Goal: Task Accomplishment & Management: Use online tool/utility

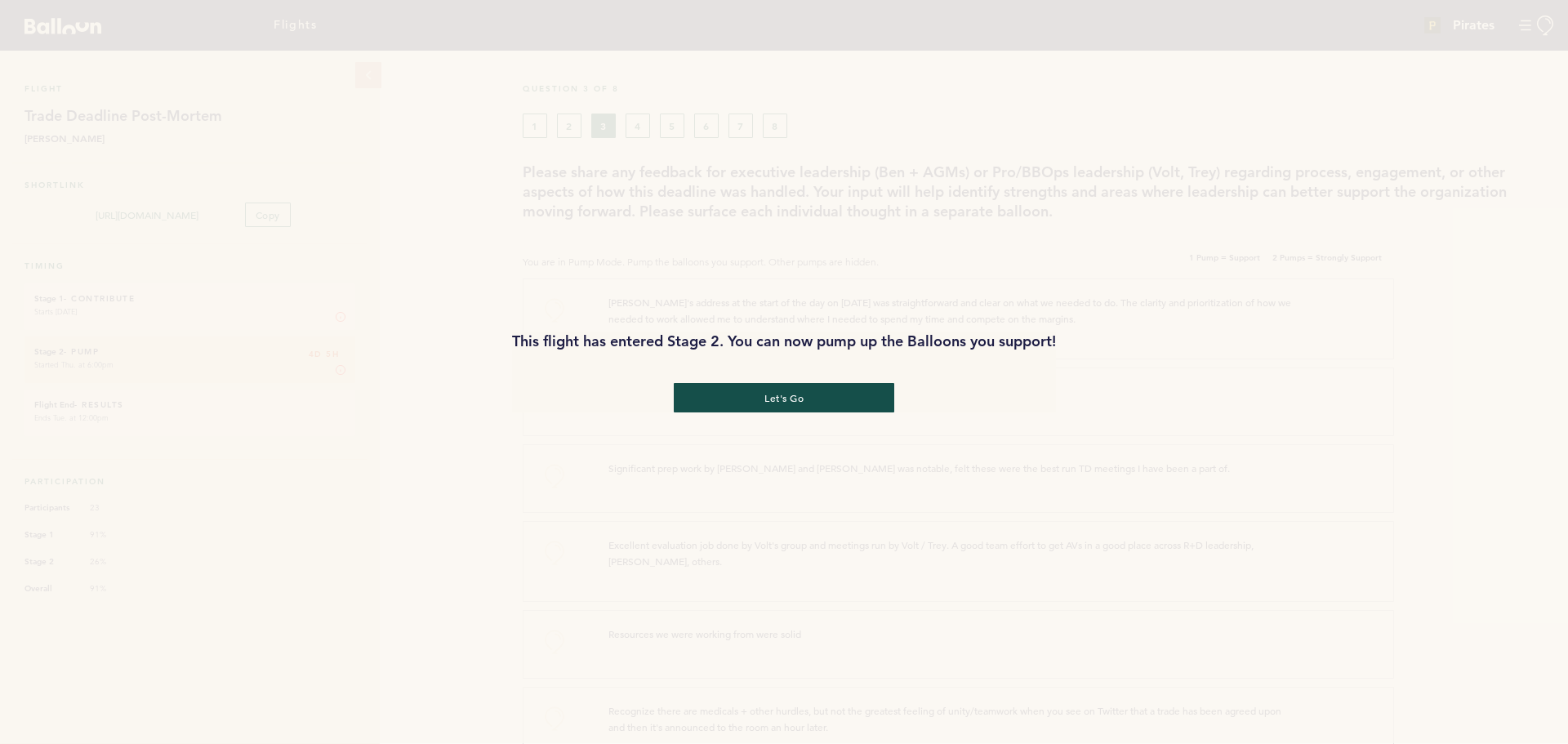
scroll to position [1169, 0]
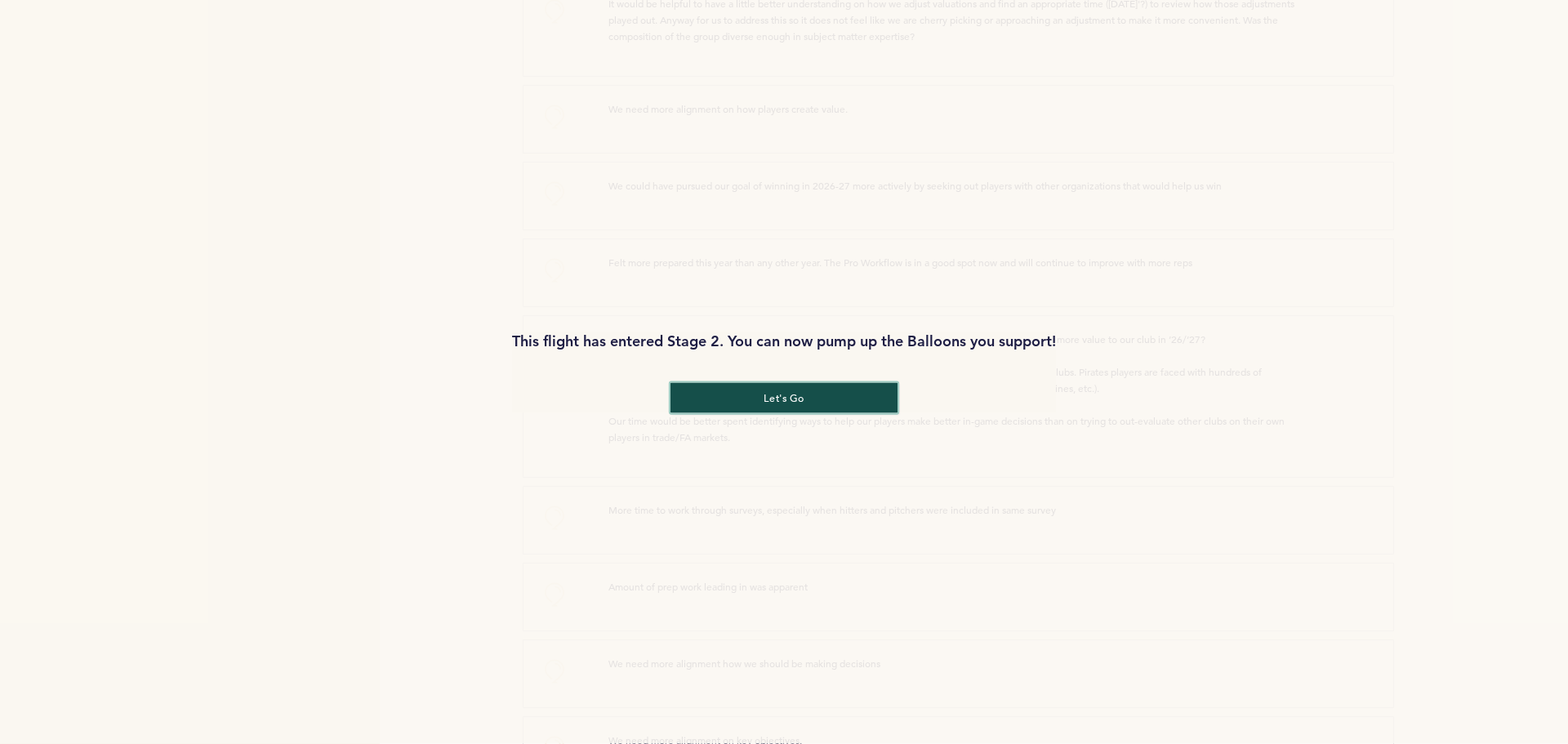
click at [787, 402] on button "let's go" at bounding box center [783, 398] width 227 height 30
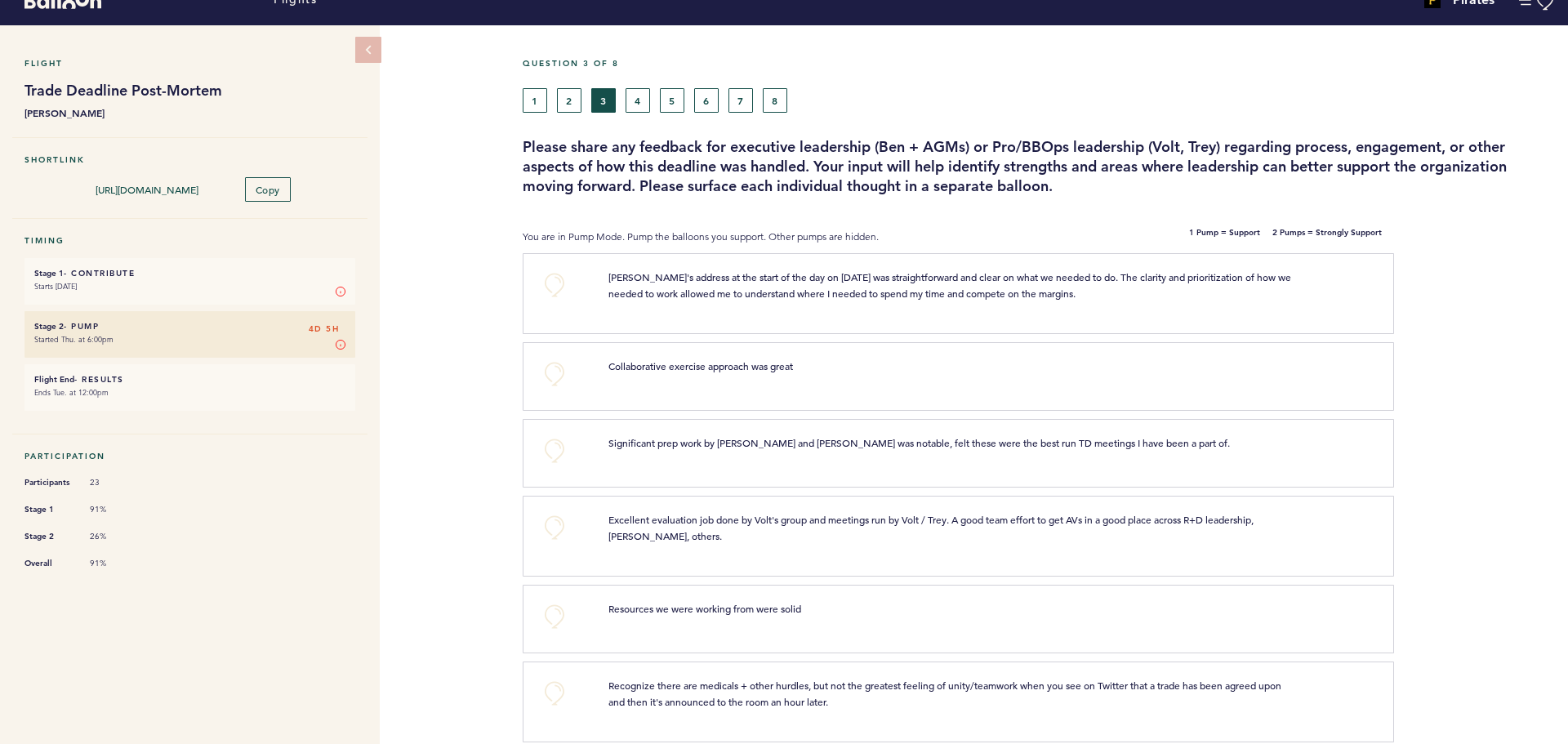
scroll to position [0, 0]
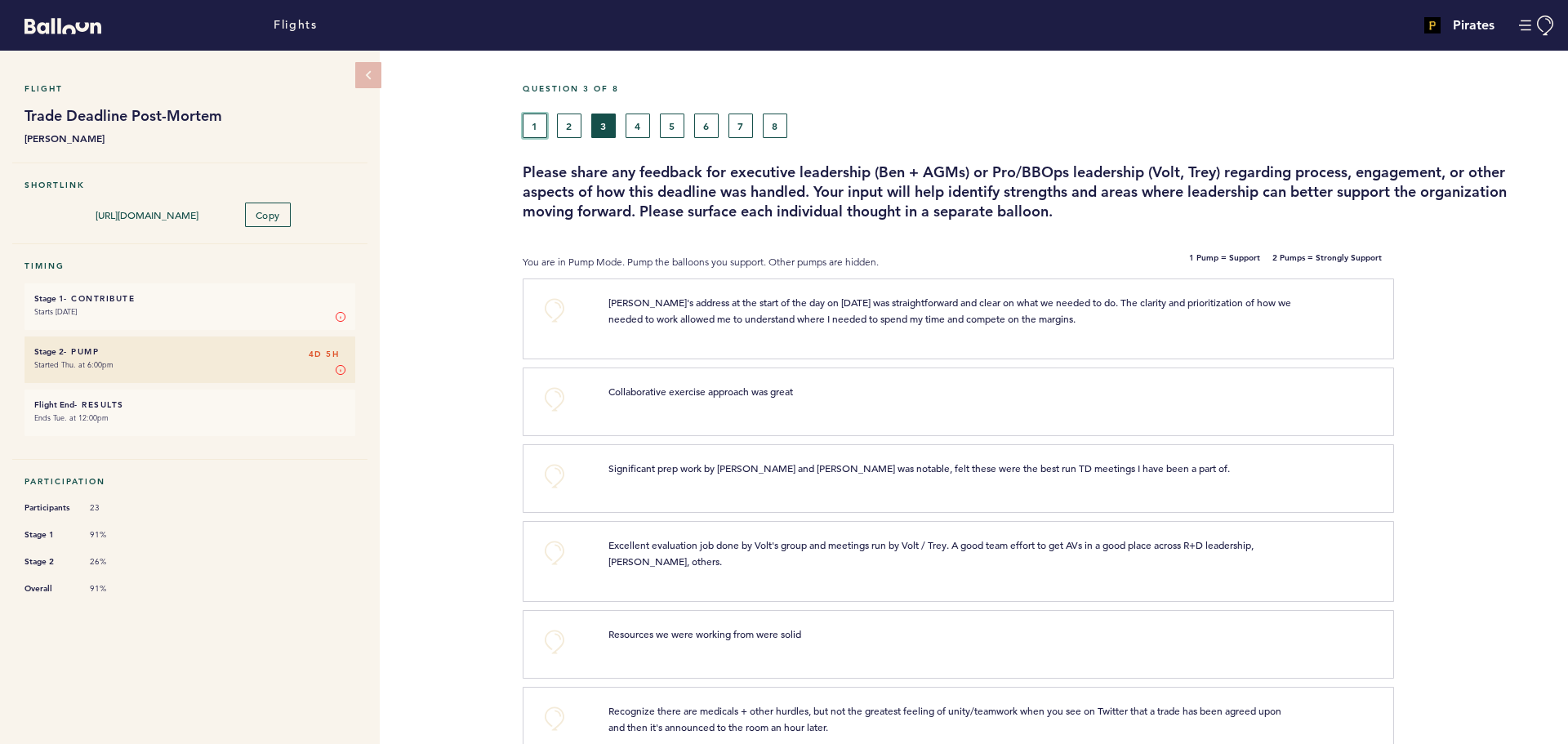
click at [532, 118] on button "1" at bounding box center [534, 126] width 24 height 24
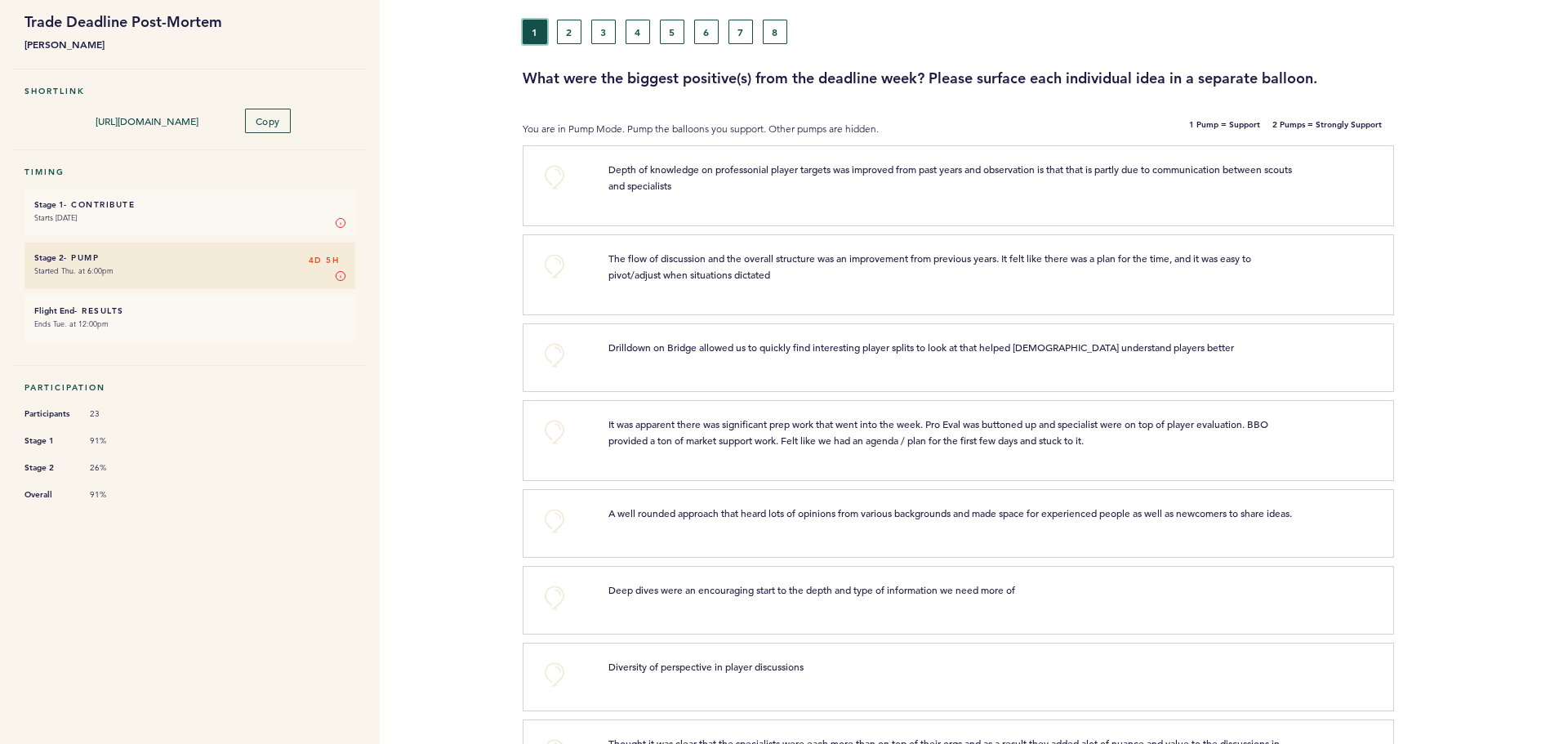
scroll to position [82, 0]
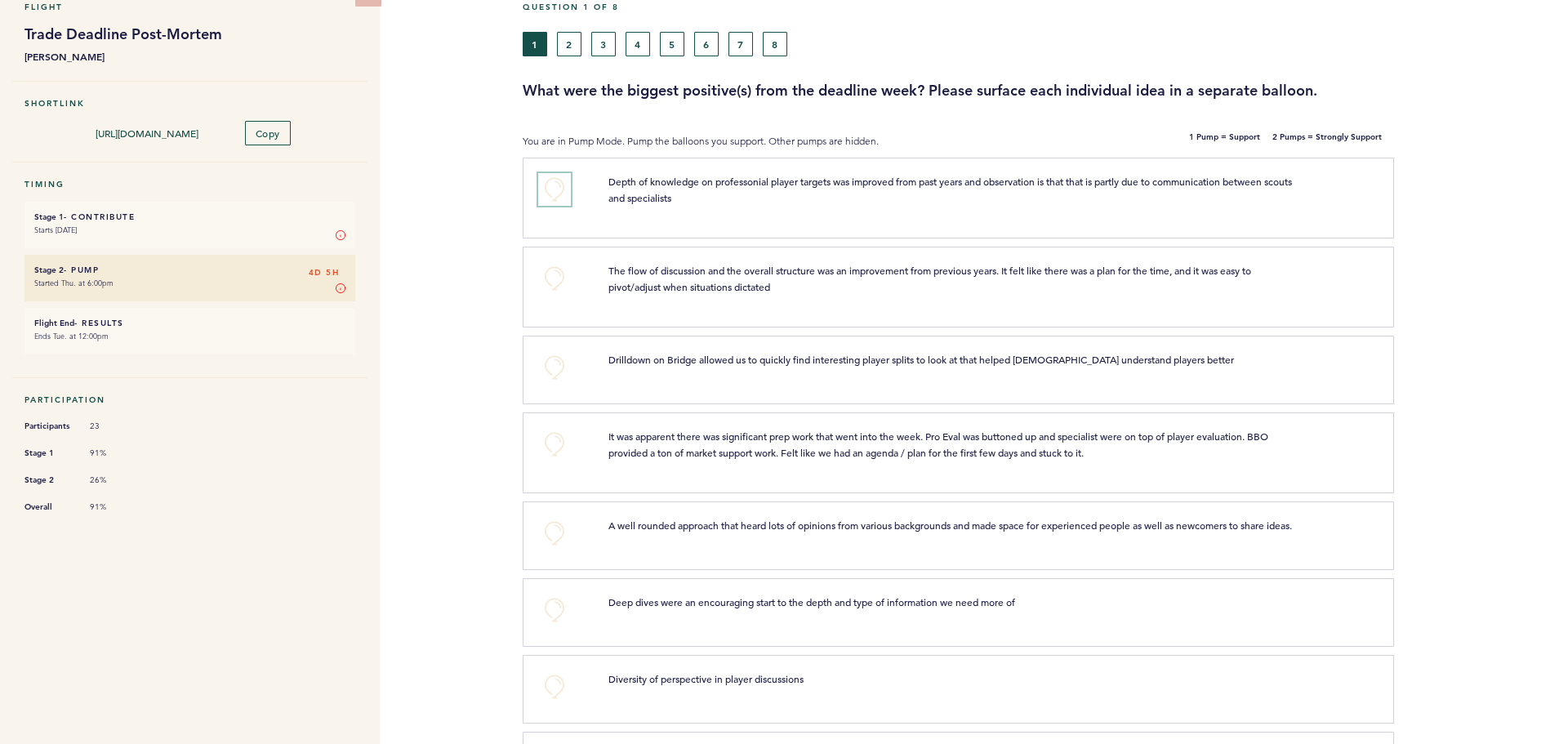
click at [555, 196] on button "+0" at bounding box center [554, 189] width 33 height 33
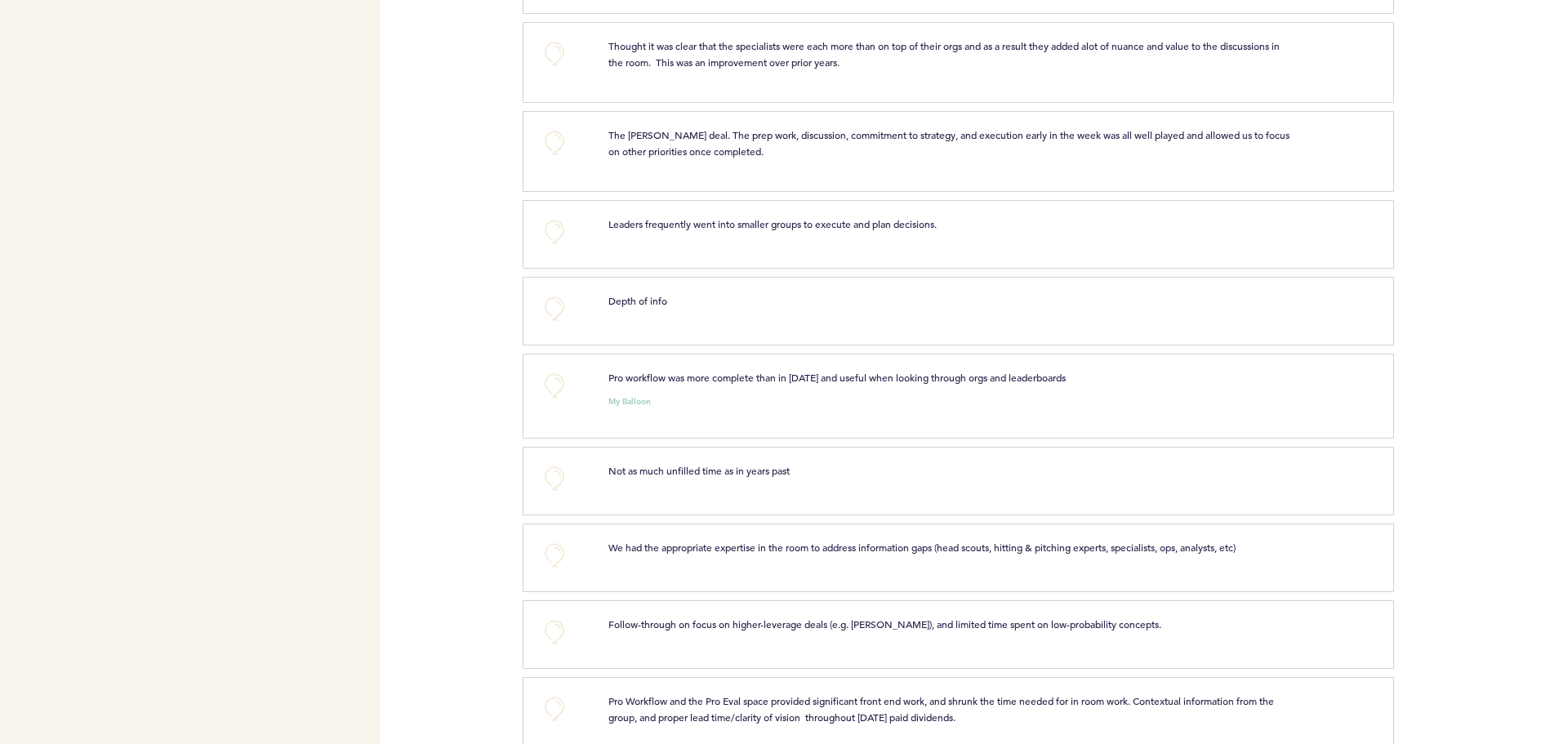
scroll to position [817, 0]
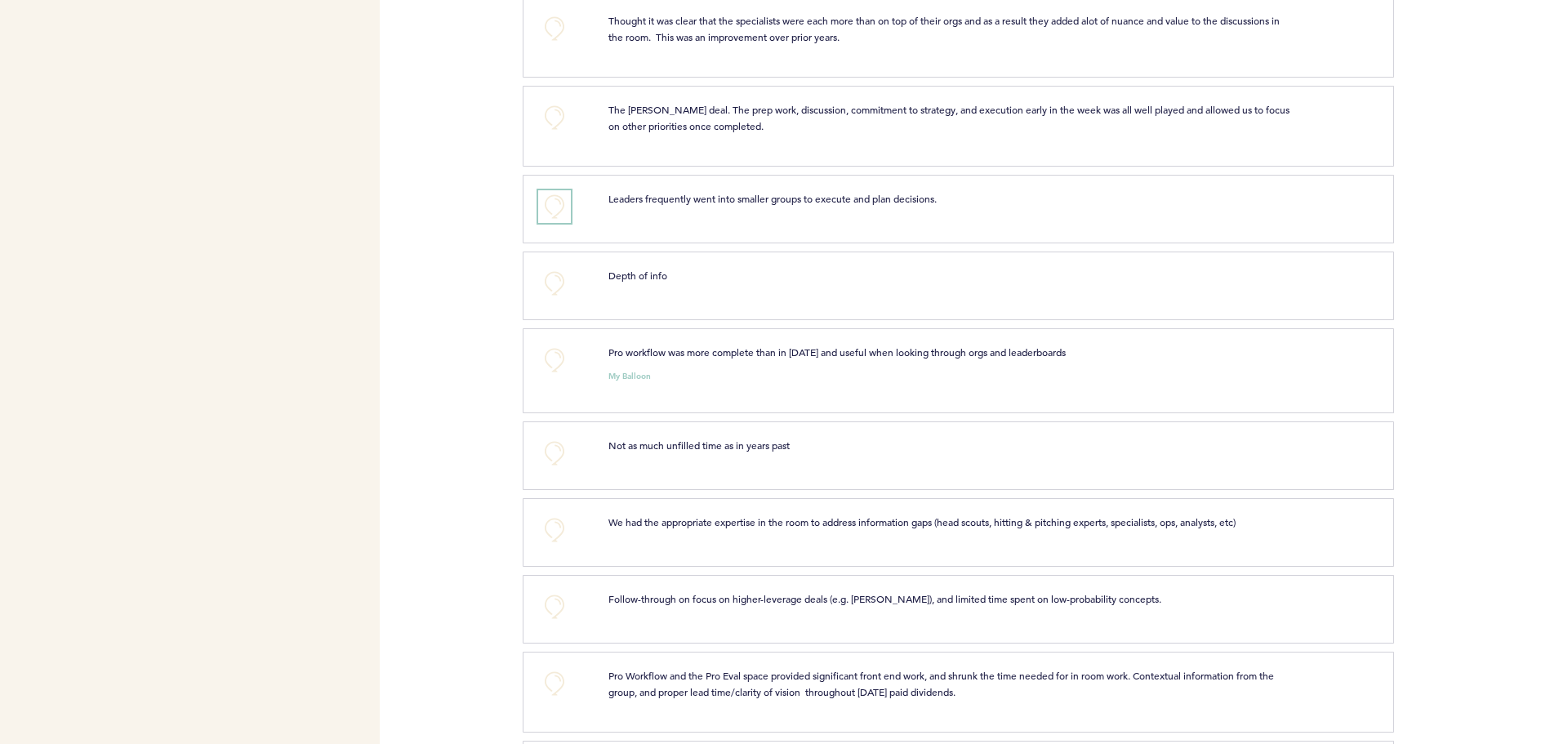
click at [558, 216] on button "+0" at bounding box center [554, 207] width 33 height 33
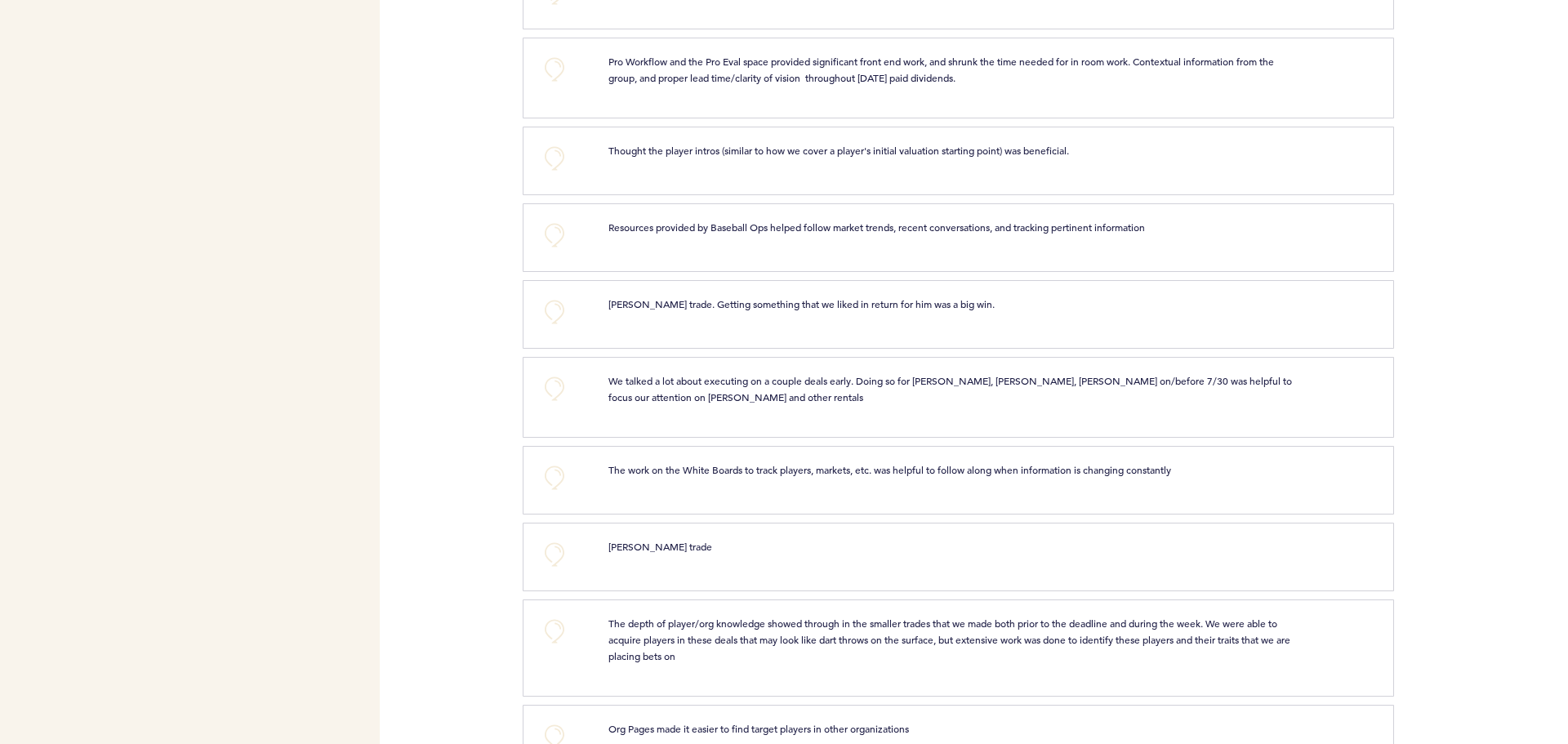
scroll to position [1471, 0]
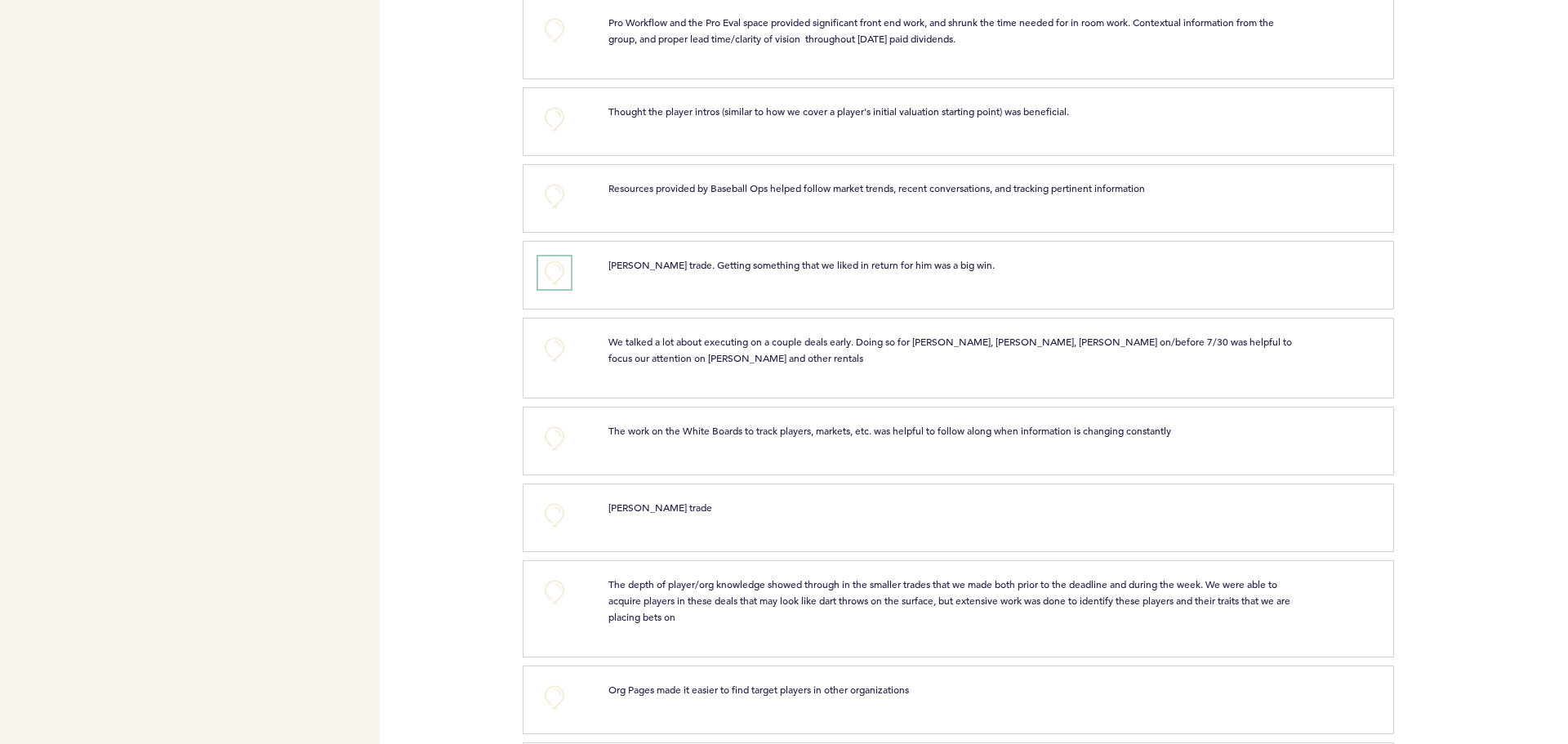
click at [557, 277] on button "+0" at bounding box center [554, 272] width 33 height 33
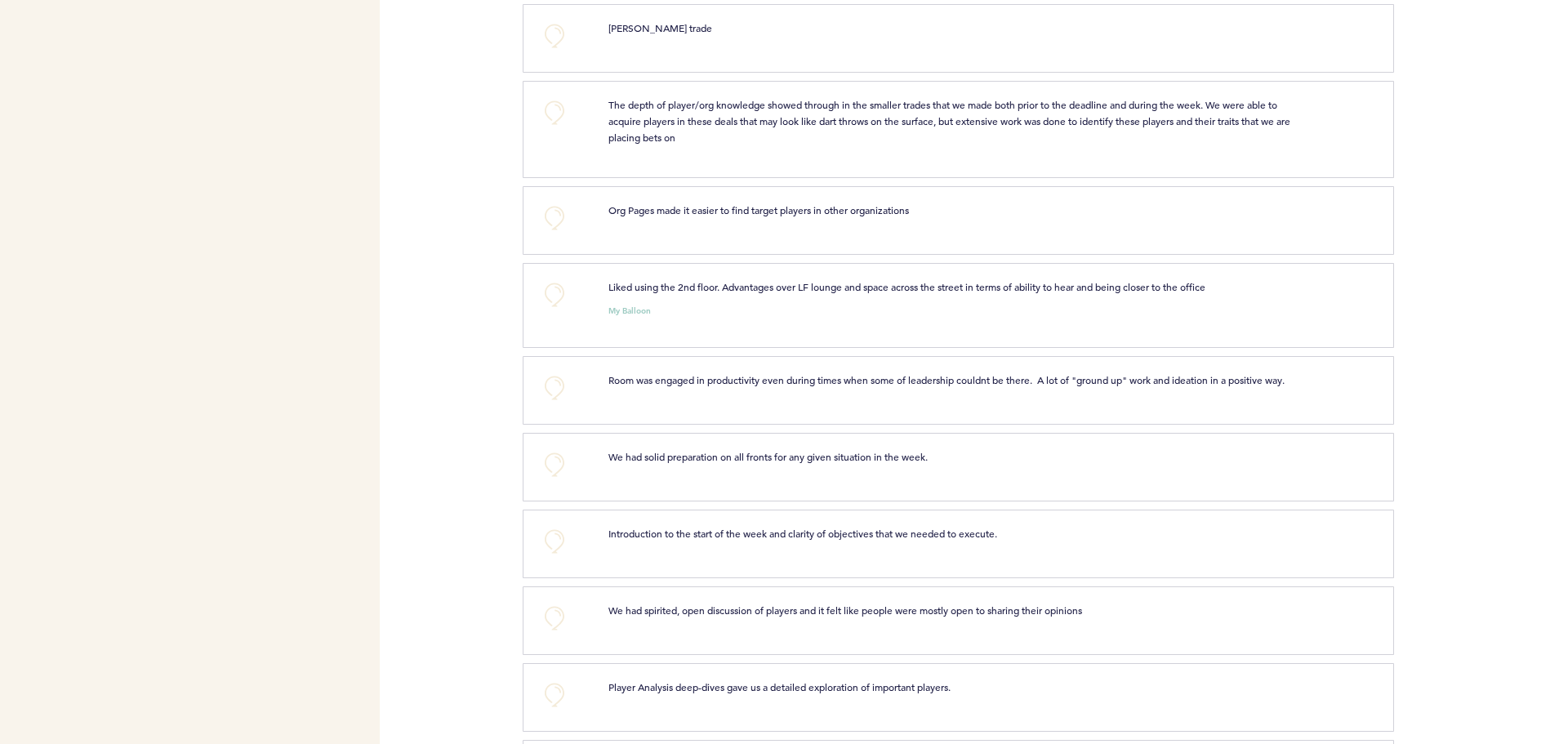
scroll to position [1961, 0]
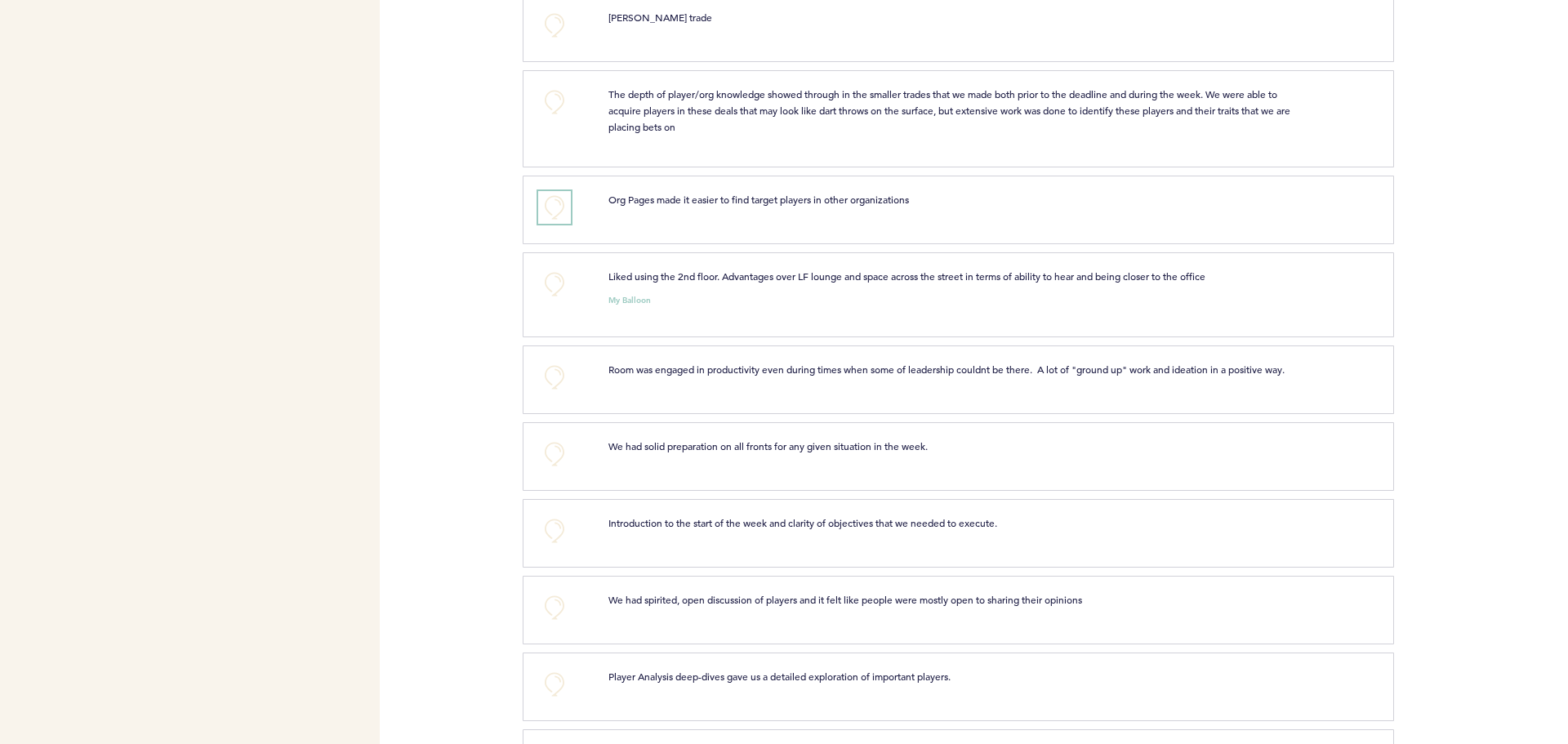
click at [549, 213] on button "+0" at bounding box center [554, 208] width 33 height 33
click at [544, 283] on button "+0" at bounding box center [554, 284] width 33 height 33
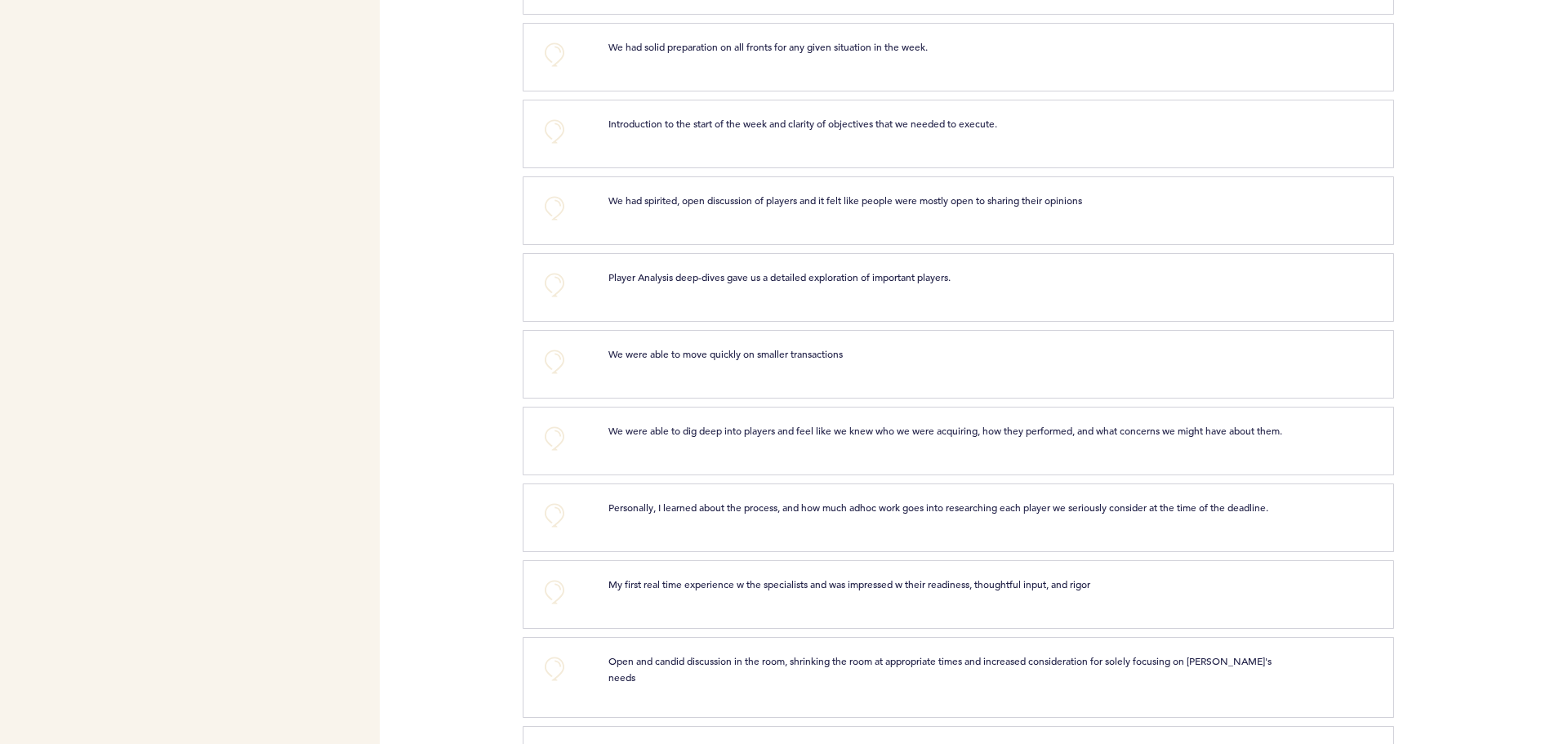
scroll to position [2369, 0]
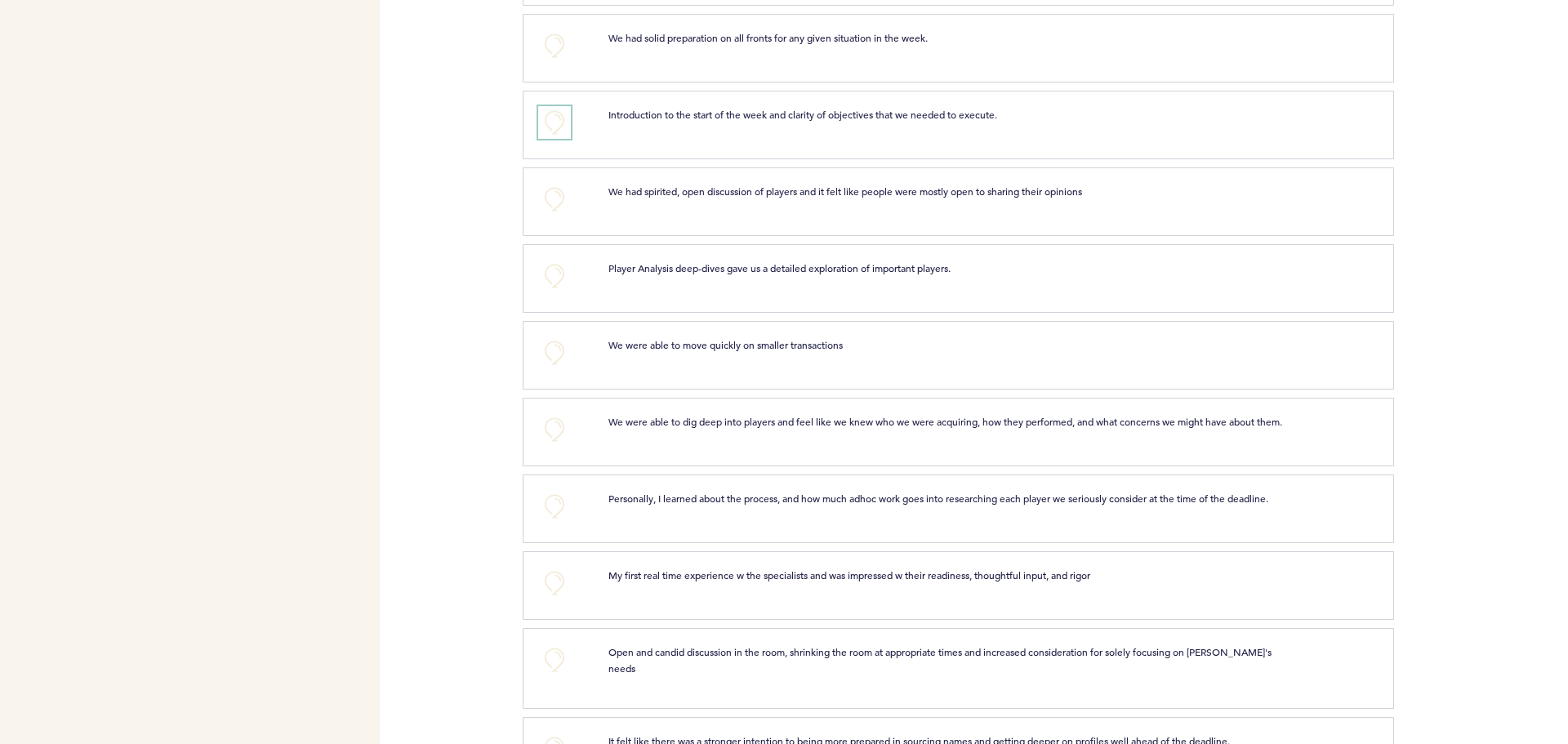
click at [561, 139] on button "+0" at bounding box center [554, 122] width 33 height 33
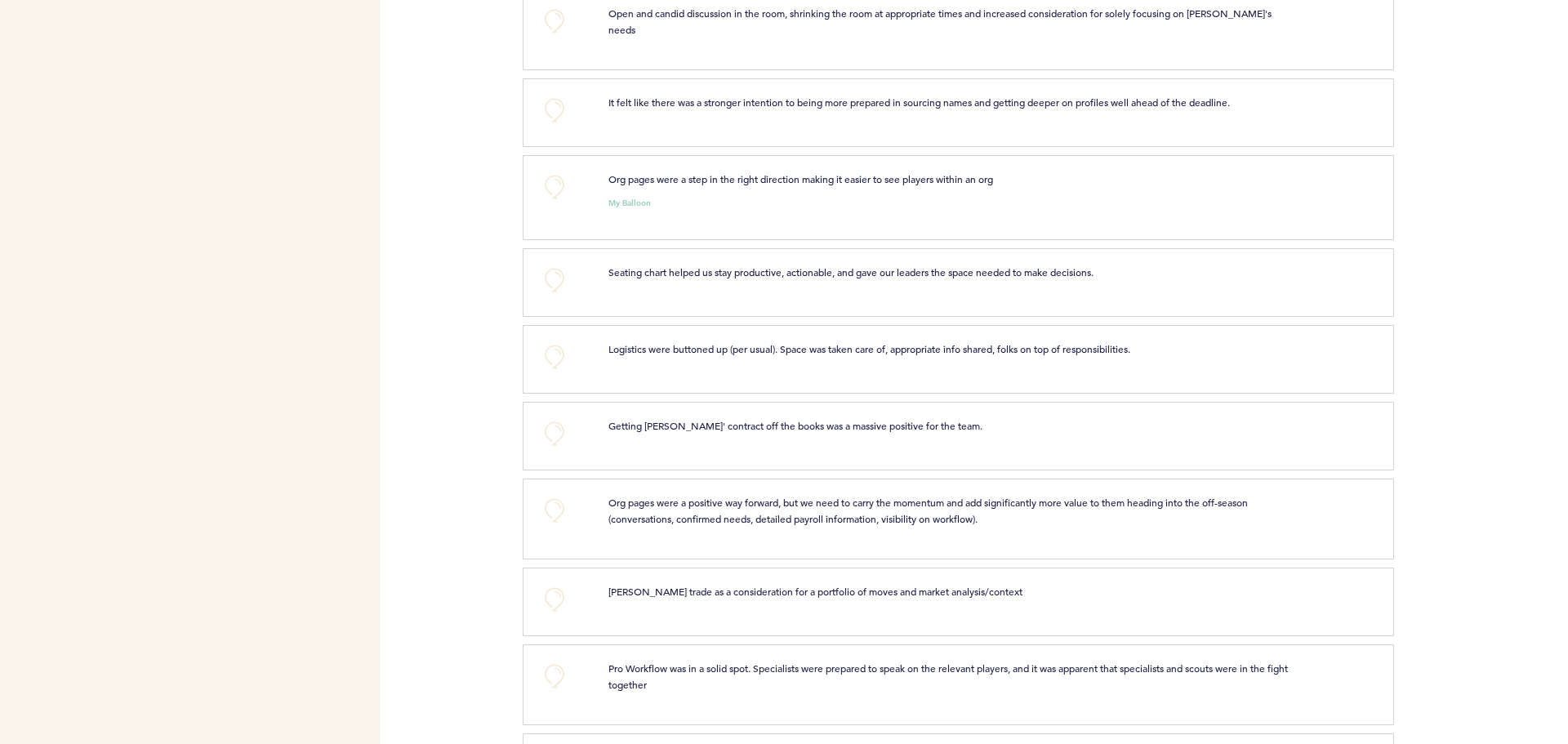
scroll to position [3023, 0]
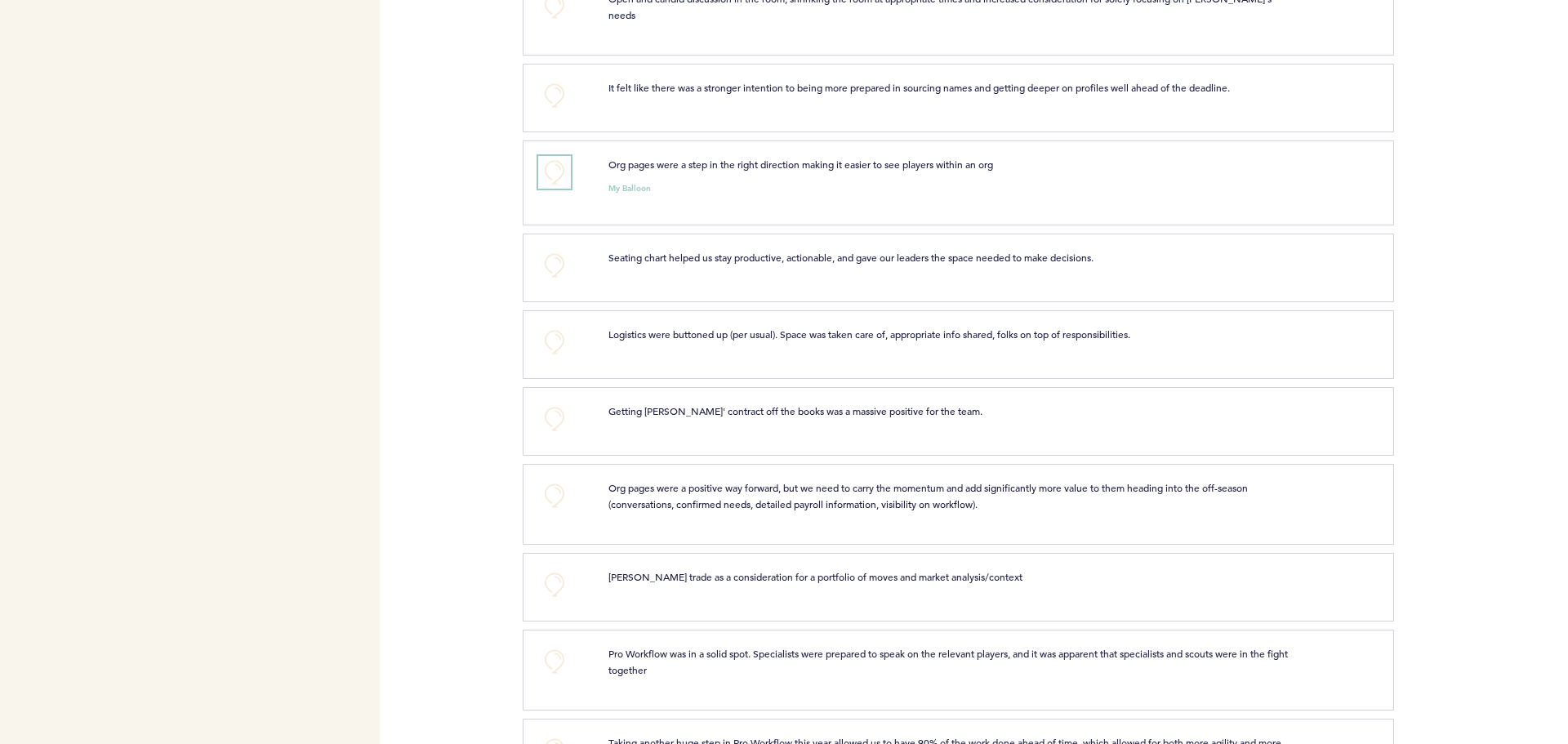
click at [552, 184] on button "+0" at bounding box center [554, 172] width 33 height 33
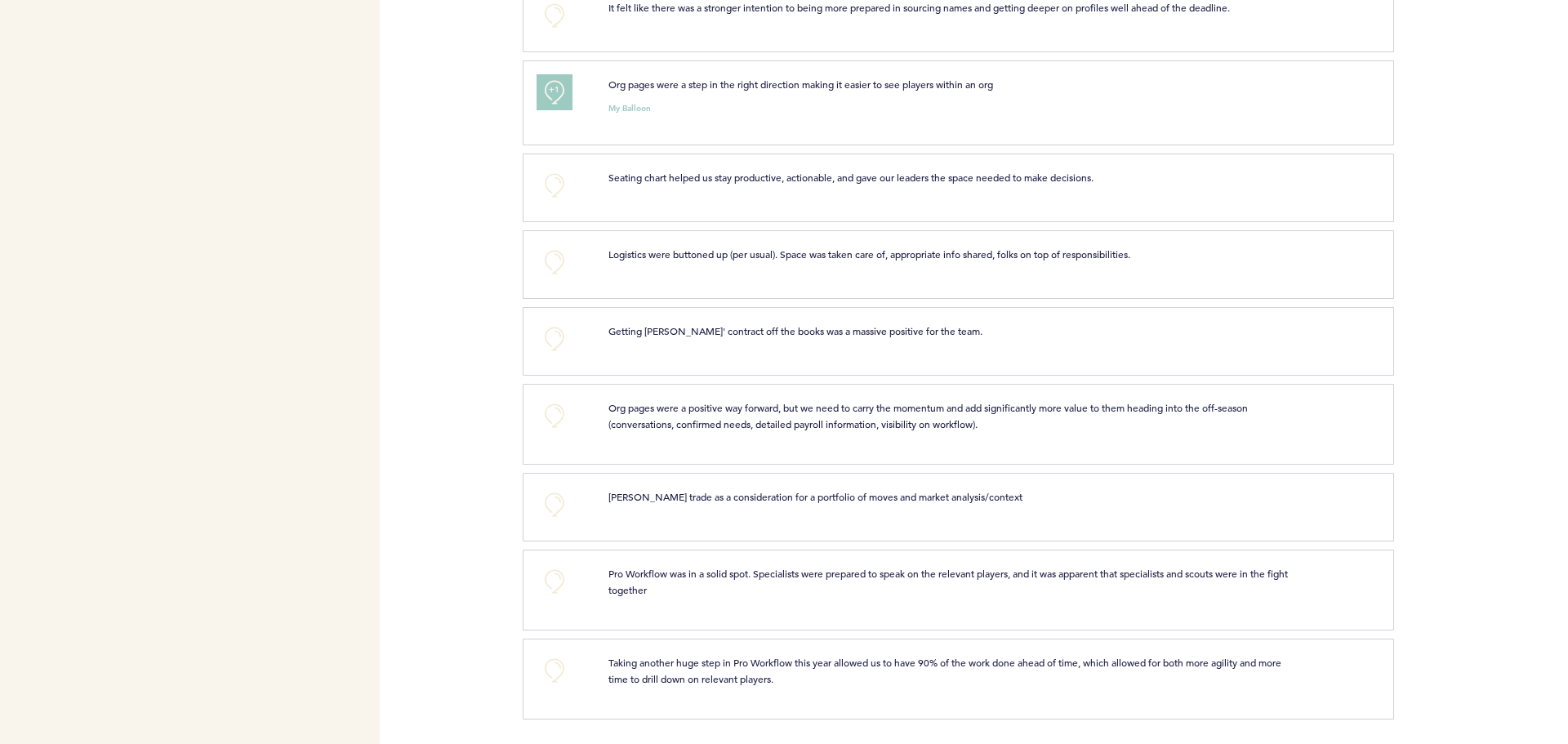
scroll to position [3115, 0]
click at [553, 403] on button "+0" at bounding box center [554, 416] width 33 height 33
click at [541, 413] on button "+1" at bounding box center [554, 416] width 33 height 33
click at [538, 575] on button "+0" at bounding box center [554, 581] width 33 height 33
click at [547, 678] on button "+0" at bounding box center [554, 671] width 33 height 33
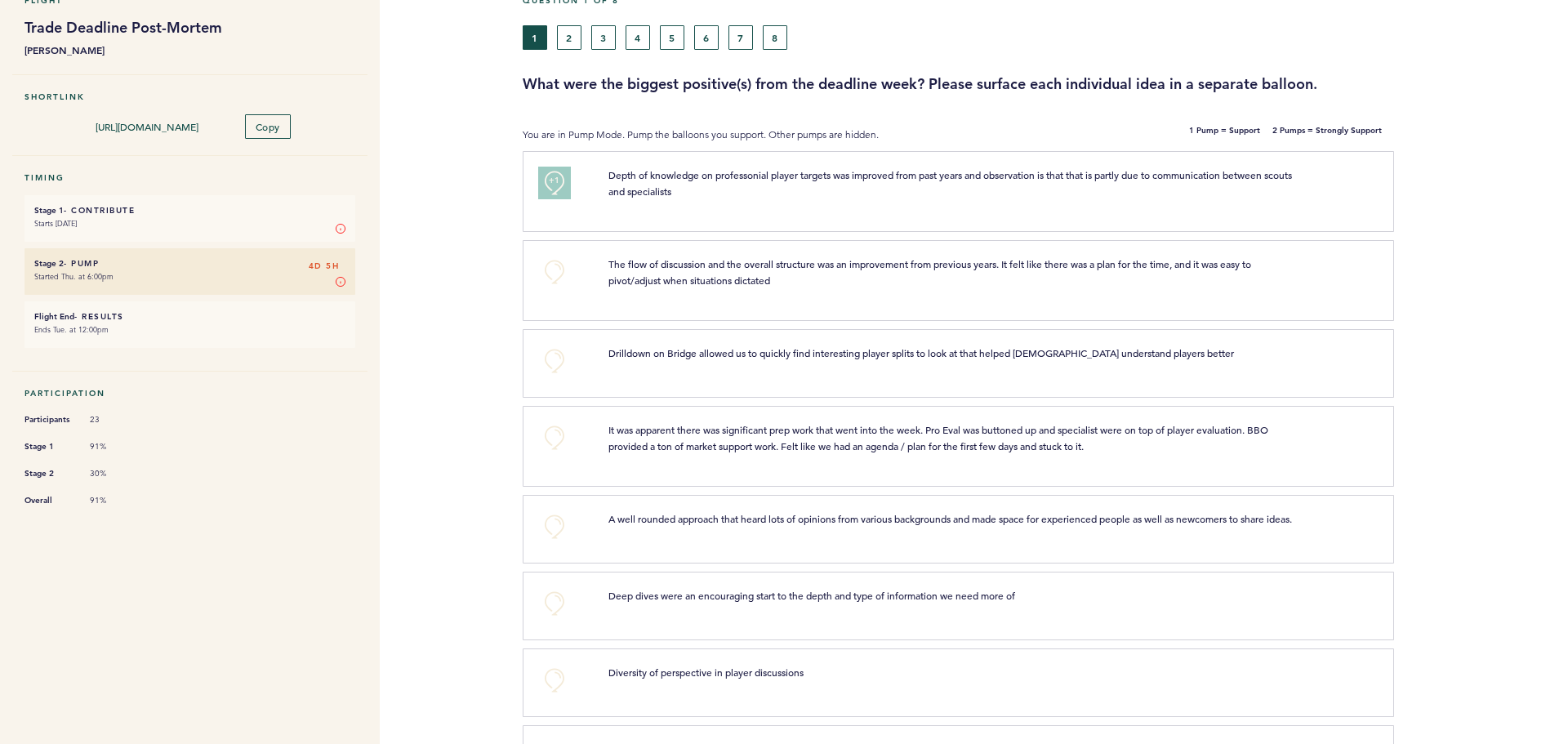
scroll to position [0, 0]
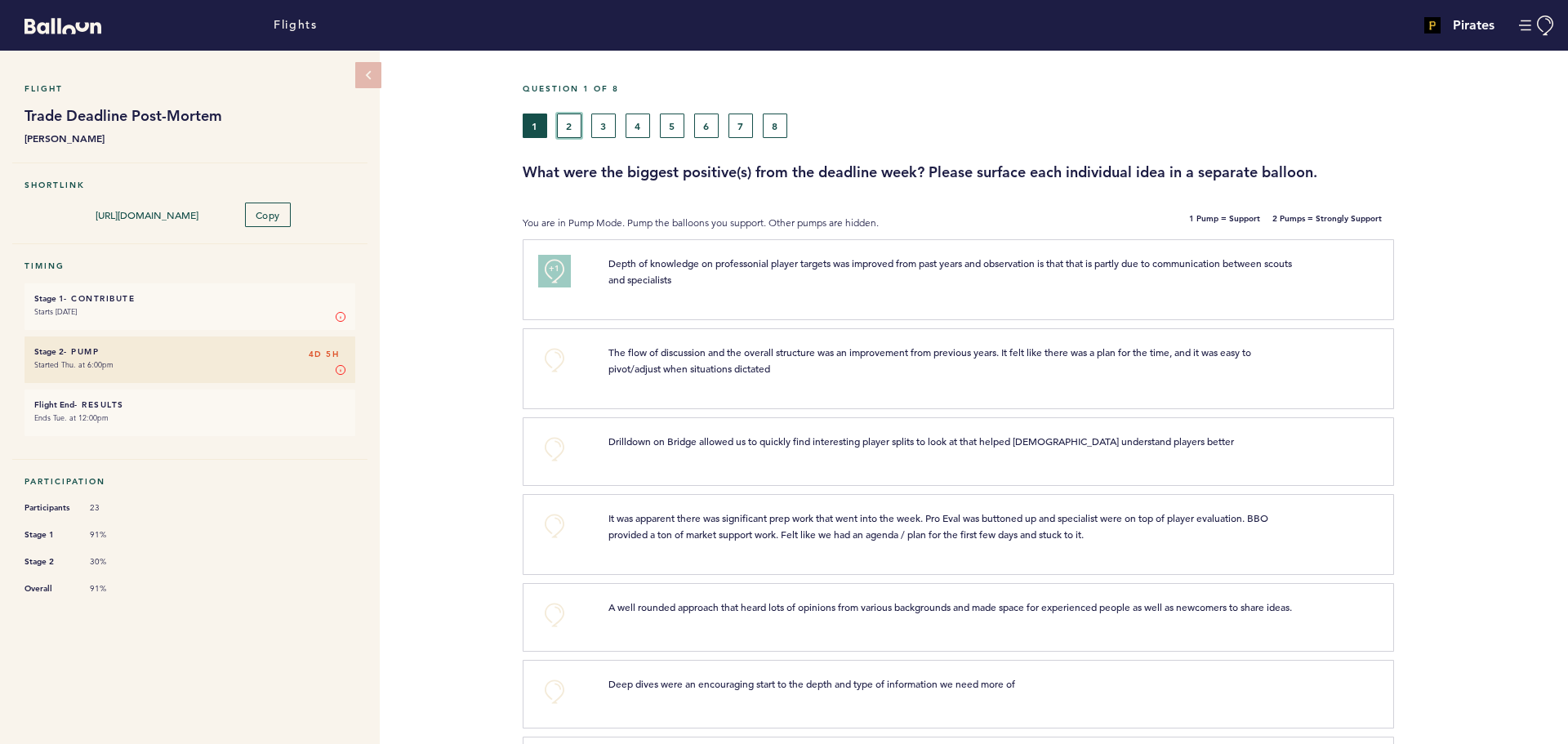
click at [571, 123] on button "2" at bounding box center [569, 126] width 24 height 24
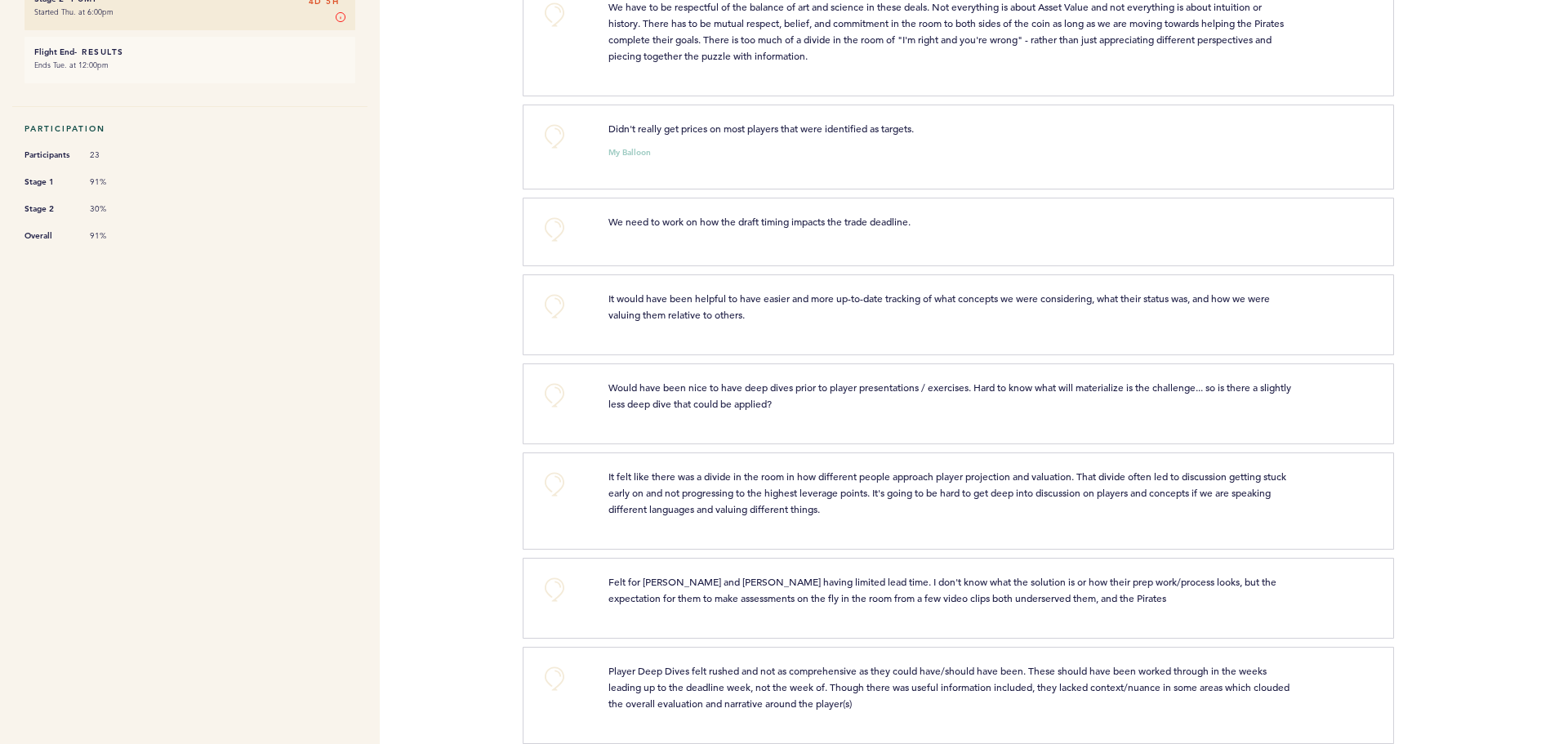
scroll to position [326, 0]
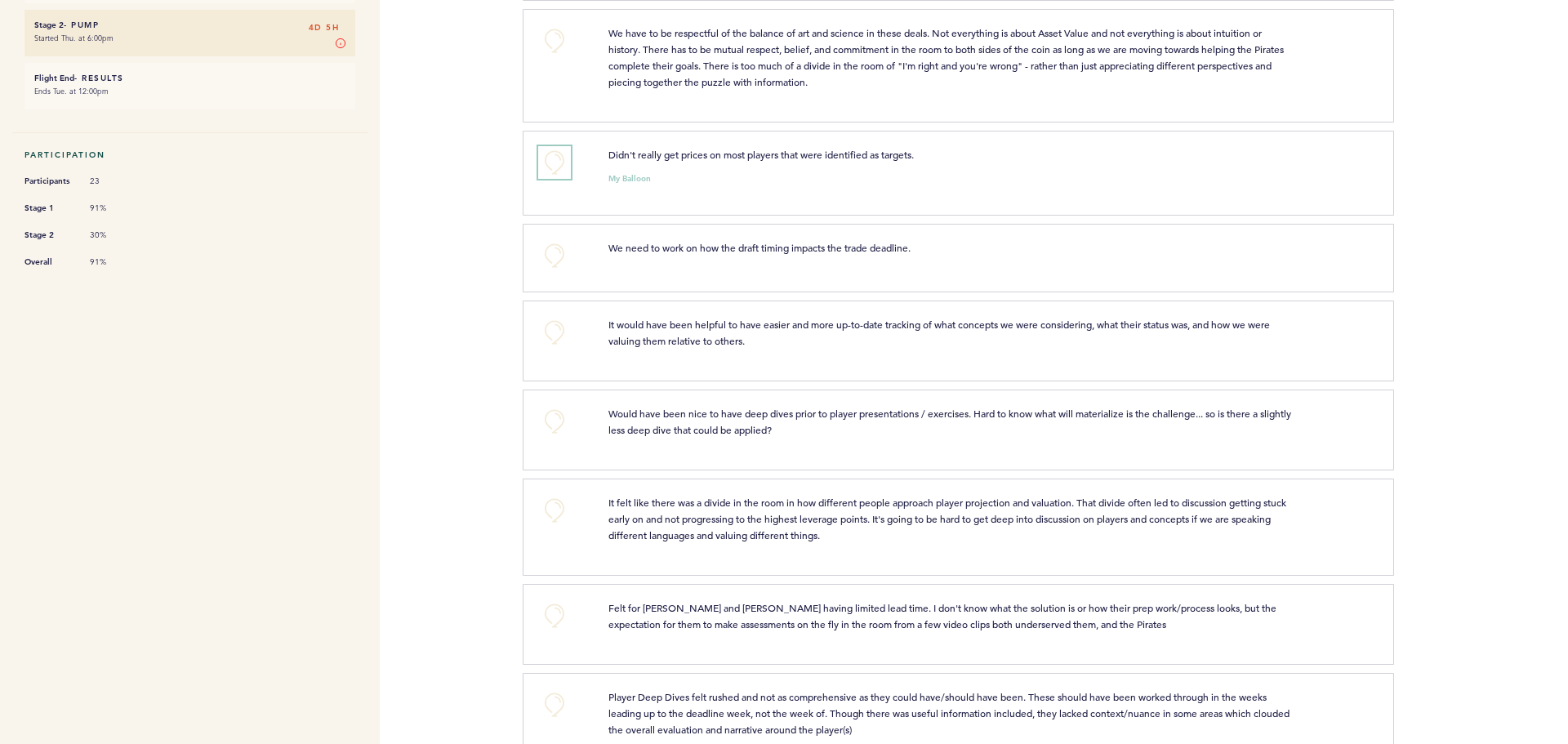
click at [551, 156] on button "+0" at bounding box center [554, 162] width 33 height 33
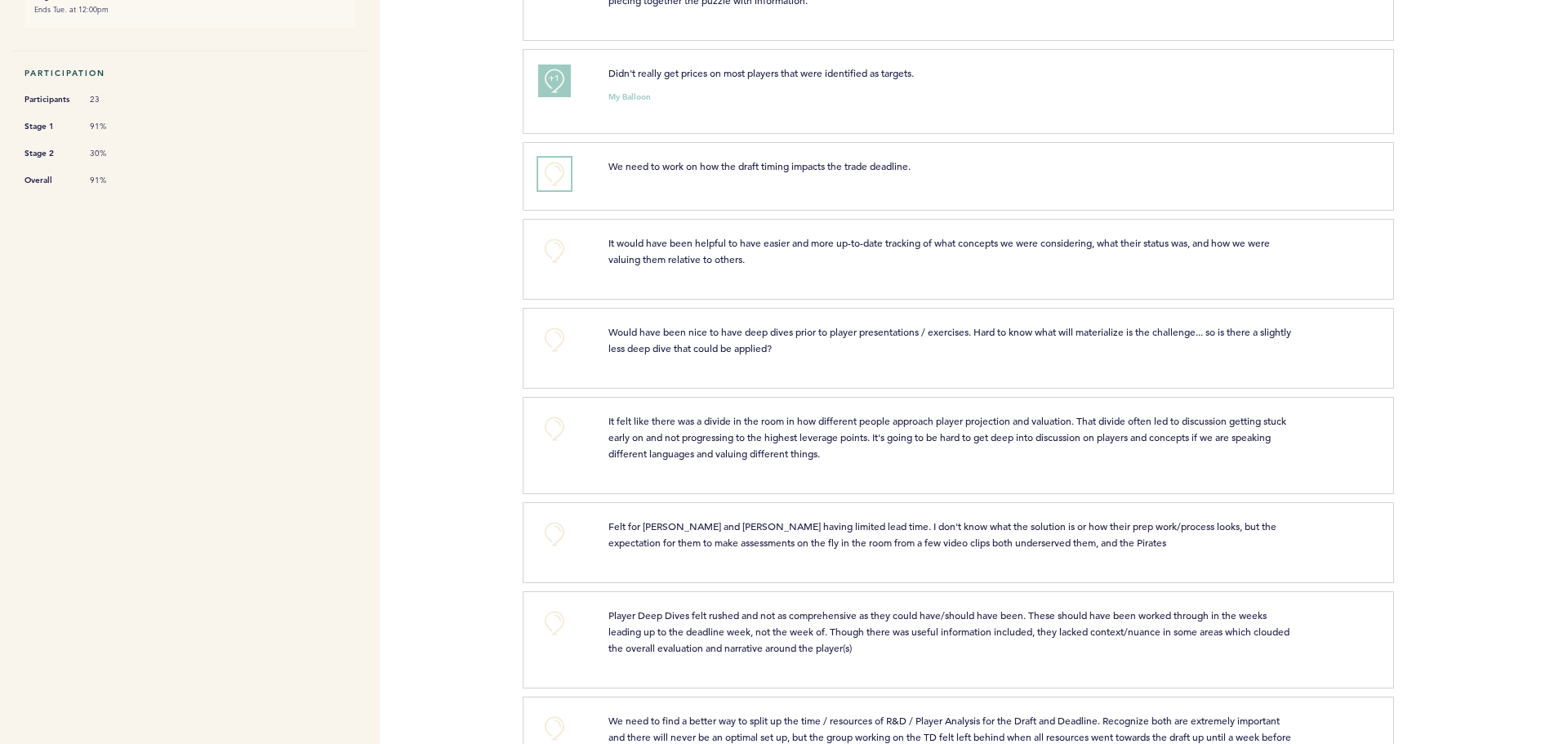
click at [551, 176] on button "+0" at bounding box center [554, 174] width 33 height 33
click at [0, 0] on span "+0" at bounding box center [0, 0] width 0 height 0
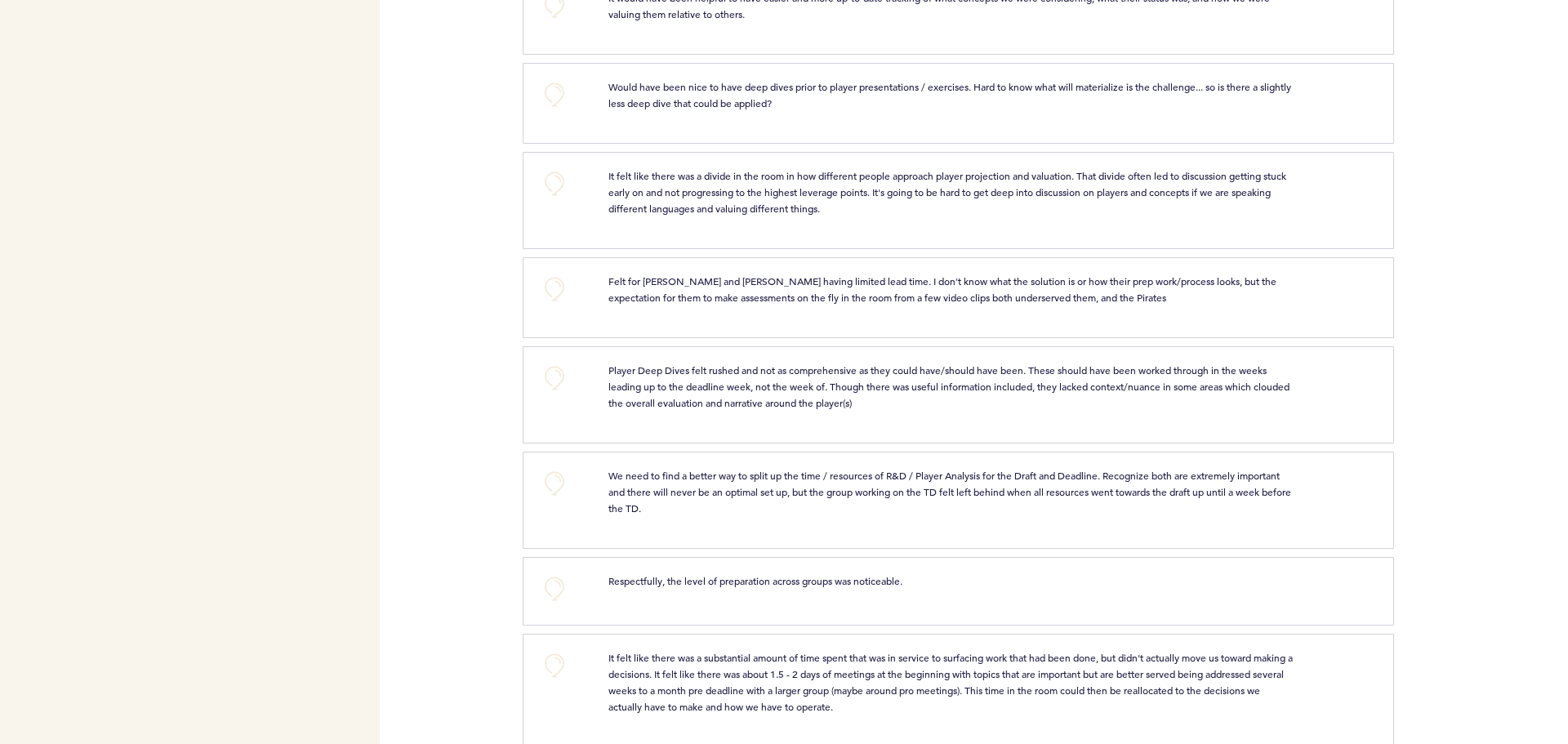
scroll to position [572, 0]
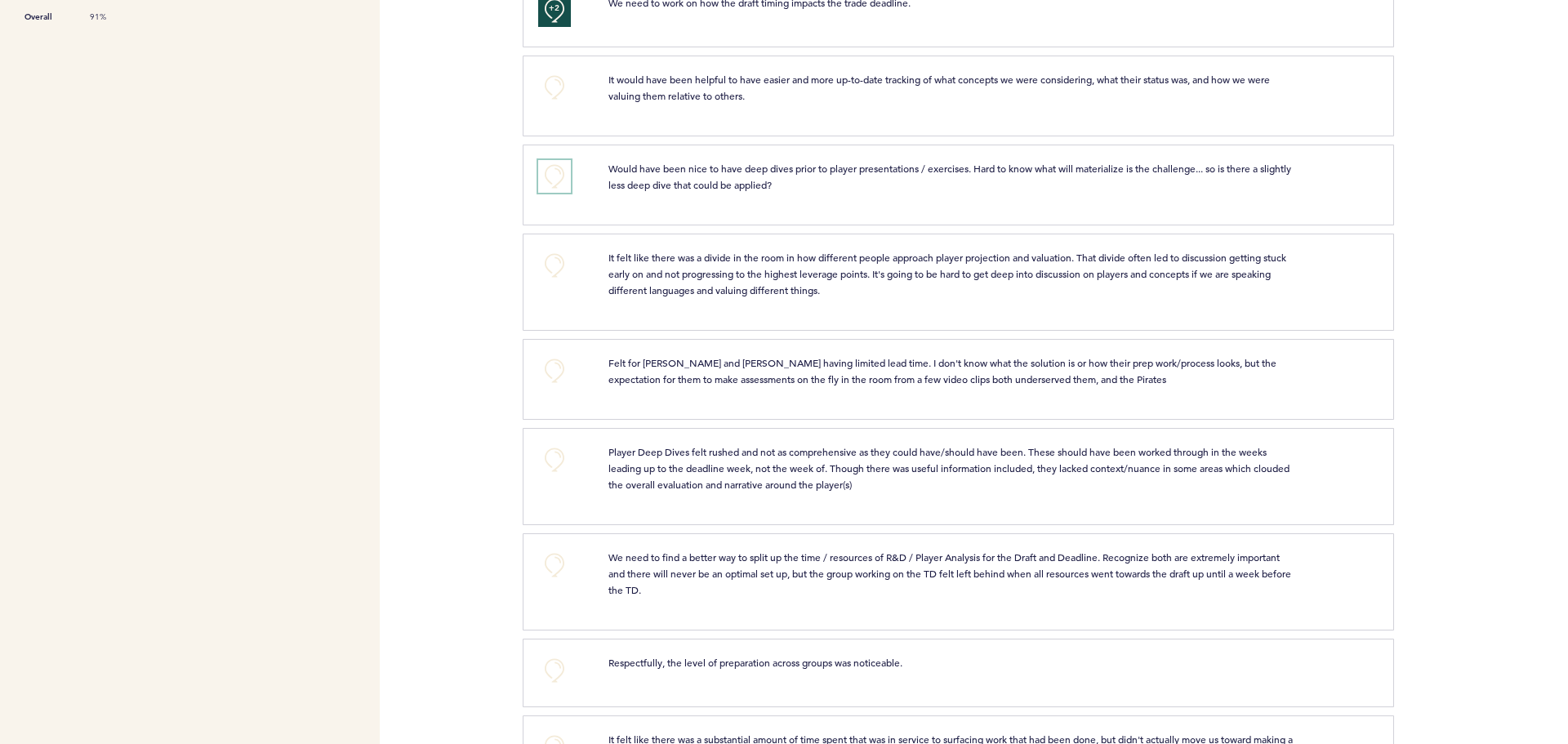
click at [568, 181] on button "+0" at bounding box center [554, 176] width 33 height 33
click at [568, 181] on button "+1" at bounding box center [554, 176] width 33 height 33
click at [557, 175] on span "+1" at bounding box center [555, 174] width 12 height 16
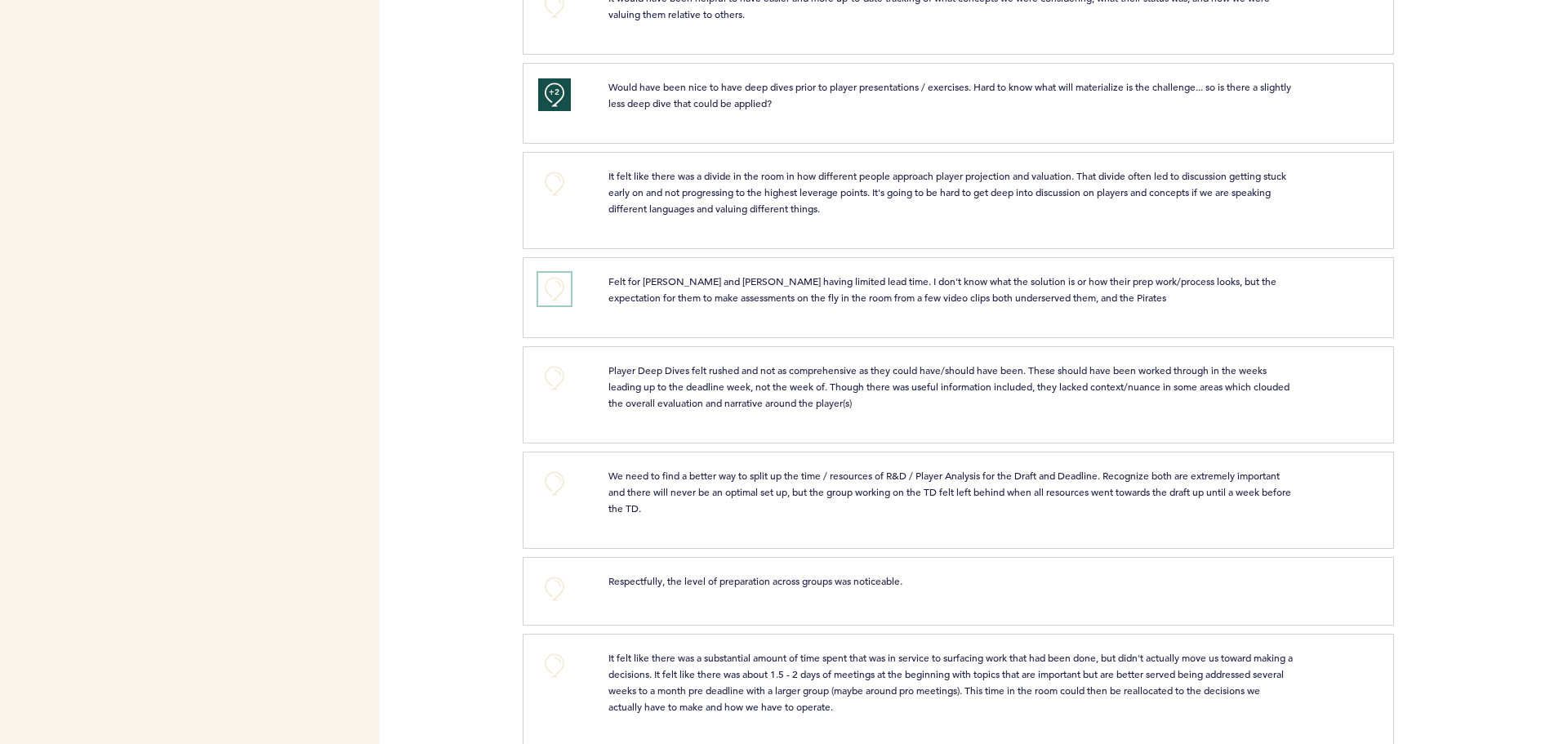
click at [550, 279] on button "+0" at bounding box center [554, 289] width 33 height 33
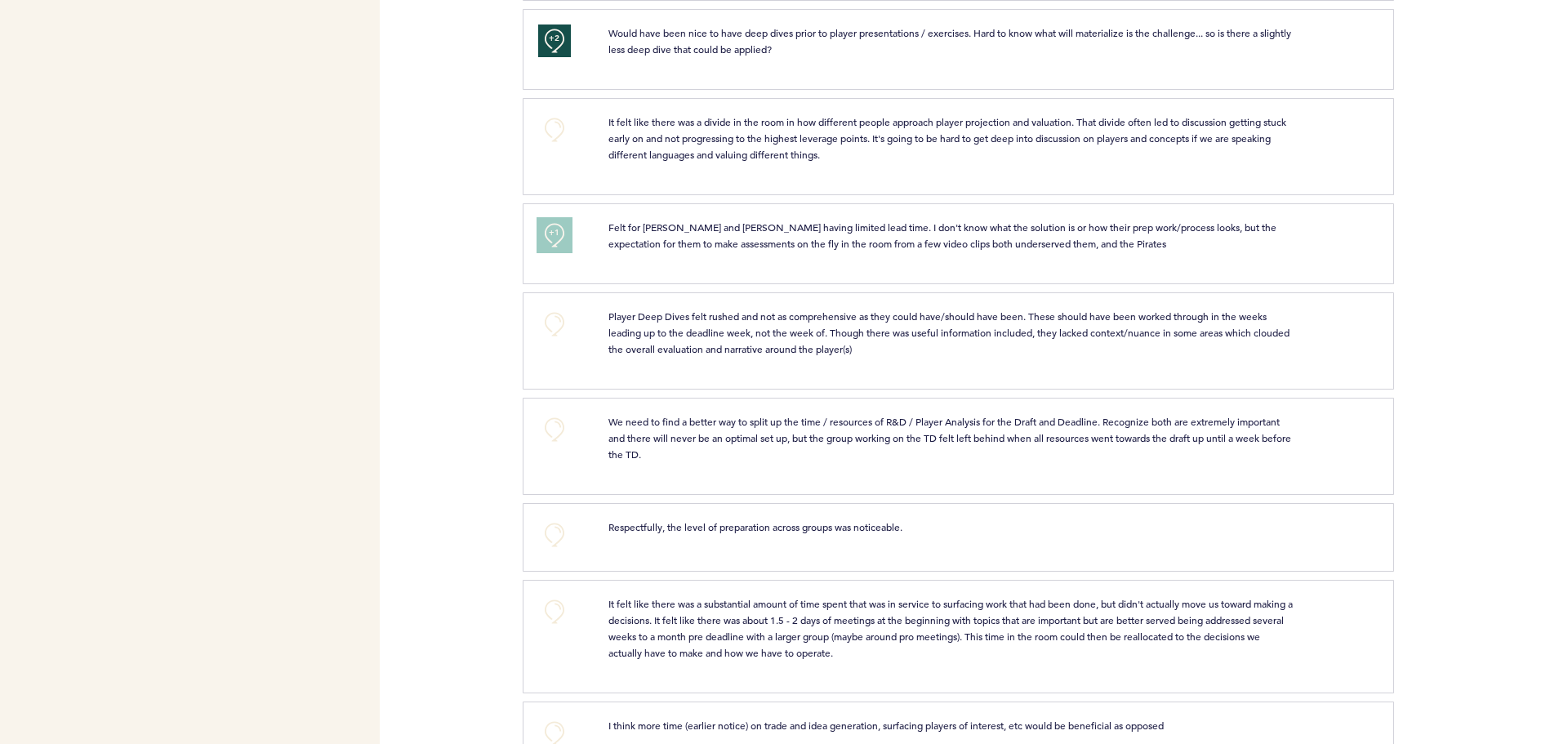
scroll to position [736, 0]
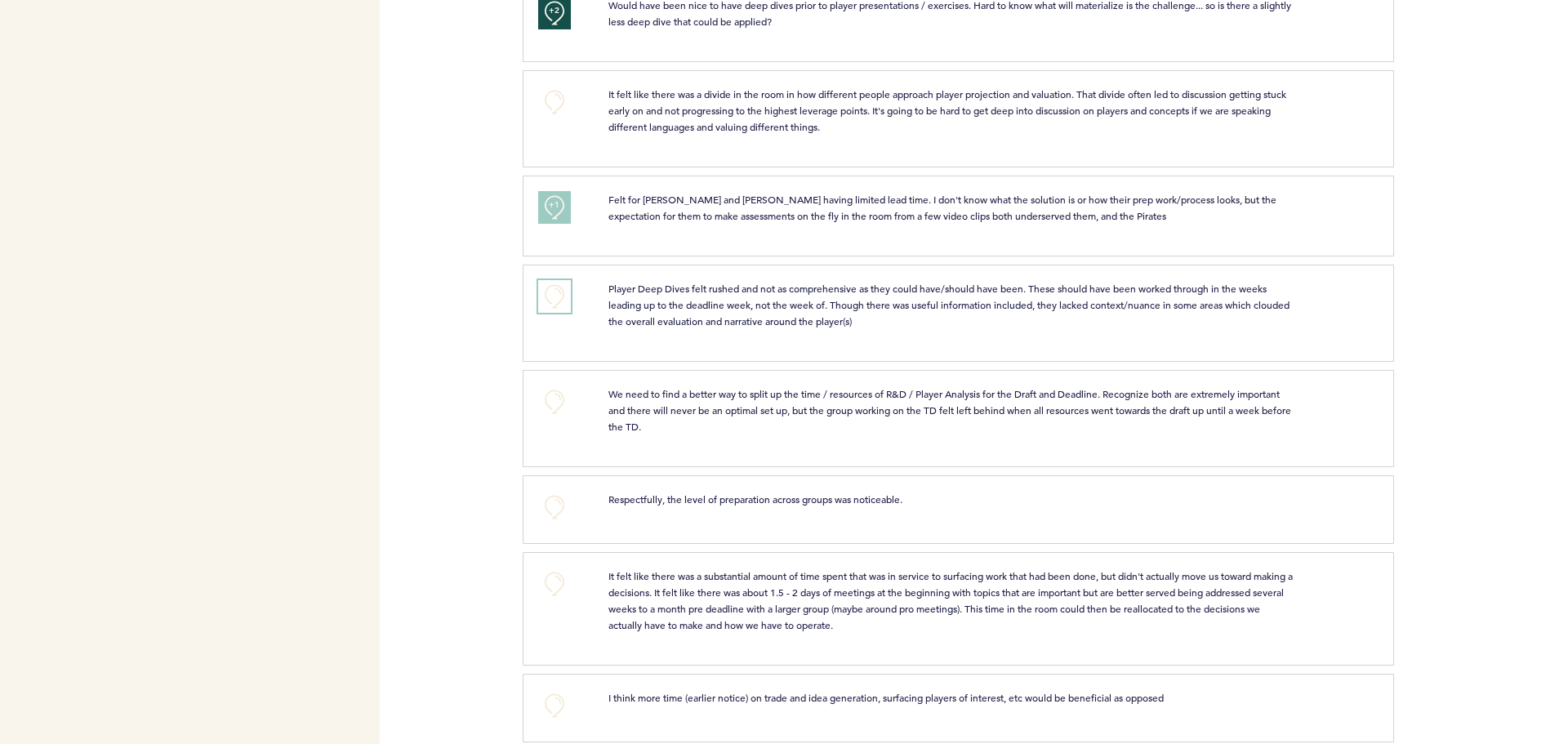
click at [556, 293] on button "+0" at bounding box center [554, 296] width 33 height 33
click at [556, 293] on span "+1" at bounding box center [555, 294] width 12 height 16
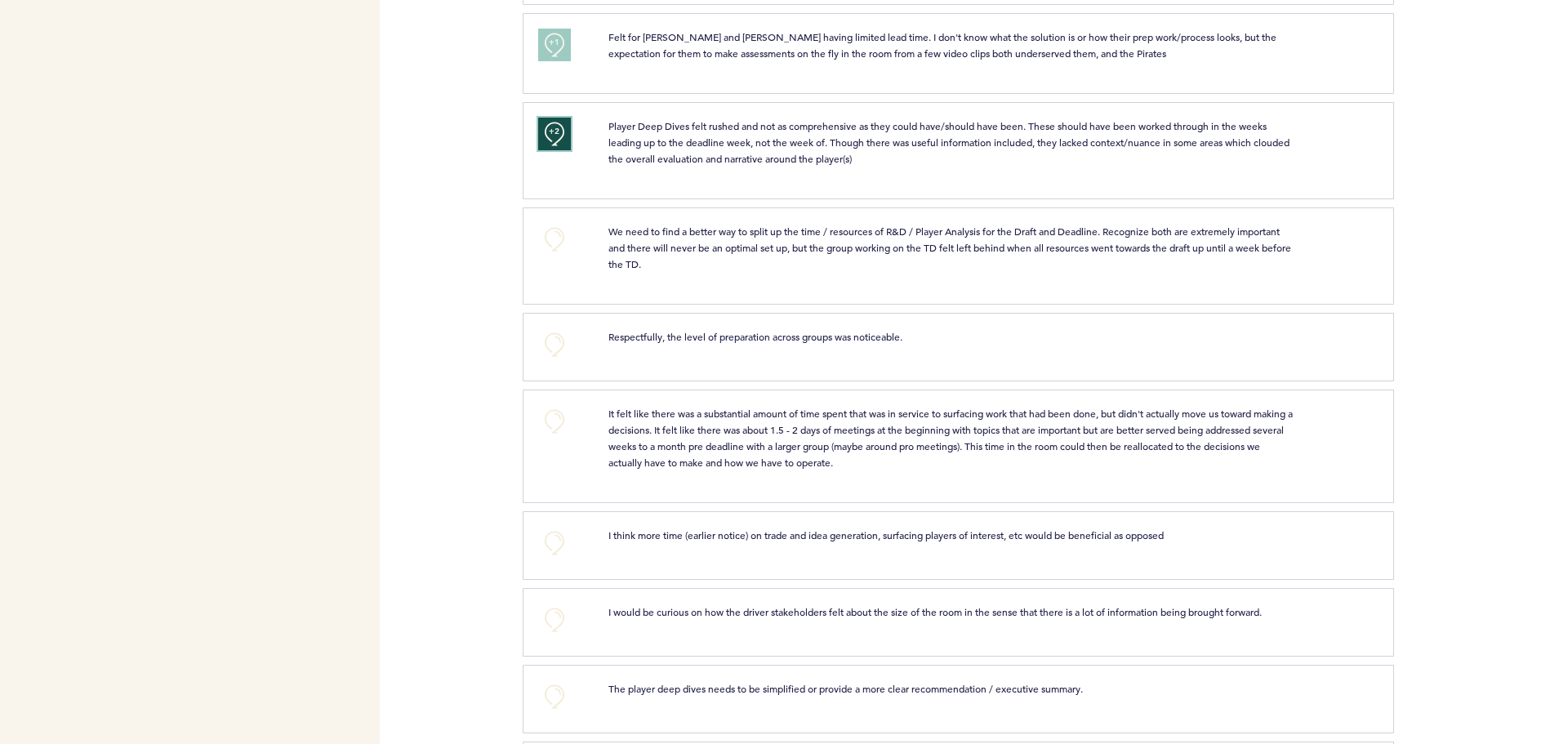
scroll to position [899, 0]
click at [561, 234] on button "+0" at bounding box center [554, 238] width 33 height 33
click at [561, 234] on button "+1" at bounding box center [554, 238] width 33 height 33
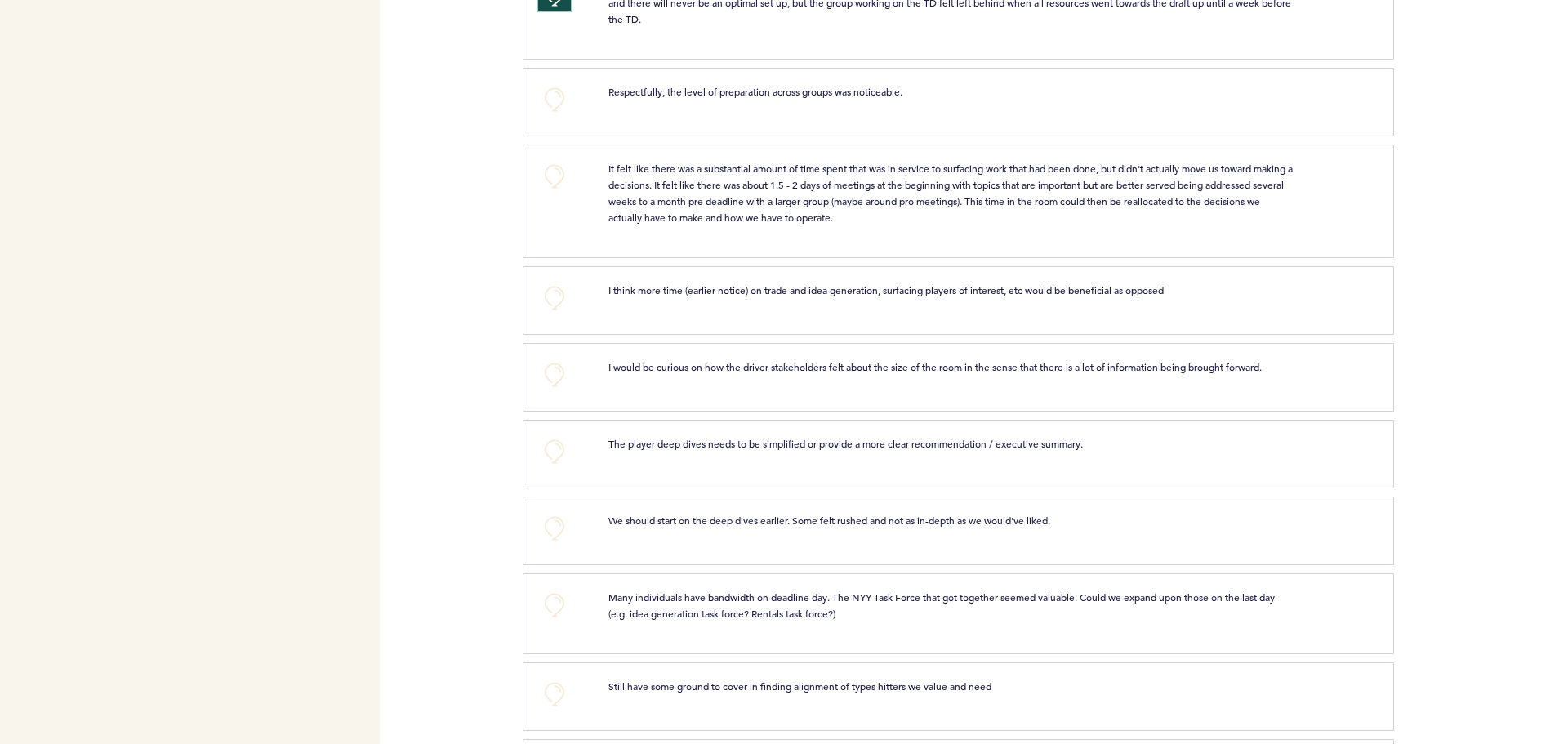
scroll to position [1144, 0]
click at [565, 169] on button "+0" at bounding box center [554, 175] width 33 height 33
click at [565, 169] on button "+1" at bounding box center [554, 175] width 33 height 33
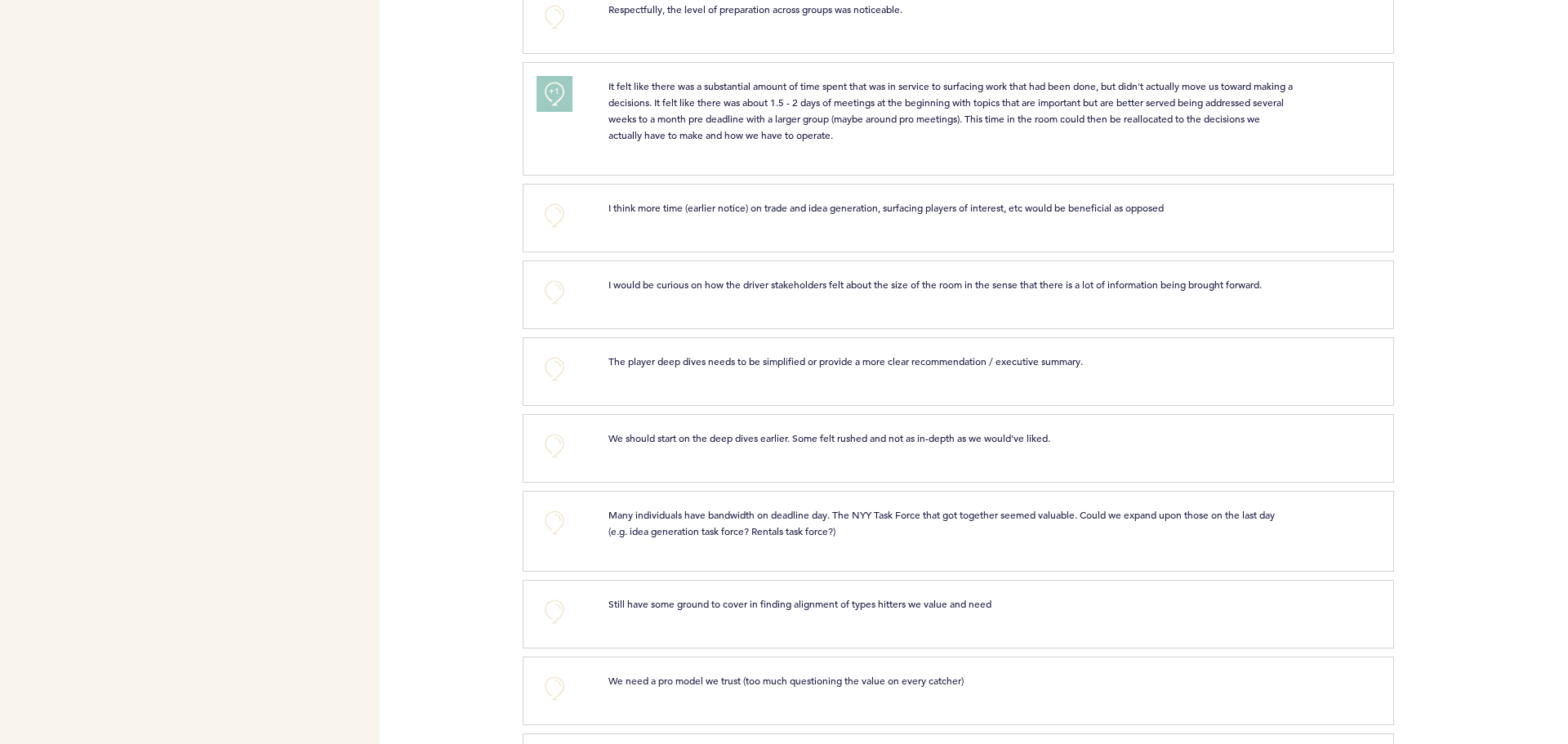
click at [540, 98] on button "+1" at bounding box center [554, 94] width 33 height 33
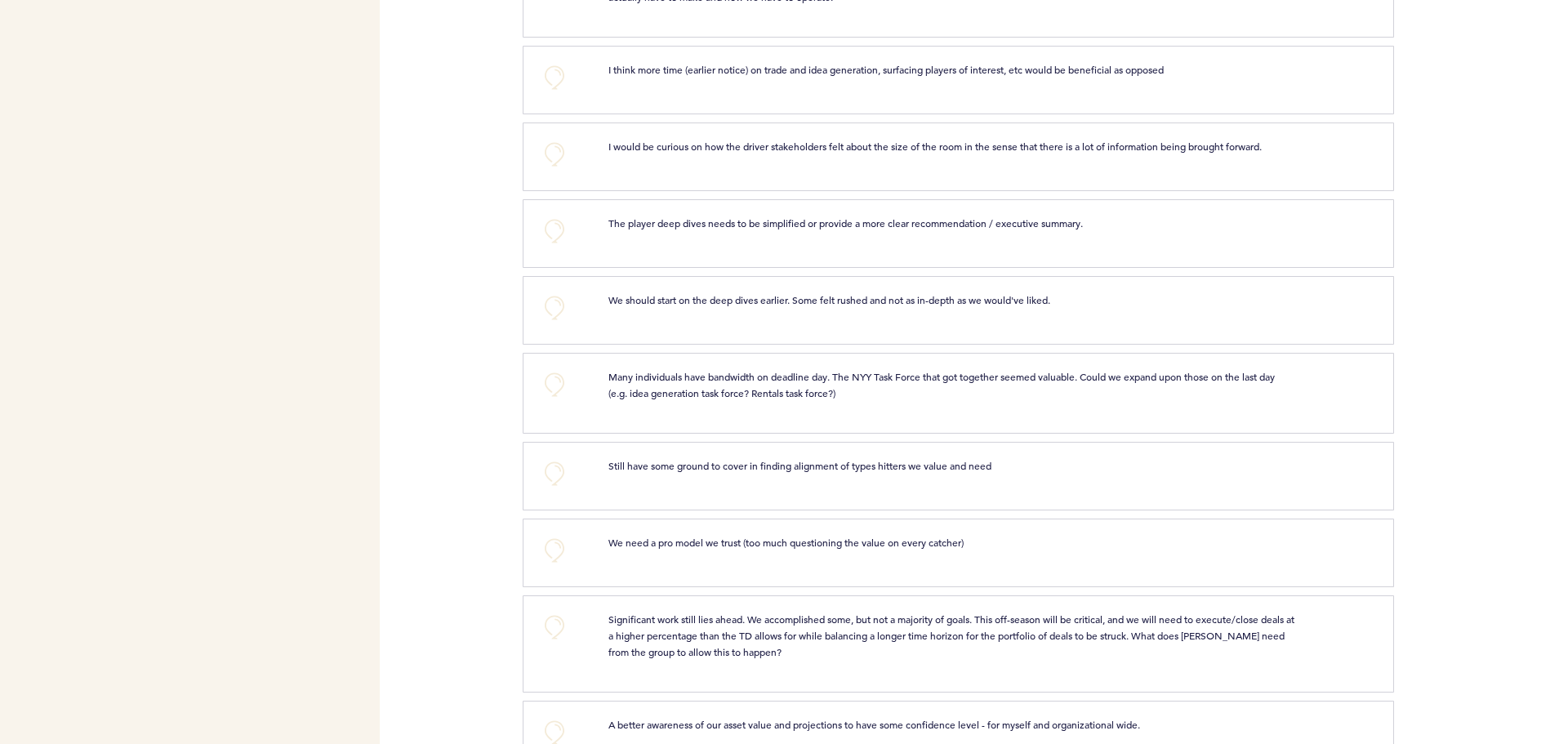
scroll to position [1389, 0]
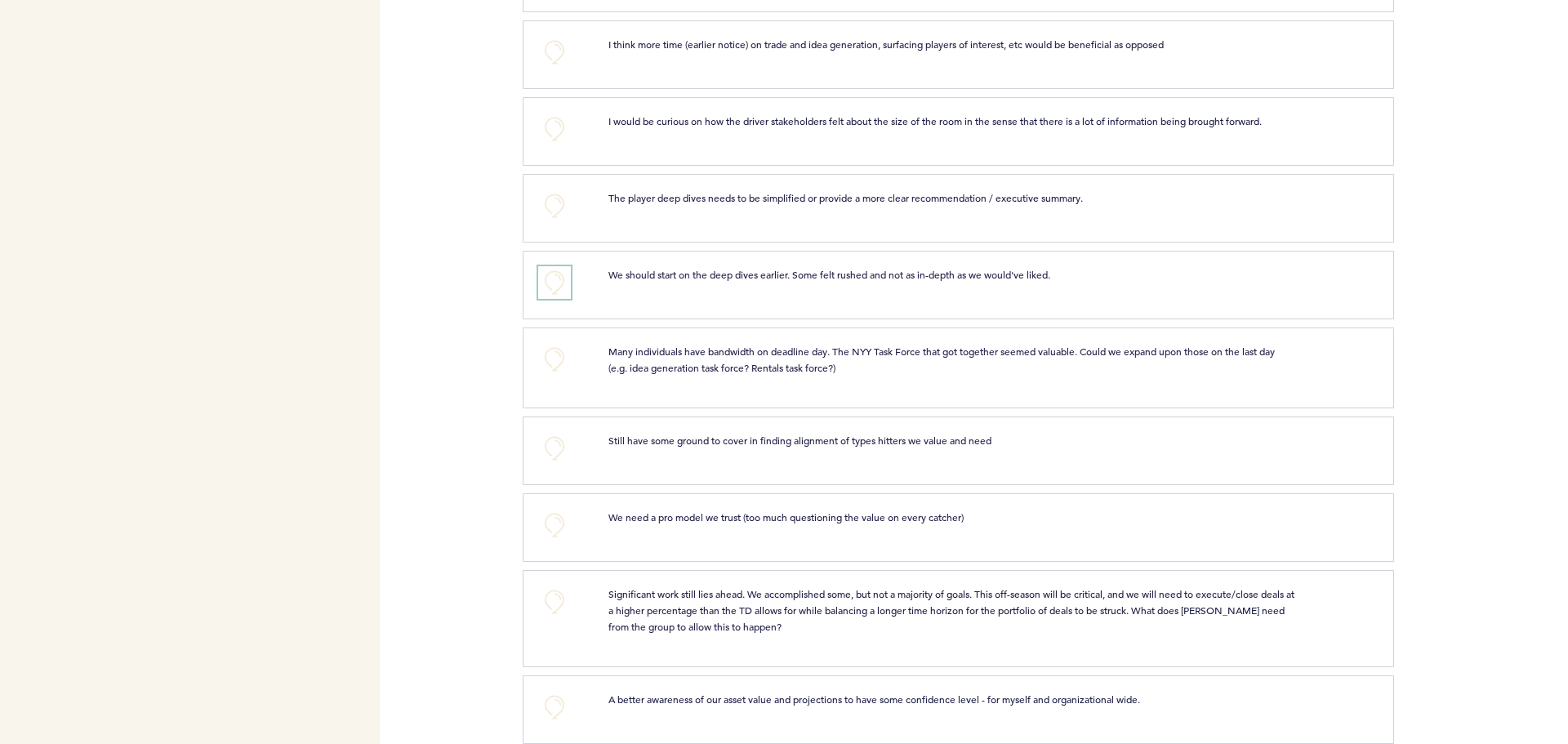
click at [556, 270] on button "+0" at bounding box center [554, 283] width 33 height 33
click at [554, 272] on span "+1" at bounding box center [555, 280] width 12 height 16
click at [551, 200] on button "+0" at bounding box center [554, 206] width 33 height 33
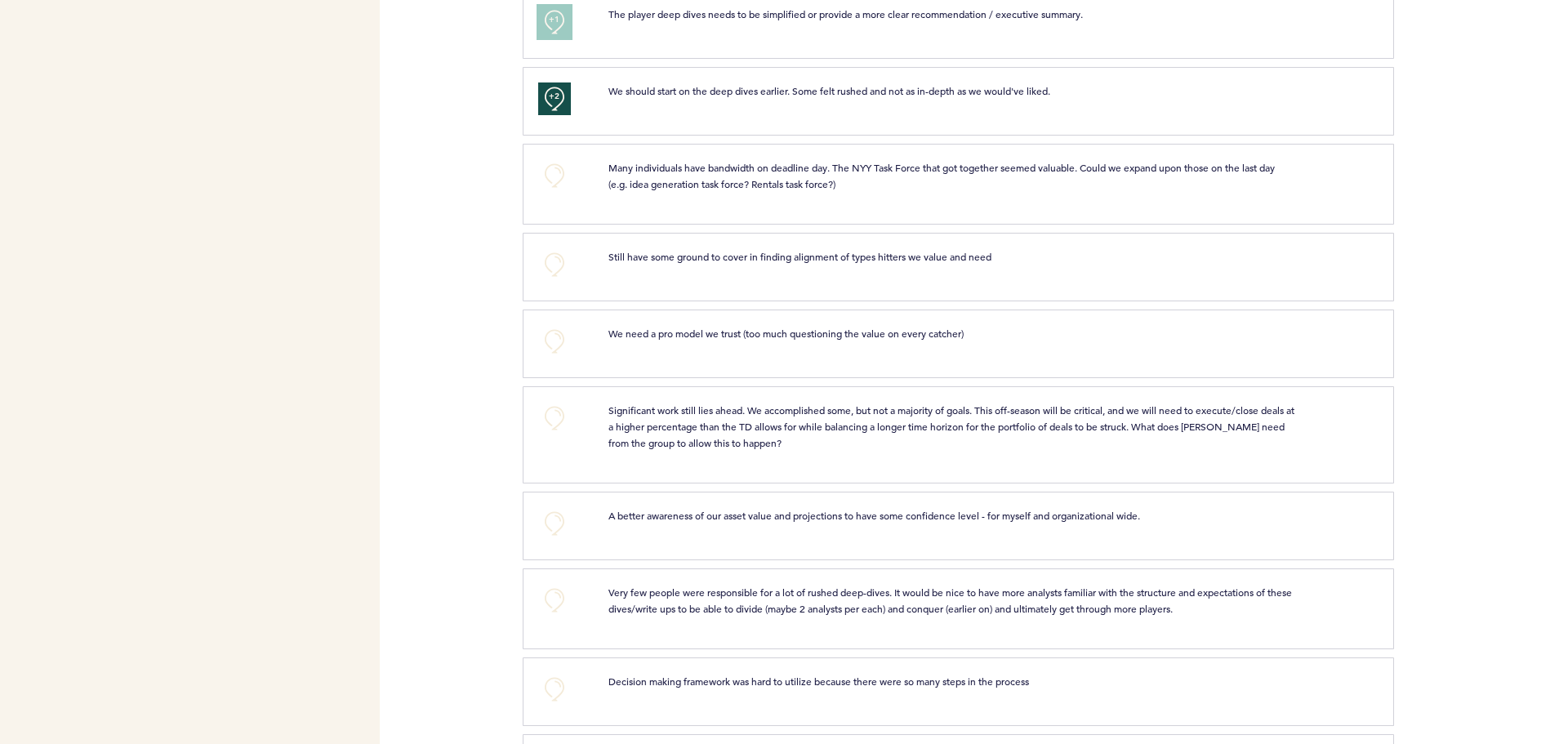
scroll to position [1553, 0]
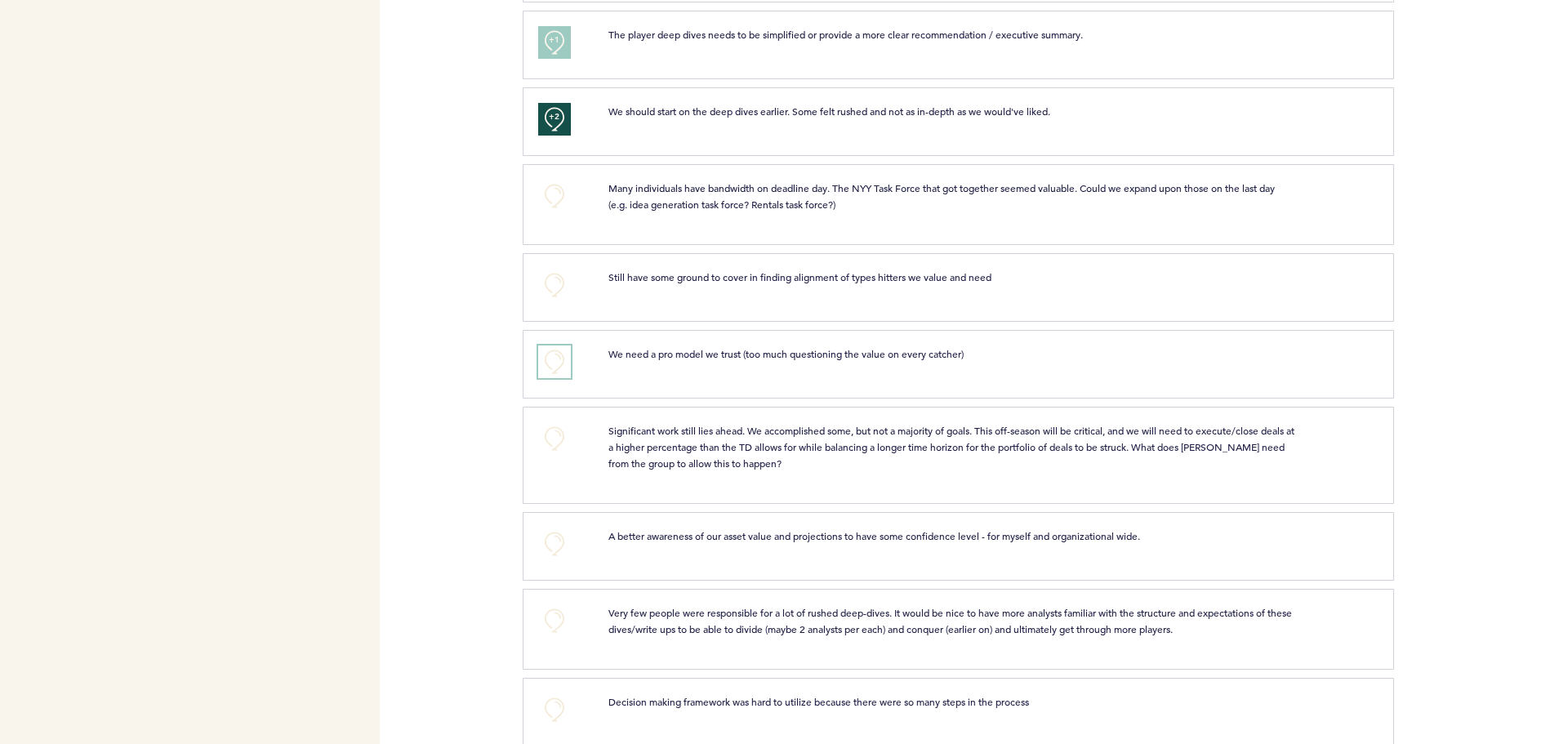
click at [554, 353] on button "+0" at bounding box center [554, 362] width 33 height 33
click at [554, 353] on span "+1" at bounding box center [555, 359] width 12 height 16
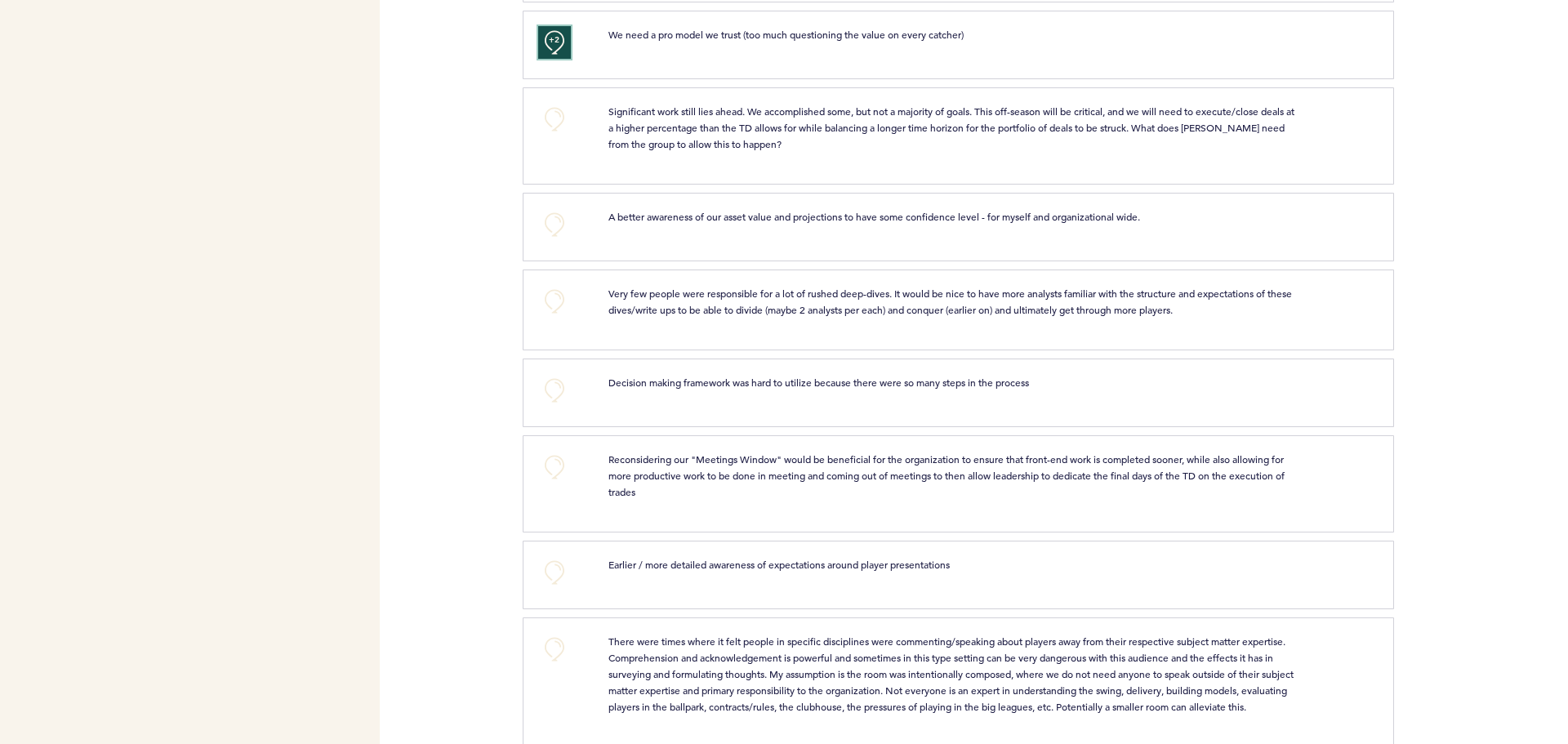
scroll to position [1879, 0]
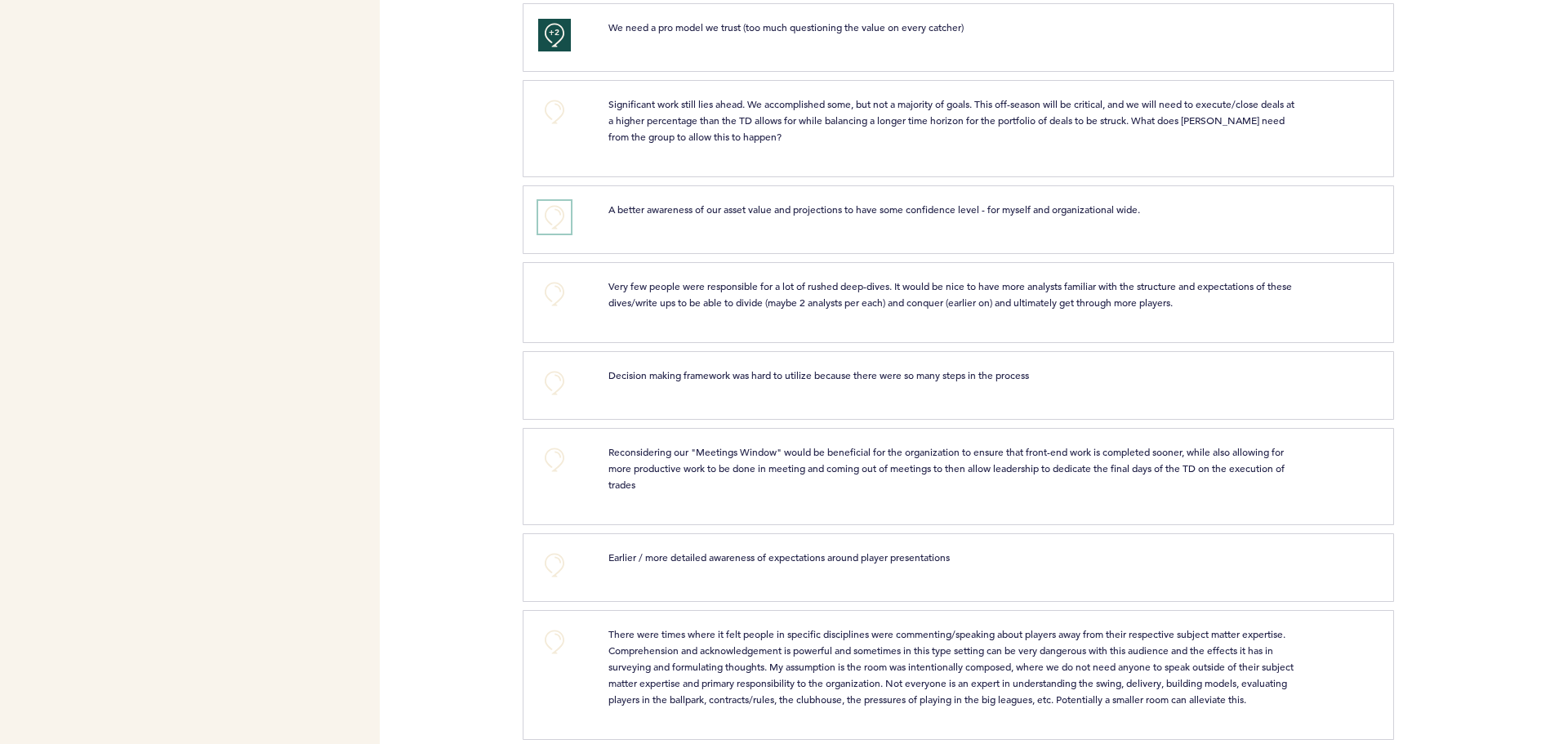
click at [566, 207] on button "+0" at bounding box center [554, 217] width 33 height 33
click at [552, 299] on button "+0" at bounding box center [554, 294] width 33 height 33
click at [552, 299] on span "+1" at bounding box center [555, 291] width 12 height 16
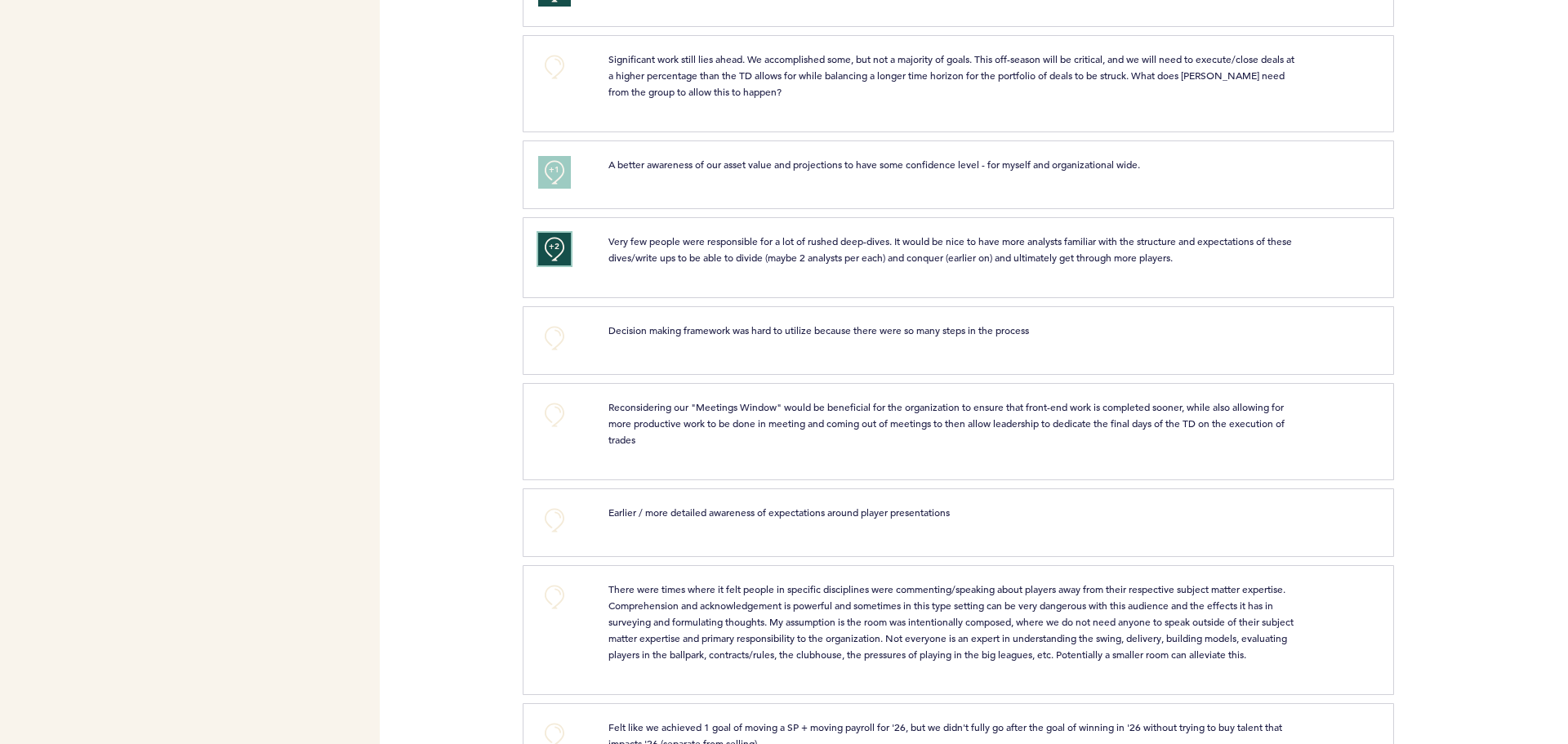
scroll to position [1961, 0]
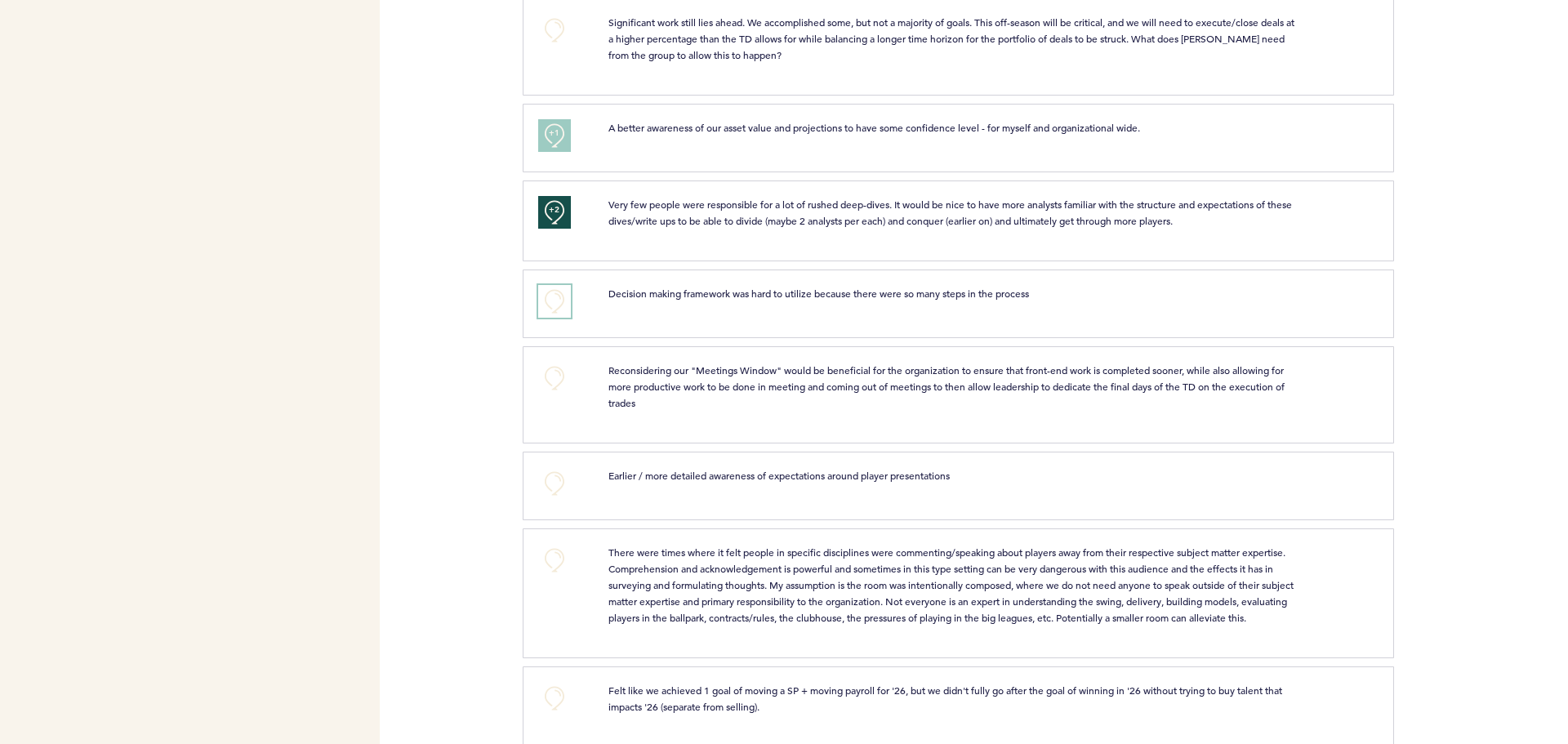
click at [552, 299] on button "+0" at bounding box center [554, 301] width 33 height 33
click at [552, 299] on span "+1" at bounding box center [555, 299] width 12 height 16
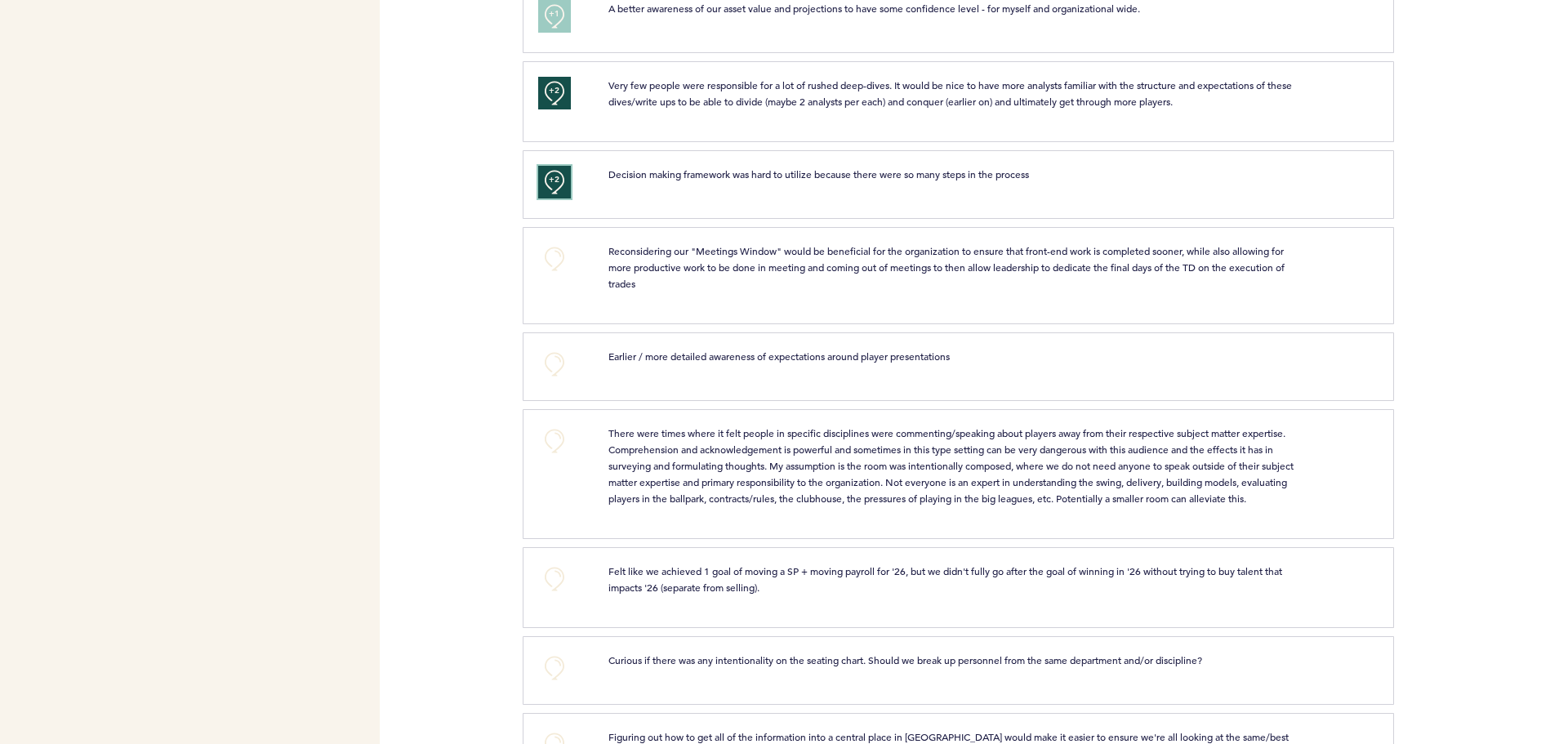
scroll to position [2125, 0]
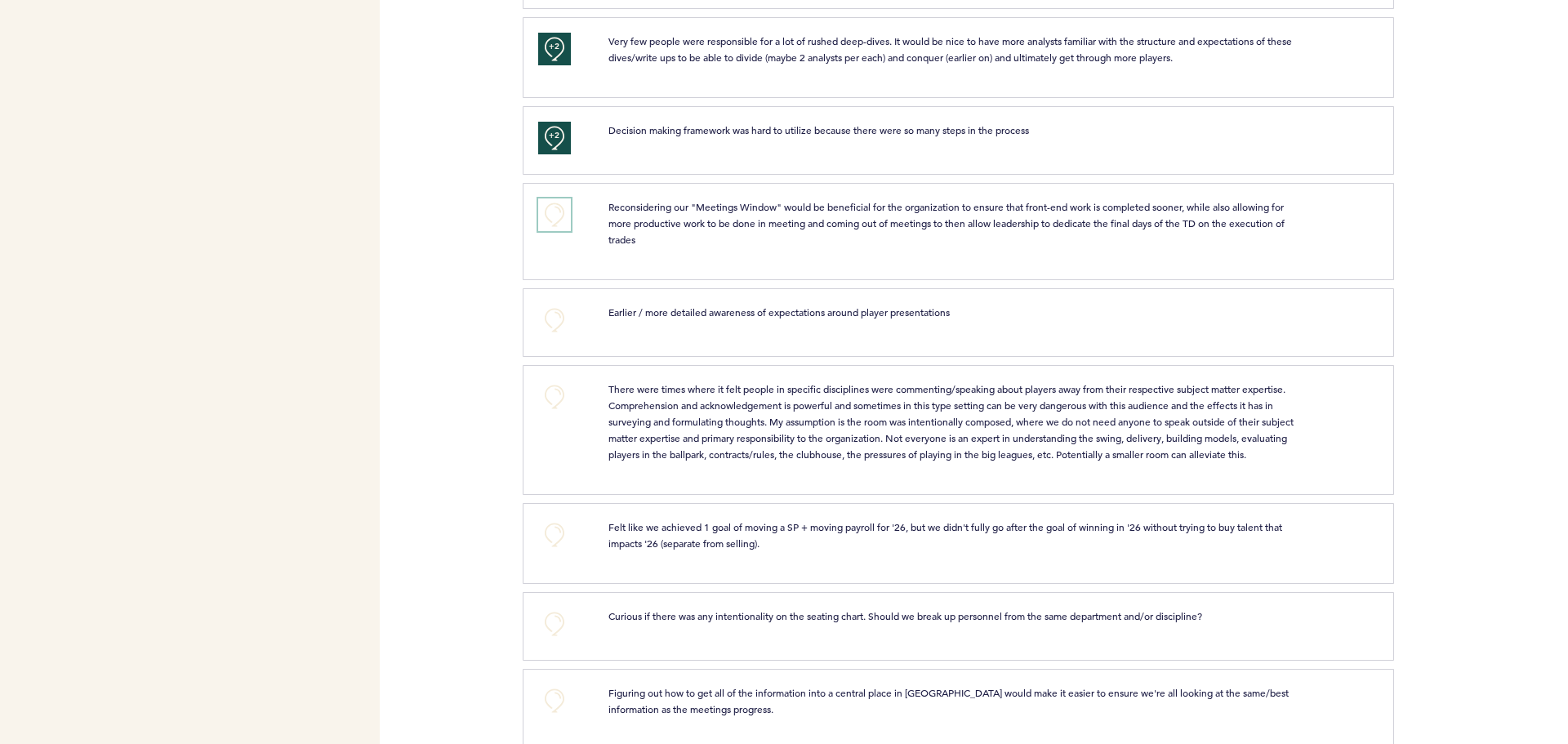
click at [548, 222] on button "+0" at bounding box center [554, 214] width 33 height 33
click at [548, 222] on button "+1" at bounding box center [554, 214] width 33 height 33
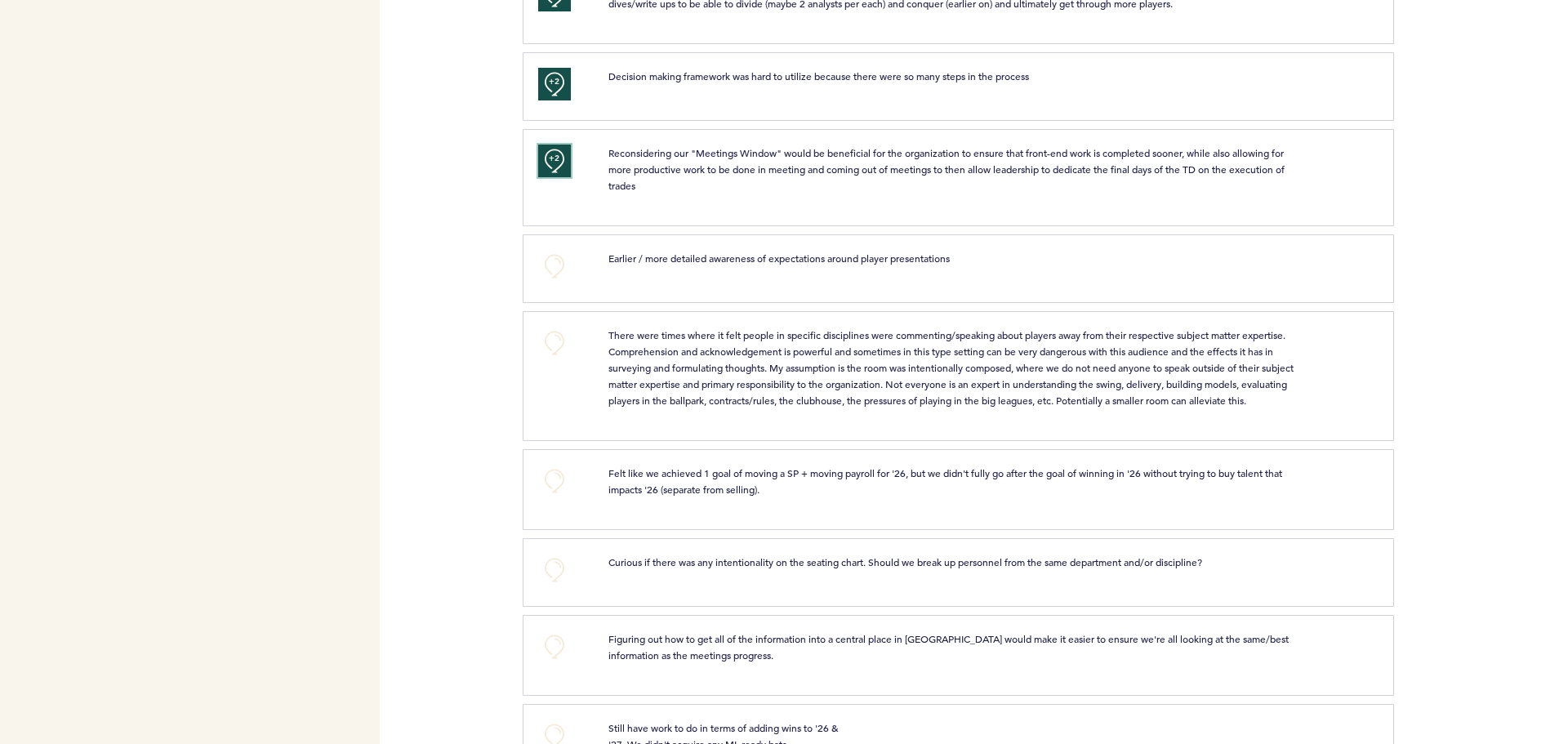
scroll to position [2288, 0]
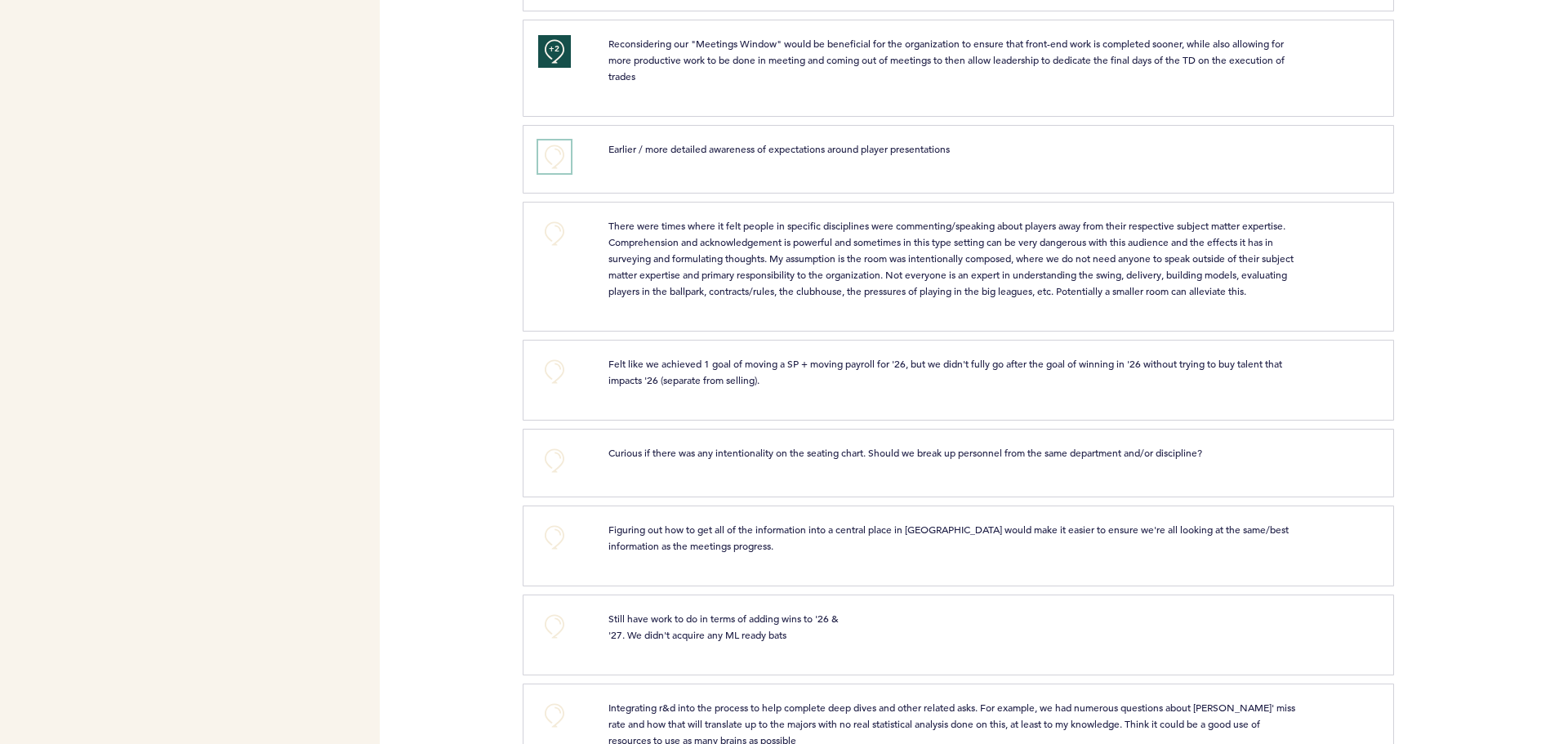
click at [561, 154] on button "+0" at bounding box center [554, 157] width 33 height 33
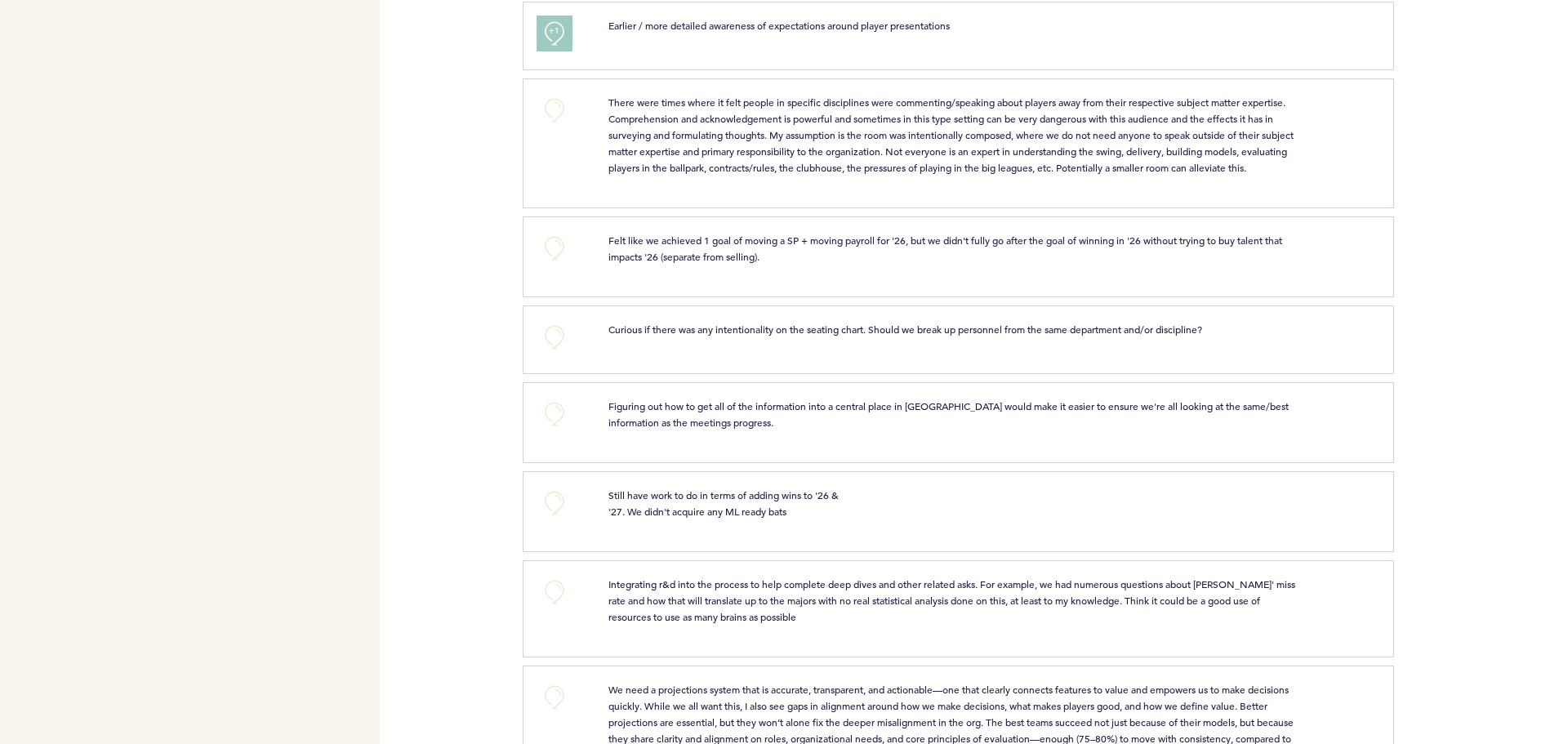
scroll to position [2451, 0]
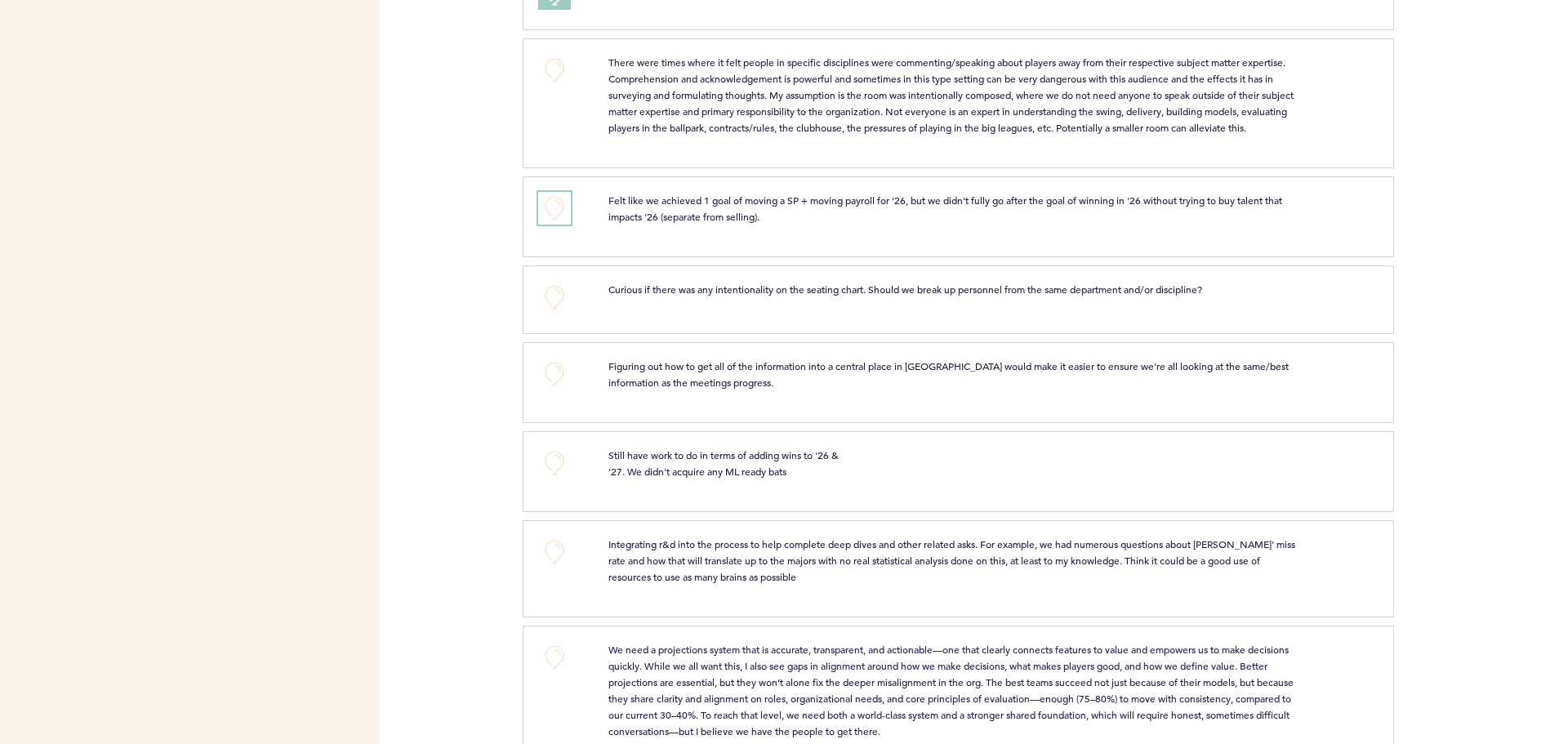
click at [562, 224] on button "+0" at bounding box center [554, 208] width 33 height 33
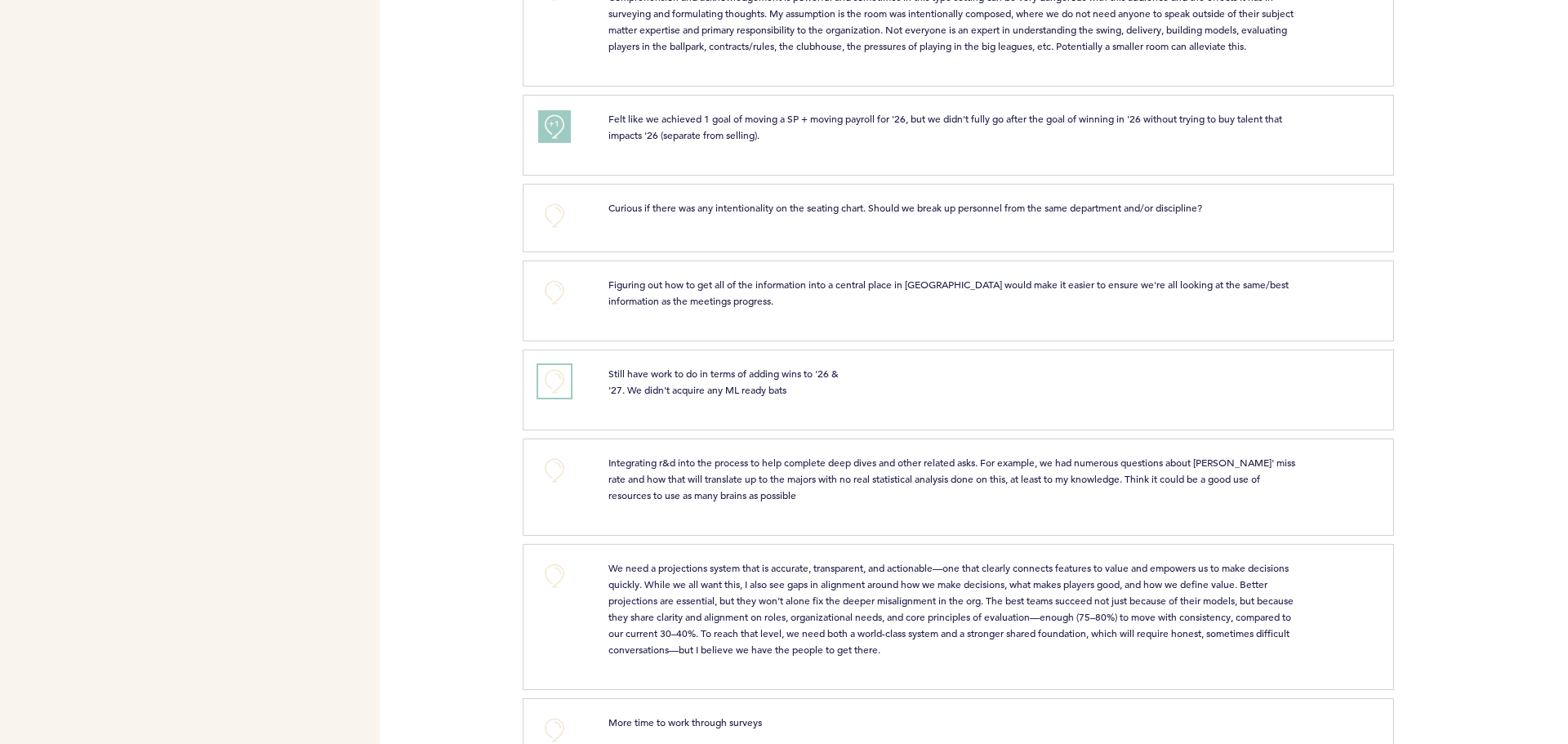
click at [550, 397] on button "+0" at bounding box center [554, 381] width 33 height 33
click at [550, 387] on span "+1" at bounding box center [555, 379] width 12 height 16
click at [554, 132] on span "+1" at bounding box center [555, 124] width 12 height 16
click at [561, 391] on button "+1" at bounding box center [554, 381] width 33 height 33
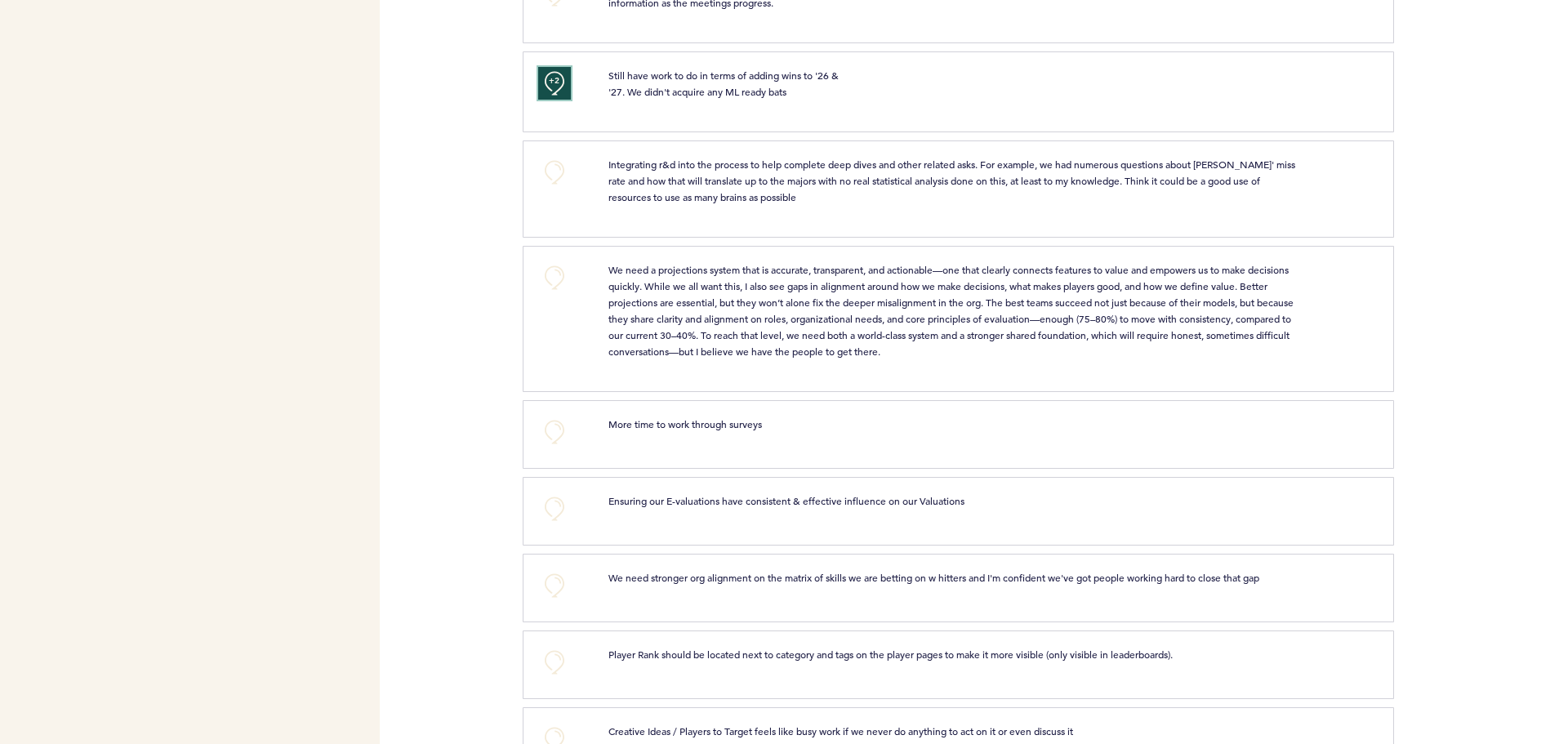
scroll to position [2860, 0]
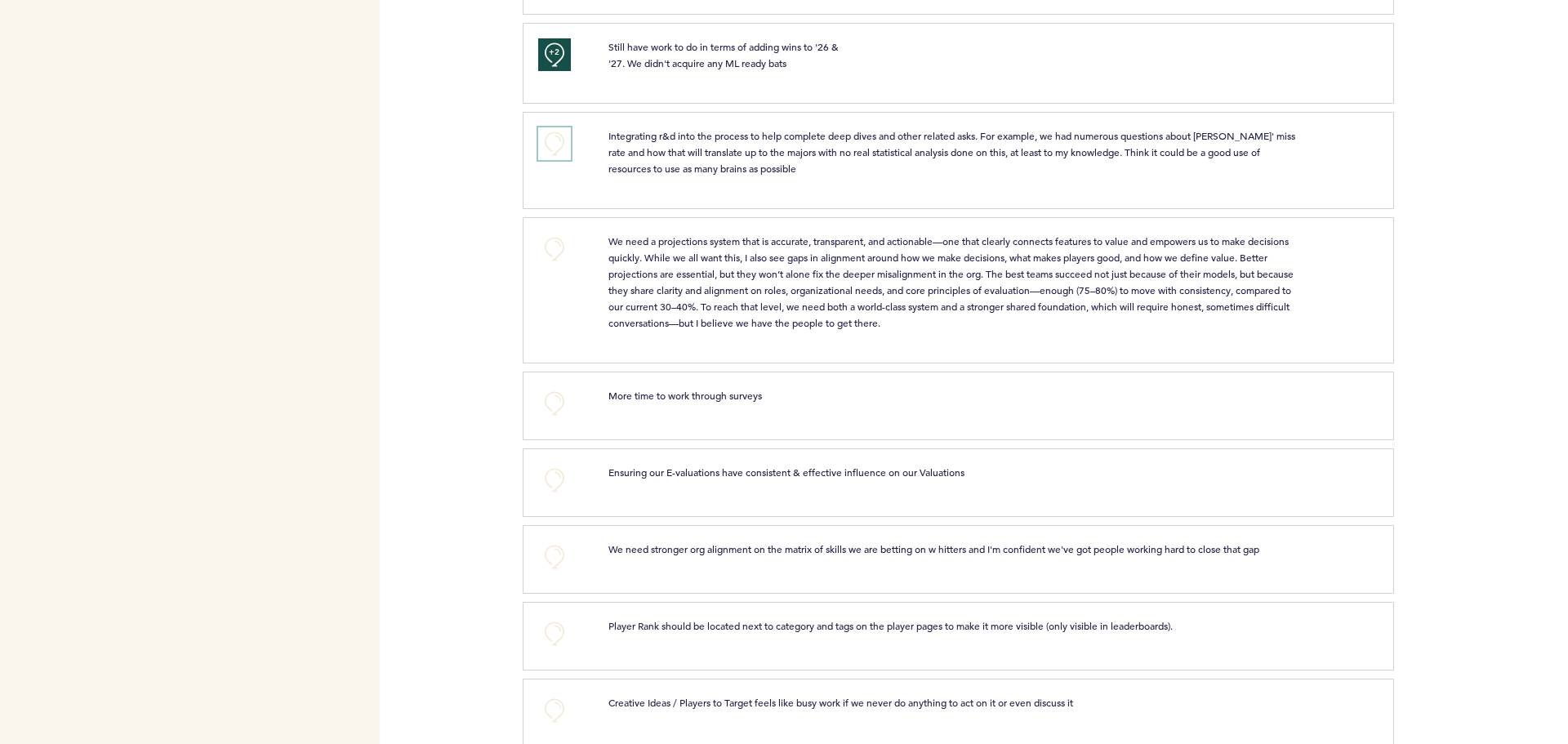
click at [550, 154] on button "+0" at bounding box center [554, 143] width 33 height 33
click at [541, 262] on button "+0" at bounding box center [554, 249] width 33 height 33
click at [545, 261] on button "+1" at bounding box center [554, 249] width 33 height 33
click at [545, 261] on button "+2" at bounding box center [554, 249] width 33 height 33
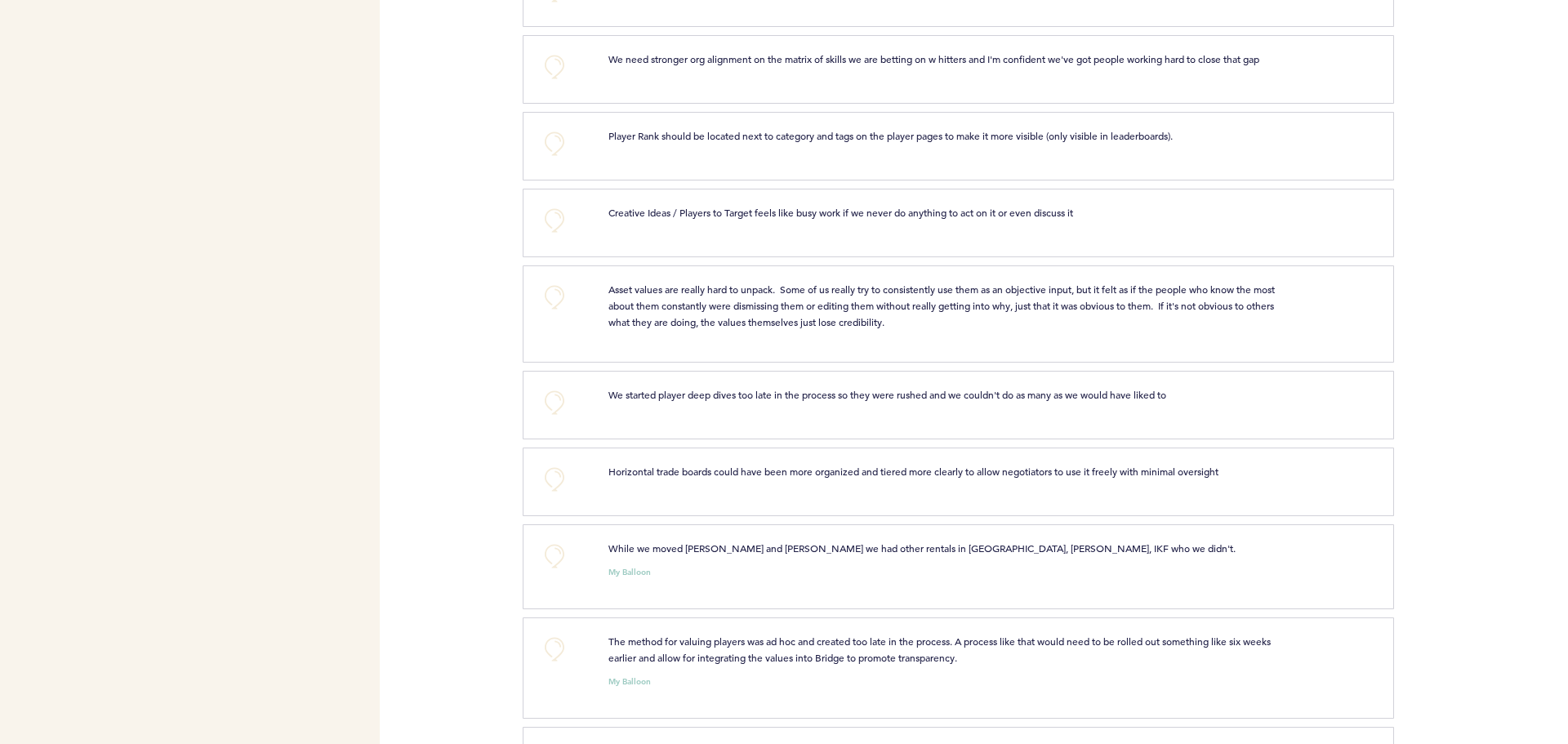
scroll to position [3432, 0]
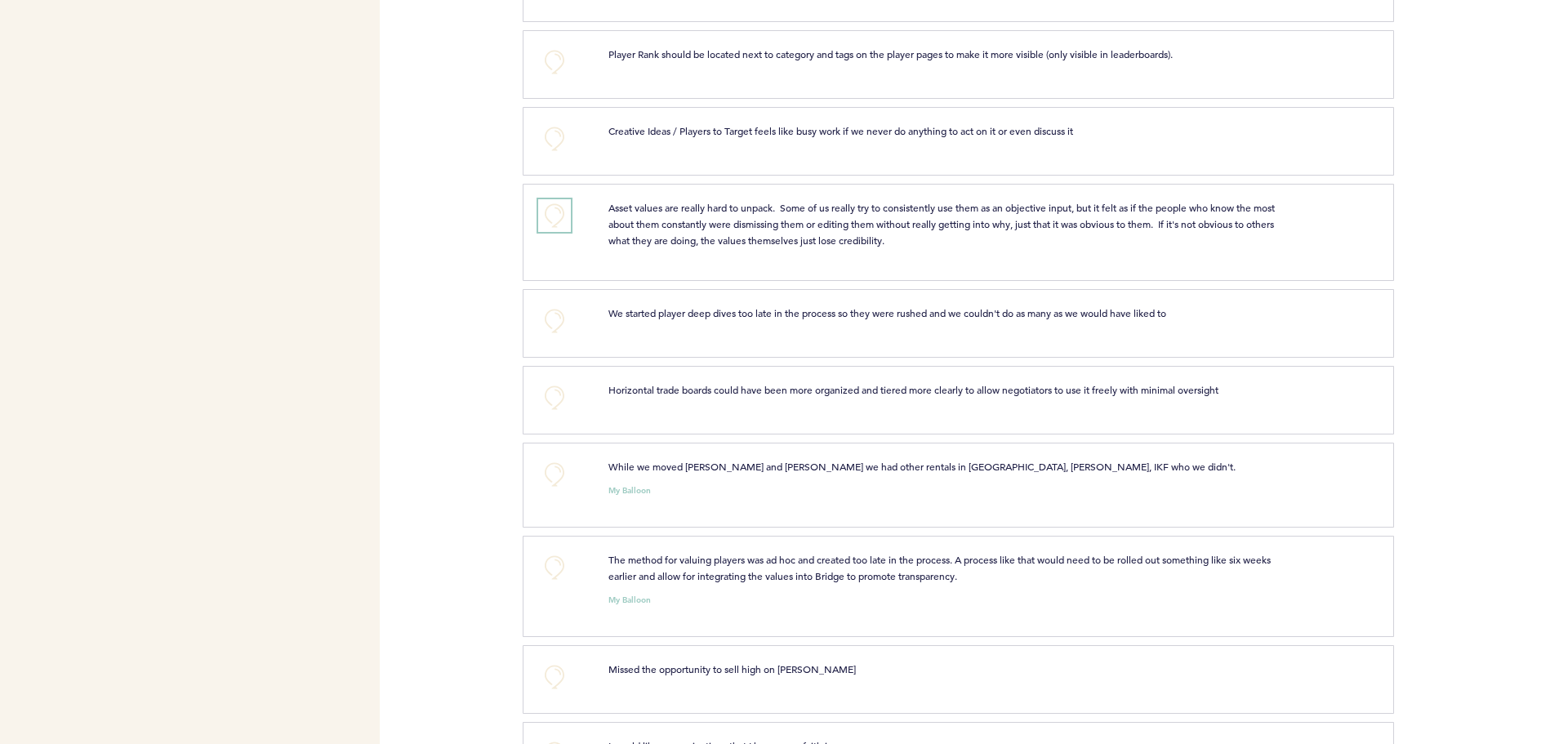
click at [561, 229] on button "+0" at bounding box center [554, 215] width 33 height 33
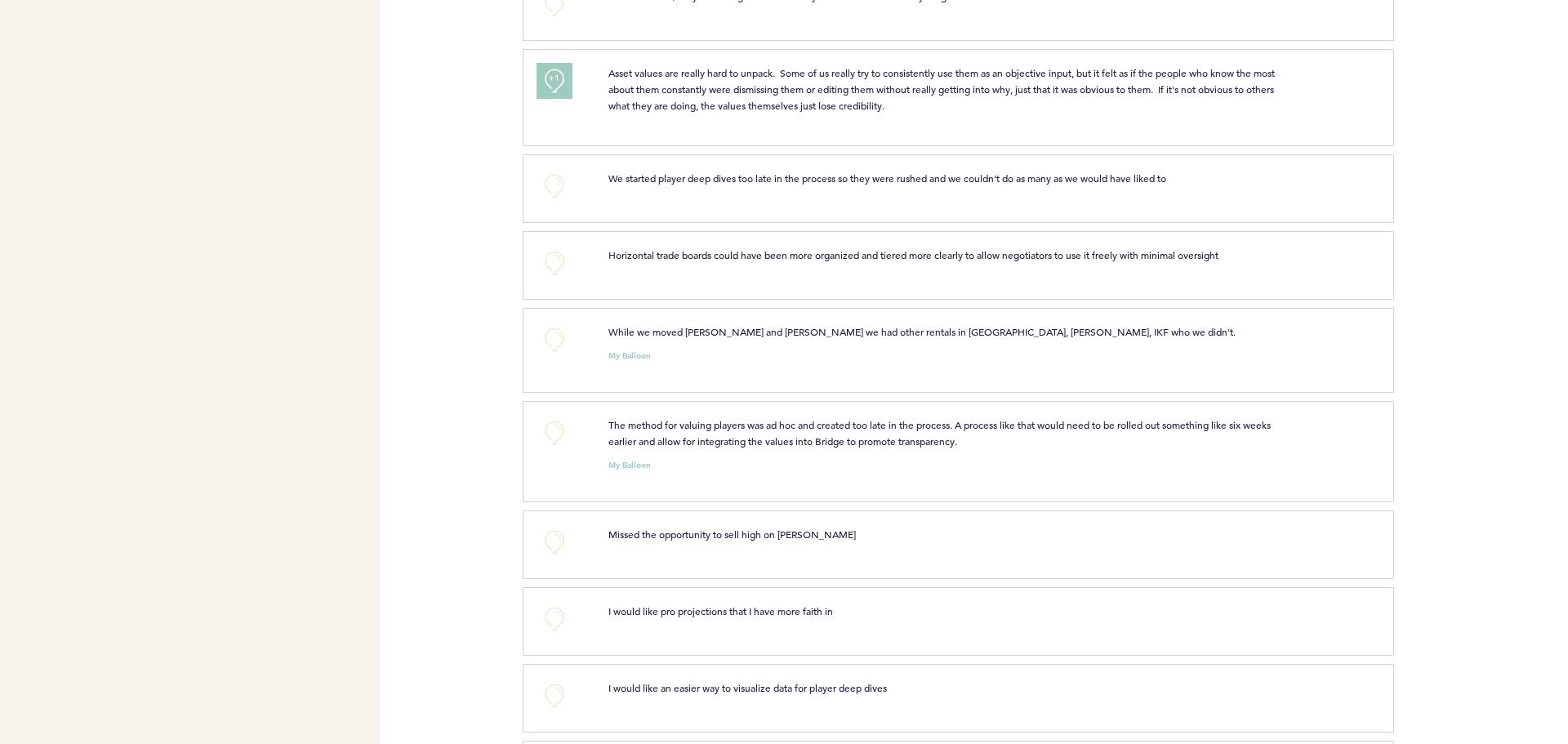
scroll to position [3595, 0]
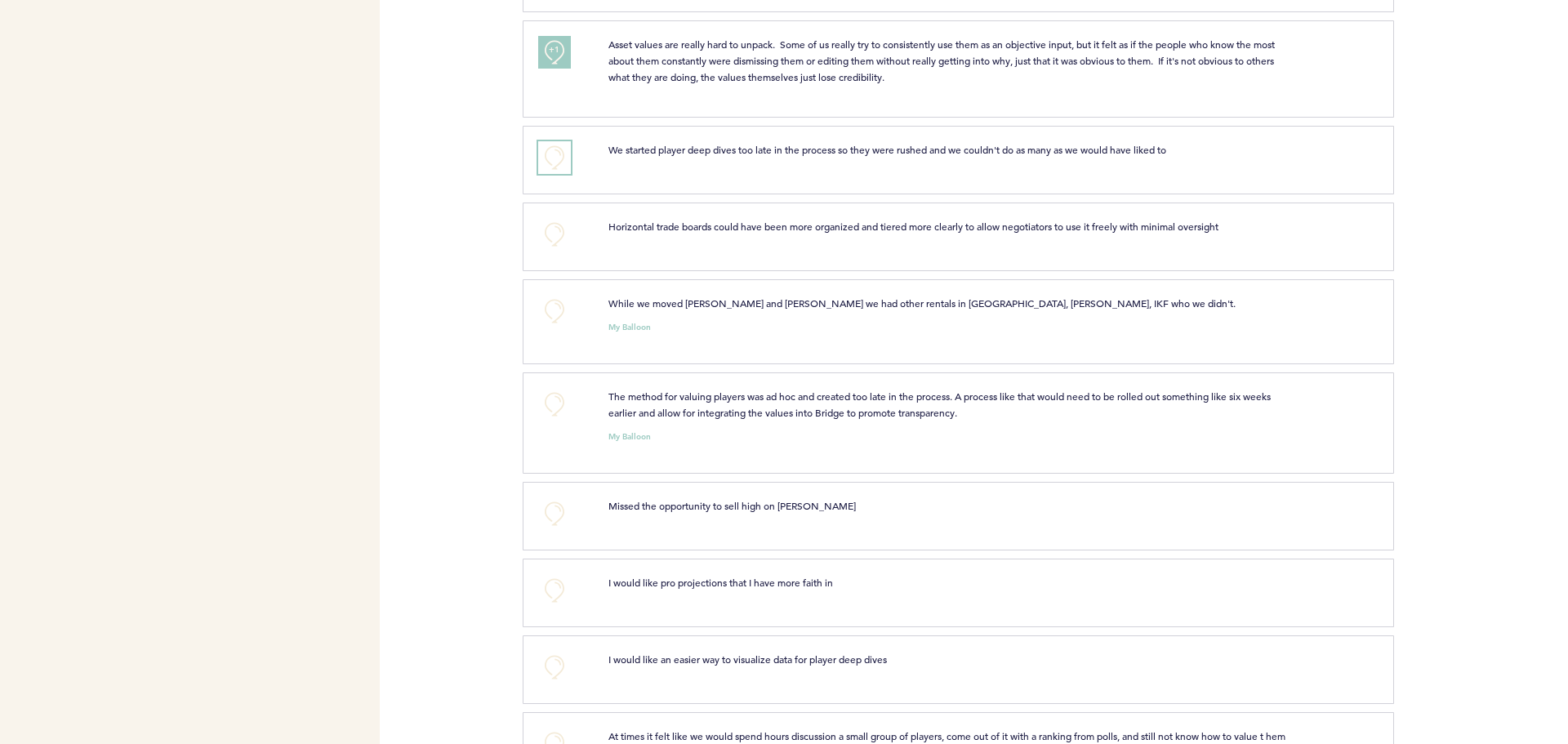
click at [553, 170] on button "+0" at bounding box center [554, 158] width 33 height 33
click at [553, 164] on span "+1" at bounding box center [555, 154] width 12 height 16
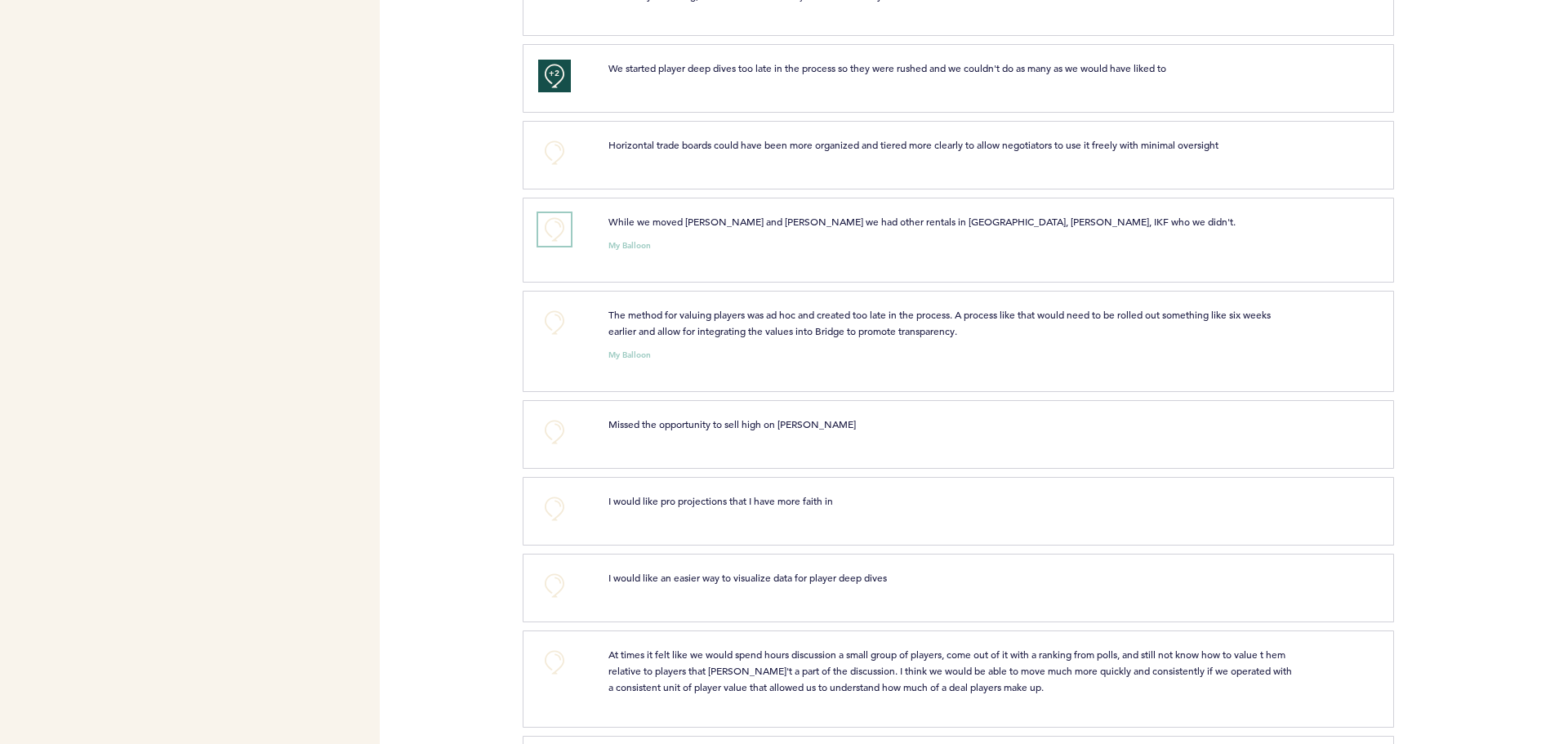
click at [560, 246] on button "+0" at bounding box center [554, 229] width 33 height 33
click at [564, 246] on button "+1" at bounding box center [554, 229] width 33 height 33
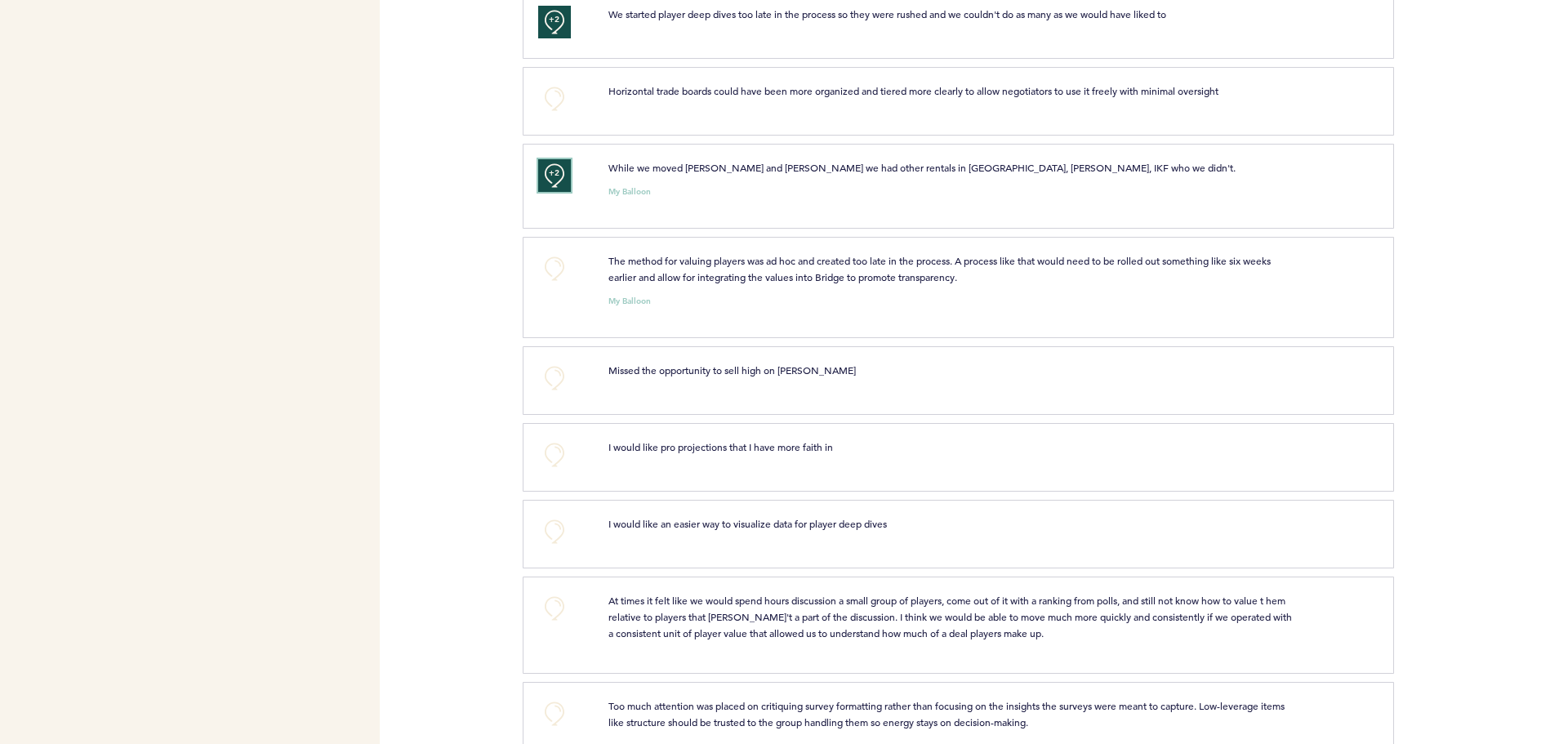
scroll to position [3759, 0]
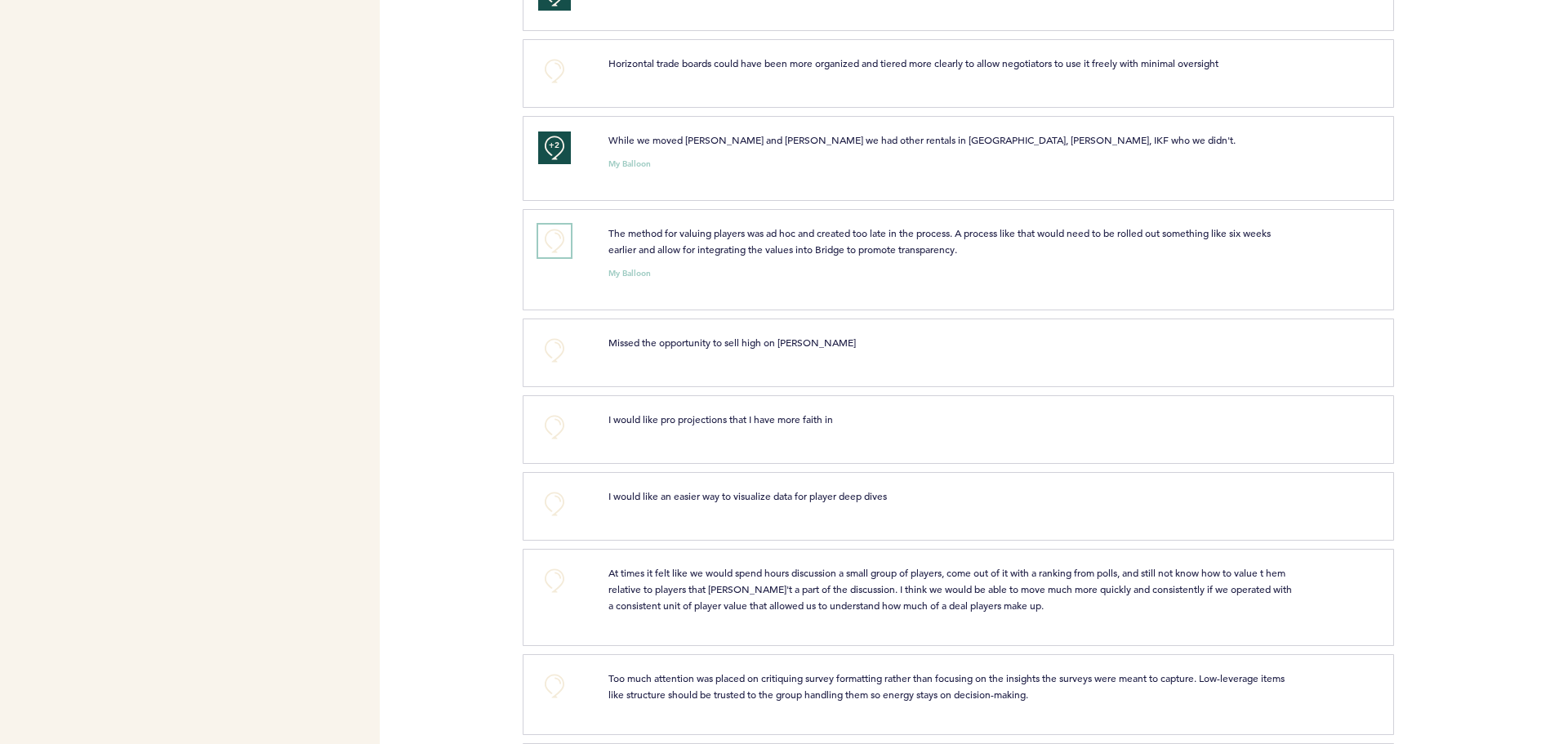
click at [567, 257] on button "+0" at bounding box center [554, 240] width 33 height 33
click at [567, 257] on button "+1" at bounding box center [554, 240] width 33 height 33
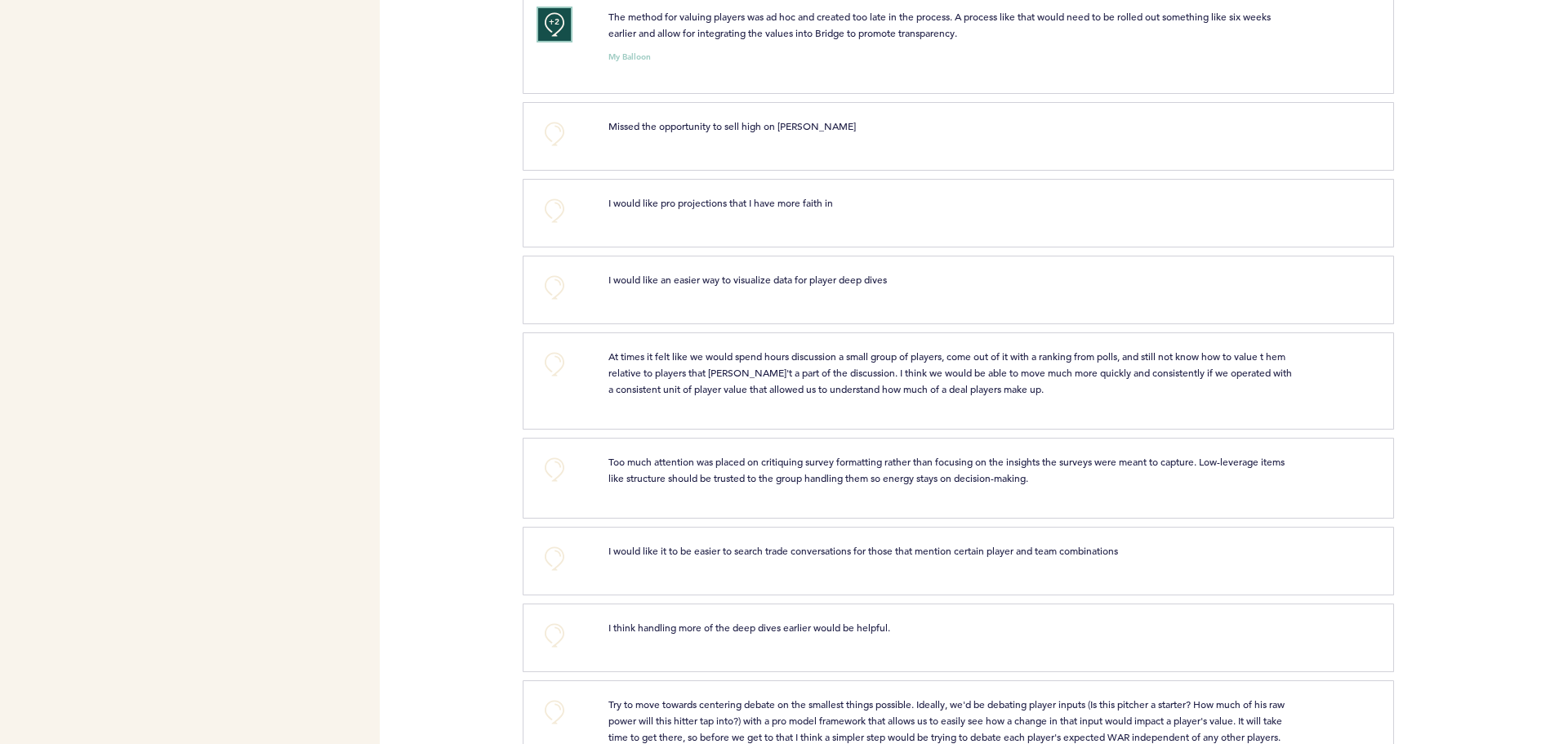
scroll to position [4004, 0]
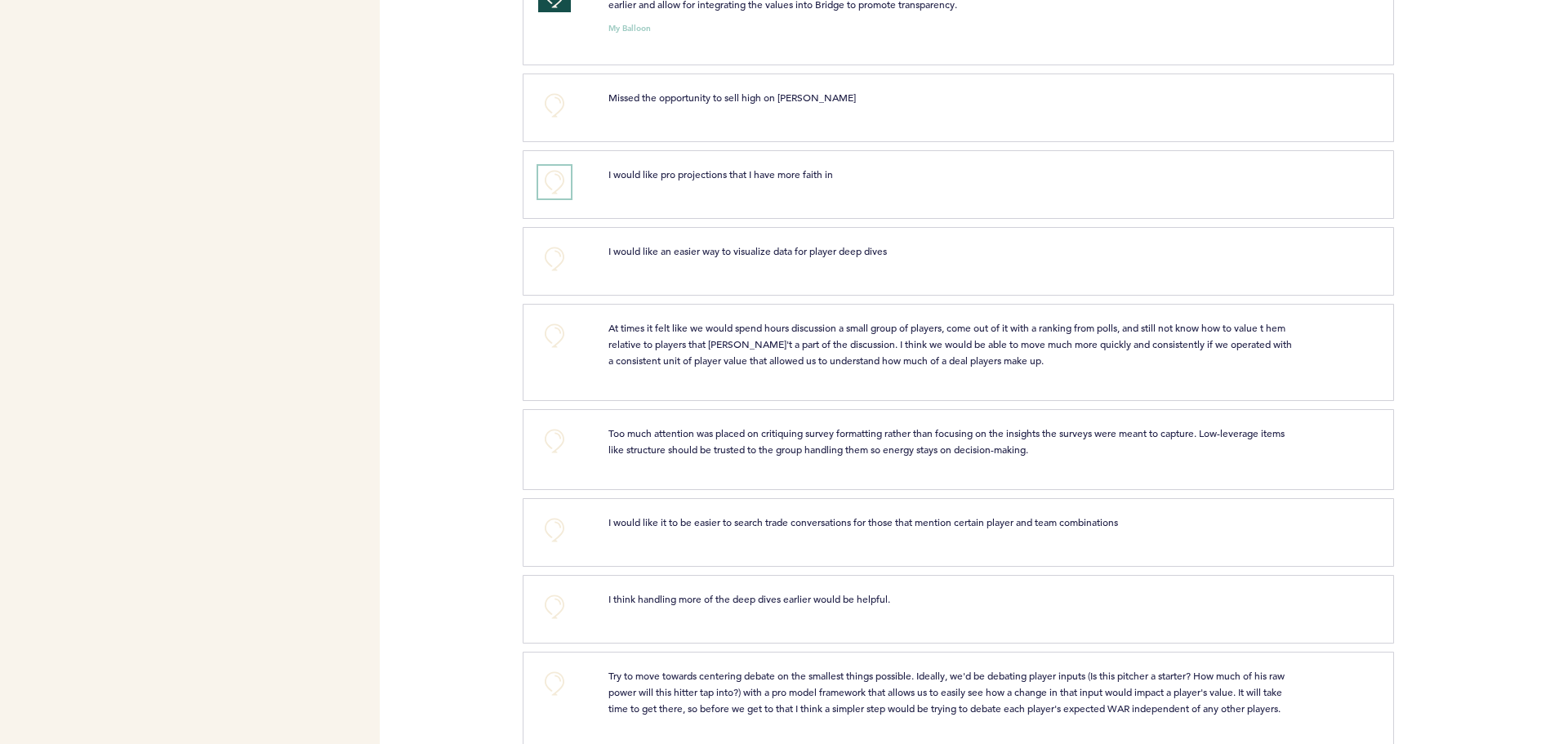
click at [554, 192] on button "+0" at bounding box center [554, 182] width 33 height 33
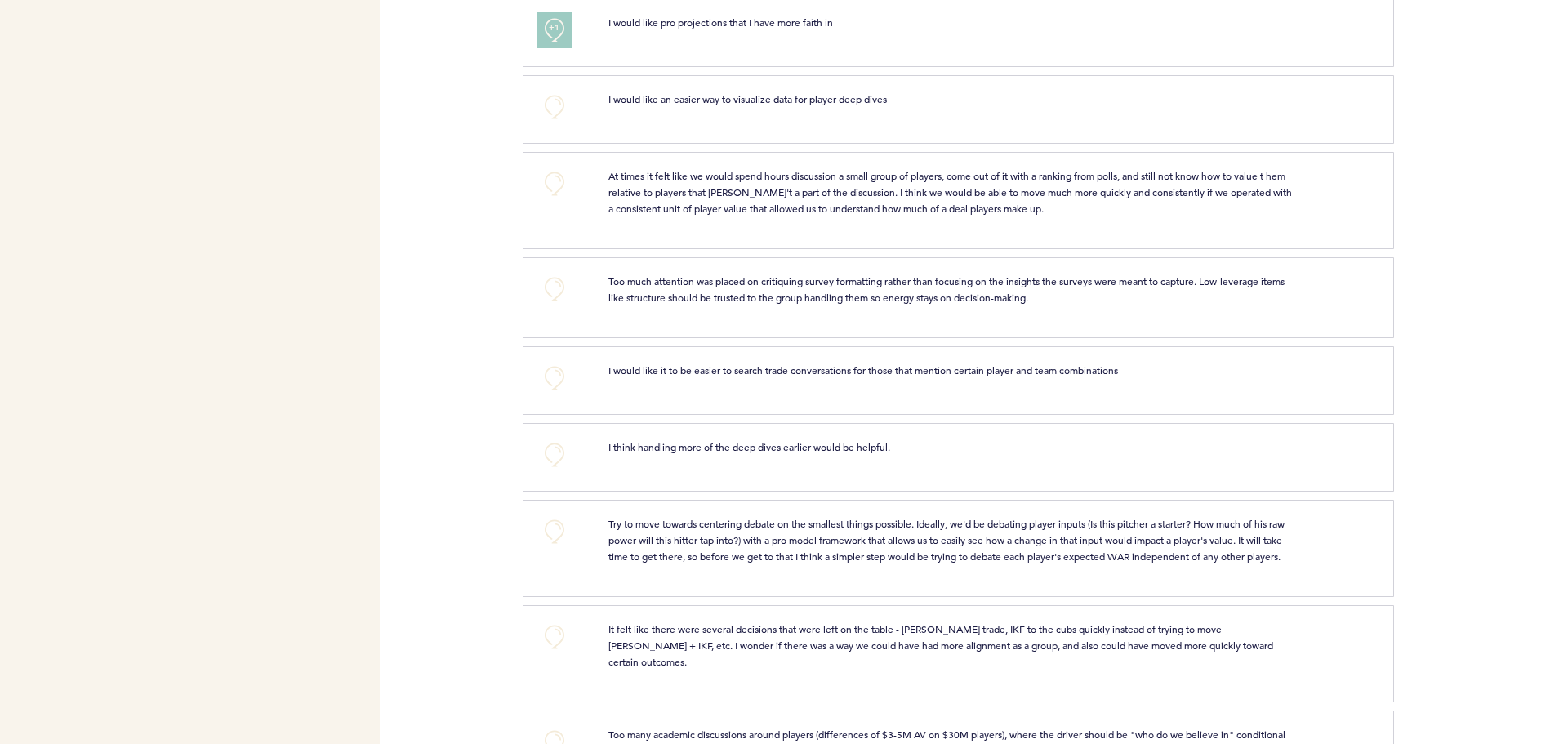
scroll to position [4167, 0]
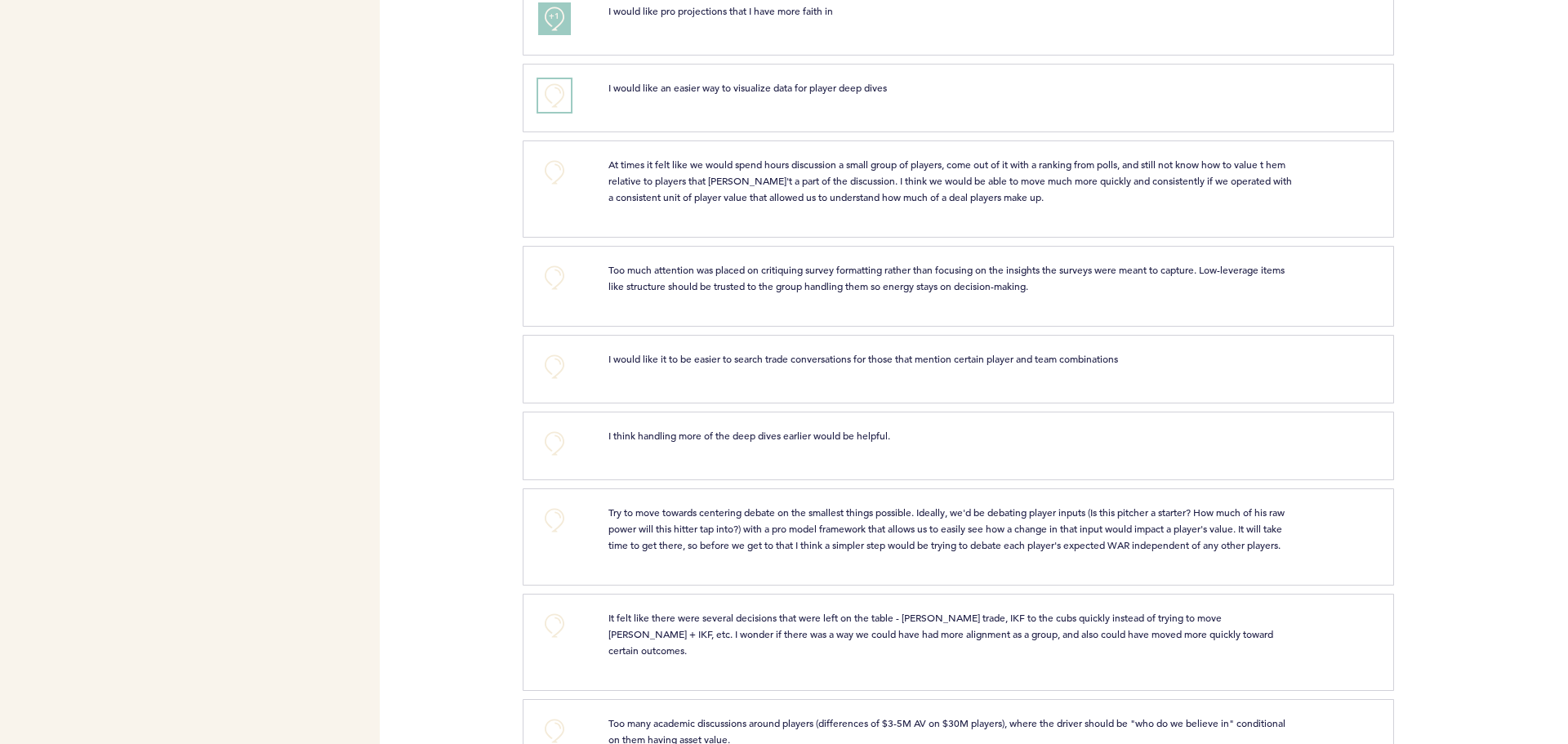
click at [563, 110] on button "+0" at bounding box center [554, 95] width 33 height 33
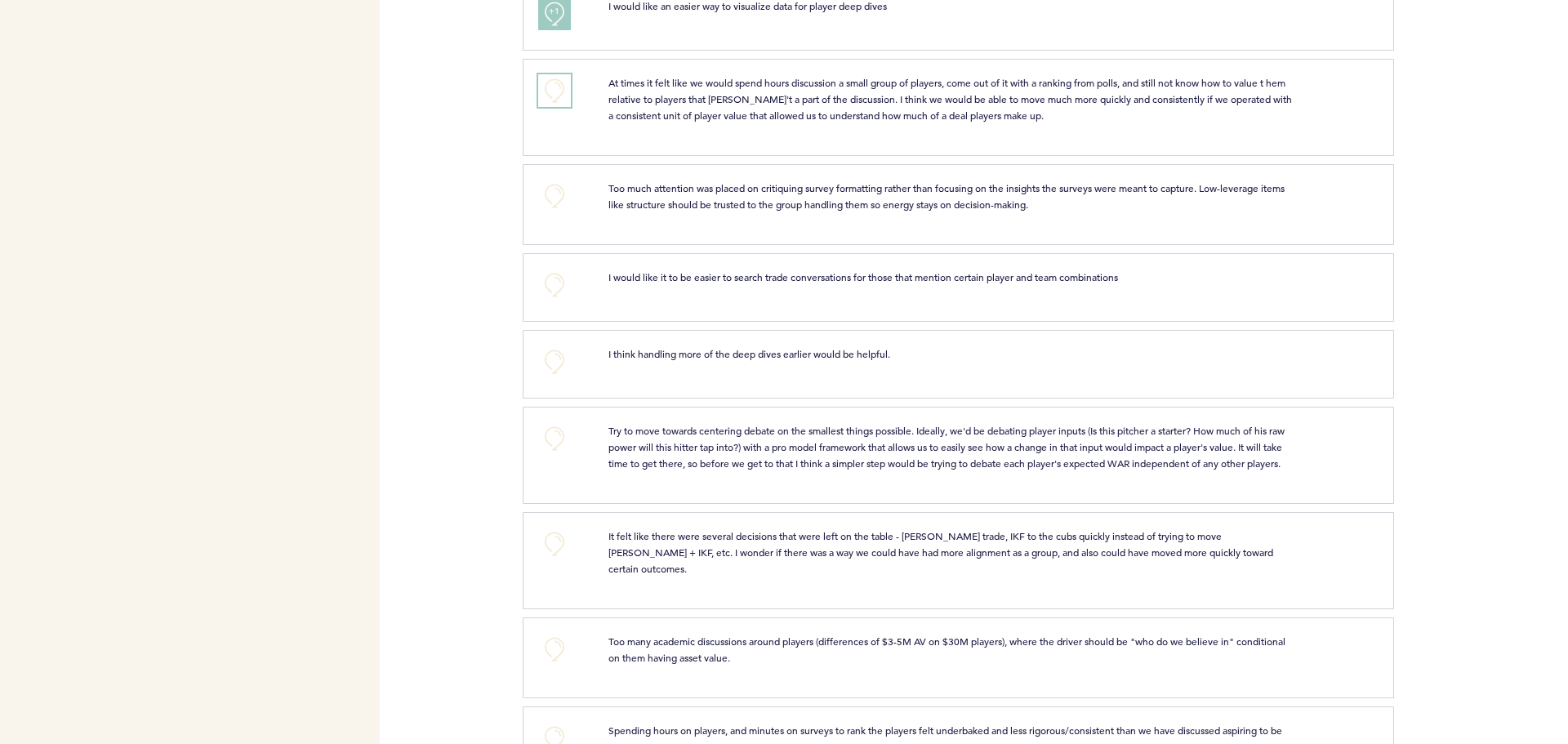
click at [550, 107] on button "+0" at bounding box center [554, 90] width 33 height 33
click at [556, 213] on button "+0" at bounding box center [554, 196] width 33 height 33
click at [556, 202] on span "+1" at bounding box center [555, 193] width 12 height 16
click at [556, 202] on span "+2" at bounding box center [555, 193] width 12 height 16
click at [556, 213] on button "+0" at bounding box center [554, 196] width 33 height 33
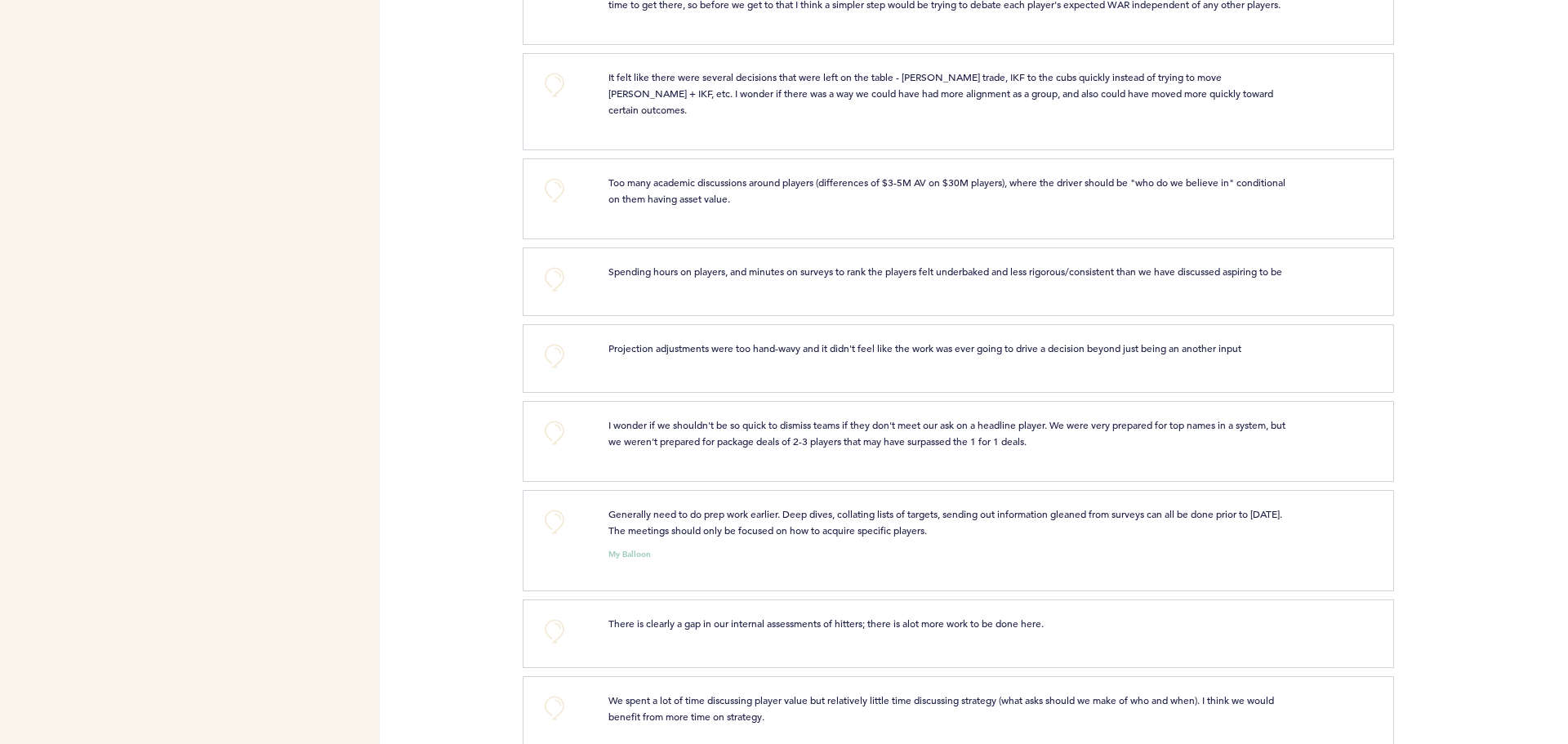
scroll to position [4739, 0]
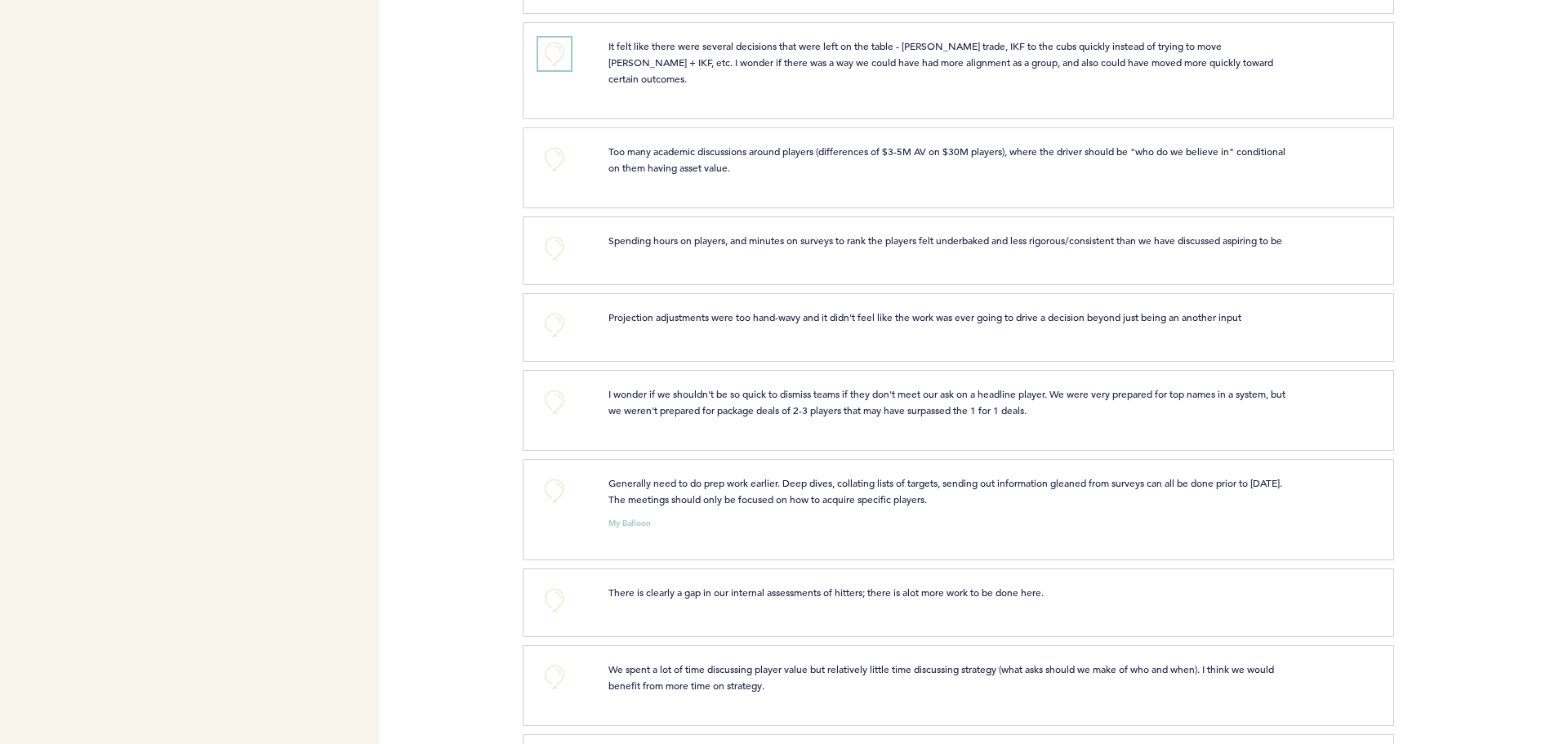
click at [565, 68] on button "+0" at bounding box center [554, 54] width 33 height 33
click at [558, 170] on button "+0" at bounding box center [554, 159] width 33 height 33
click at [558, 165] on span "+1" at bounding box center [555, 156] width 12 height 16
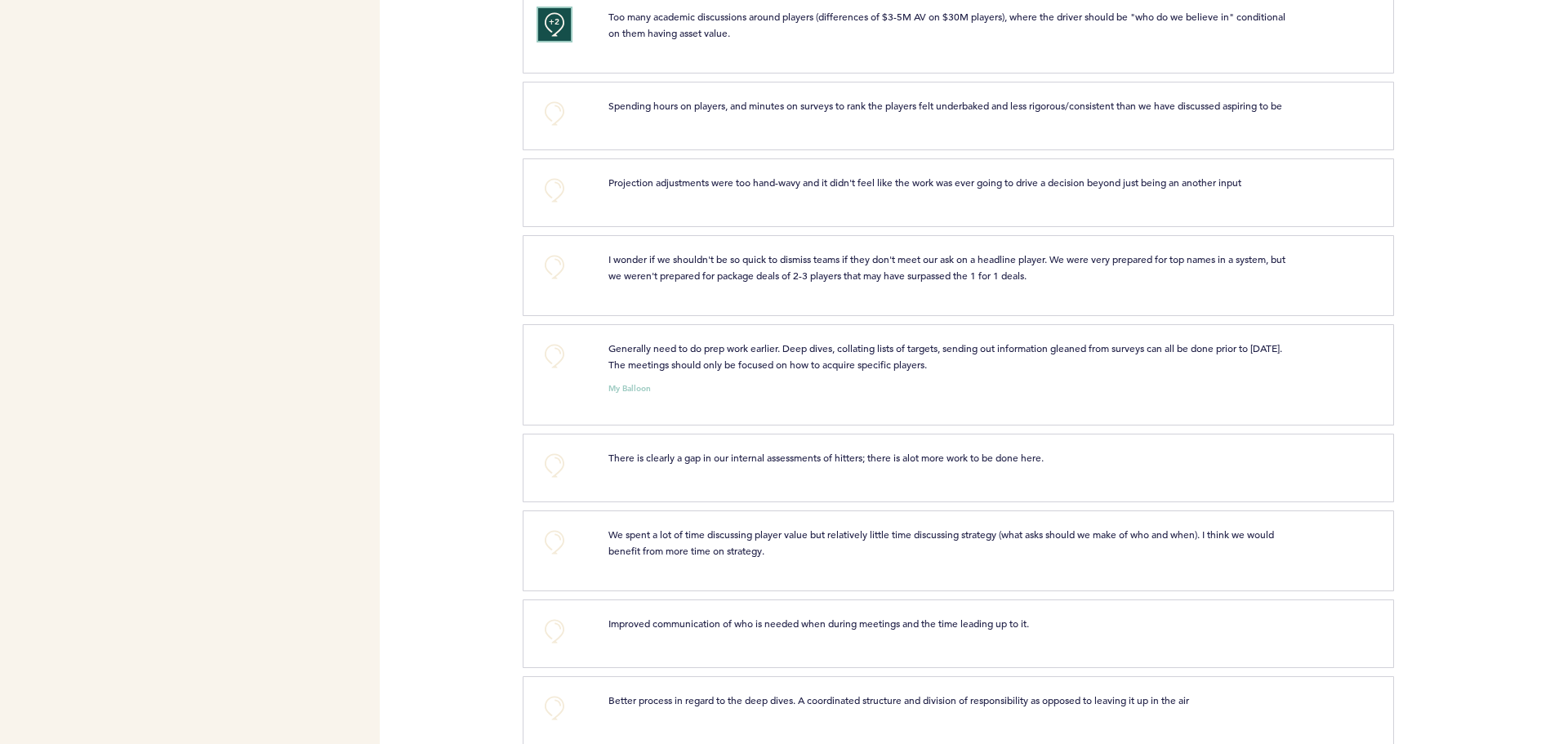
scroll to position [4903, 0]
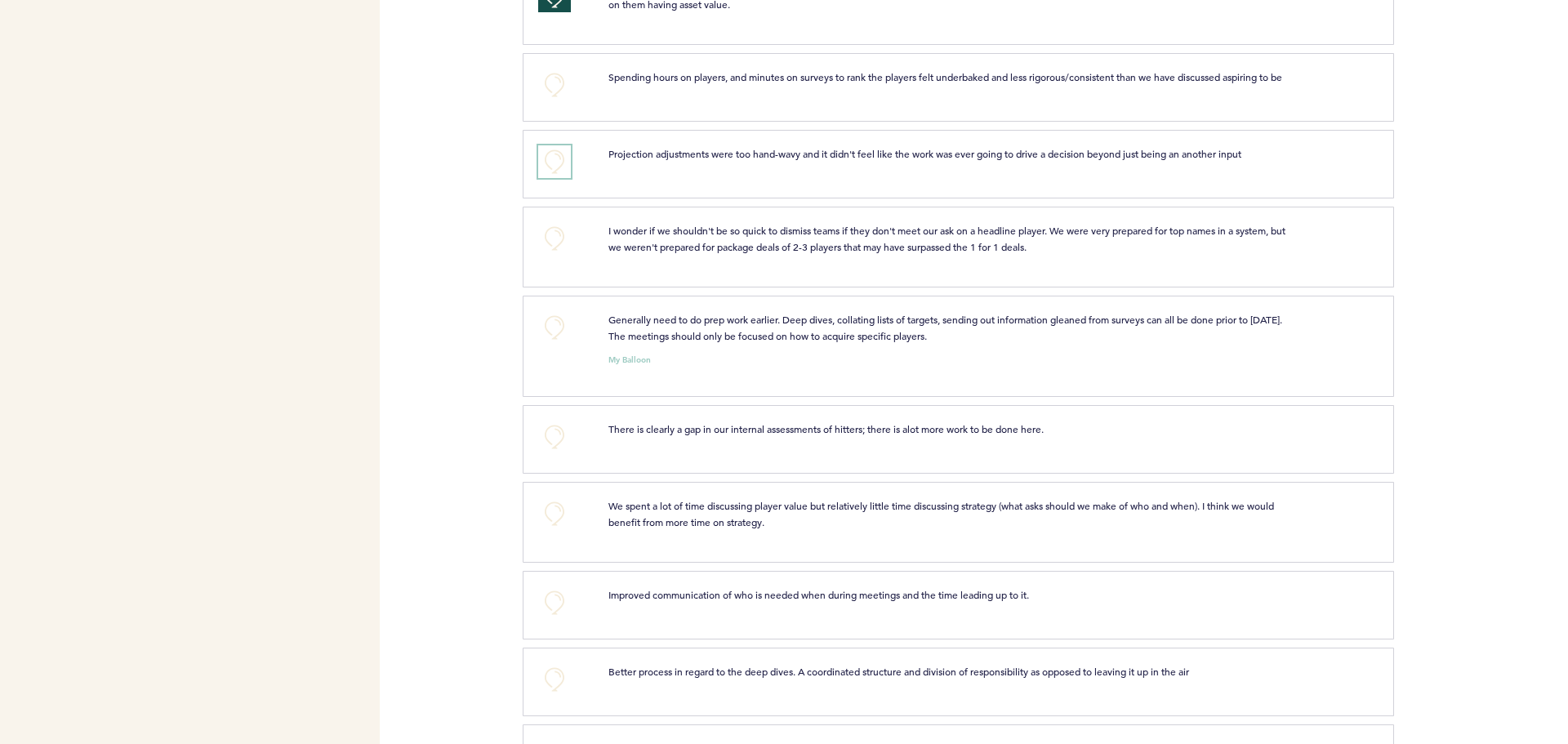
click at [566, 169] on button "+0" at bounding box center [554, 161] width 33 height 33
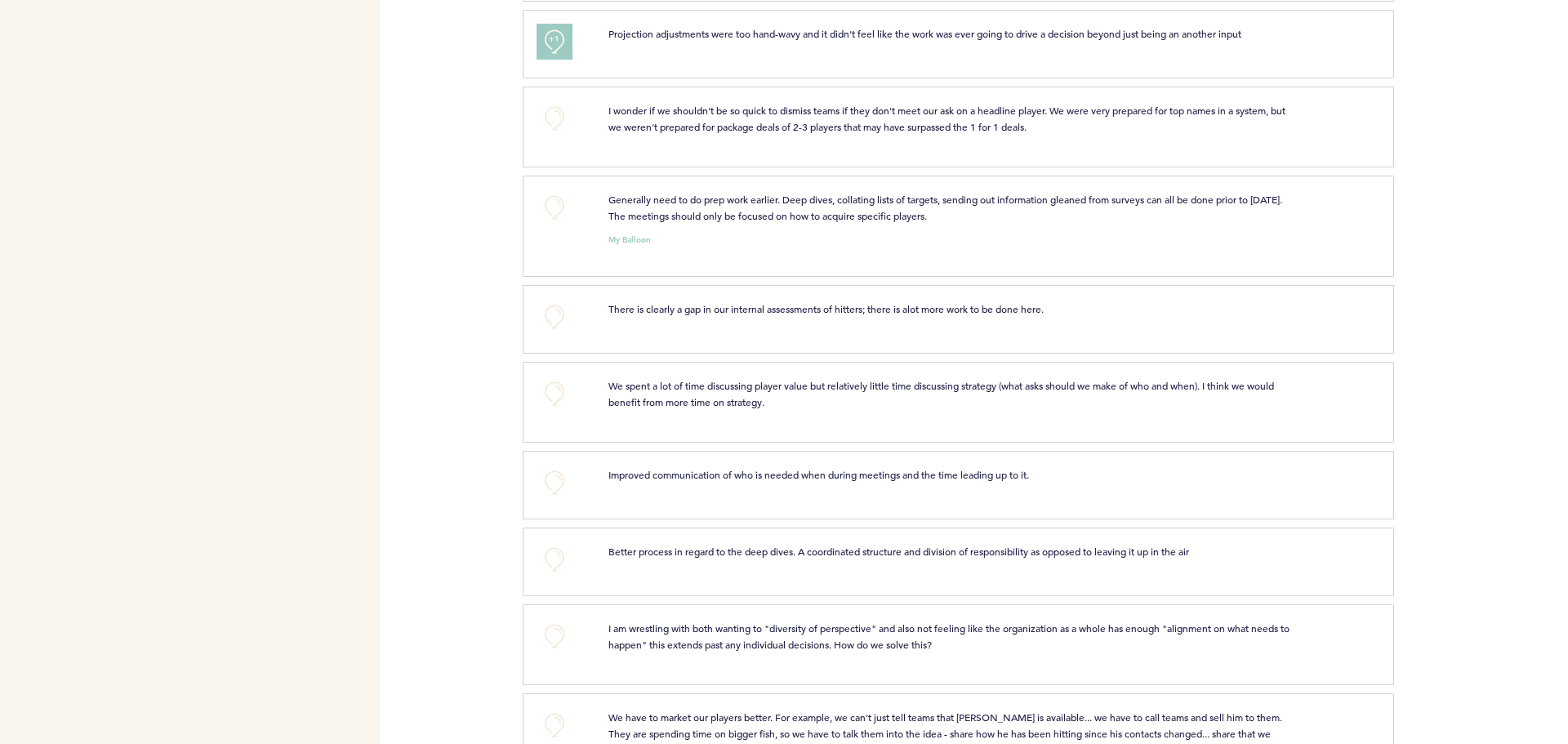
scroll to position [4984, 0]
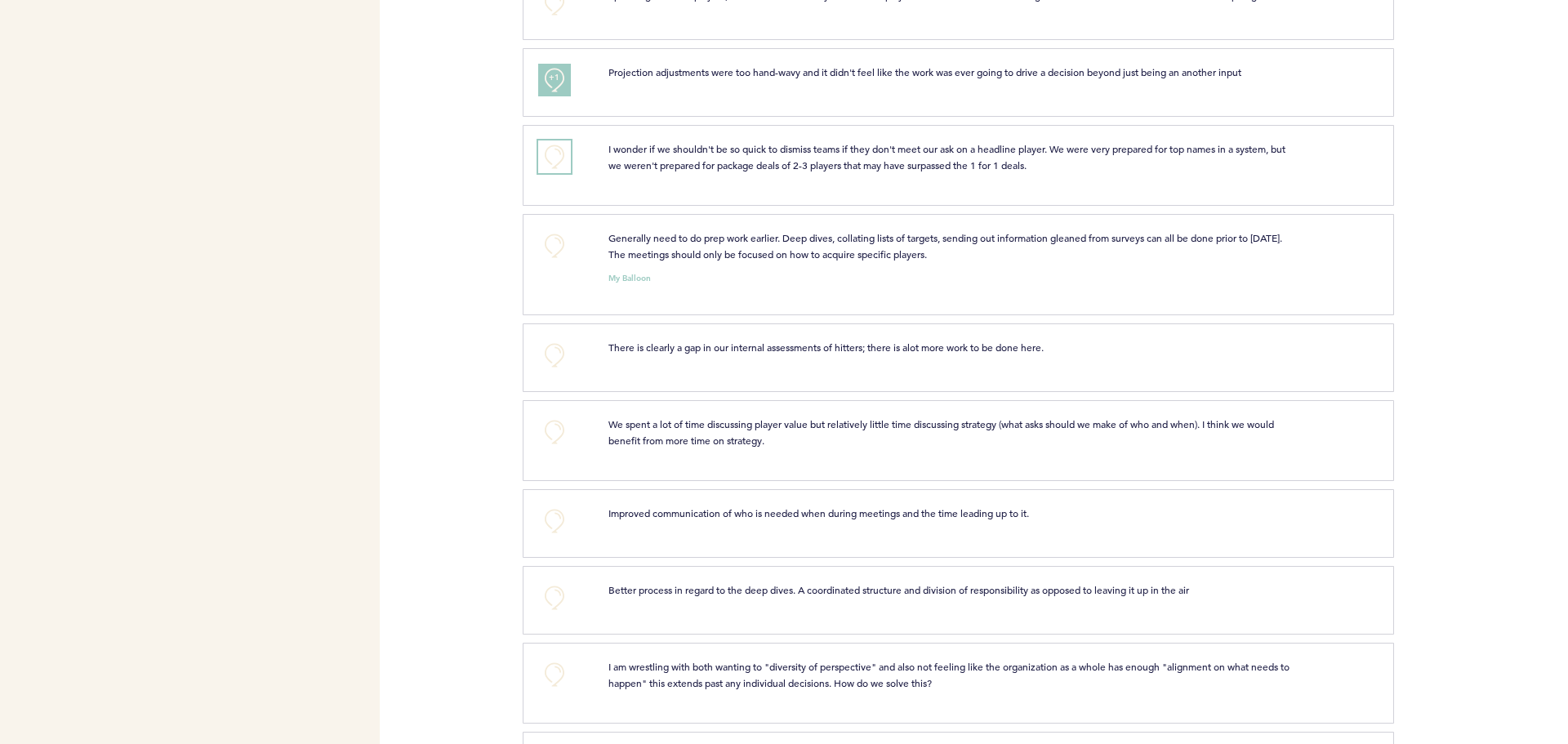
click at [560, 168] on button "+0" at bounding box center [554, 157] width 33 height 33
click at [560, 163] on span "+1" at bounding box center [555, 154] width 12 height 16
click at [575, 261] on div "+0" at bounding box center [561, 261] width 70 height 65
click at [555, 261] on button "+0" at bounding box center [554, 245] width 33 height 33
click at [560, 251] on span "+1" at bounding box center [555, 243] width 12 height 16
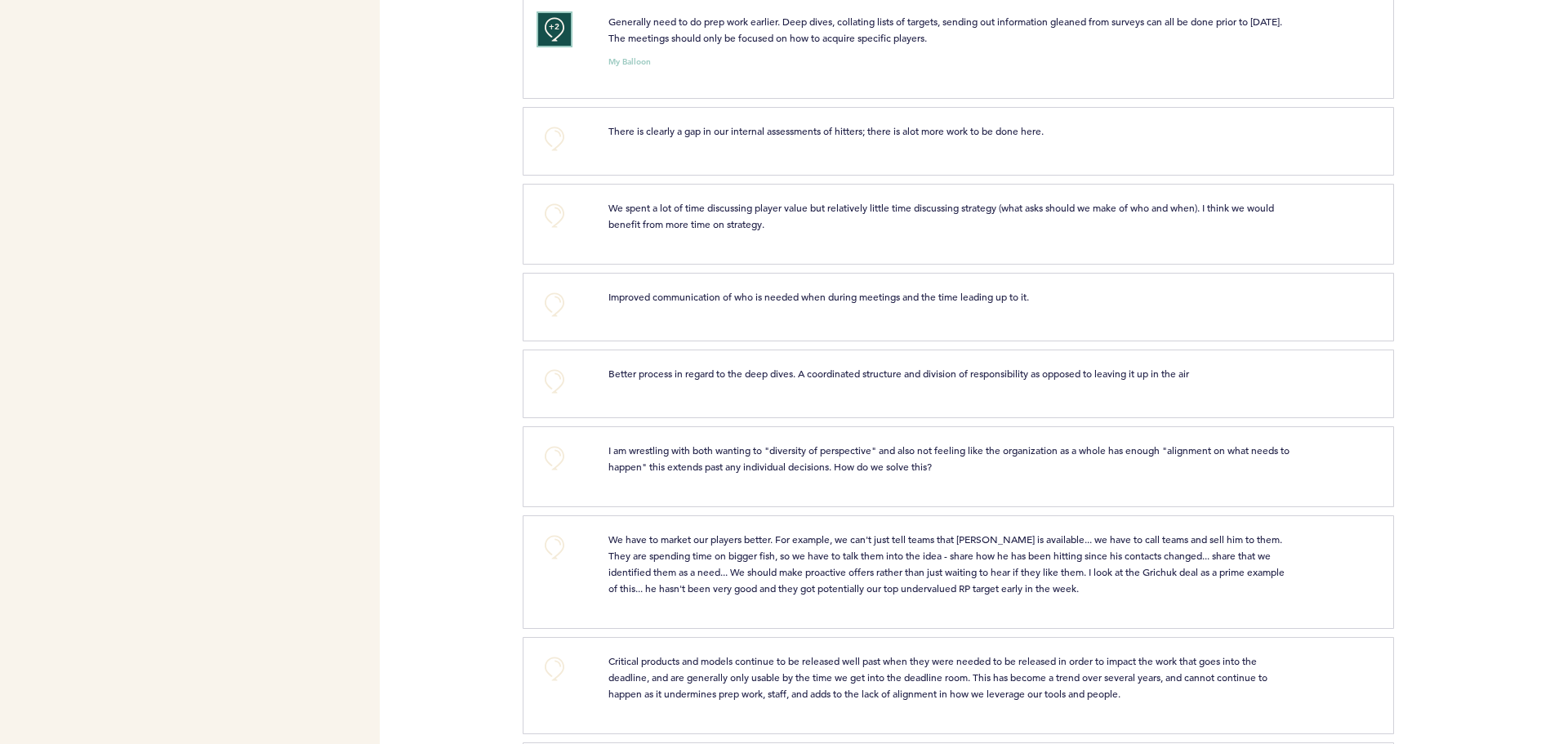
scroll to position [5230, 0]
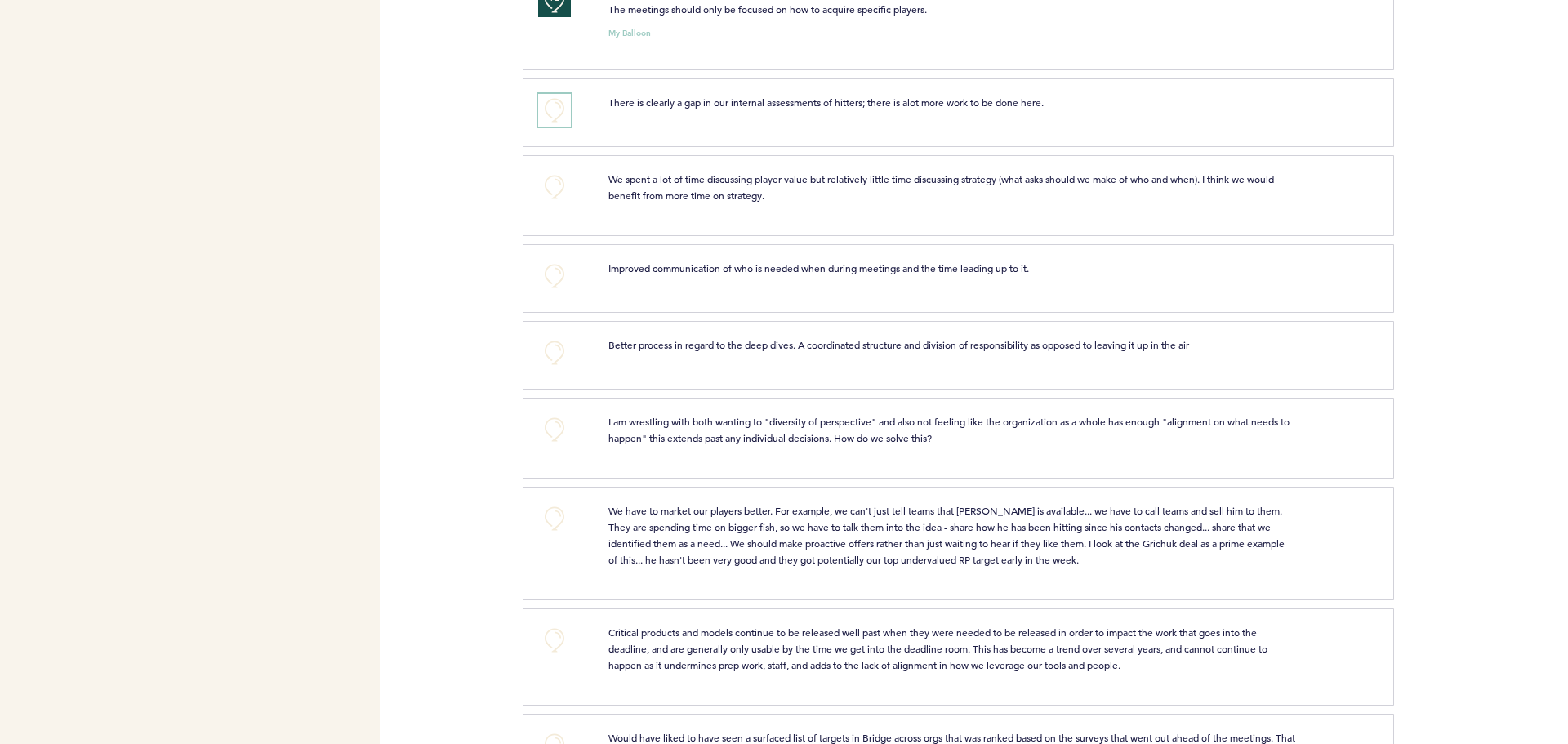
click at [545, 122] on button "+0" at bounding box center [554, 110] width 33 height 33
click at [545, 122] on button "+1" at bounding box center [554, 110] width 33 height 33
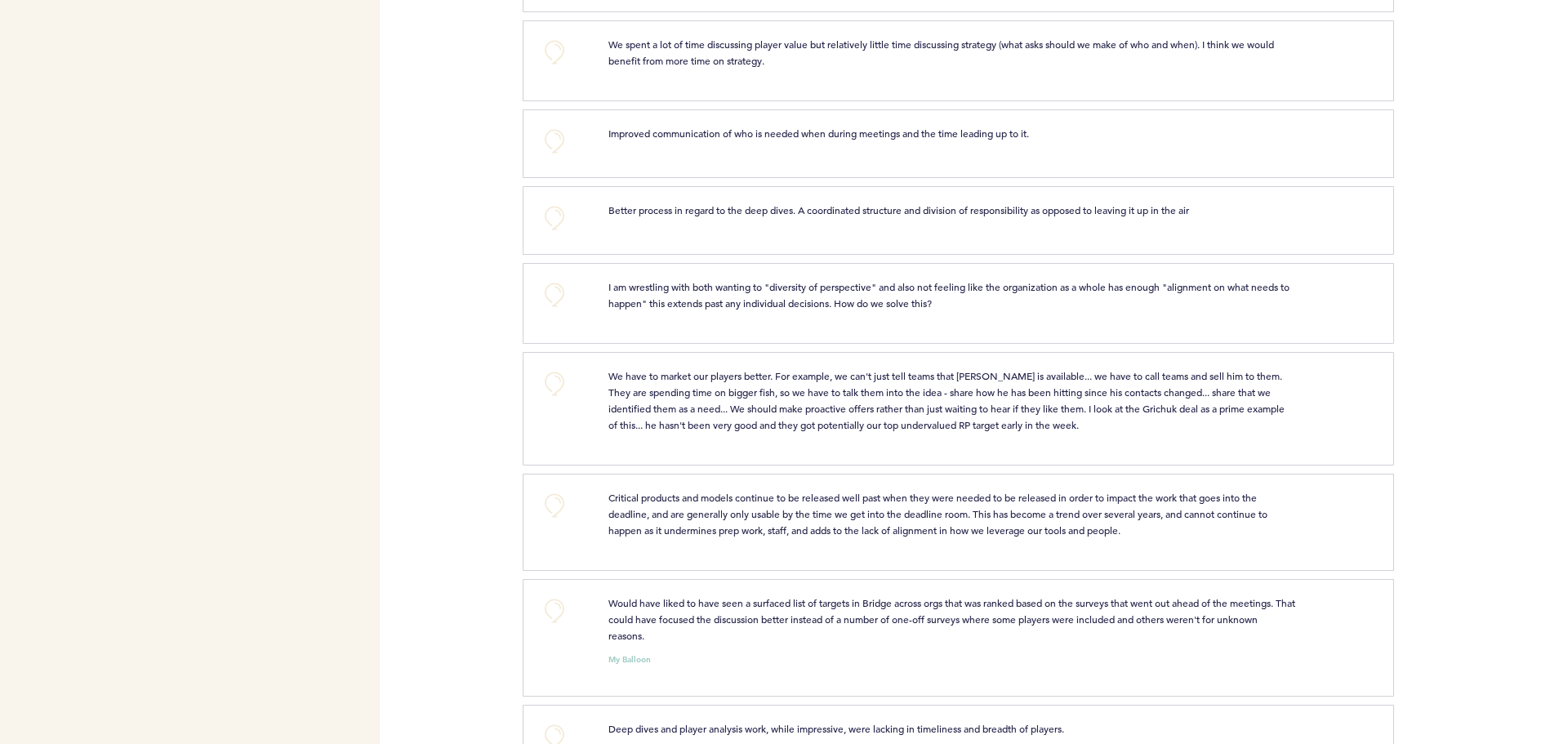
scroll to position [5393, 0]
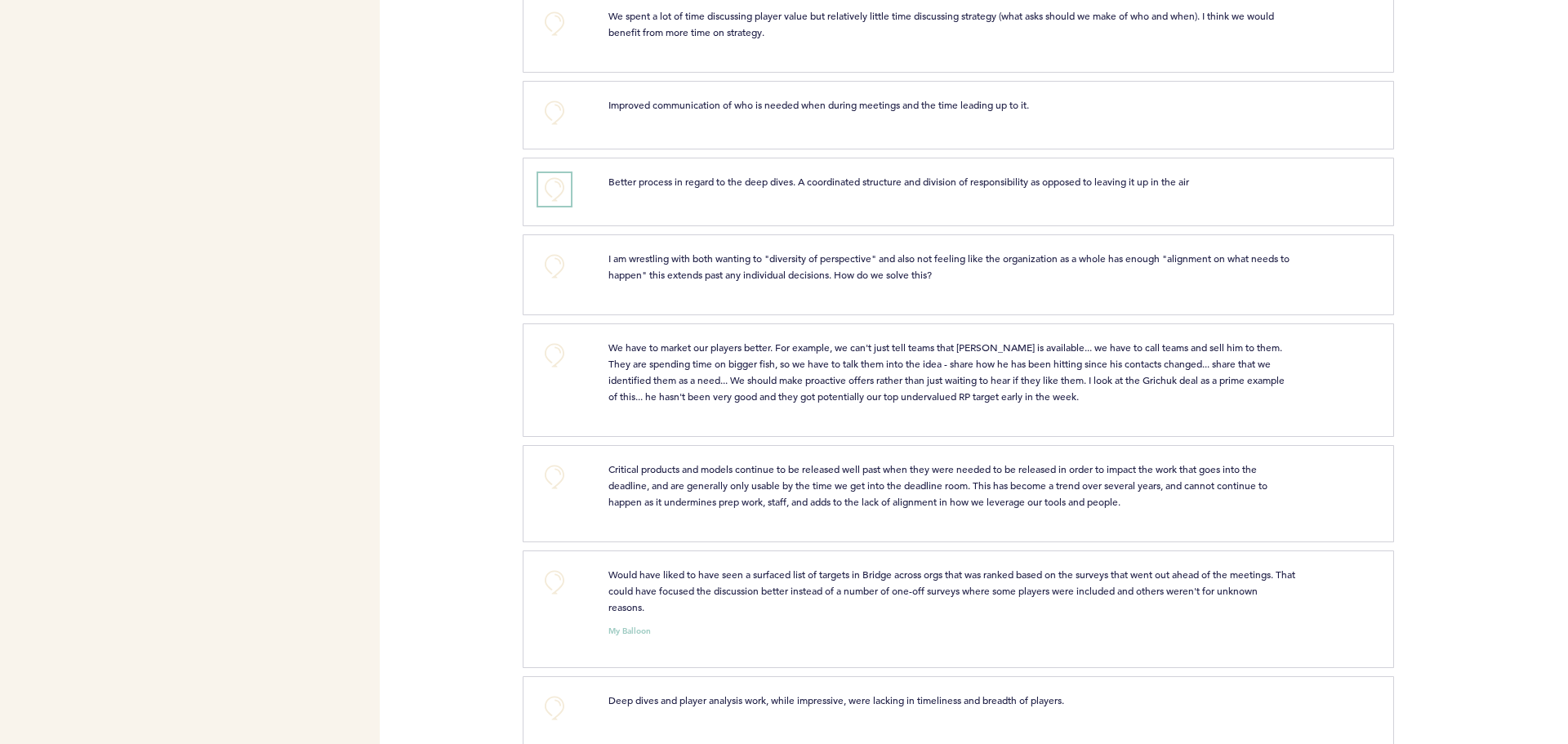
click at [548, 203] on button "+0" at bounding box center [554, 189] width 33 height 33
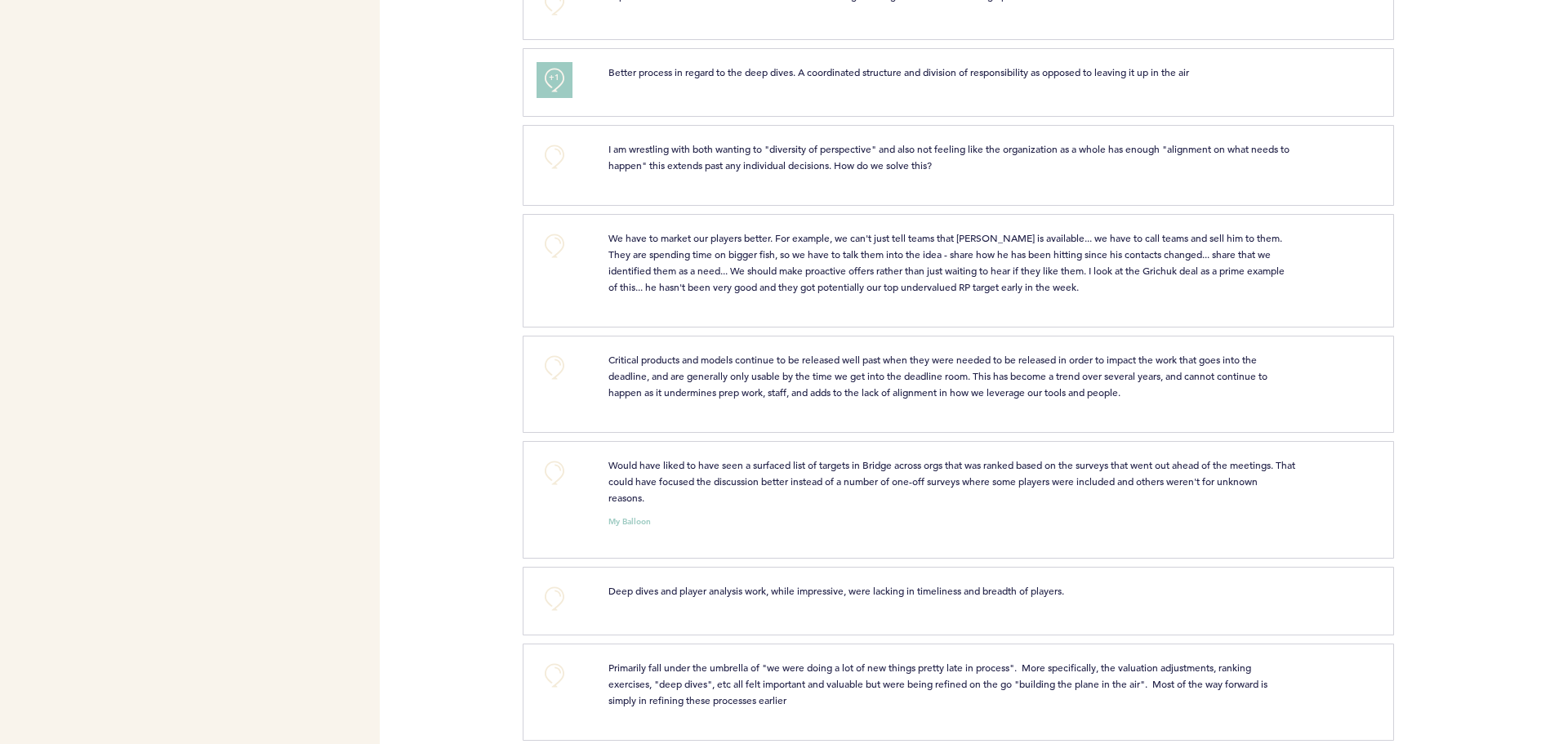
scroll to position [5556, 0]
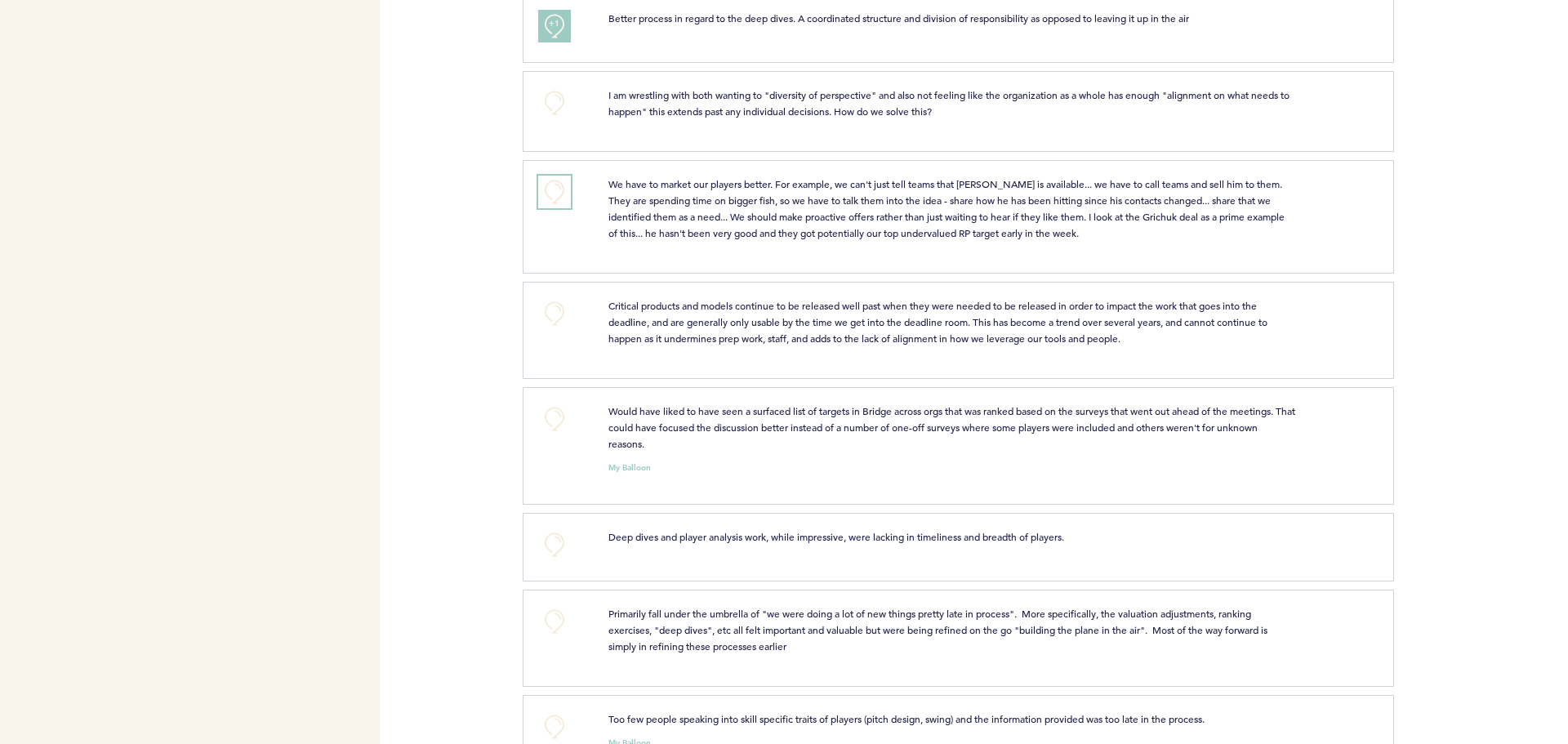
click at [552, 208] on button "+0" at bounding box center [554, 191] width 33 height 33
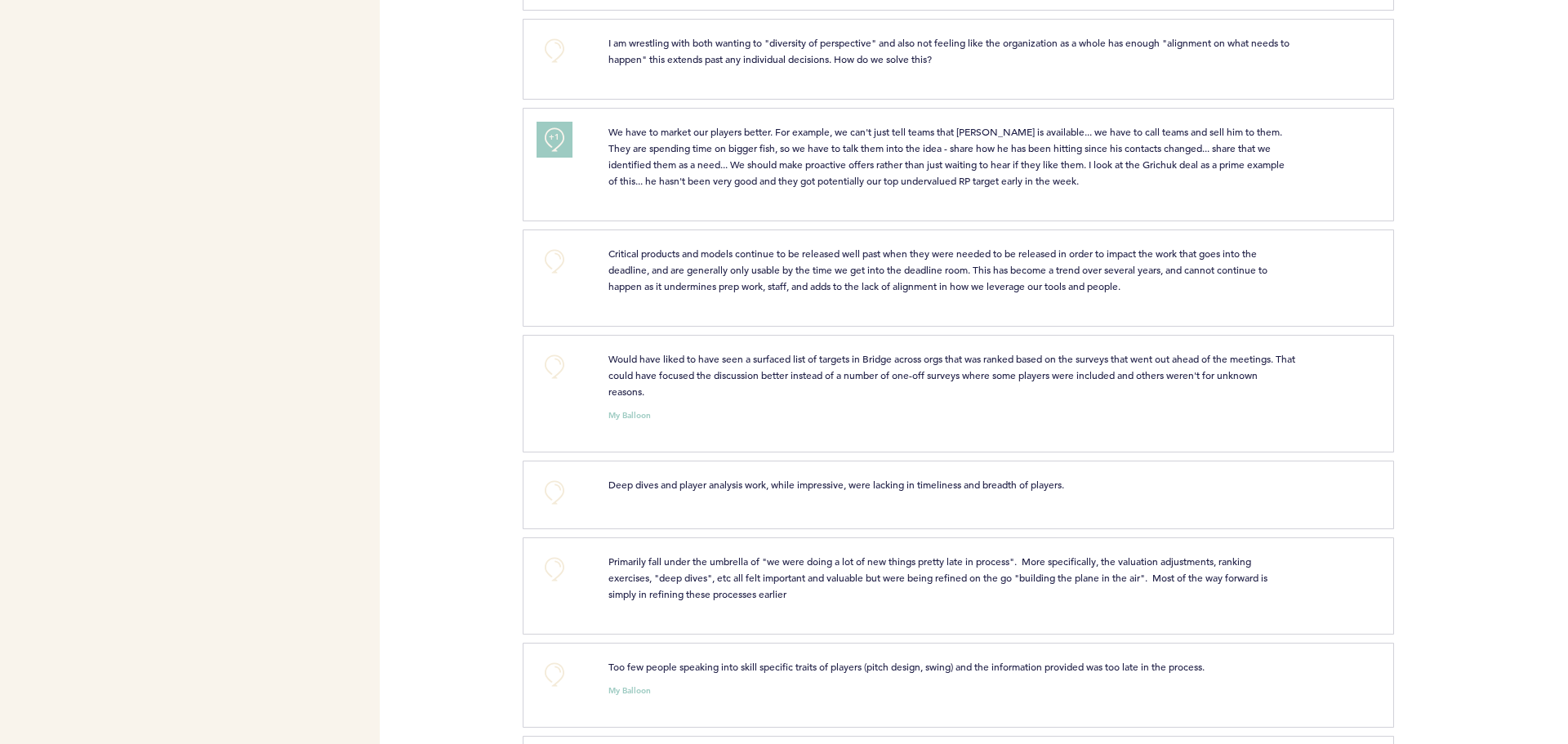
scroll to position [5638, 0]
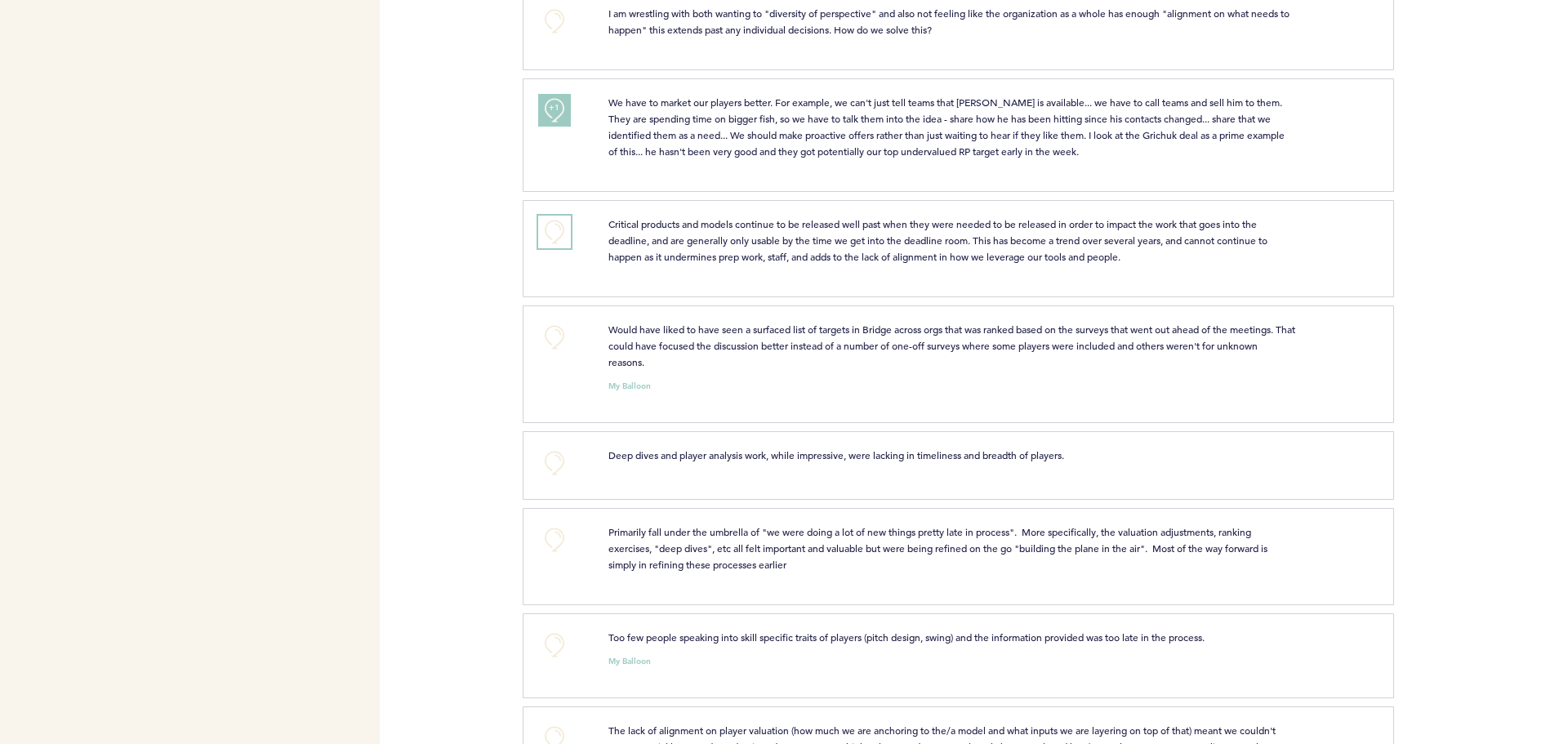
click at [566, 241] on button "+0" at bounding box center [554, 232] width 33 height 33
click at [565, 248] on button "+1" at bounding box center [554, 232] width 33 height 33
click at [547, 339] on button "+0" at bounding box center [554, 337] width 33 height 33
click at [549, 343] on span "+1" at bounding box center [555, 334] width 12 height 16
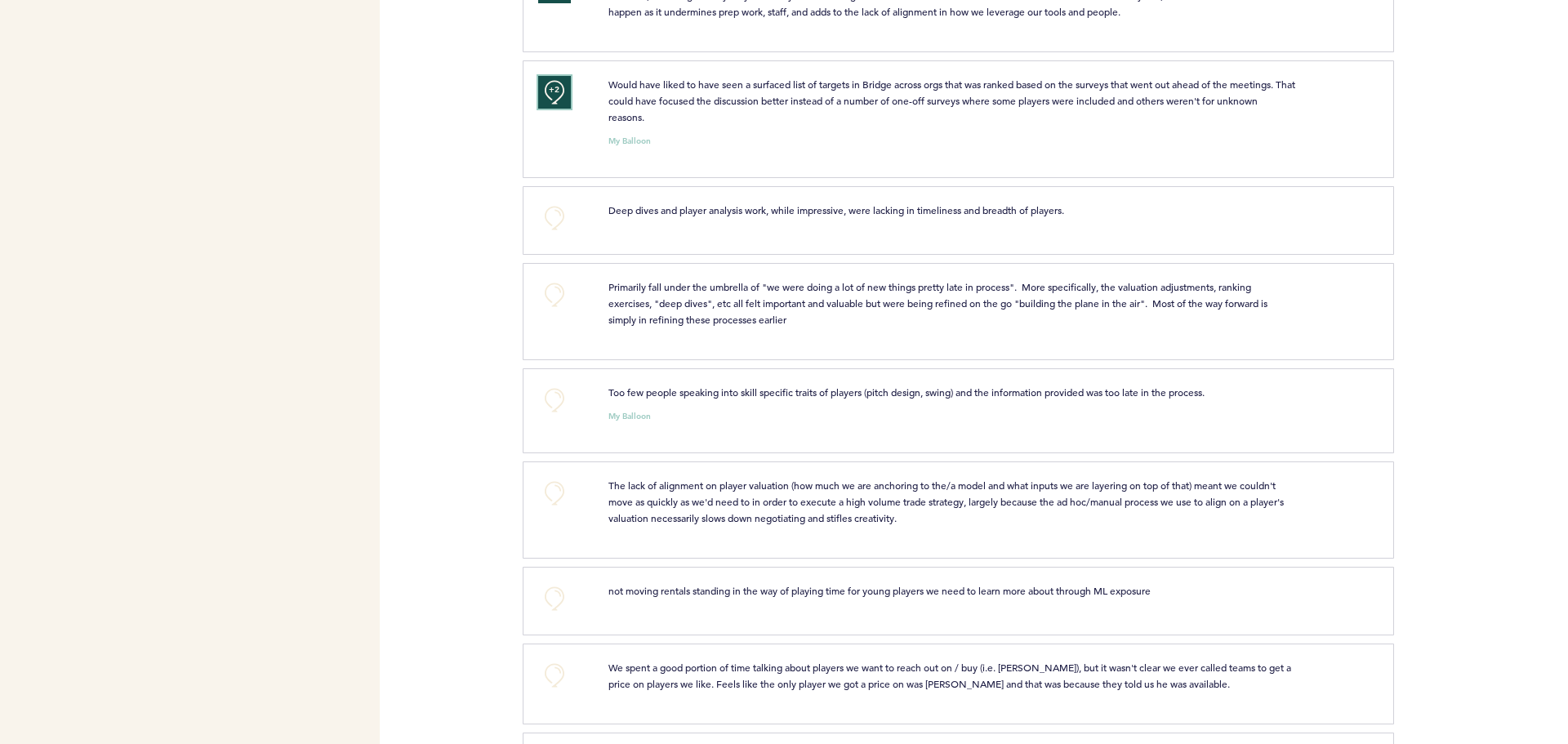
scroll to position [5965, 0]
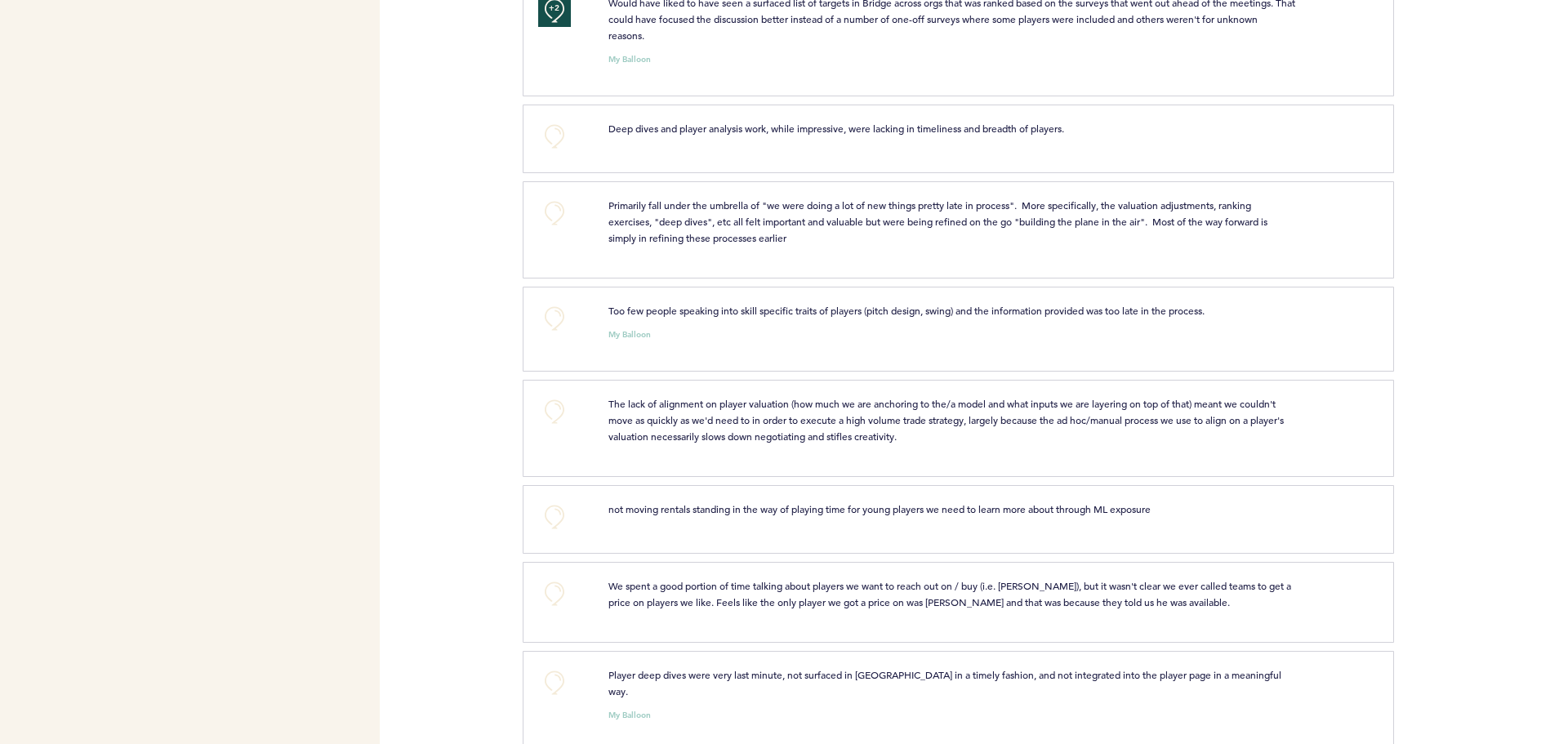
click at [552, 246] on div "+0" at bounding box center [561, 227] width 70 height 62
click at [556, 229] on button "+0" at bounding box center [554, 213] width 33 height 33
click at [556, 219] on span "+1" at bounding box center [555, 210] width 12 height 16
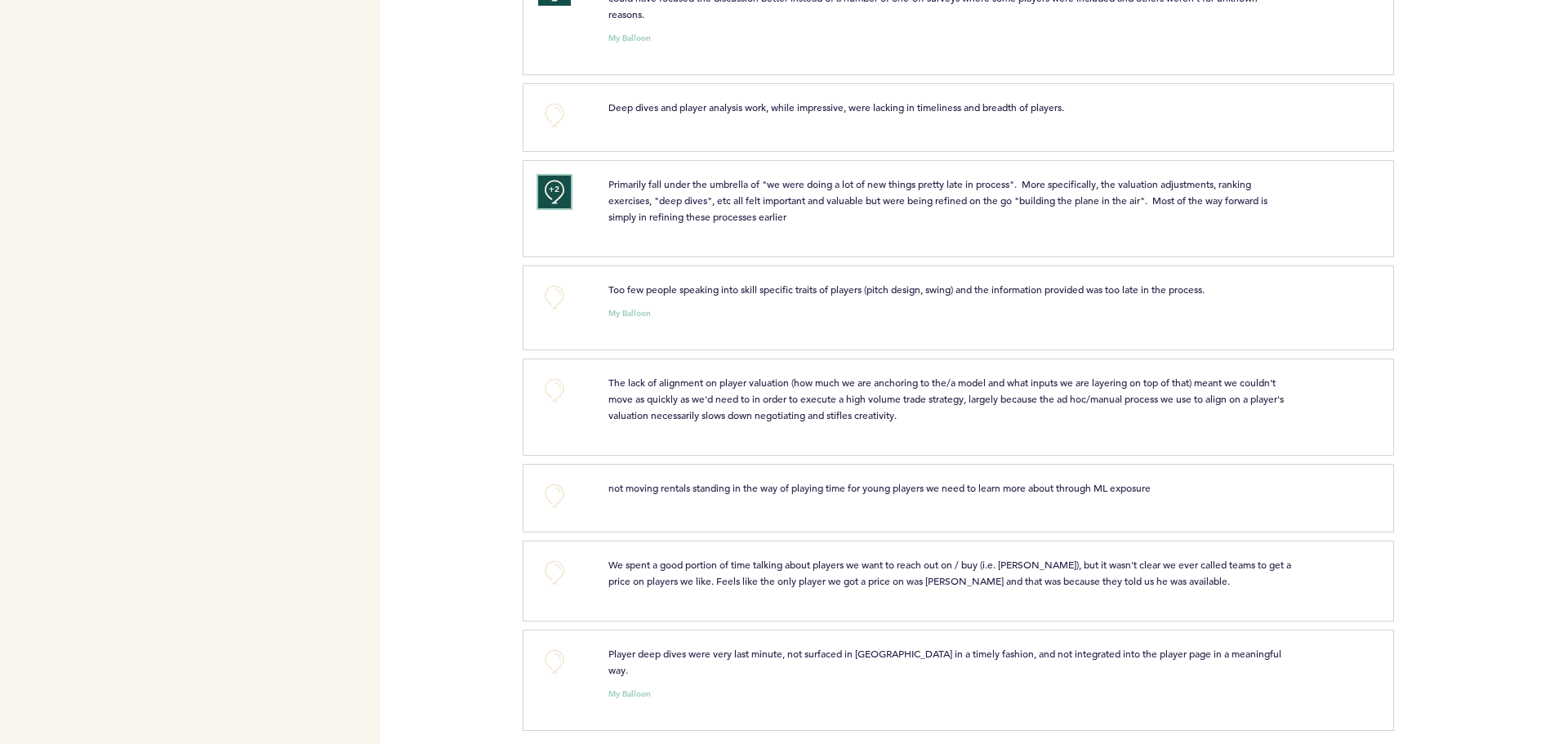
scroll to position [5997, 0]
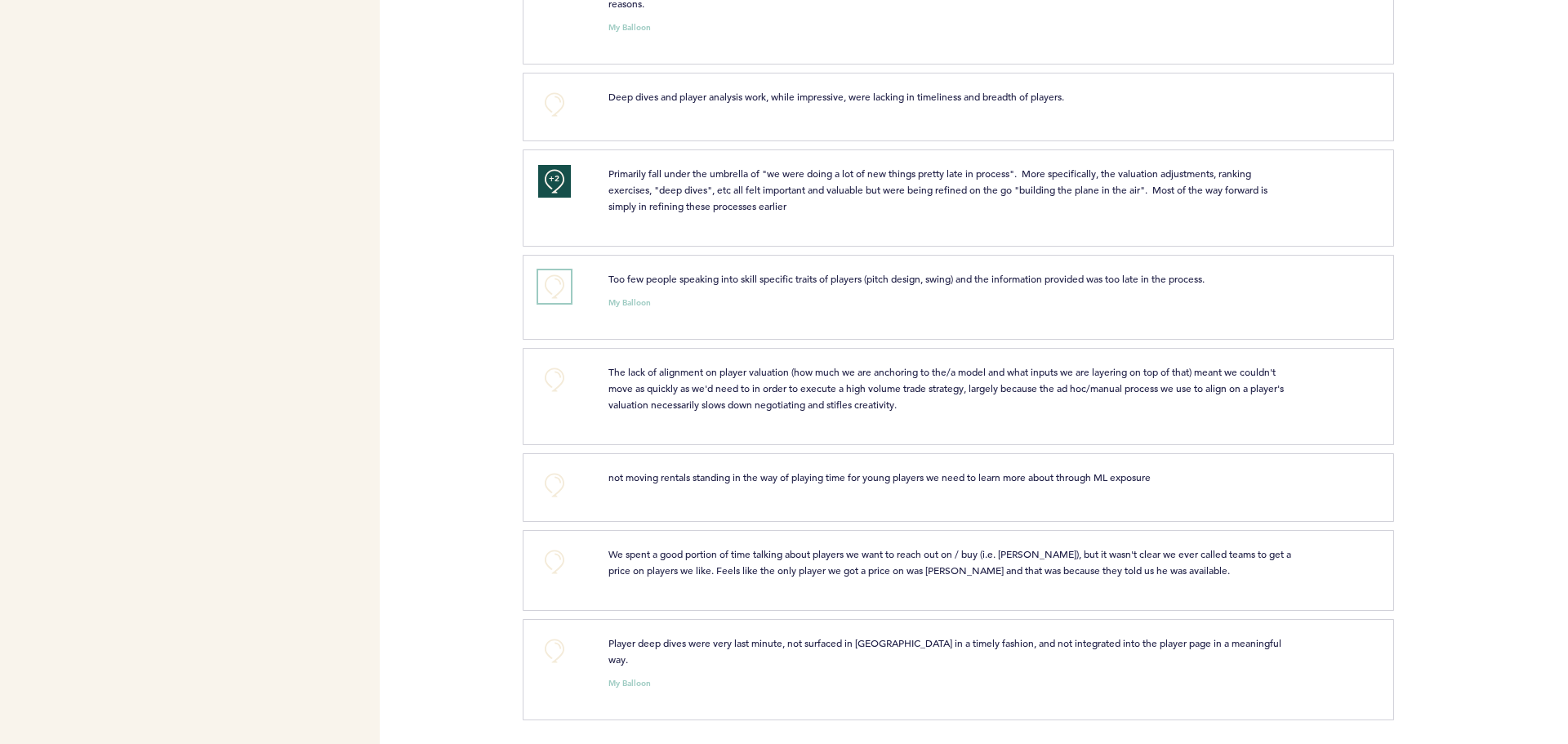
click at [559, 293] on button "+0" at bounding box center [554, 287] width 33 height 33
click at [559, 293] on span "+1" at bounding box center [555, 283] width 12 height 16
click at [562, 385] on button "+0" at bounding box center [554, 380] width 33 height 33
click at [545, 490] on button "+0" at bounding box center [554, 485] width 33 height 33
click at [556, 491] on span "+1" at bounding box center [555, 483] width 12 height 16
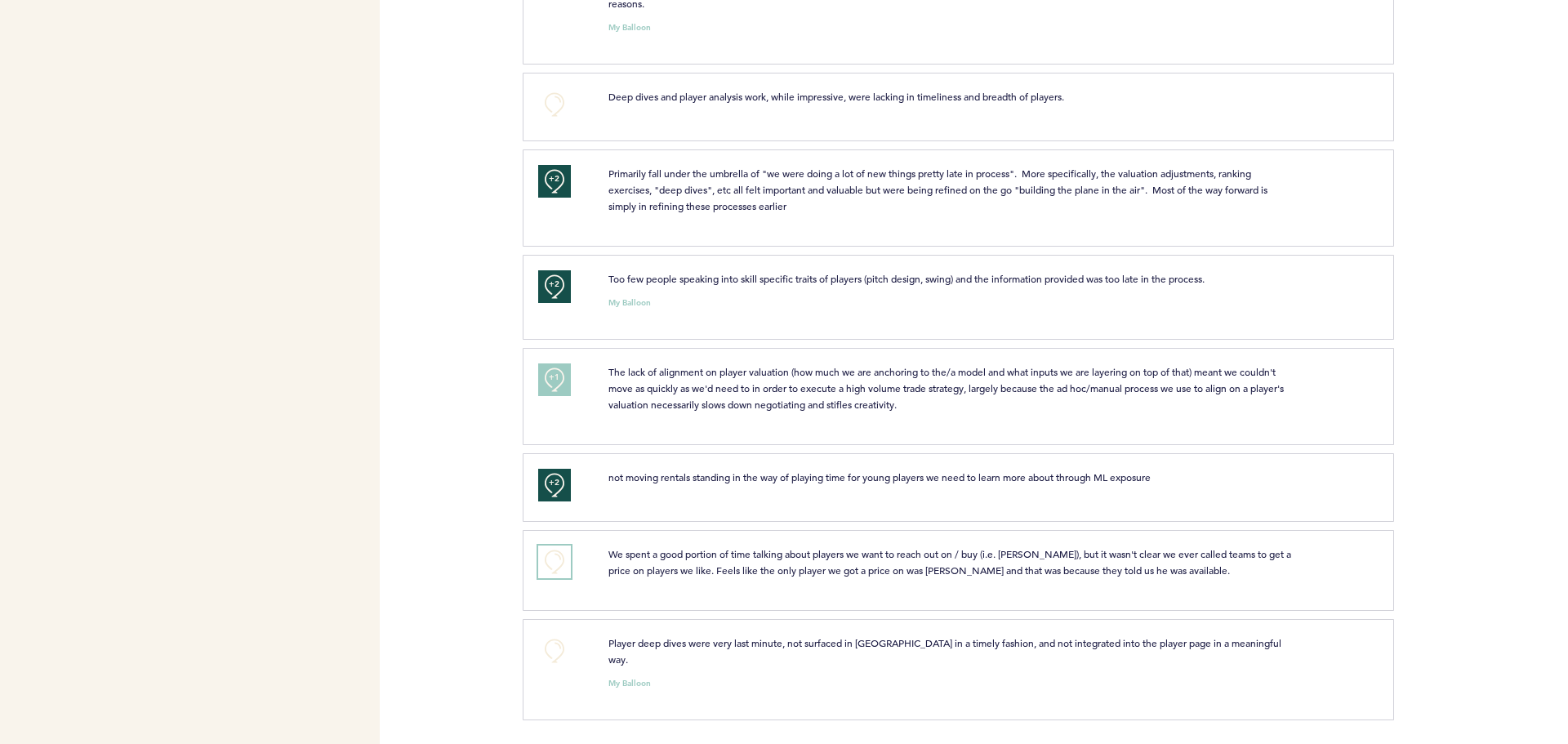
click at [559, 579] on button "+0" at bounding box center [554, 562] width 33 height 33
click at [550, 667] on button "+0" at bounding box center [554, 651] width 33 height 33
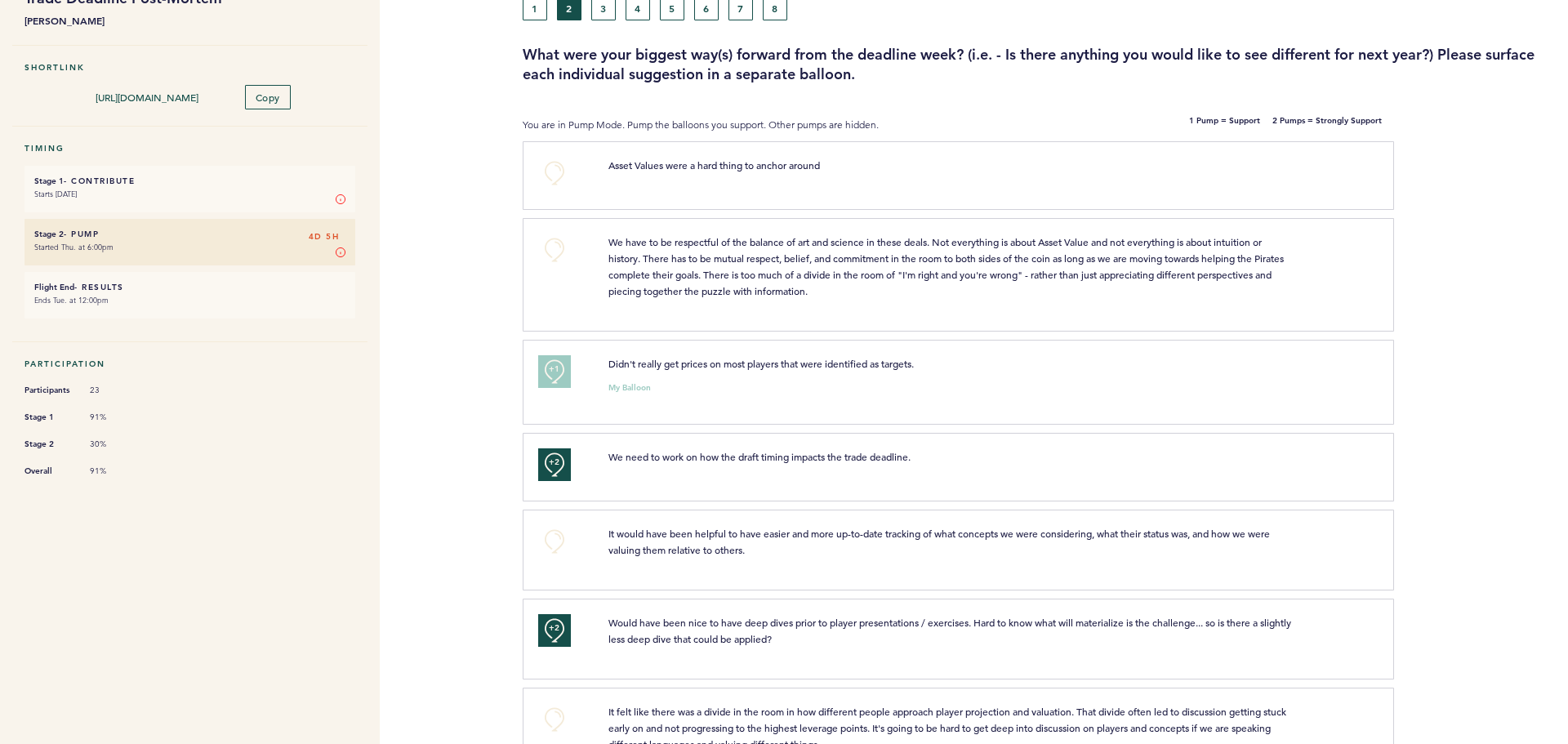
scroll to position [0, 0]
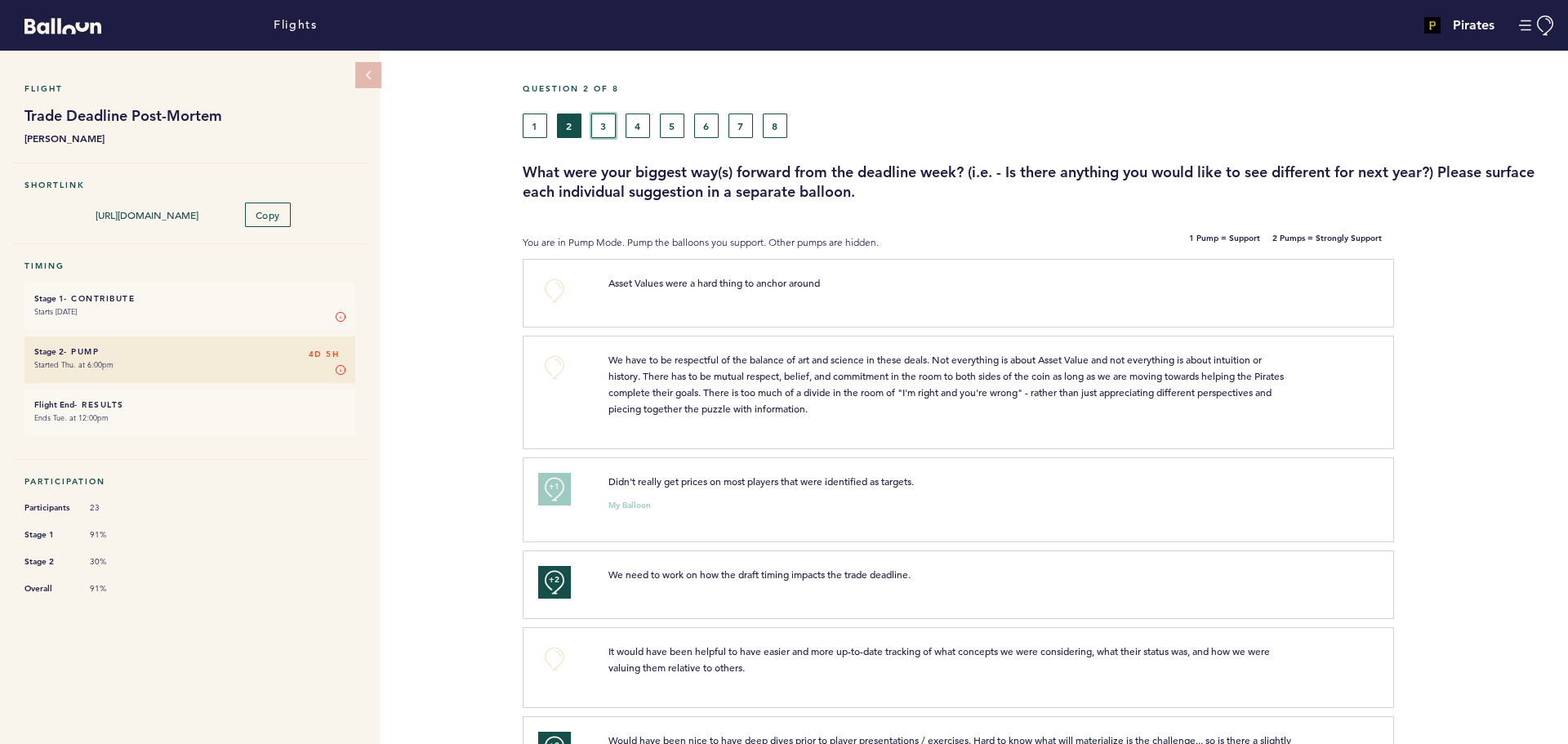
click at [605, 127] on button "3" at bounding box center [603, 126] width 24 height 24
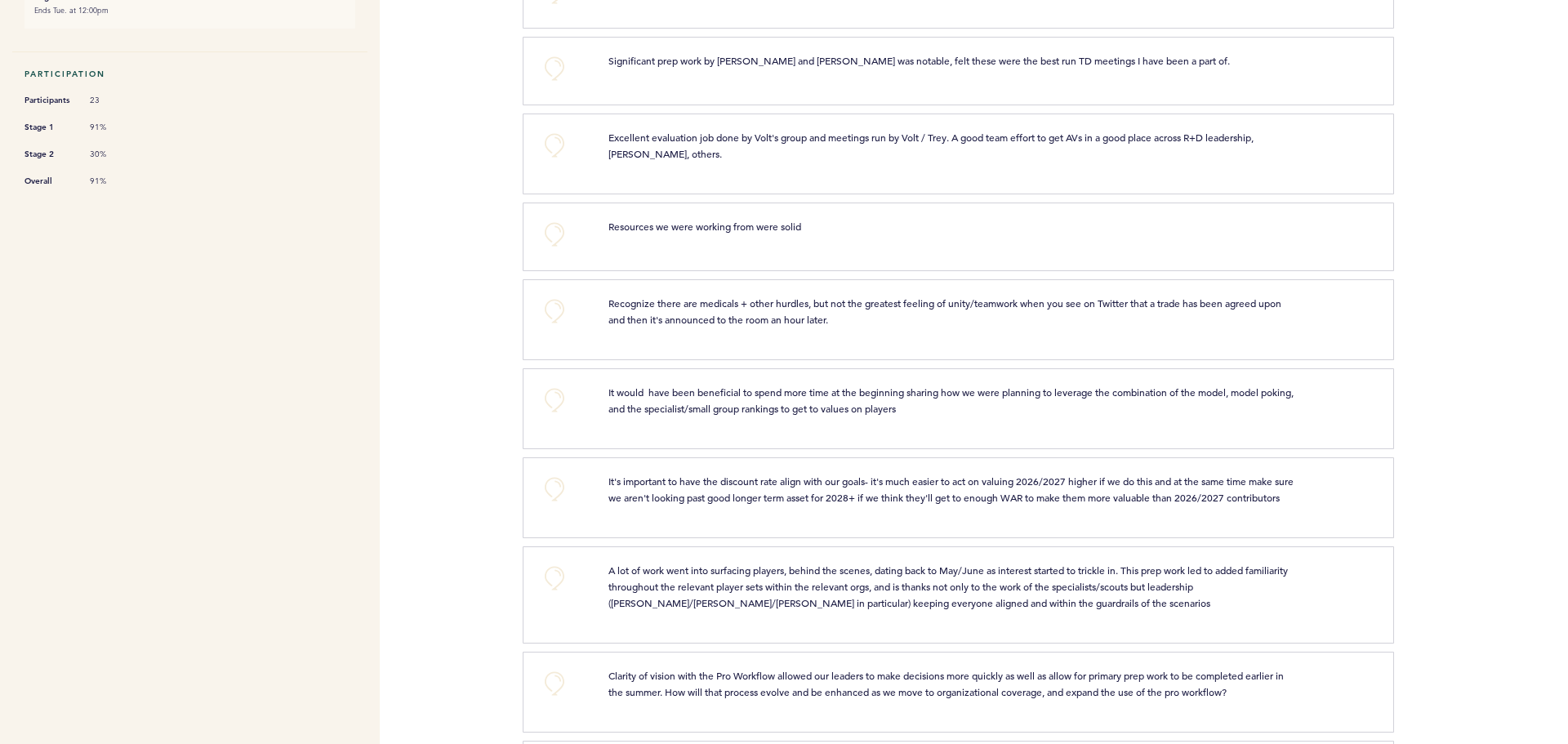
scroll to position [408, 0]
click at [555, 302] on button "+0" at bounding box center [554, 310] width 33 height 33
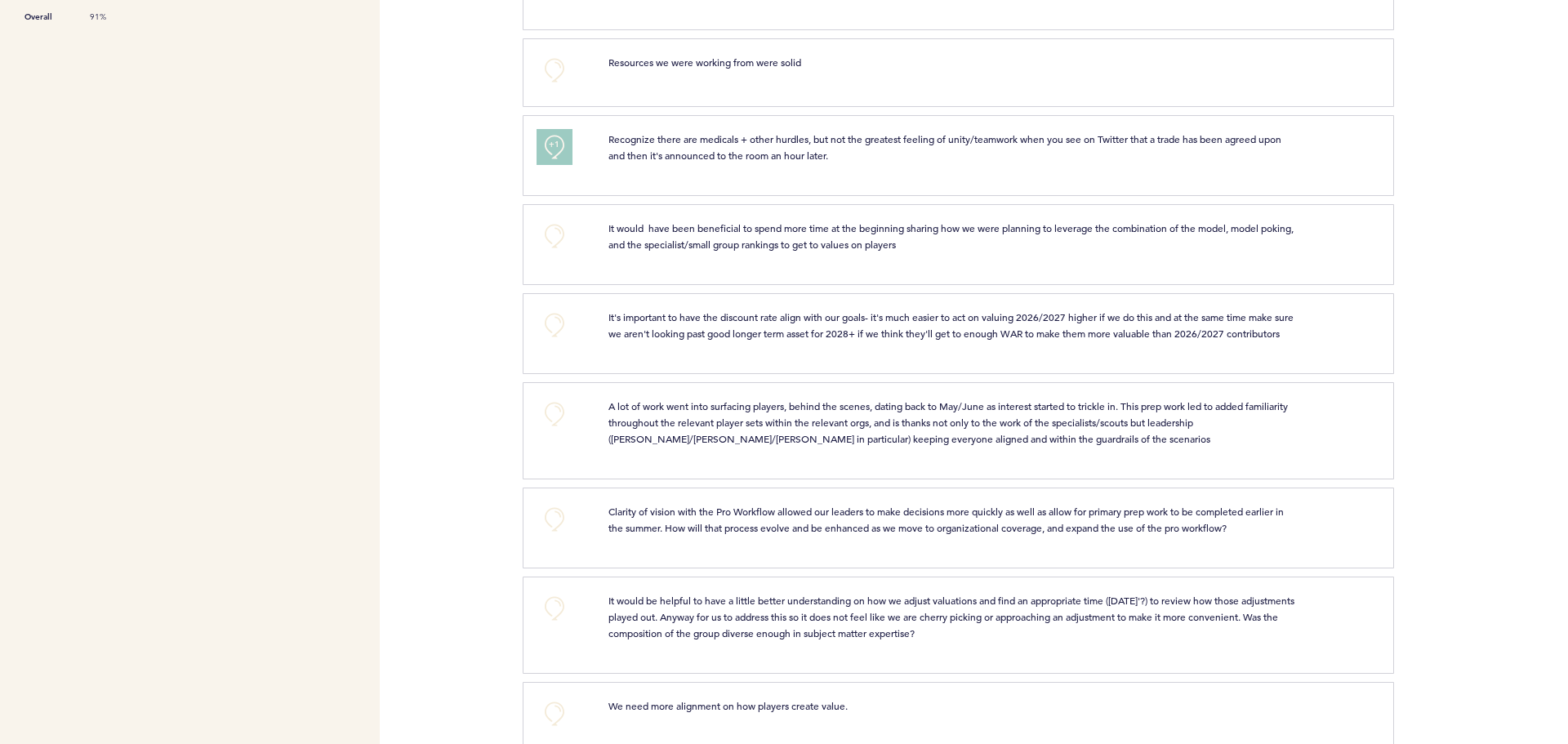
scroll to position [654, 0]
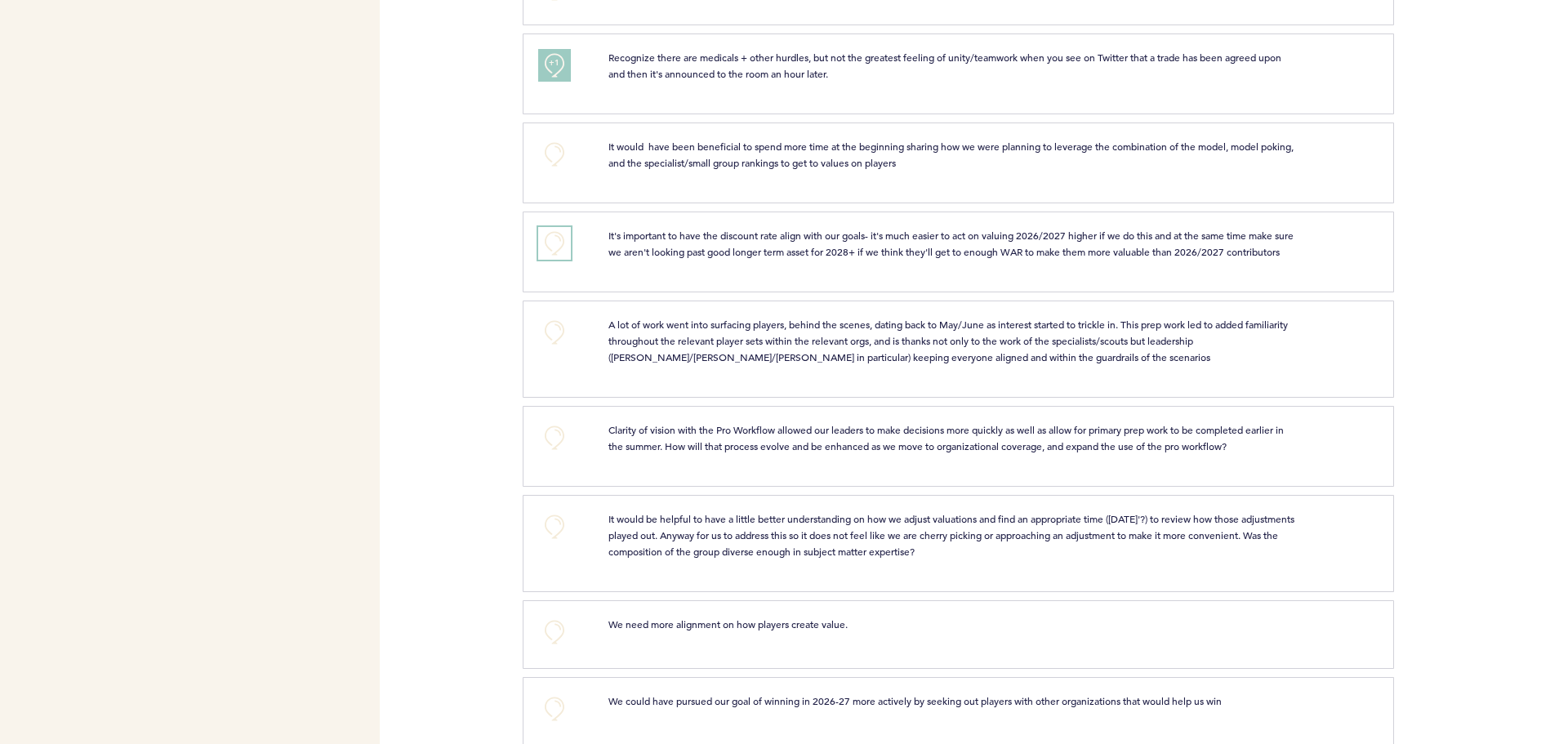
click at [564, 241] on button "+0" at bounding box center [554, 243] width 33 height 33
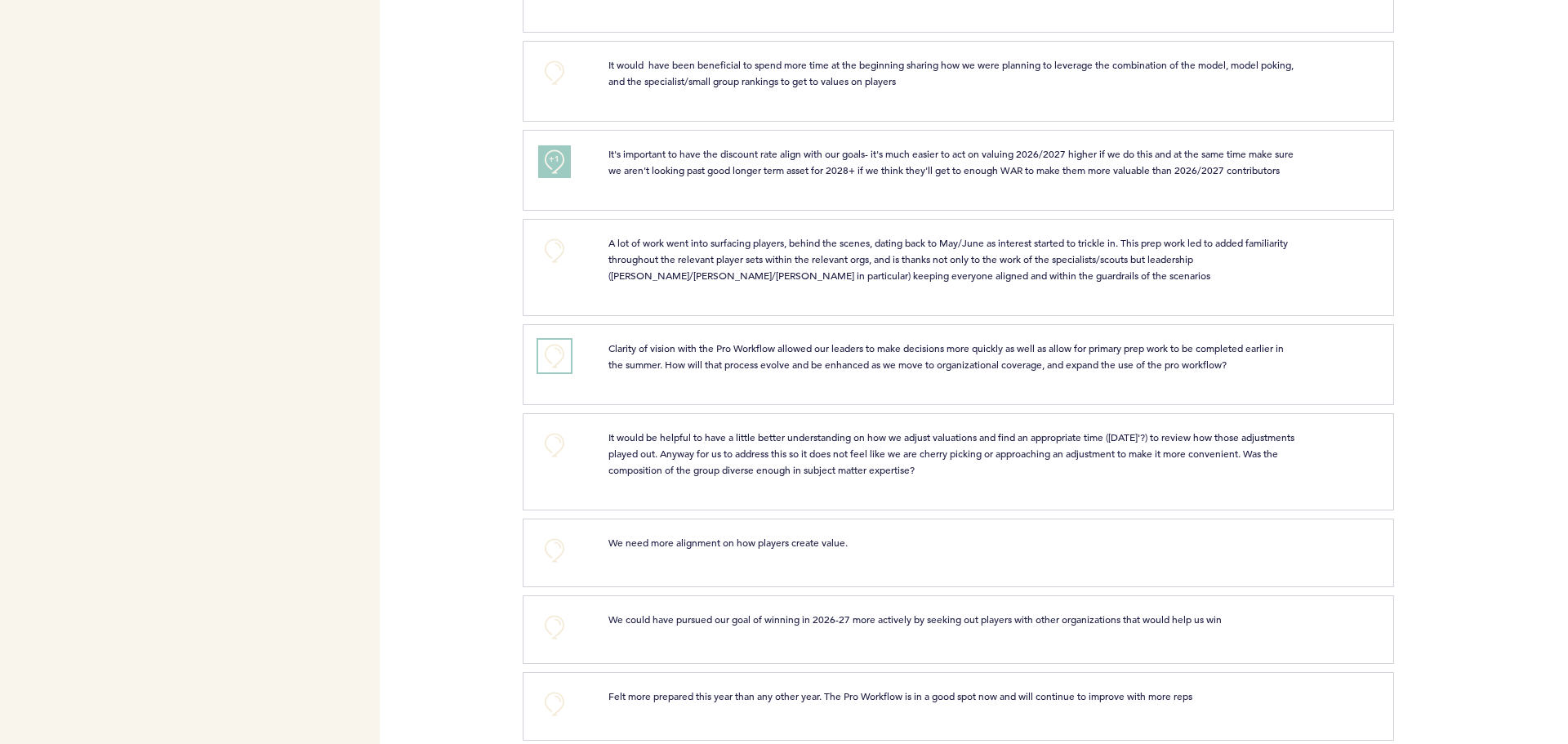
click at [561, 366] on button "+0" at bounding box center [554, 356] width 33 height 33
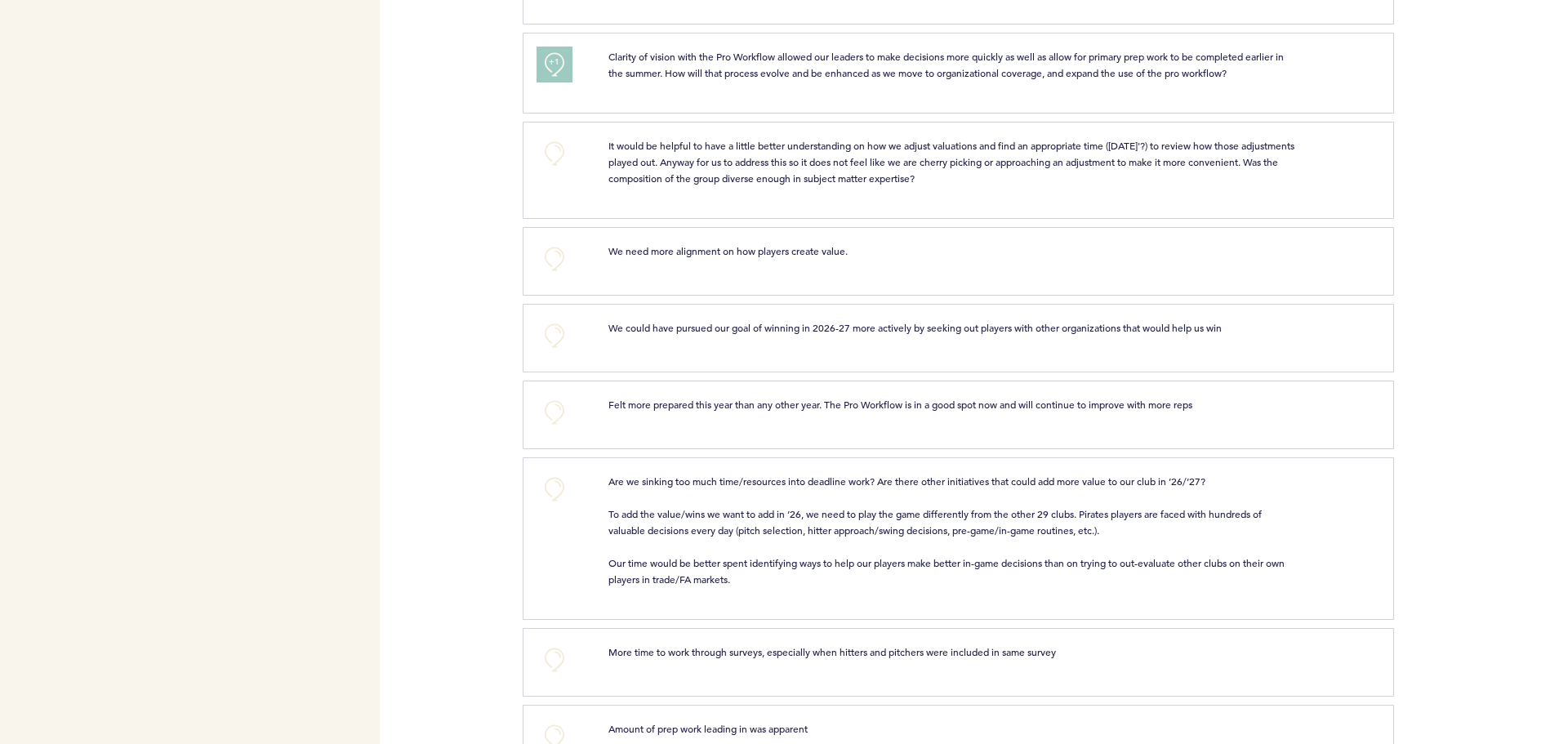
scroll to position [1062, 0]
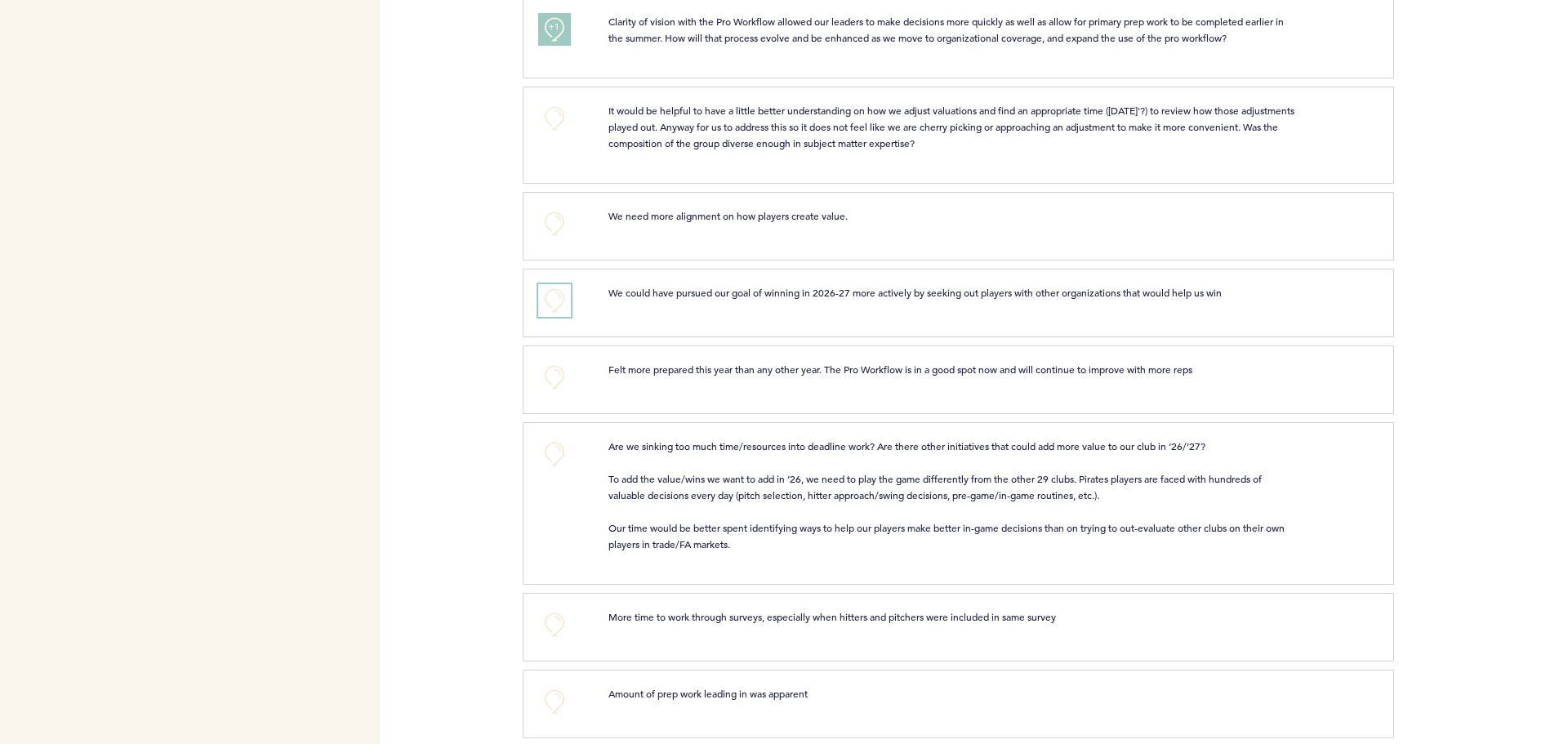
click at [545, 317] on button "+0" at bounding box center [554, 300] width 33 height 33
click at [545, 317] on button "+1" at bounding box center [554, 300] width 33 height 33
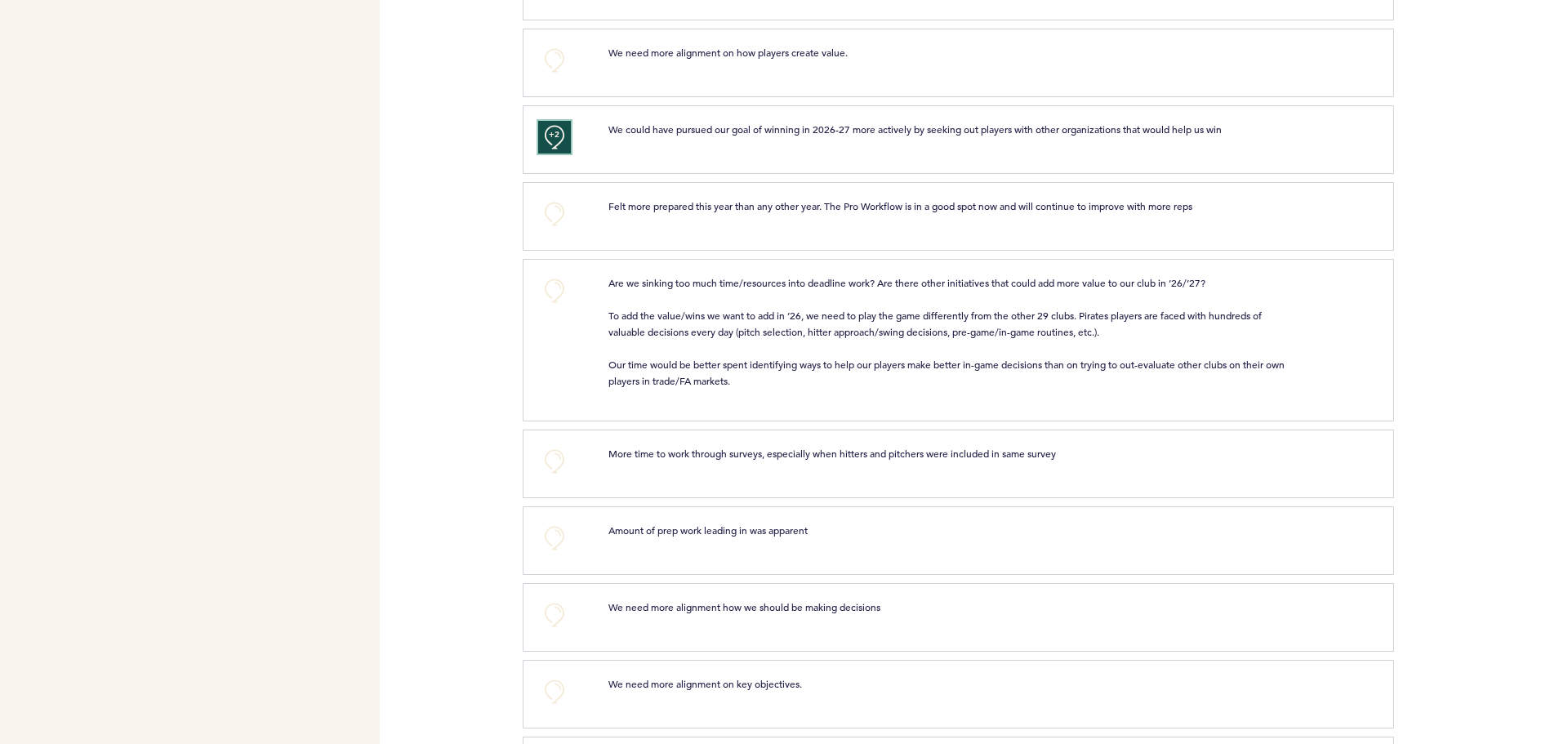
scroll to position [1307, 0]
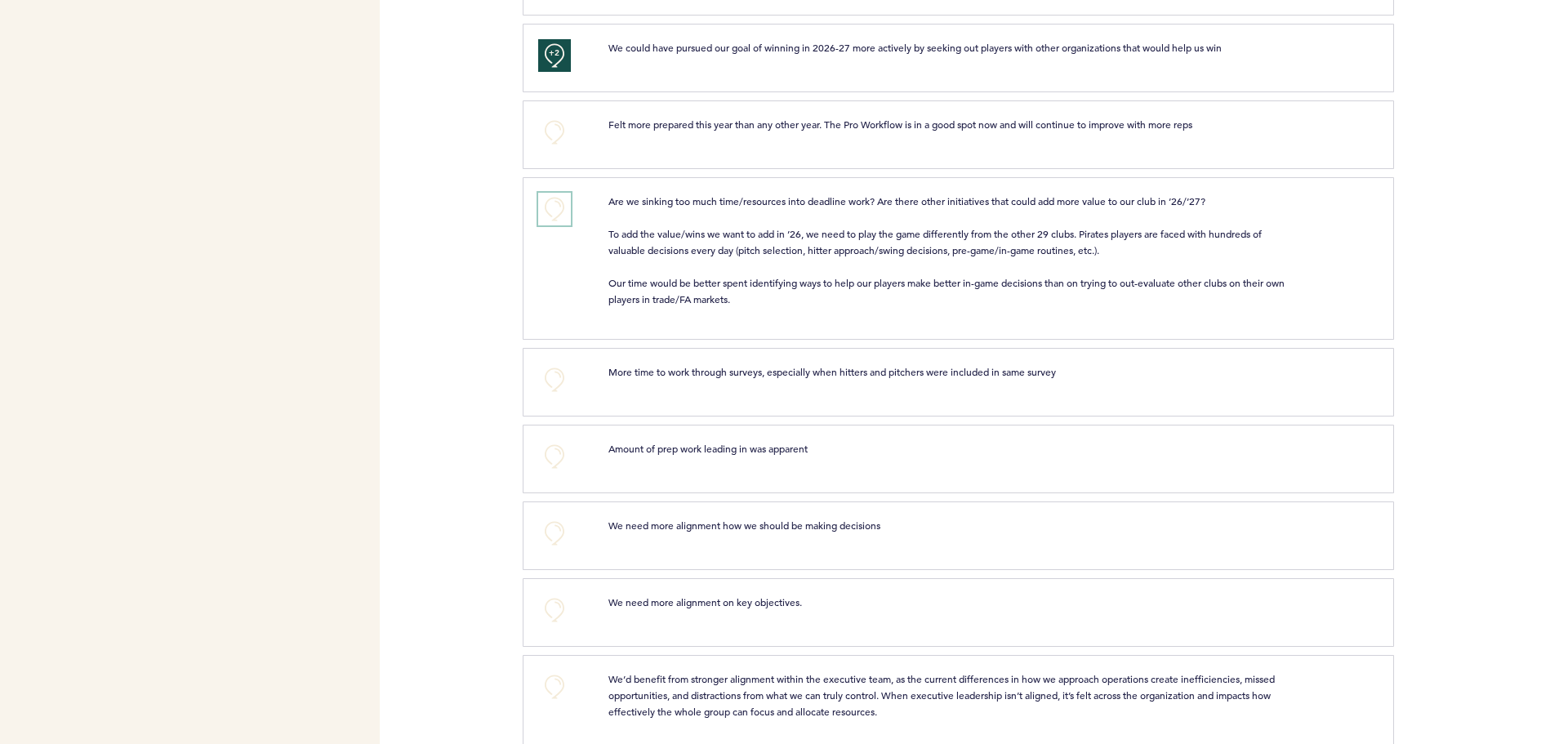
click at [557, 217] on button "+0" at bounding box center [554, 209] width 33 height 33
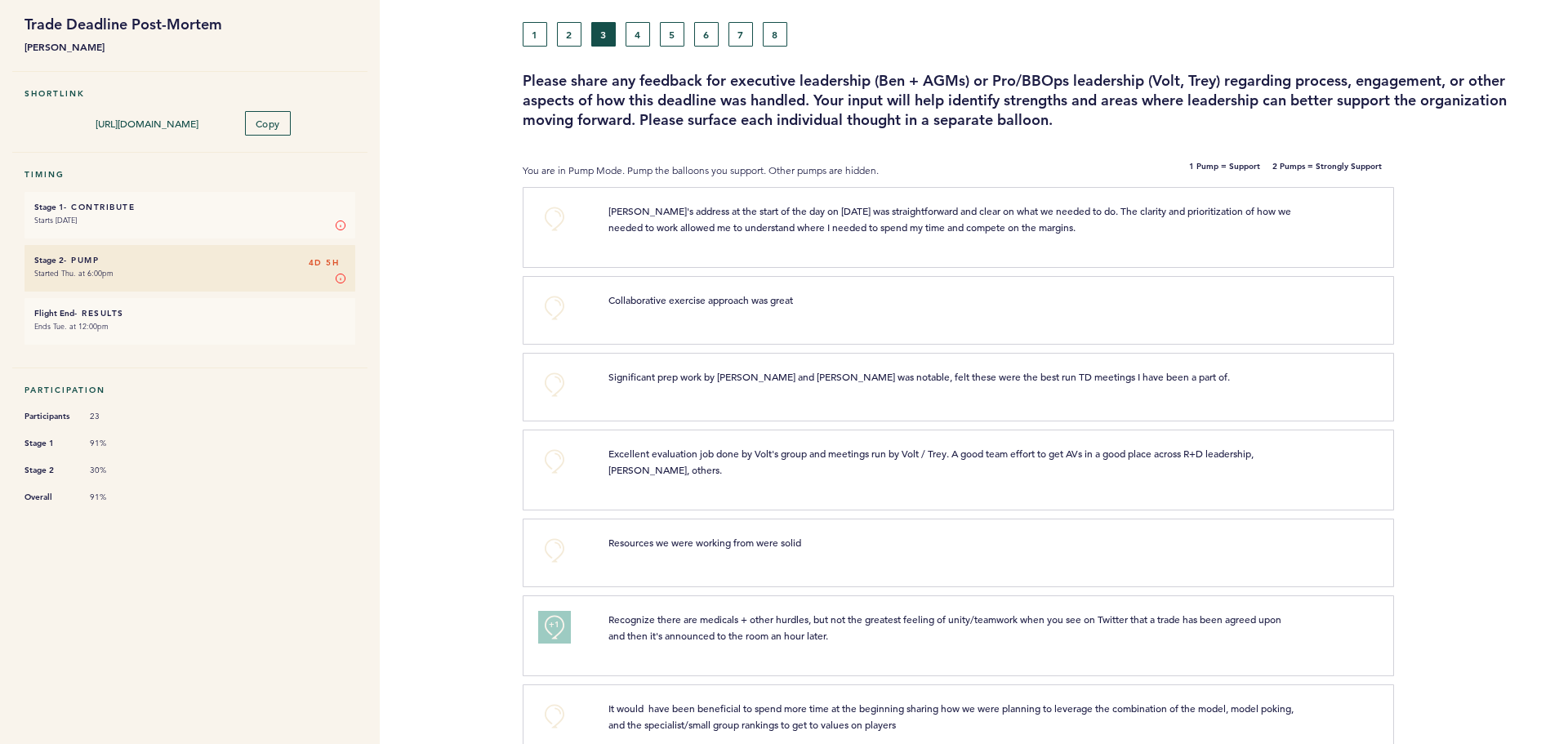
scroll to position [0, 0]
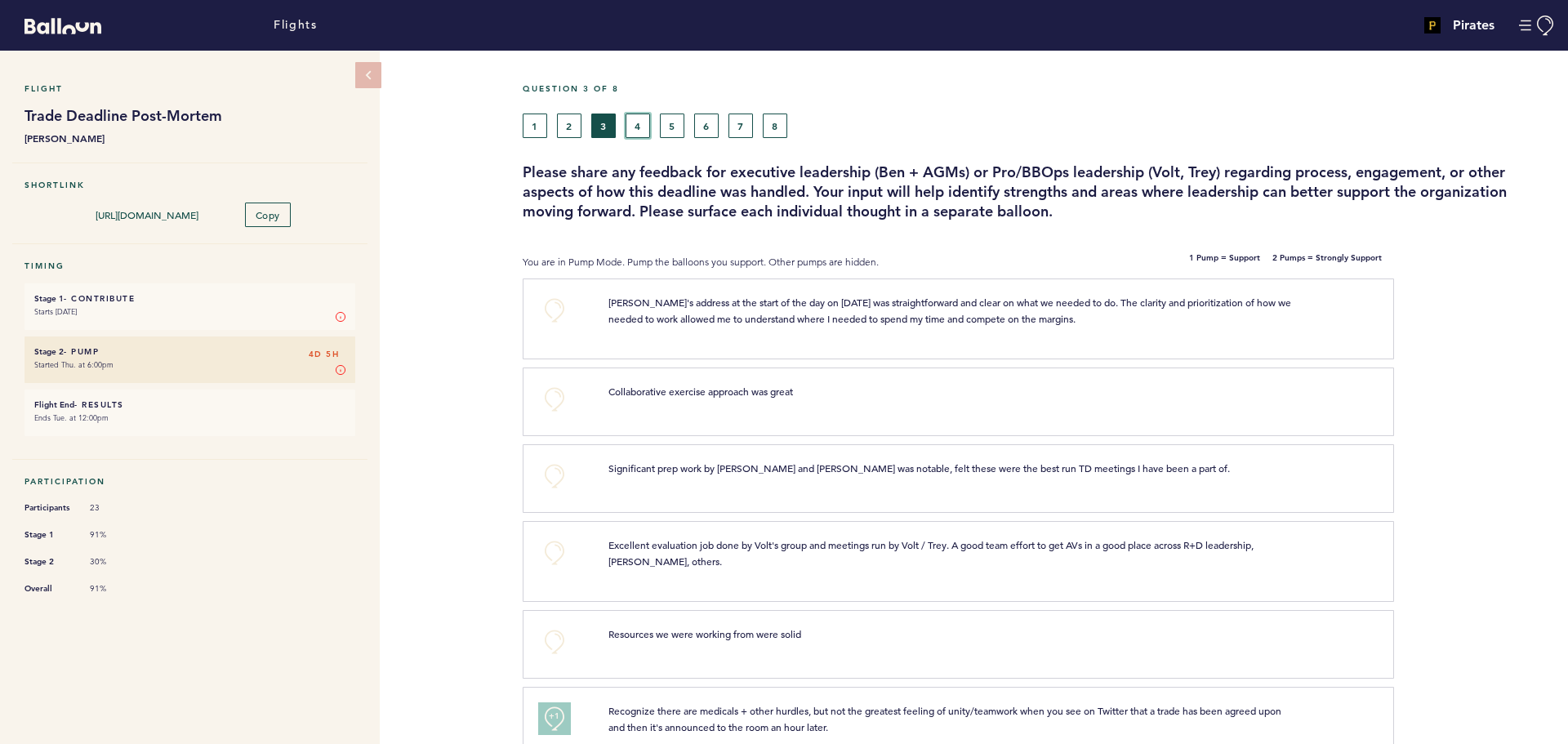
click at [637, 124] on button "4" at bounding box center [637, 126] width 24 height 24
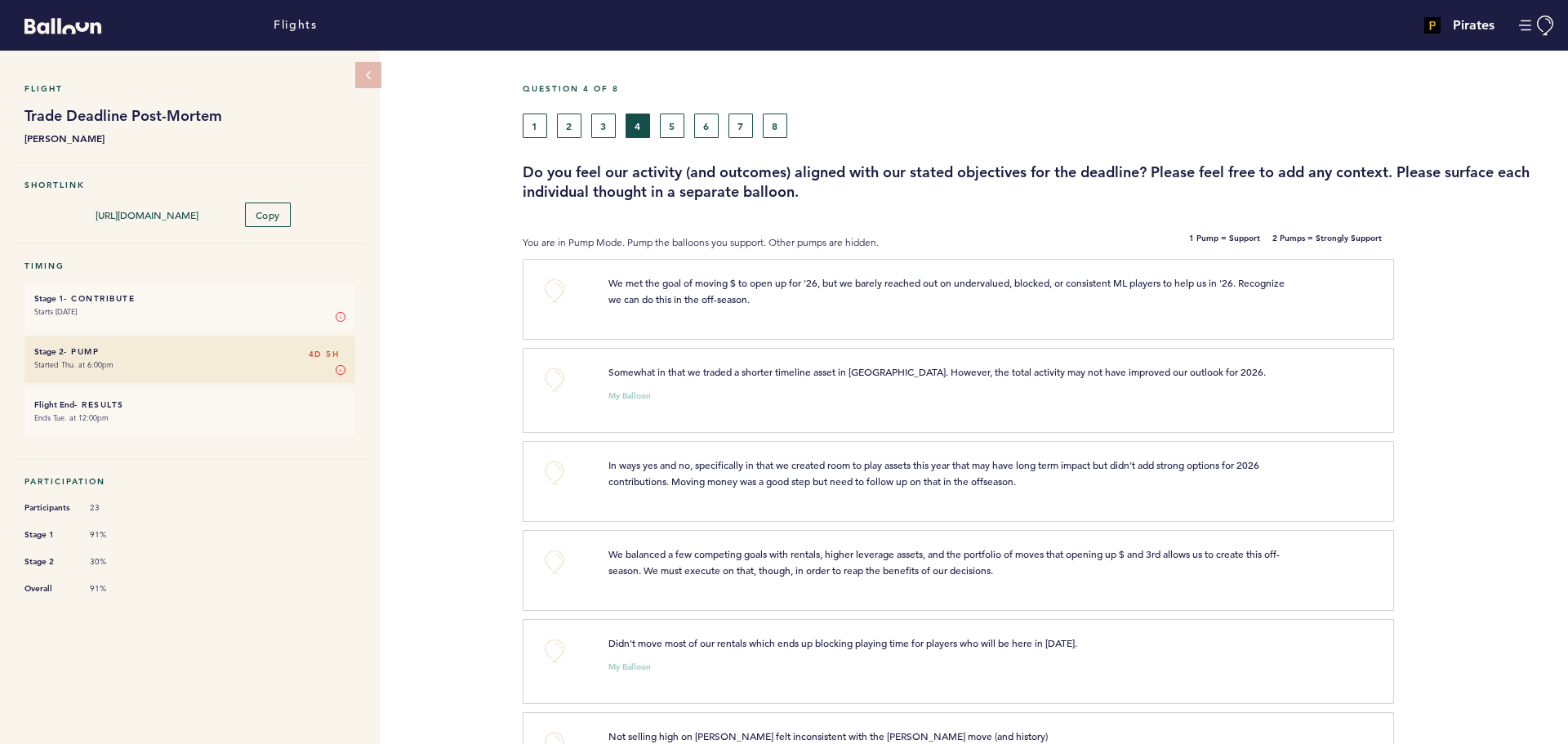
click at [535, 278] on div "+0" at bounding box center [561, 296] width 70 height 45
drag, startPoint x: 545, startPoint y: 283, endPoint x: 549, endPoint y: 299, distance: 16.5
click at [544, 283] on button "+0" at bounding box center [554, 290] width 33 height 33
click at [559, 374] on button "+0" at bounding box center [554, 380] width 33 height 33
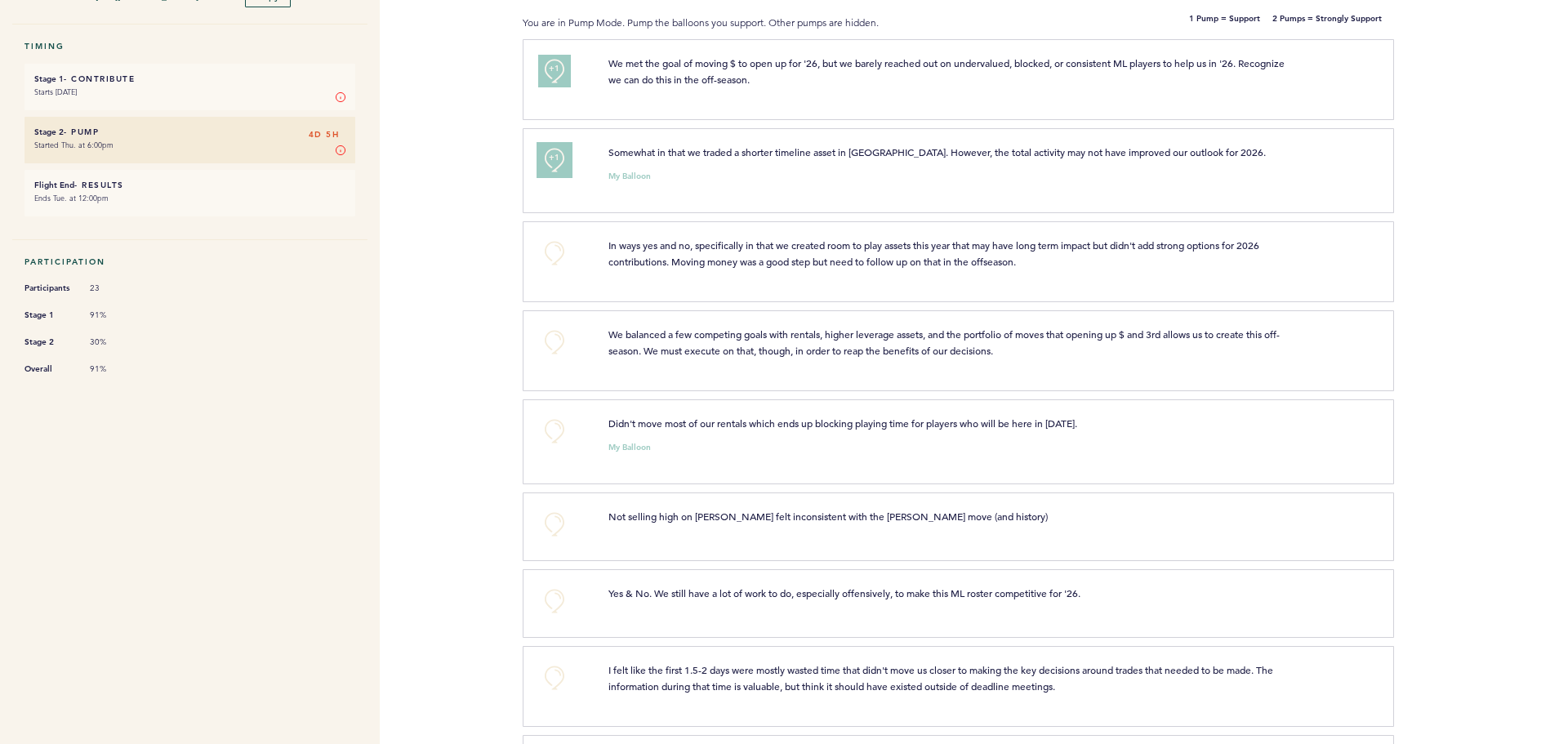
scroll to position [245, 0]
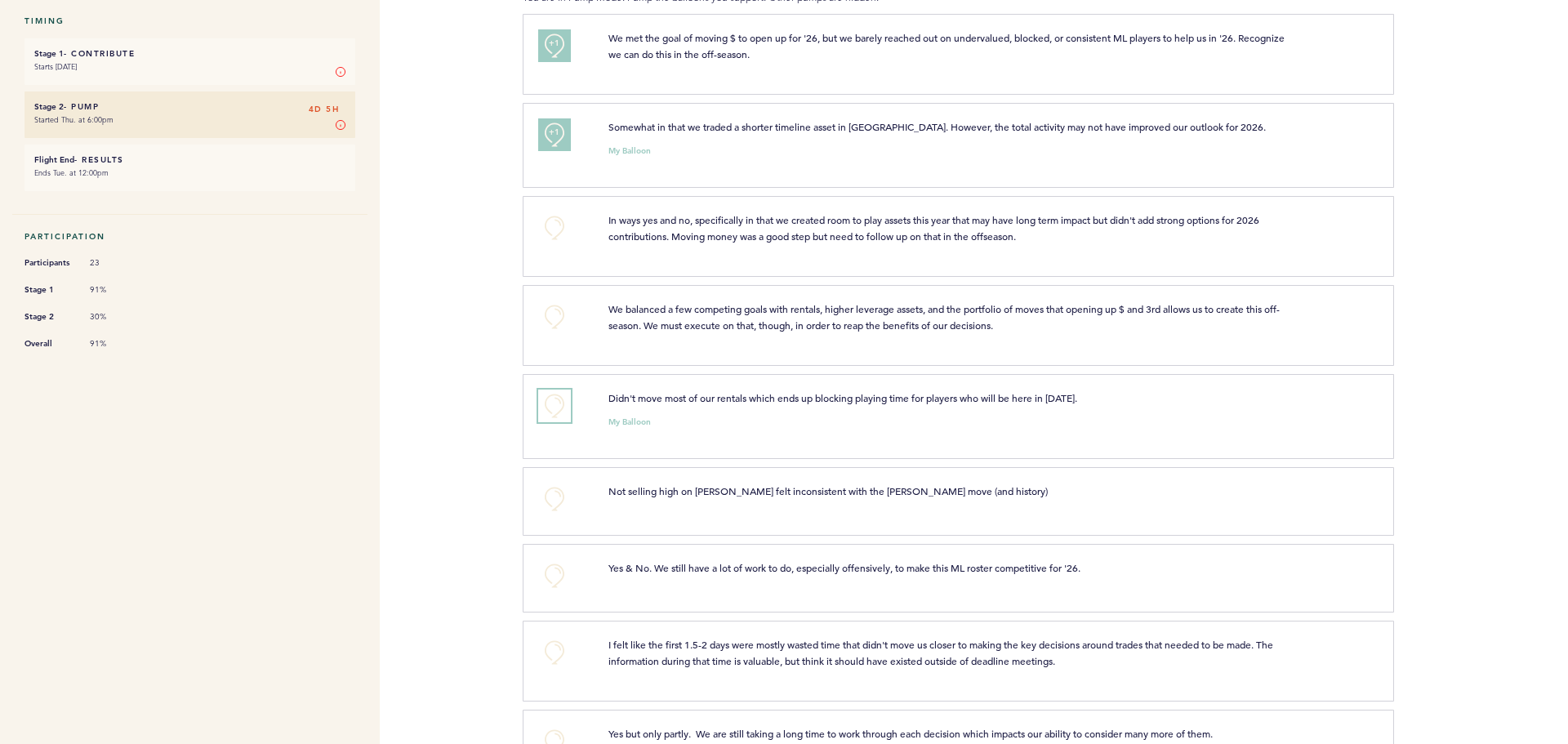
click at [555, 398] on button "+0" at bounding box center [554, 406] width 33 height 33
click at [555, 398] on span "+1" at bounding box center [555, 403] width 12 height 16
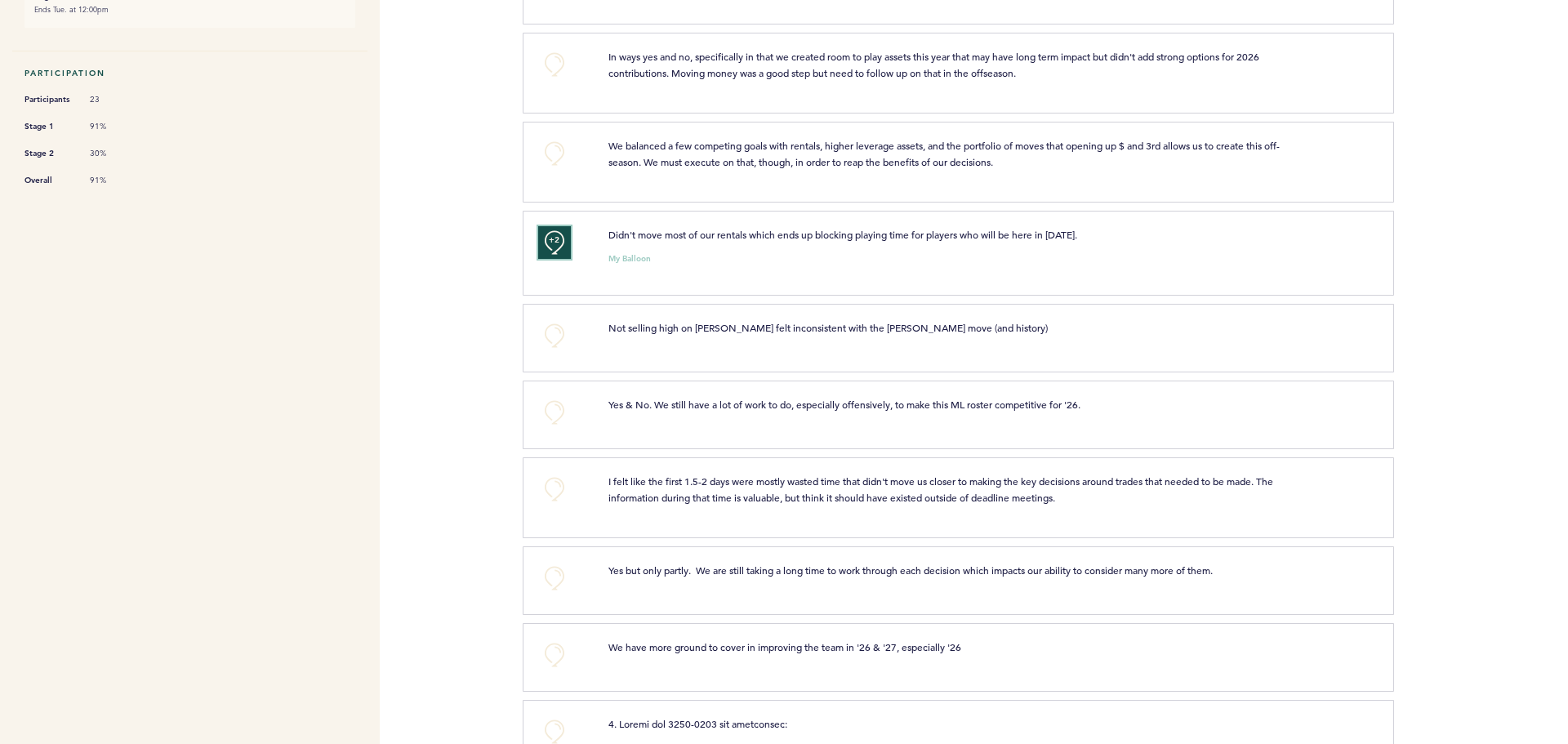
scroll to position [572, 0]
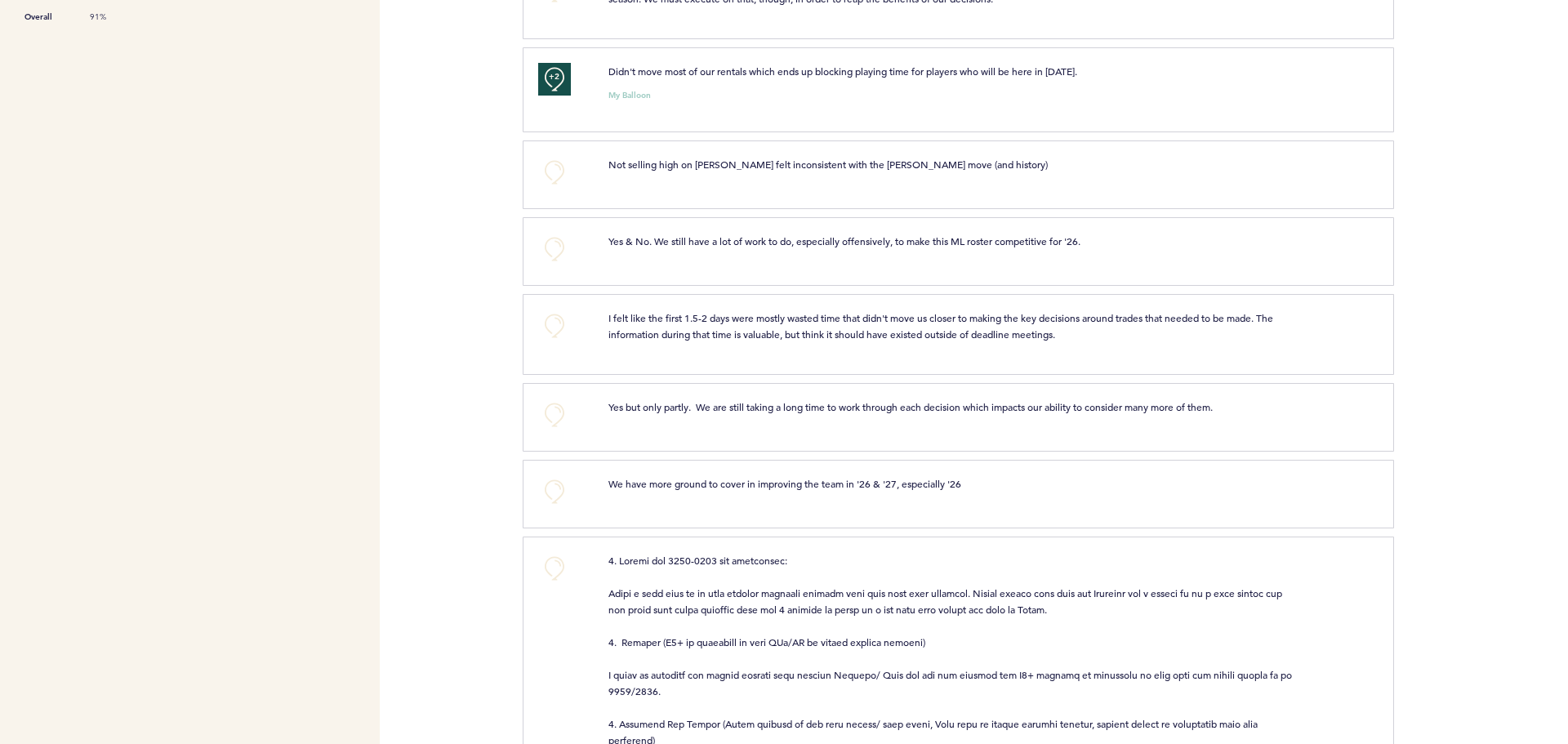
click at [540, 230] on div "+0 Yes & No. We still have a lot of work to do, especially offensively, to make…" at bounding box center [959, 251] width 872 height 68
click at [561, 235] on button "+0" at bounding box center [554, 249] width 33 height 33
click at [557, 324] on button "+0" at bounding box center [554, 326] width 33 height 33
click at [557, 325] on span "+1" at bounding box center [555, 323] width 12 height 16
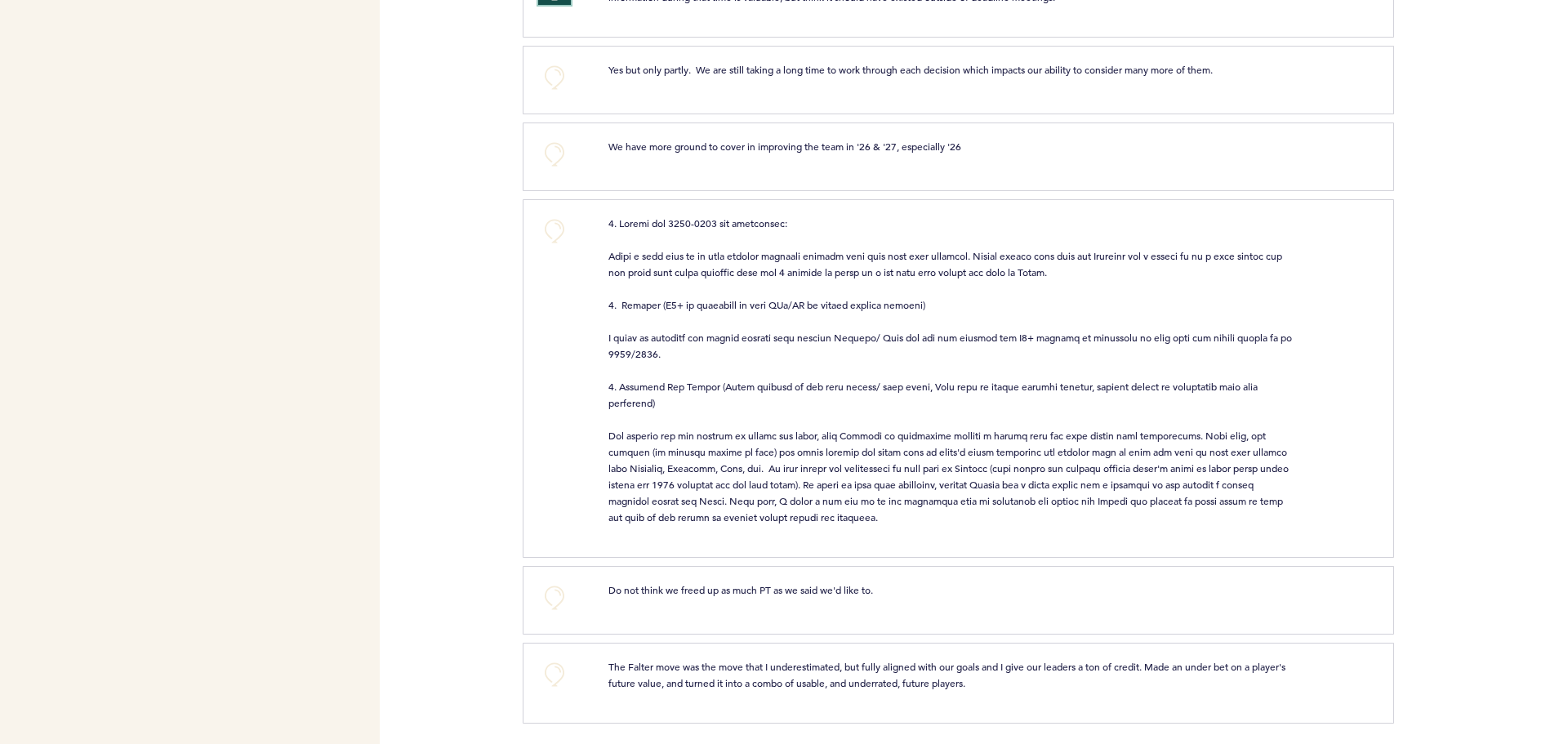
scroll to position [913, 0]
click at [562, 587] on button "+0" at bounding box center [554, 595] width 33 height 33
click at [561, 661] on button "+0" at bounding box center [554, 671] width 33 height 33
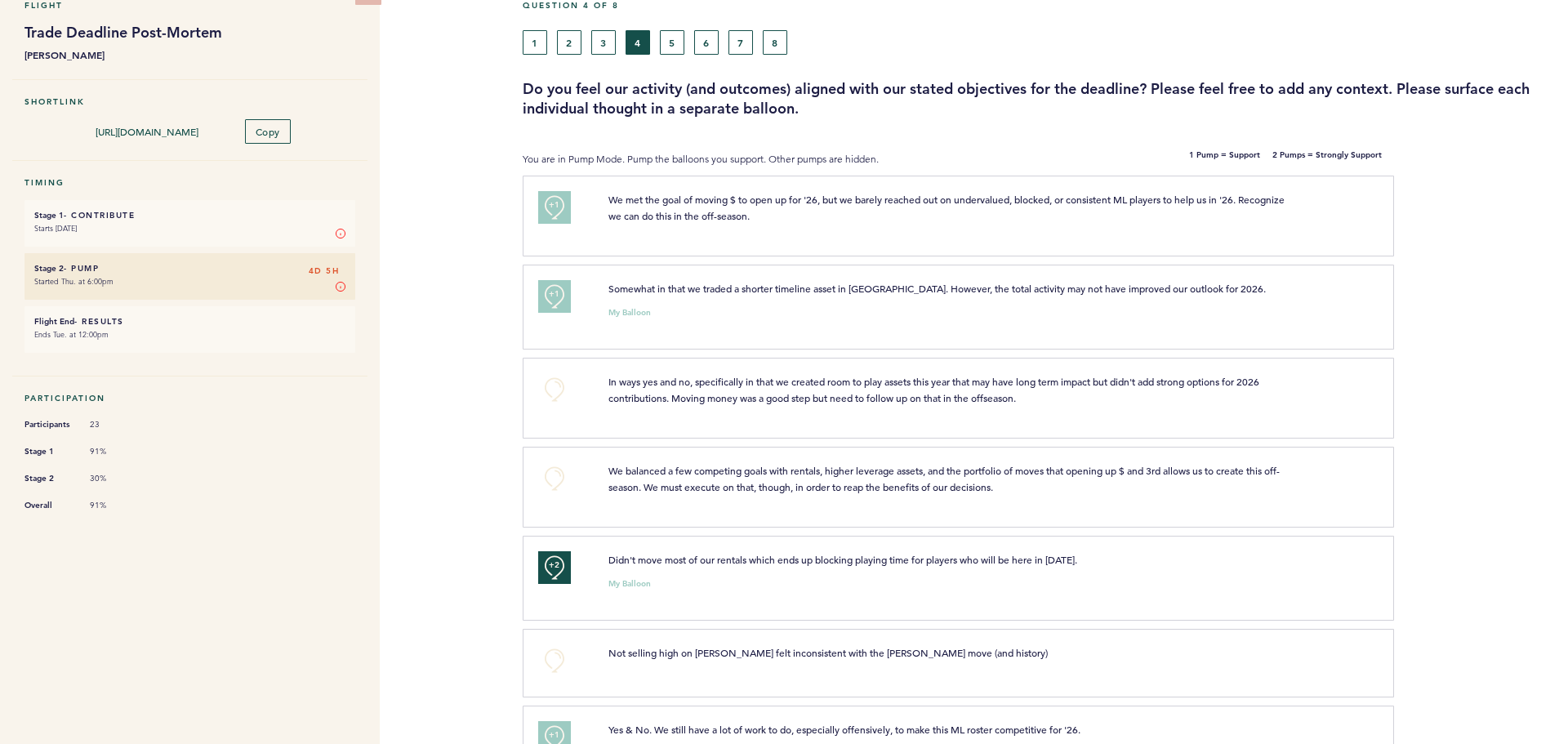
scroll to position [0, 0]
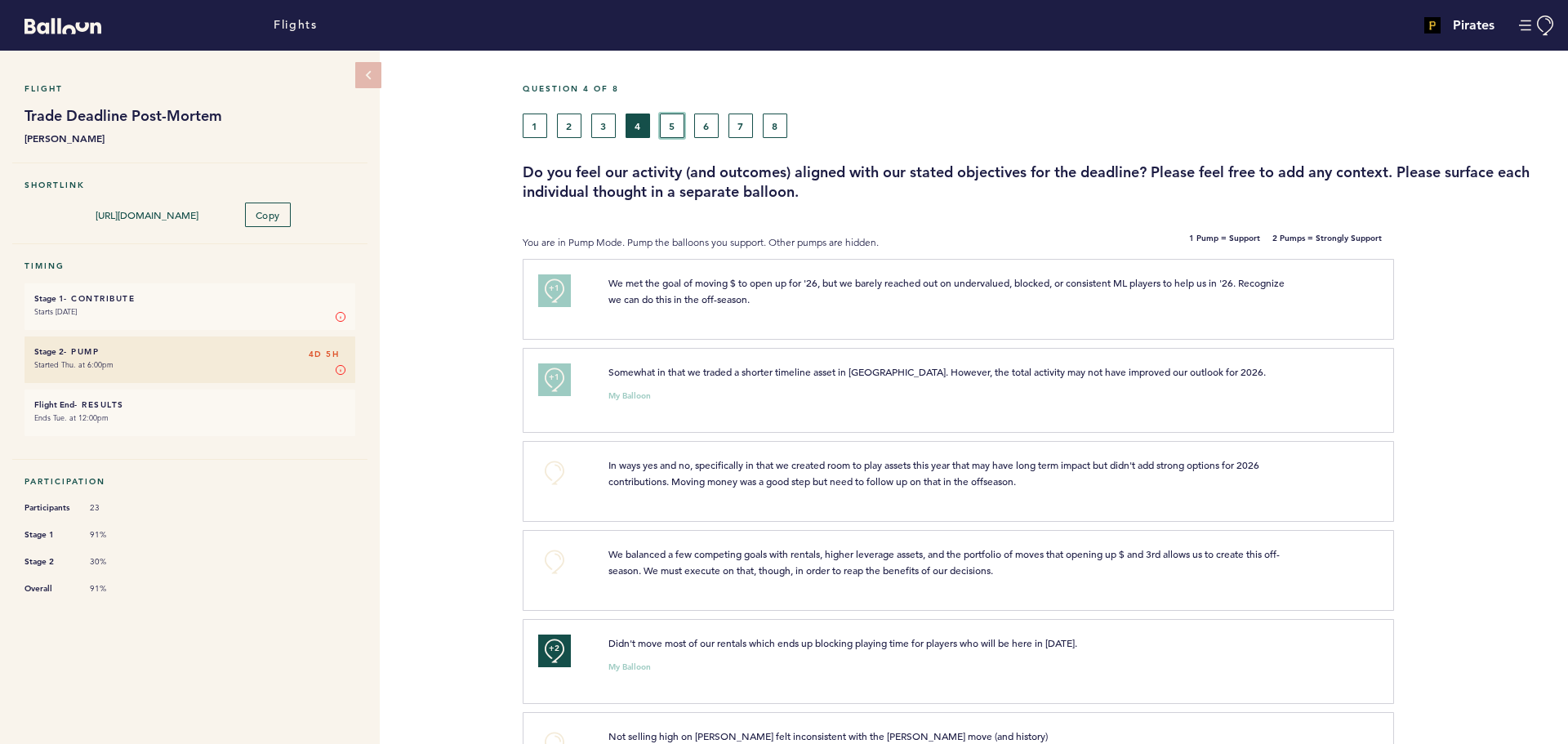
click at [671, 126] on button "5" at bounding box center [672, 126] width 24 height 24
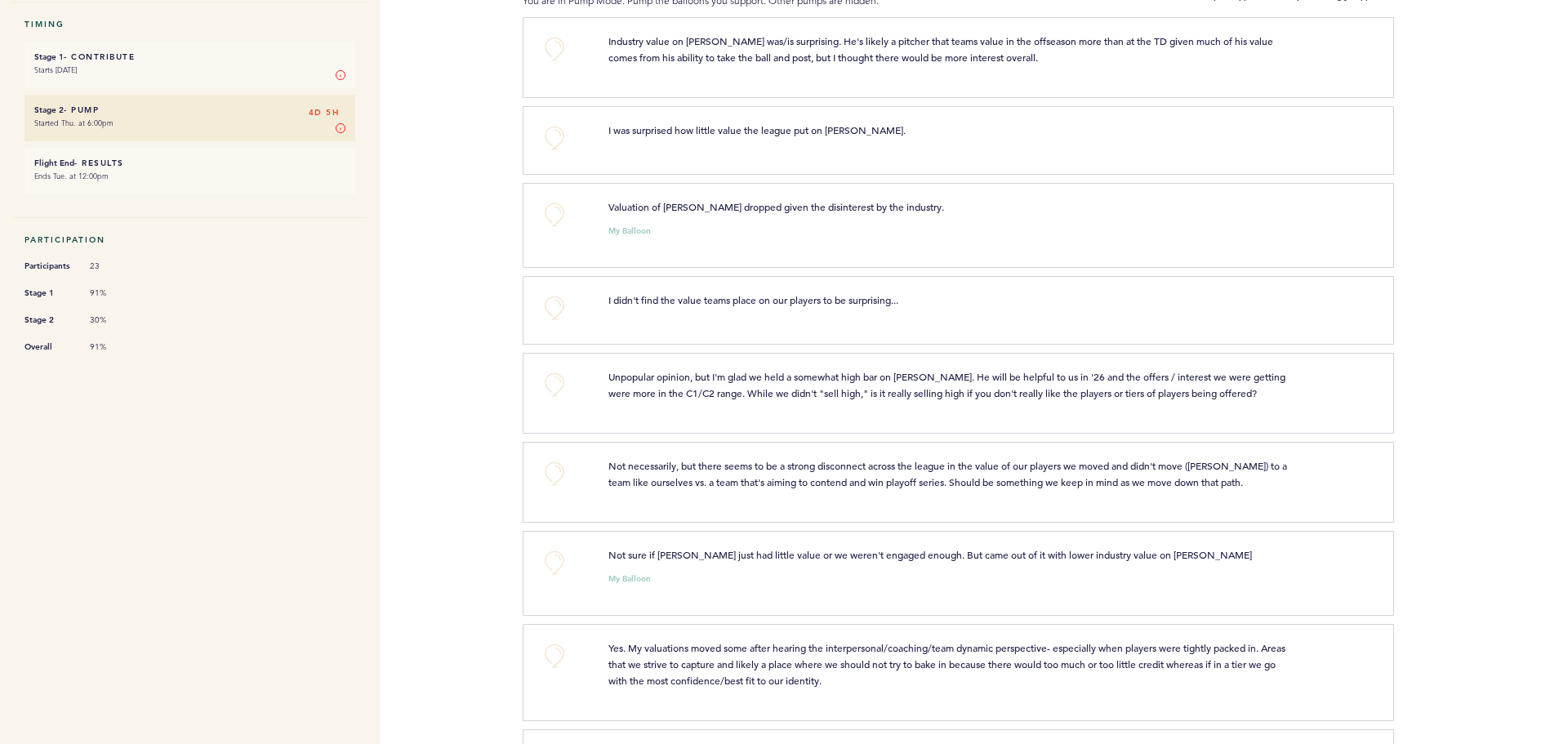
scroll to position [245, 0]
click at [563, 136] on button "+0" at bounding box center [554, 134] width 33 height 33
click at [562, 213] on button "+0" at bounding box center [554, 212] width 33 height 33
click at [562, 213] on button "+1" at bounding box center [554, 212] width 33 height 33
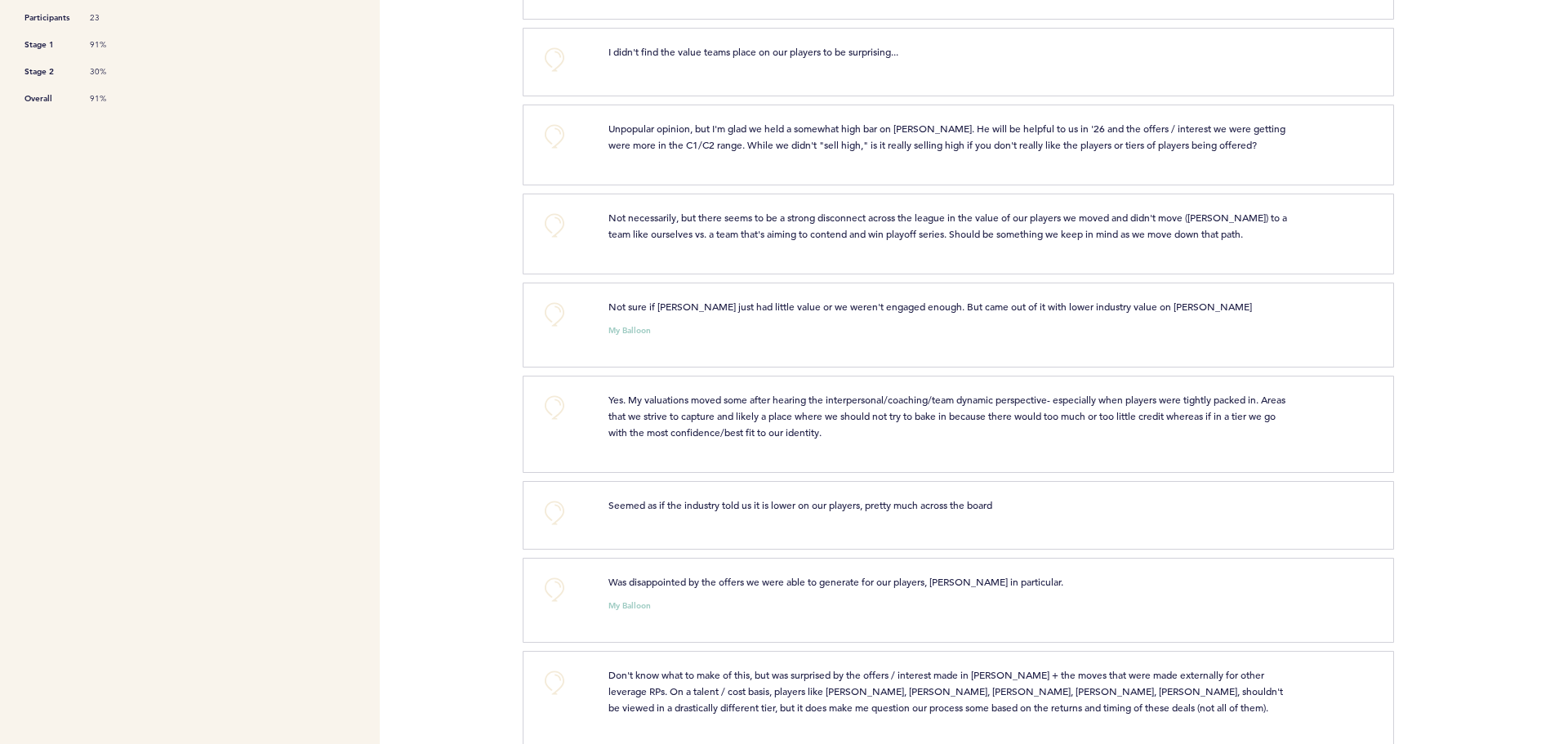
scroll to position [572, 0]
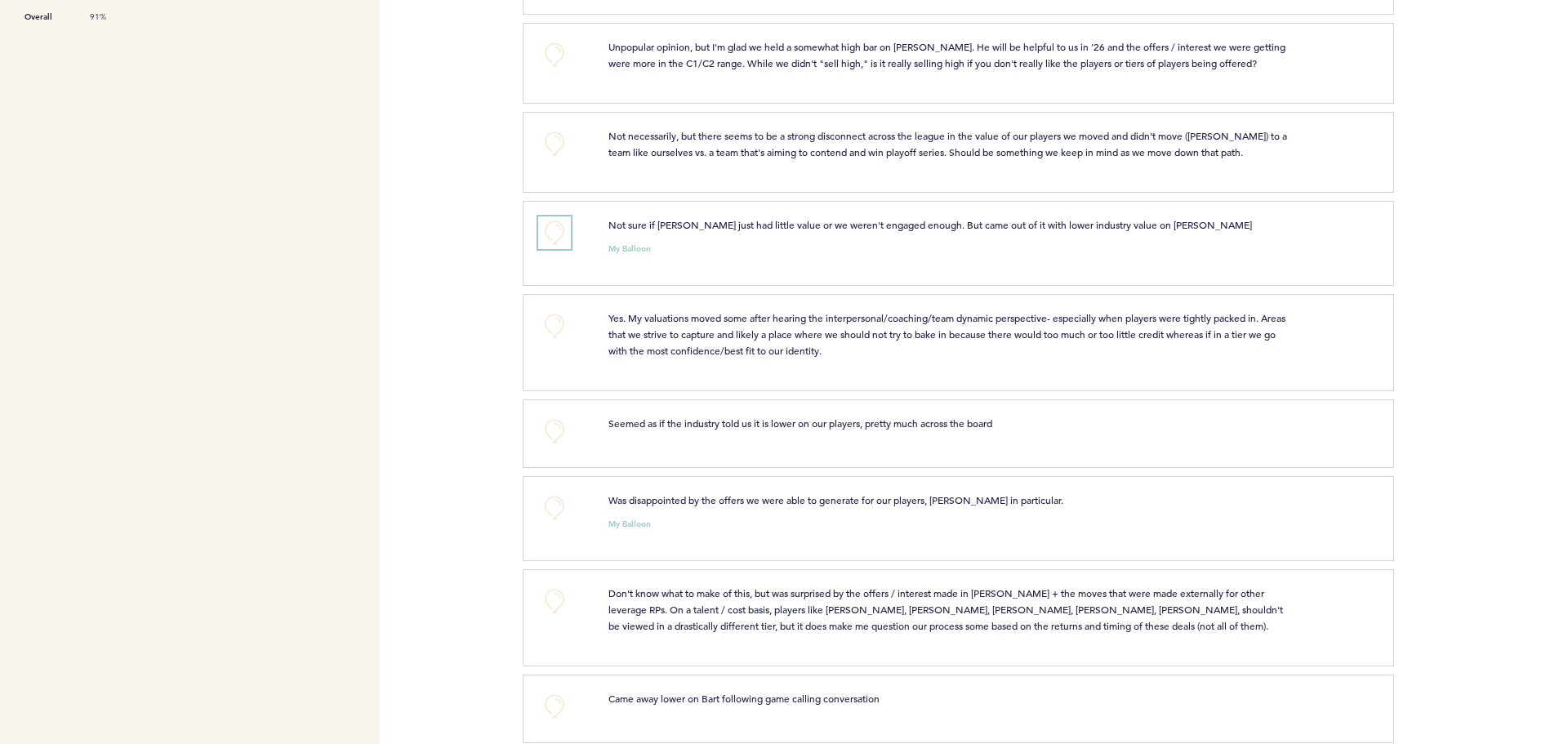
click at [562, 245] on button "+0" at bounding box center [554, 233] width 33 height 33
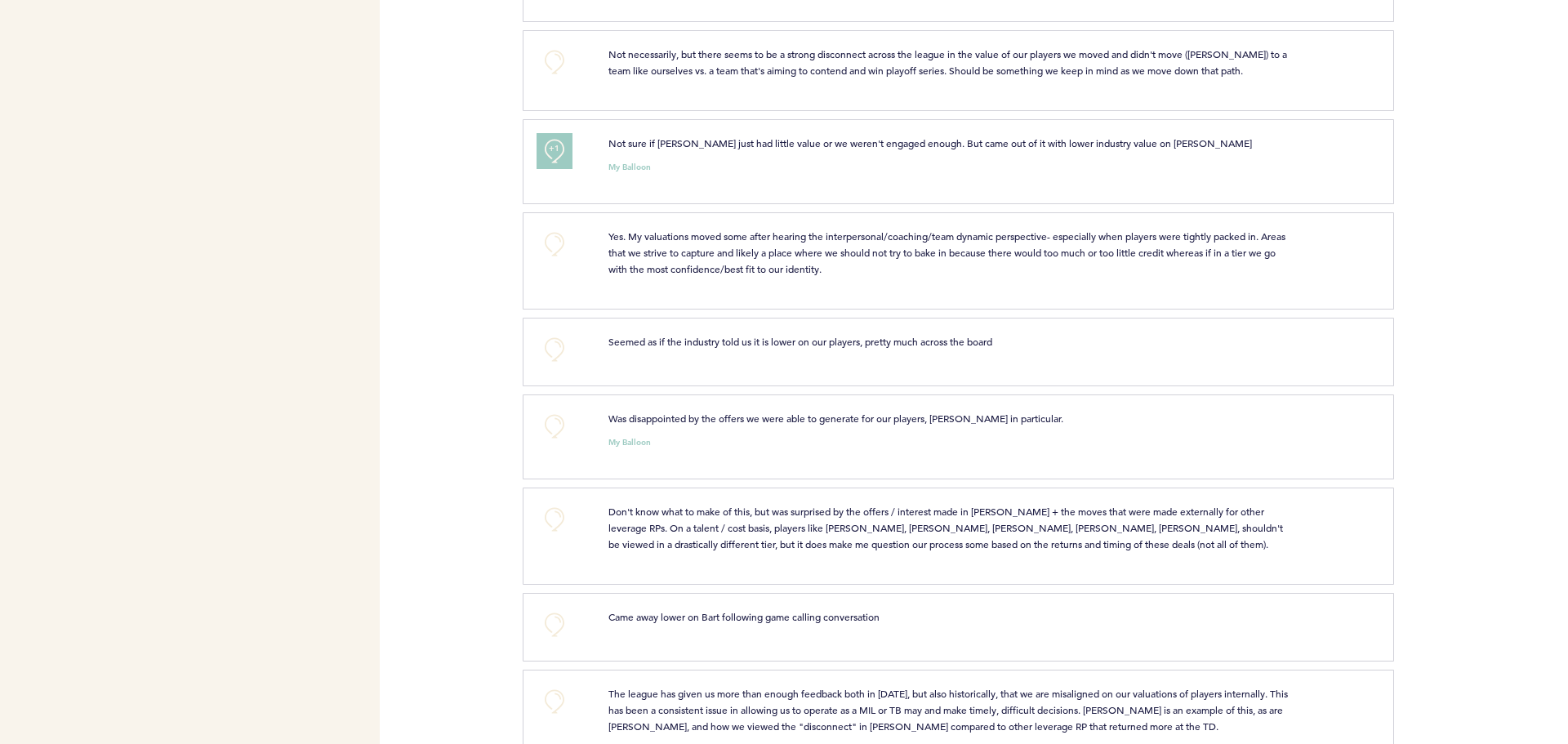
scroll to position [700, 0]
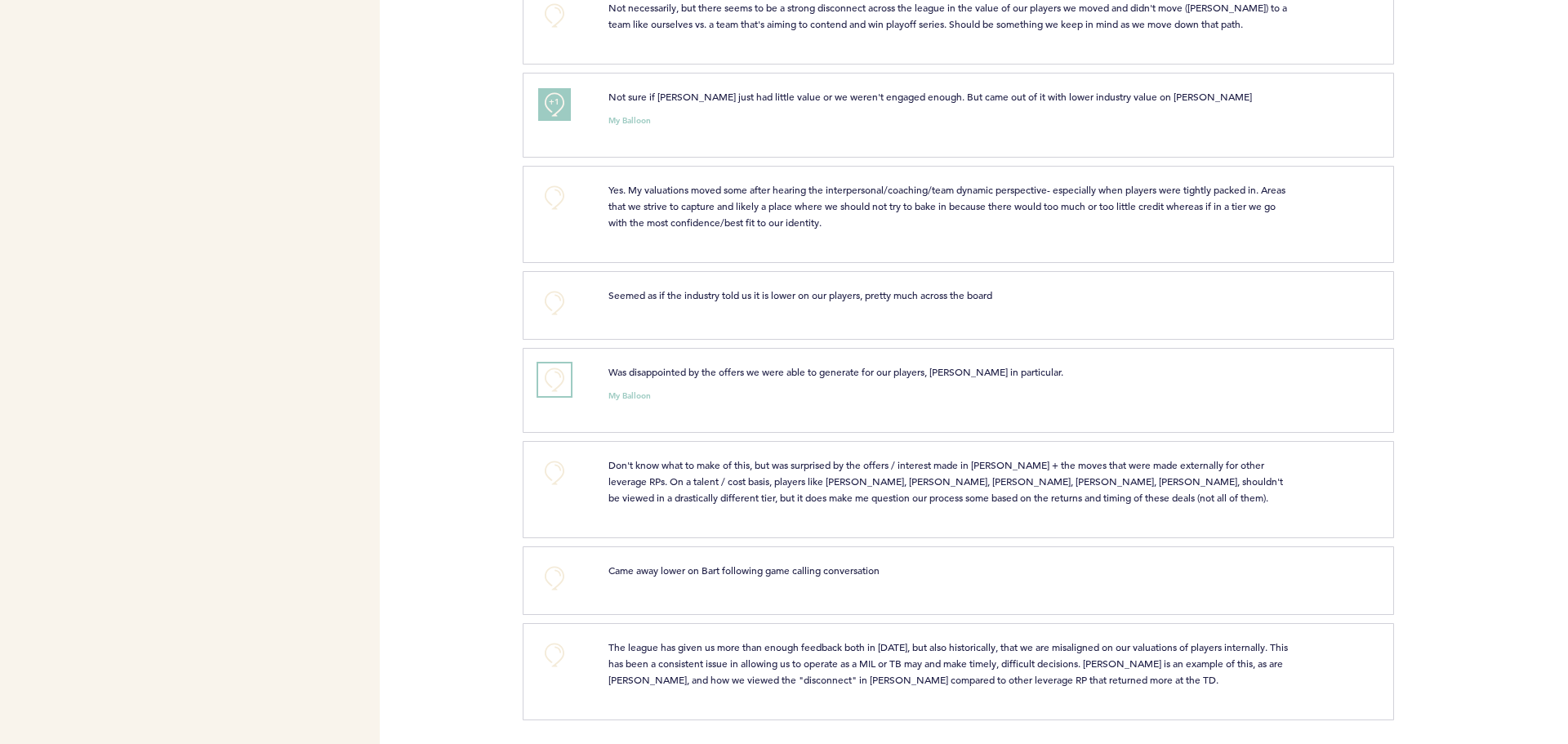
click at [545, 378] on button "+0" at bounding box center [554, 380] width 33 height 33
click at [558, 474] on button "+0" at bounding box center [554, 473] width 33 height 33
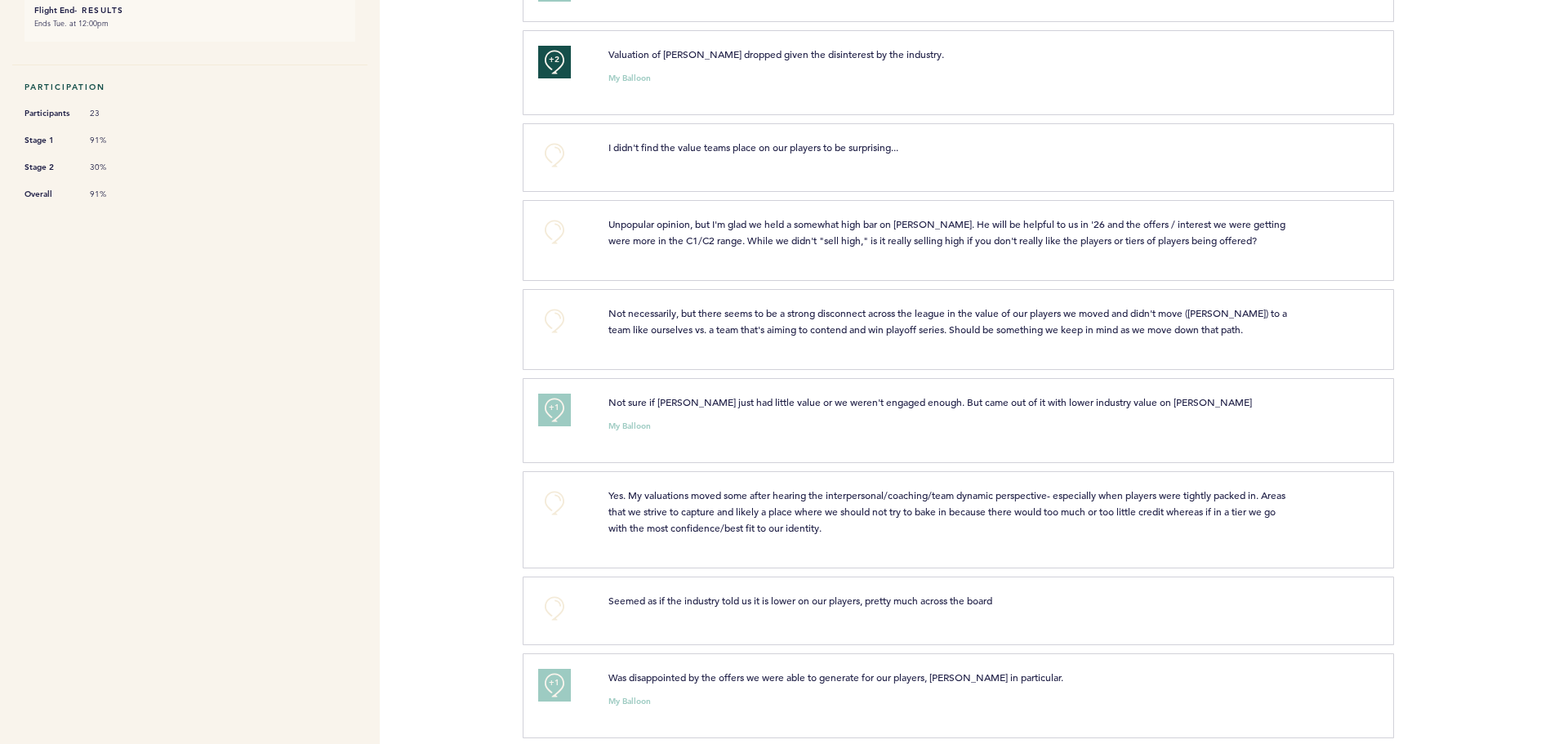
scroll to position [0, 0]
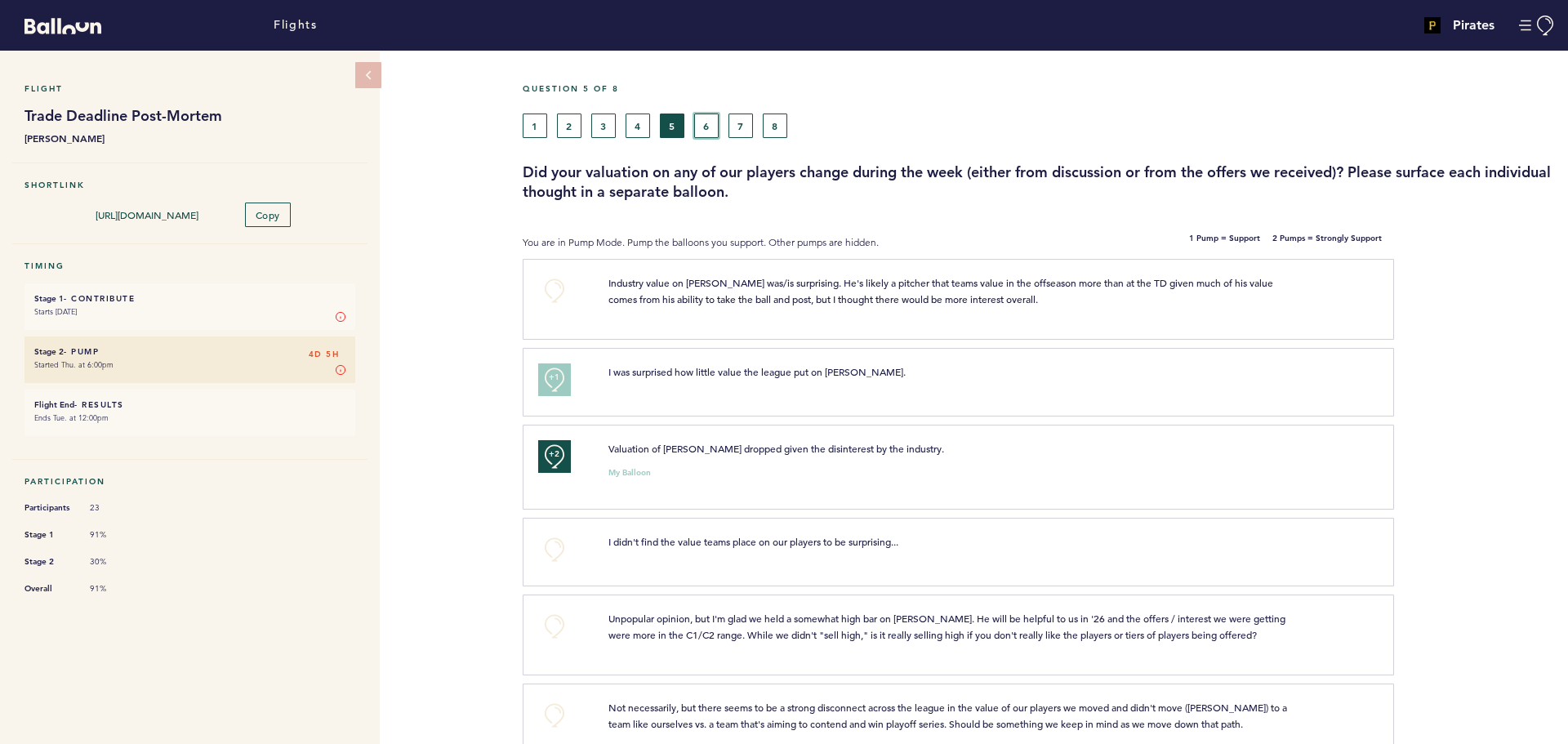
click at [701, 128] on button "6" at bounding box center [706, 126] width 24 height 24
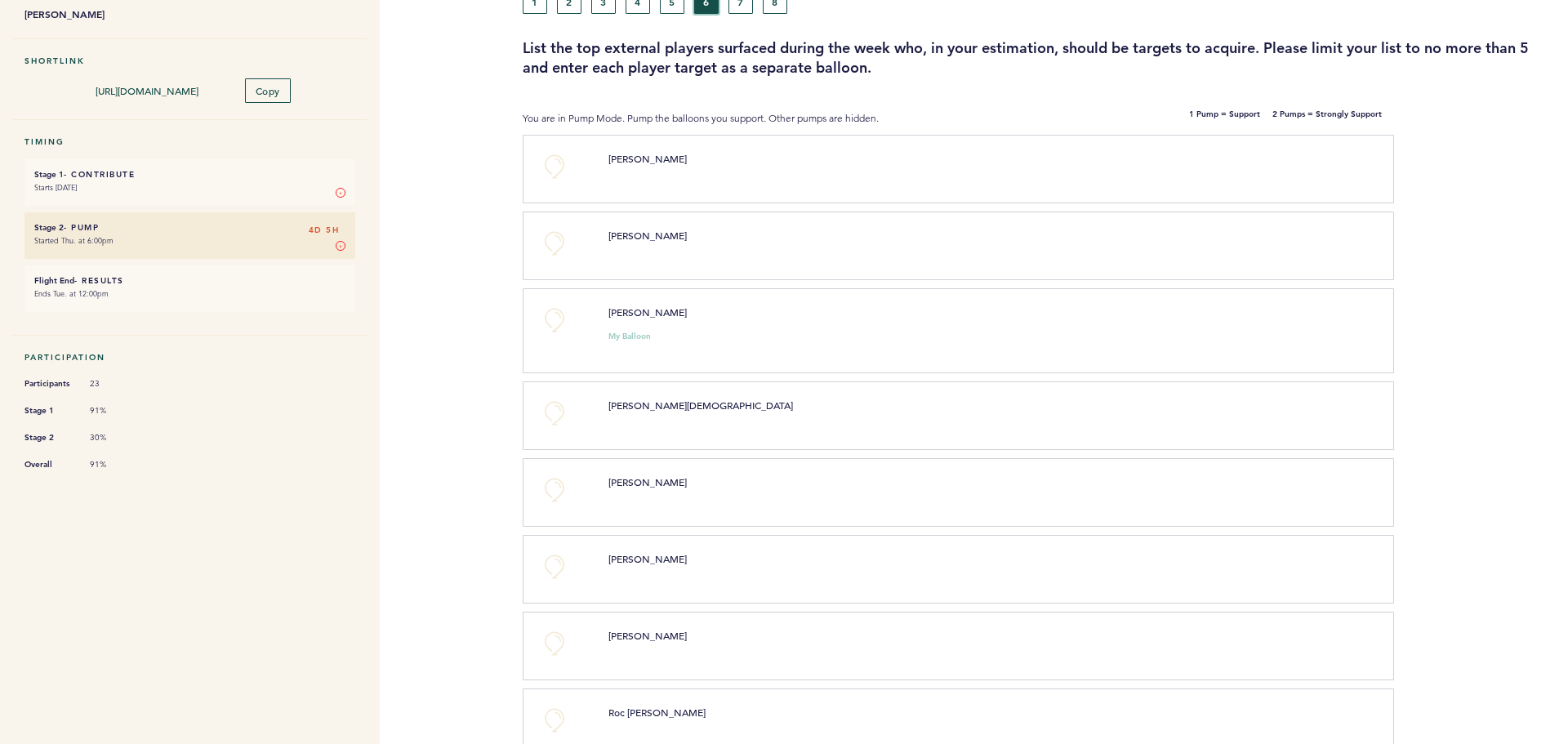
scroll to position [164, 0]
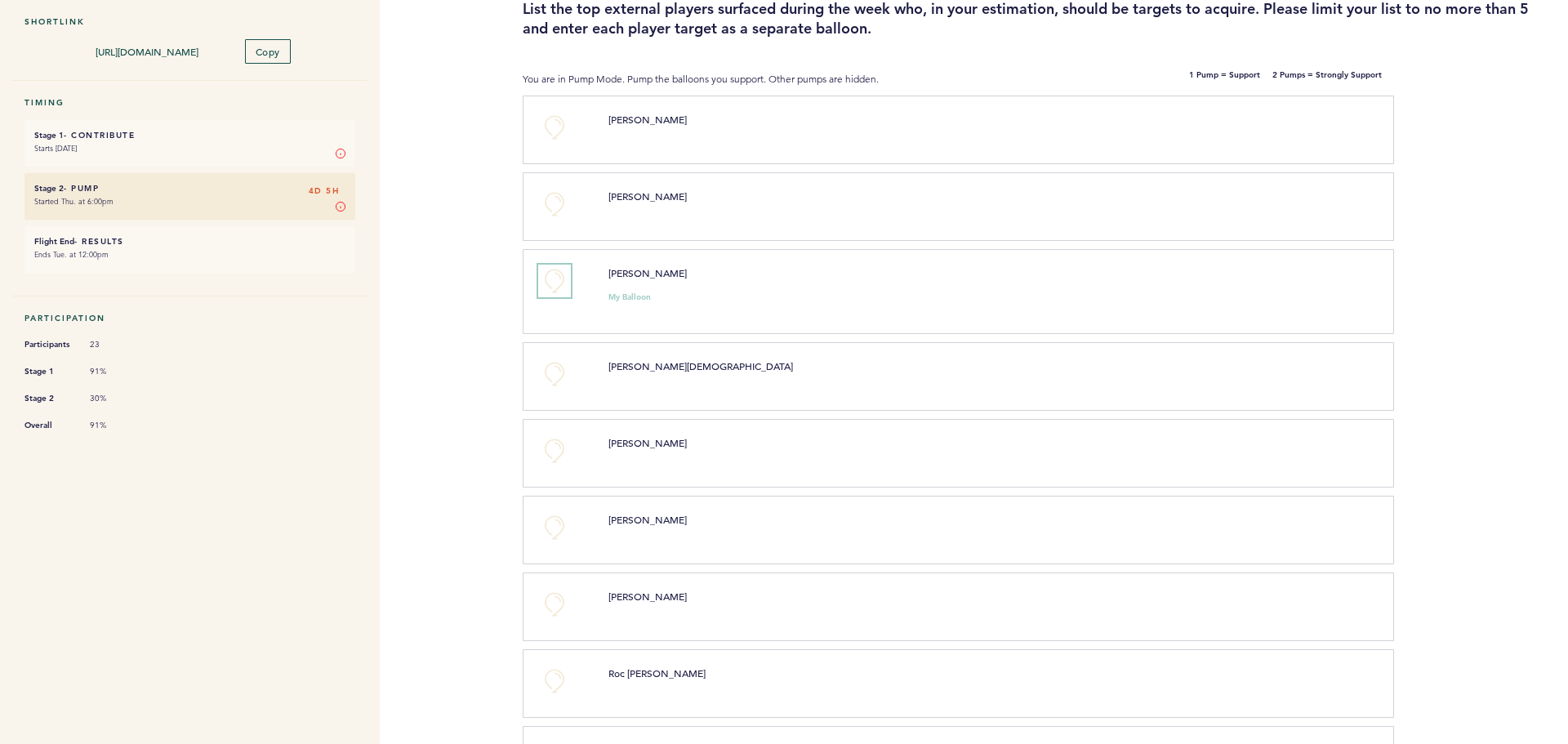
click at [556, 273] on button "+0" at bounding box center [554, 281] width 33 height 33
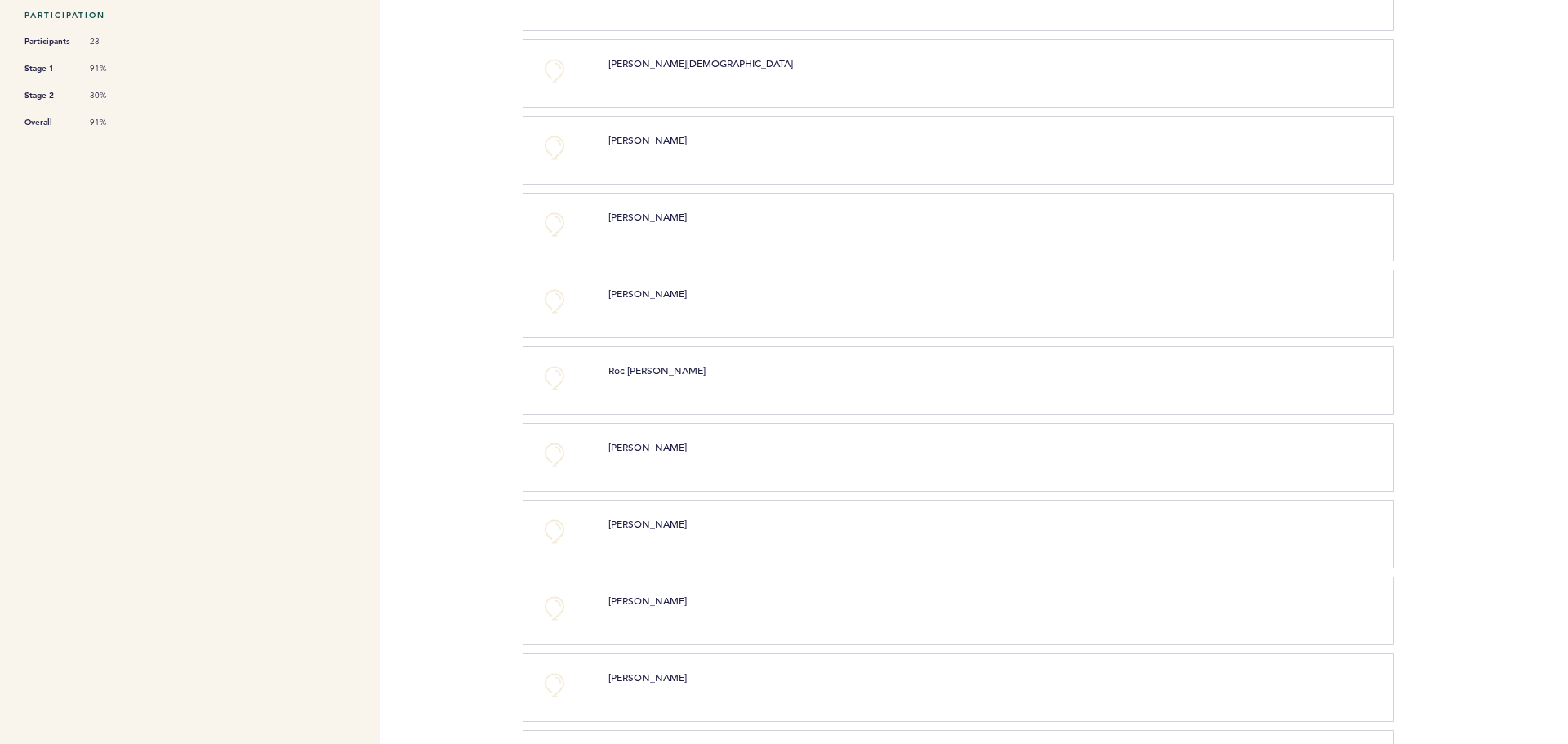
scroll to position [572, 0]
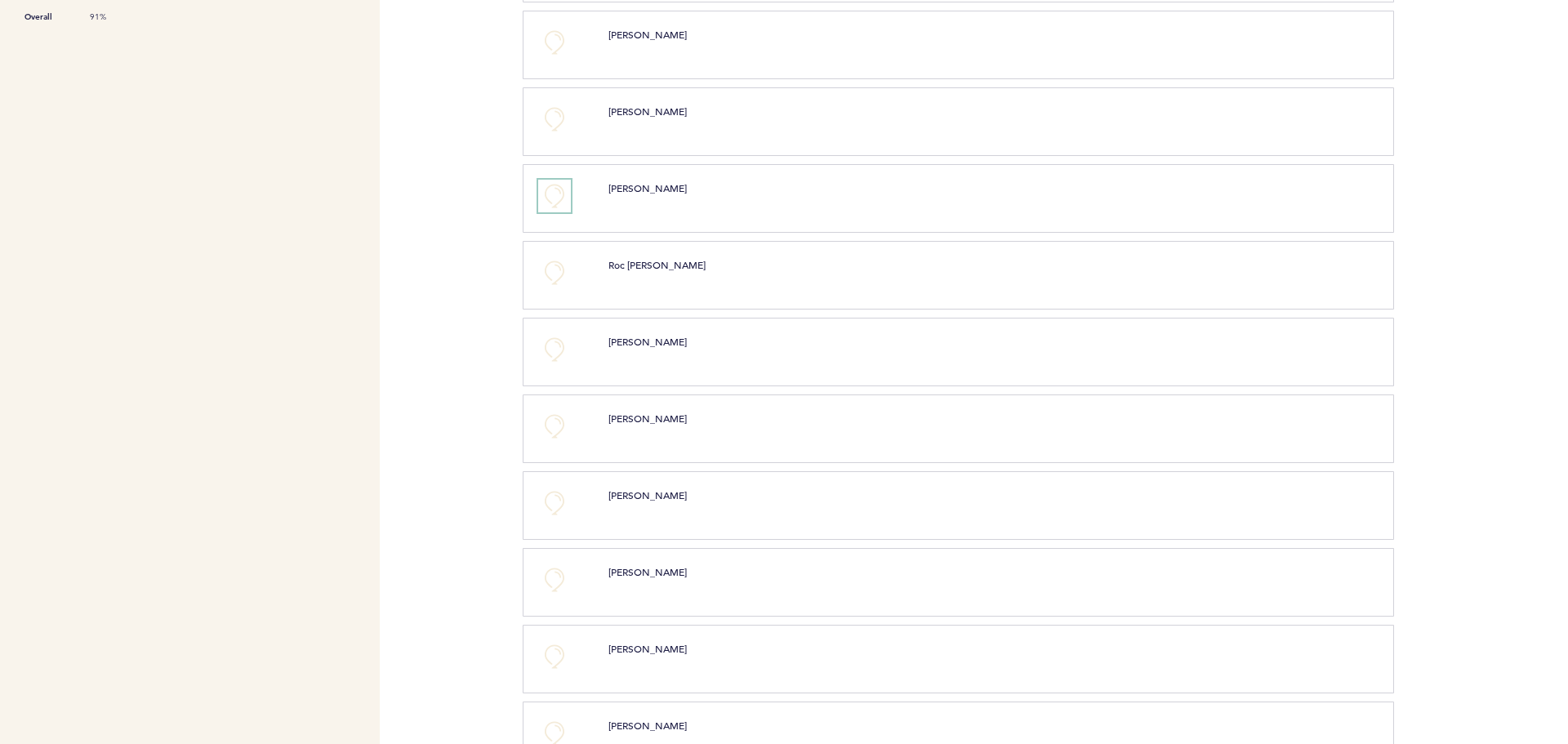
click at [558, 194] on button "+0" at bounding box center [554, 196] width 33 height 33
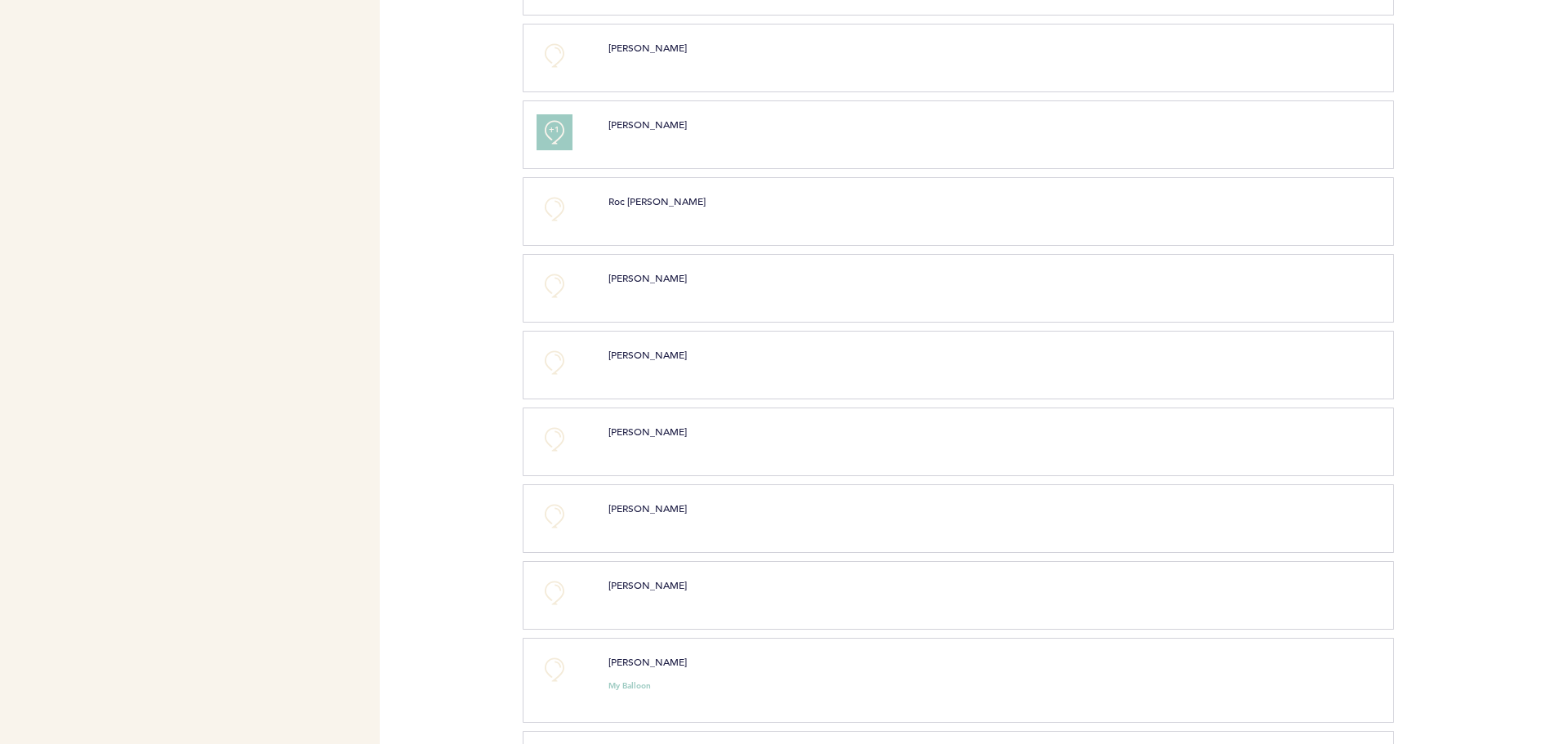
scroll to position [817, 0]
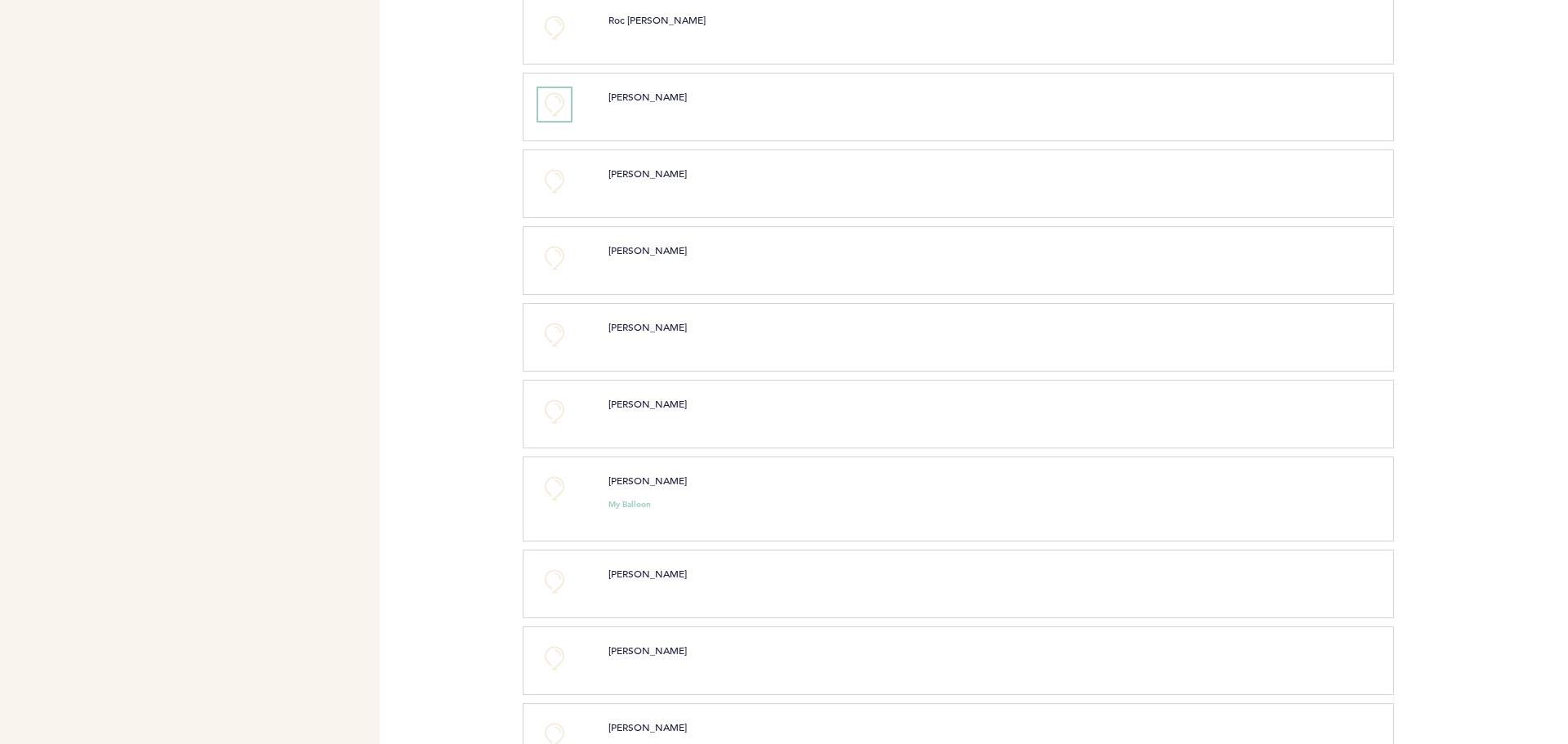
click at [558, 94] on button "+0" at bounding box center [554, 105] width 33 height 33
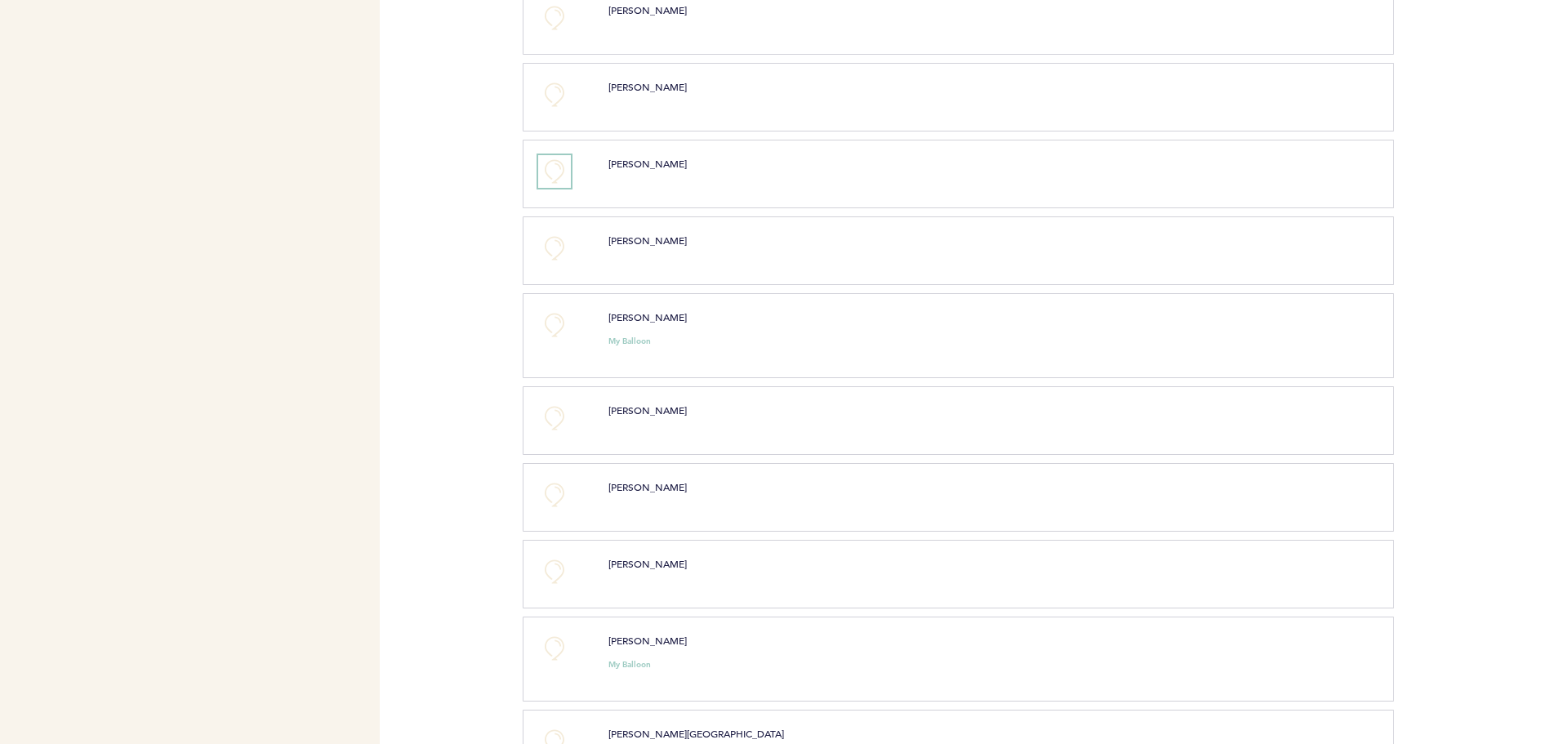
click at [561, 161] on button "+0" at bounding box center [554, 171] width 33 height 33
click at [545, 251] on button "+0" at bounding box center [554, 248] width 33 height 33
click at [561, 318] on button "+0" at bounding box center [554, 325] width 33 height 33
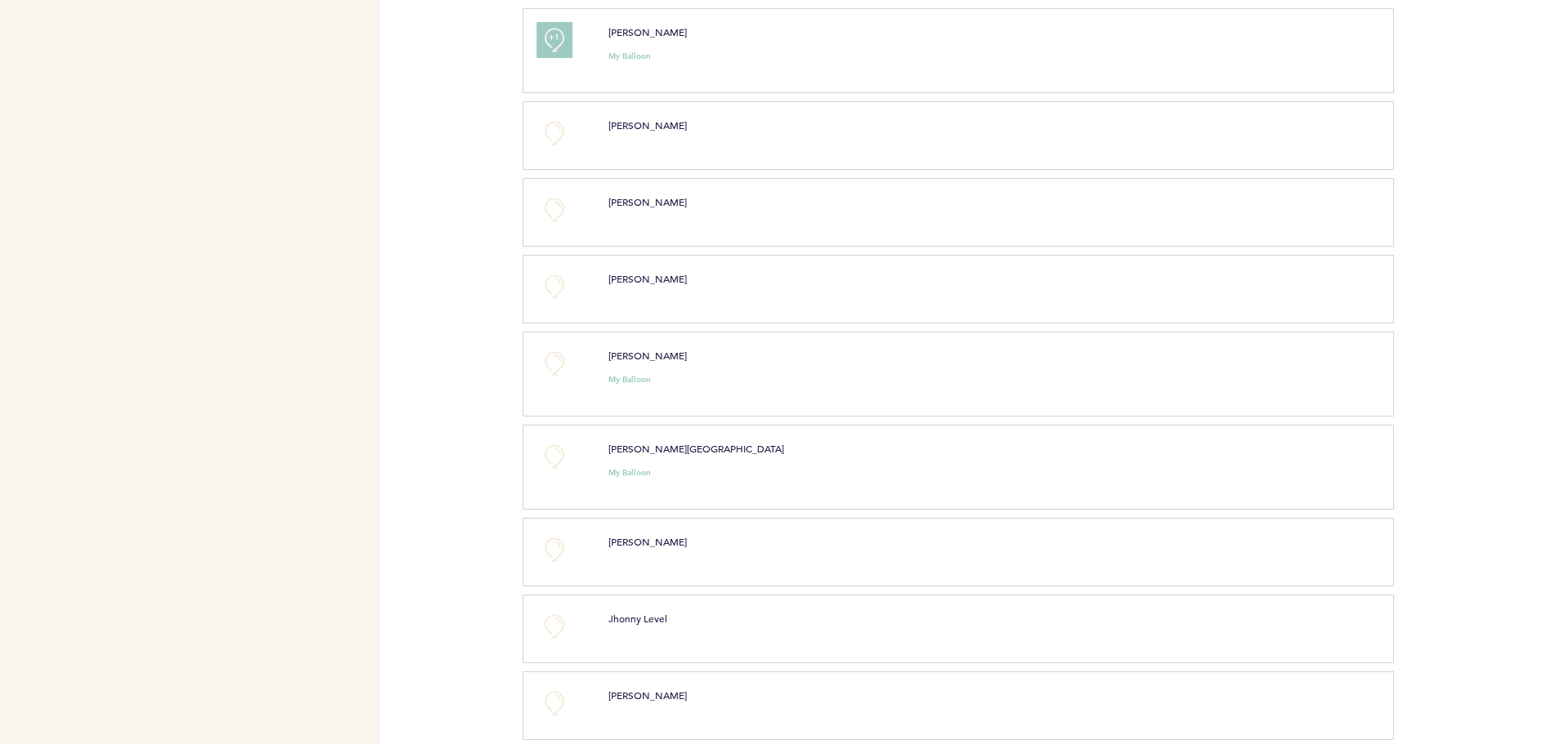
scroll to position [1307, 0]
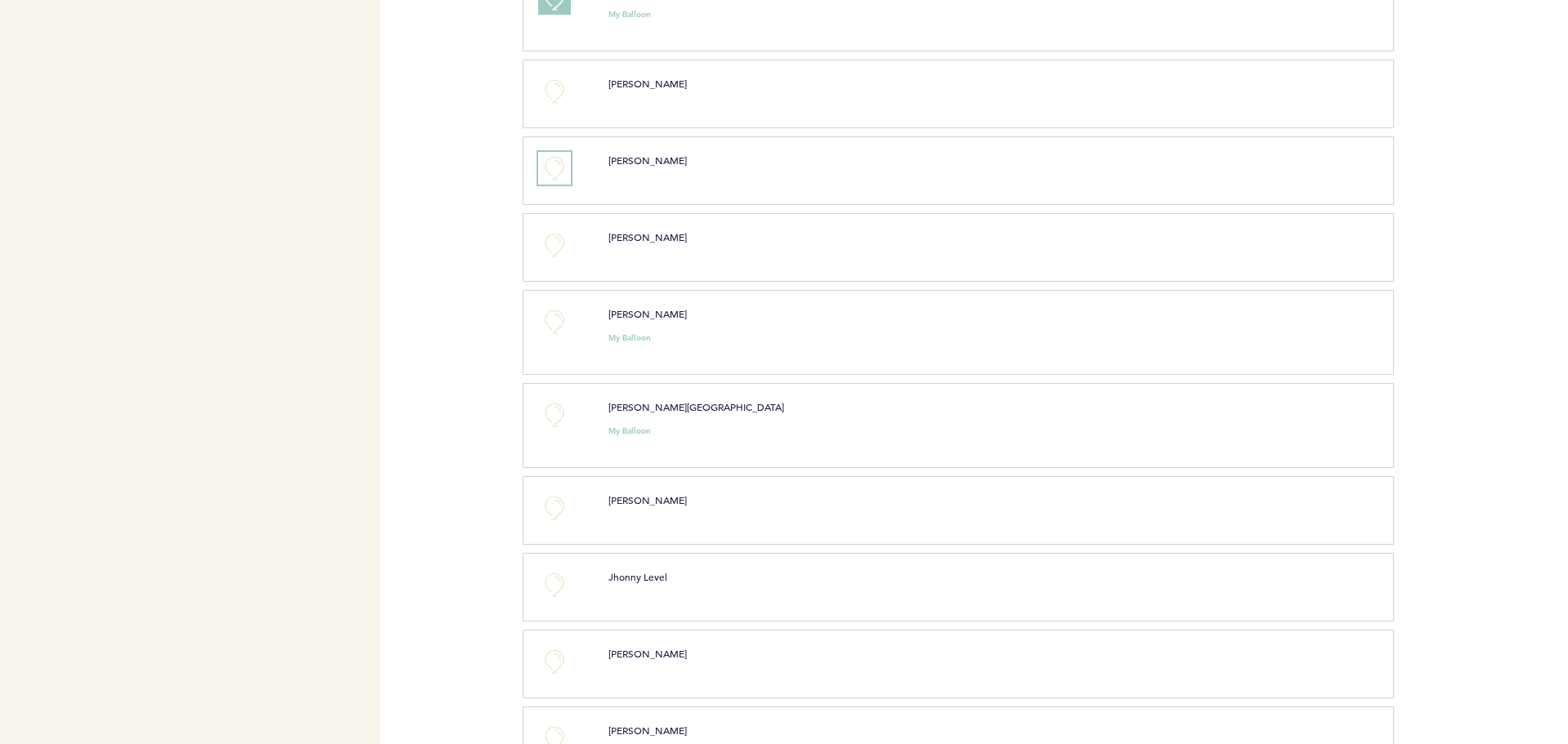
click at [566, 175] on button "+0" at bounding box center [554, 168] width 33 height 33
click at [560, 250] on button "+0" at bounding box center [554, 245] width 33 height 33
click at [570, 327] on button "+0" at bounding box center [554, 321] width 33 height 33
click at [570, 423] on button "+0" at bounding box center [554, 415] width 33 height 33
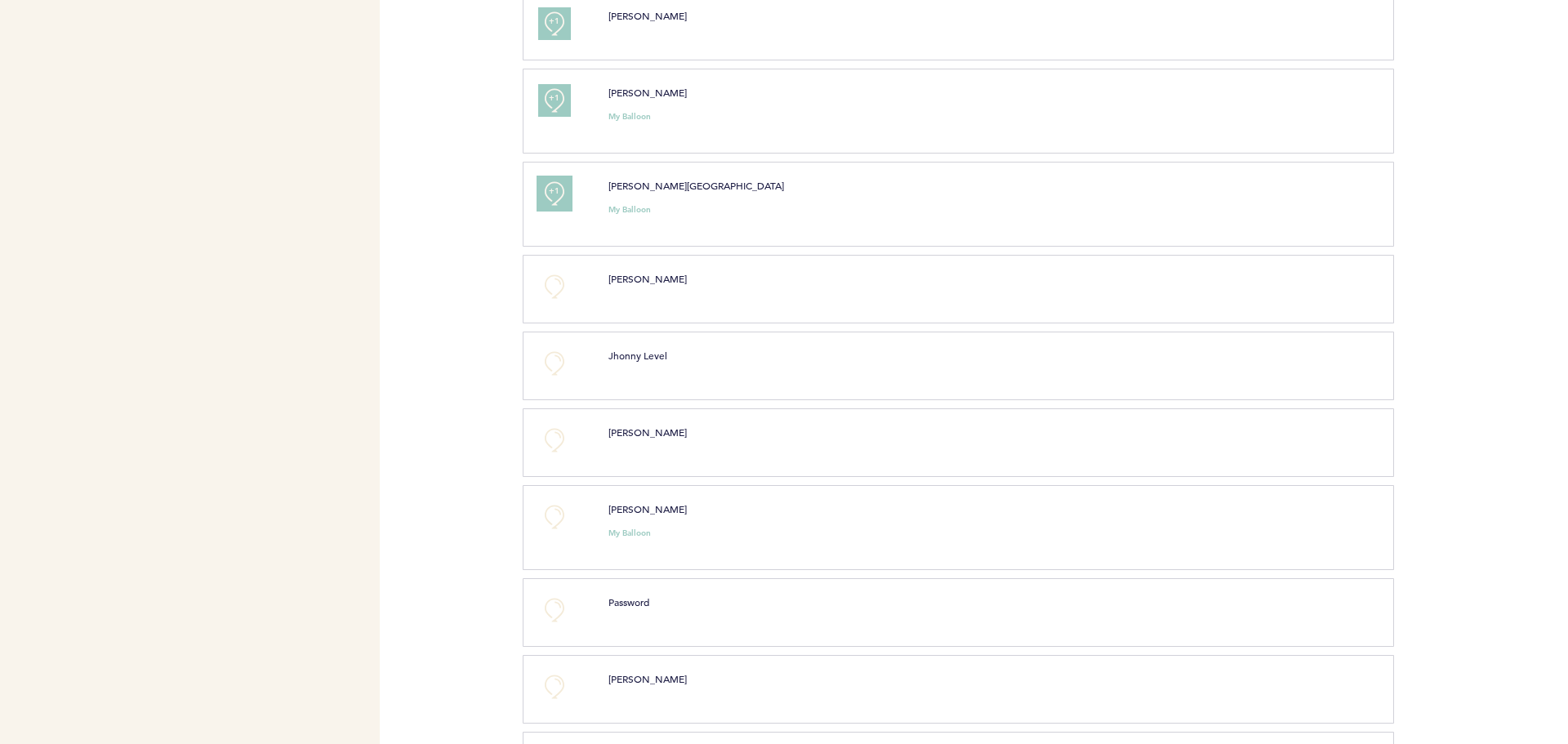
scroll to position [1553, 0]
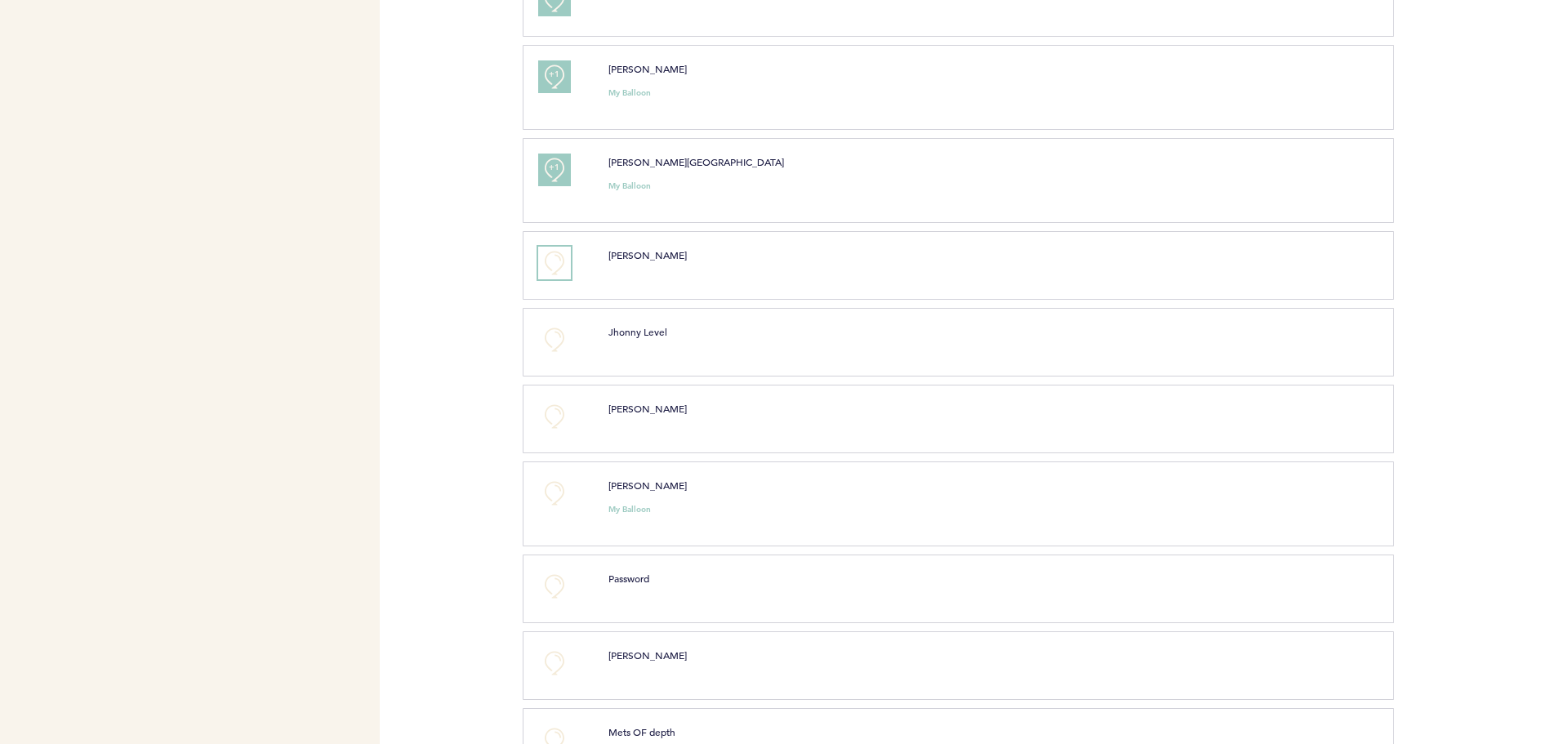
click at [562, 269] on button "+0" at bounding box center [554, 263] width 33 height 33
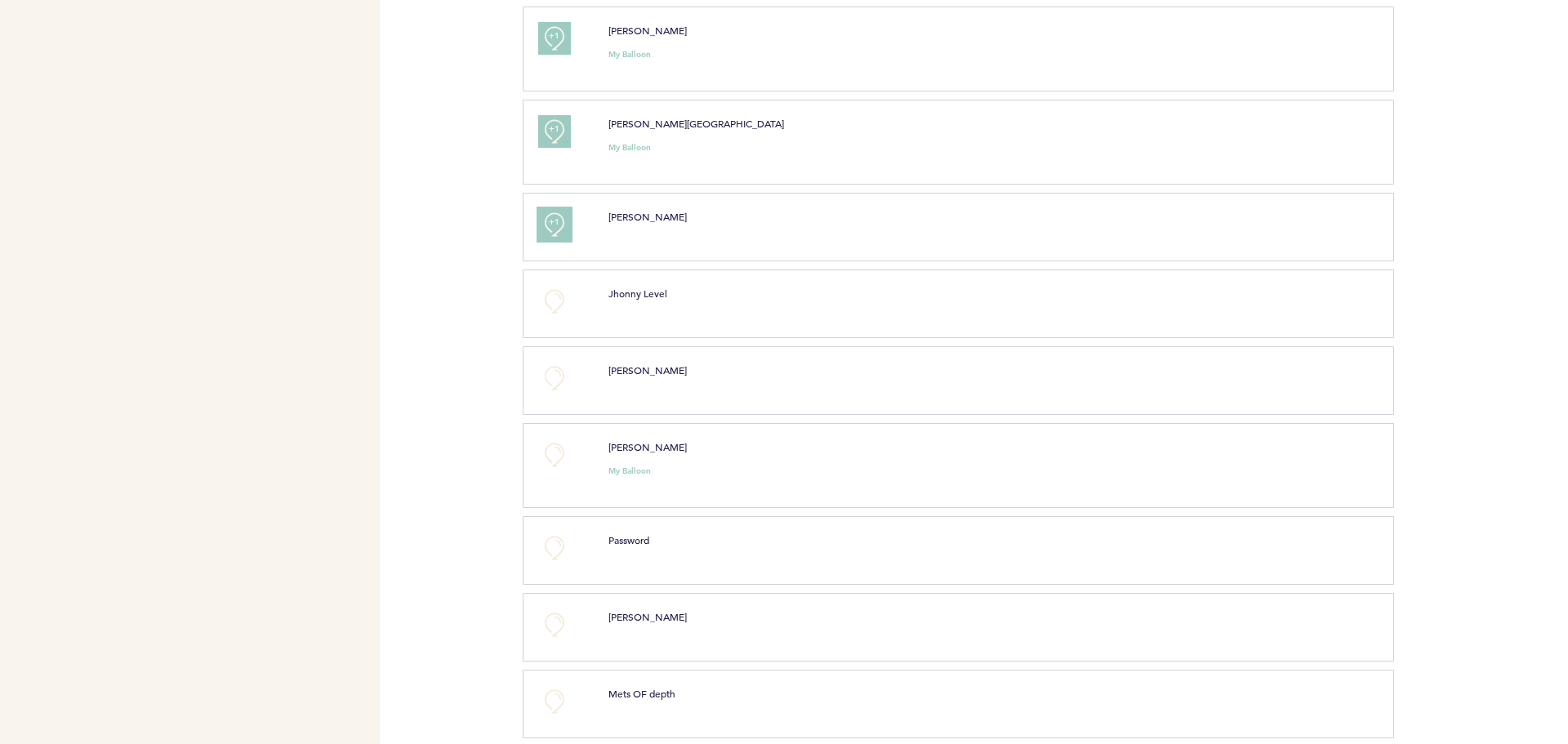
scroll to position [1609, 0]
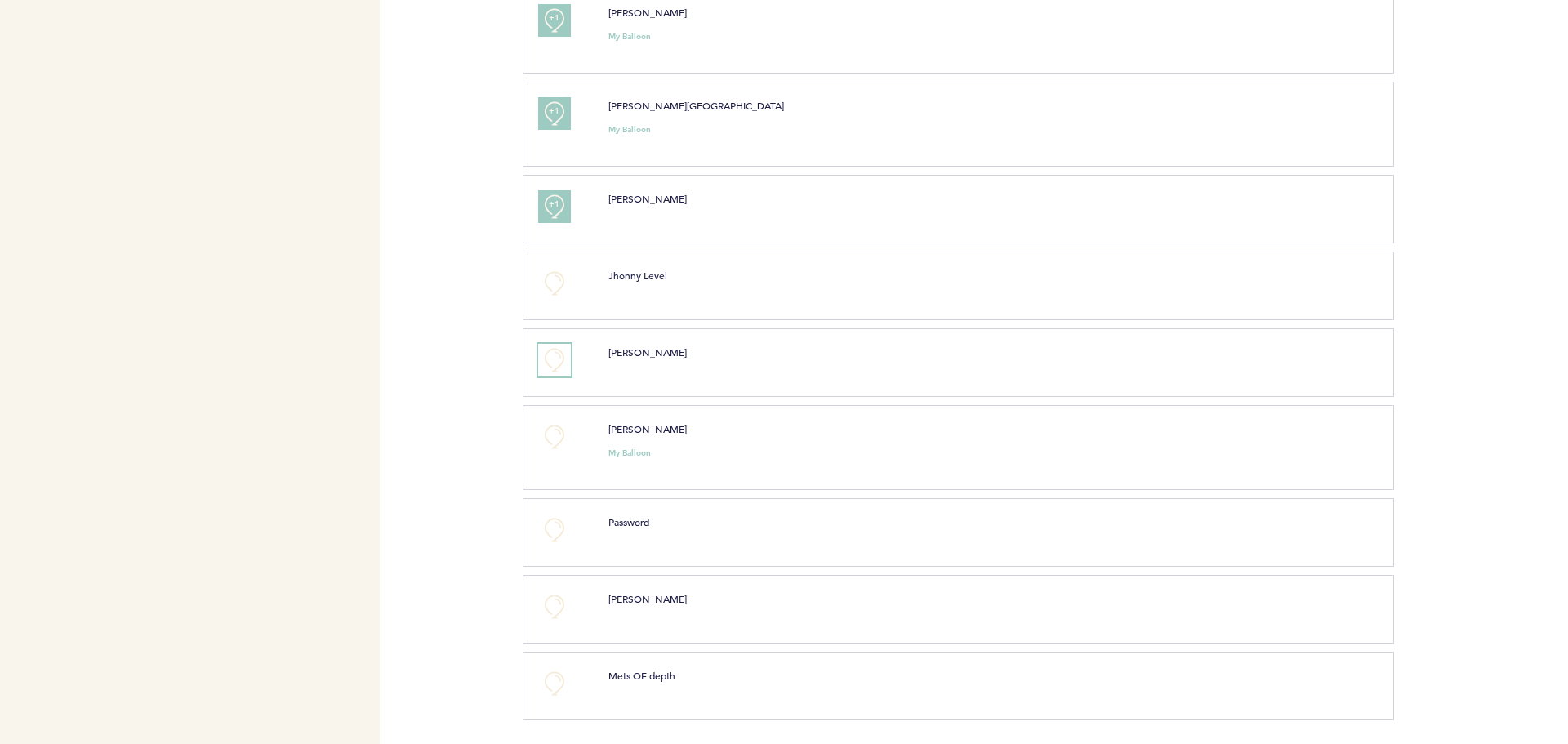
click at [566, 364] on button "+0" at bounding box center [554, 360] width 33 height 33
click at [561, 437] on button "+0" at bounding box center [554, 437] width 33 height 33
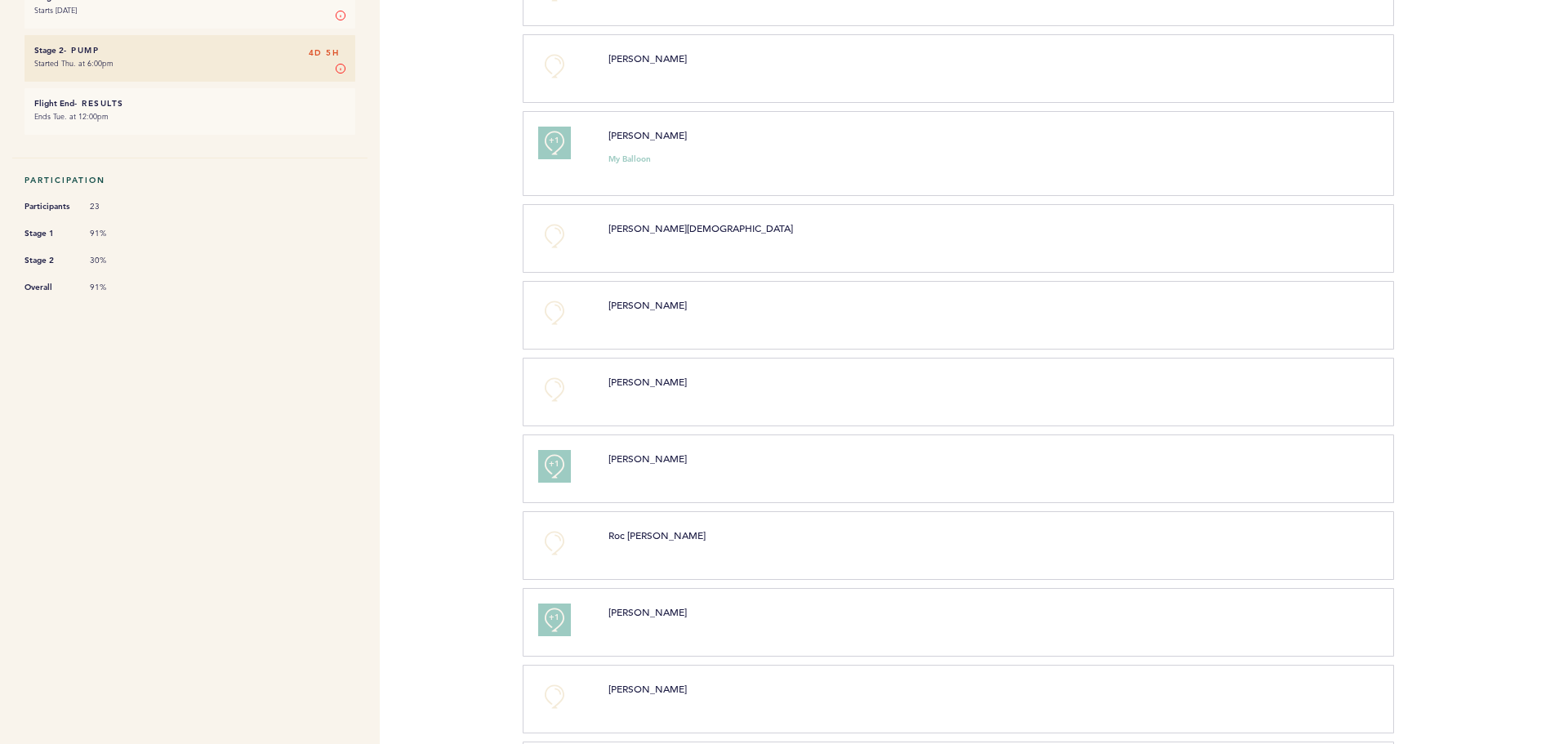
scroll to position [0, 0]
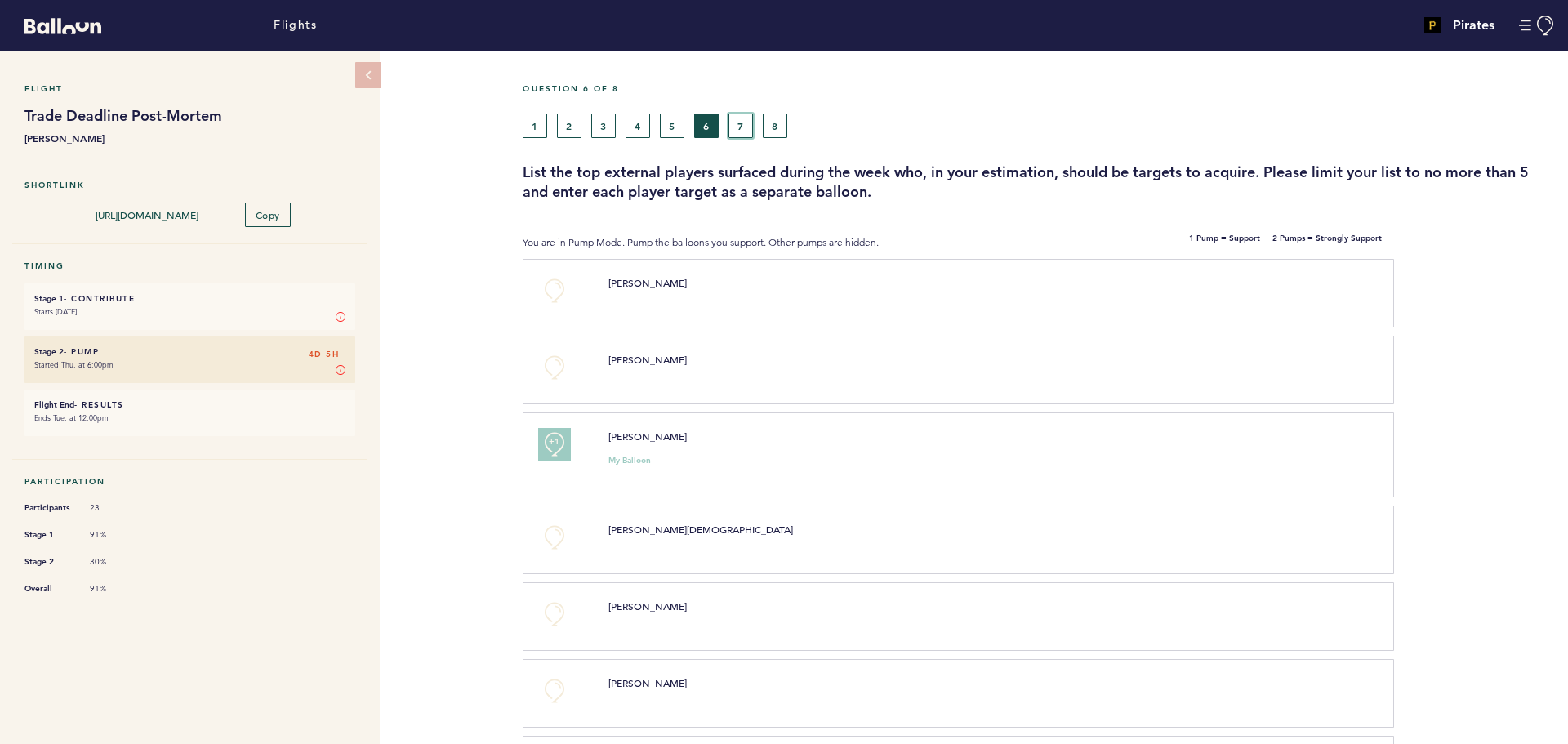
click at [744, 132] on button "7" at bounding box center [740, 126] width 24 height 24
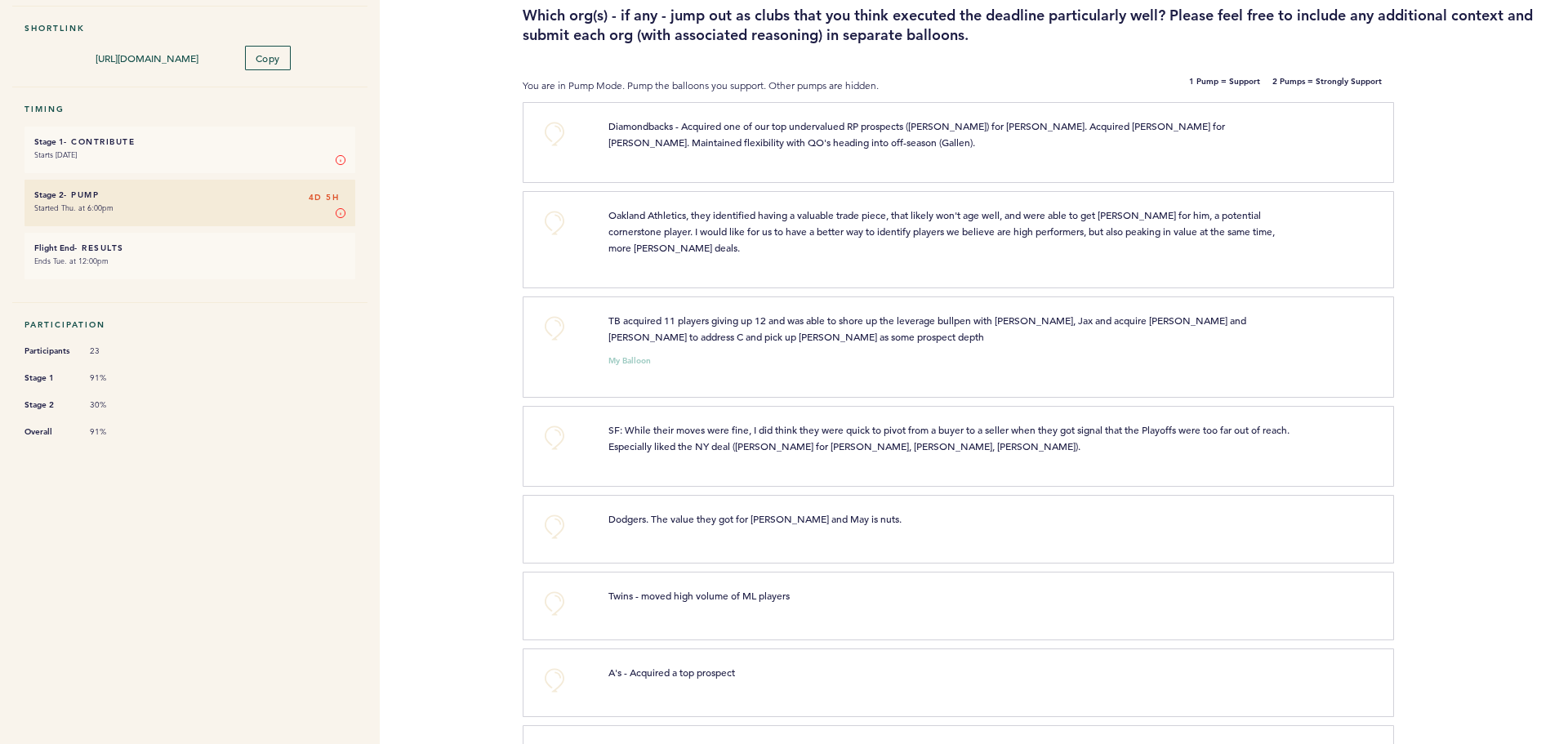
scroll to position [164, 0]
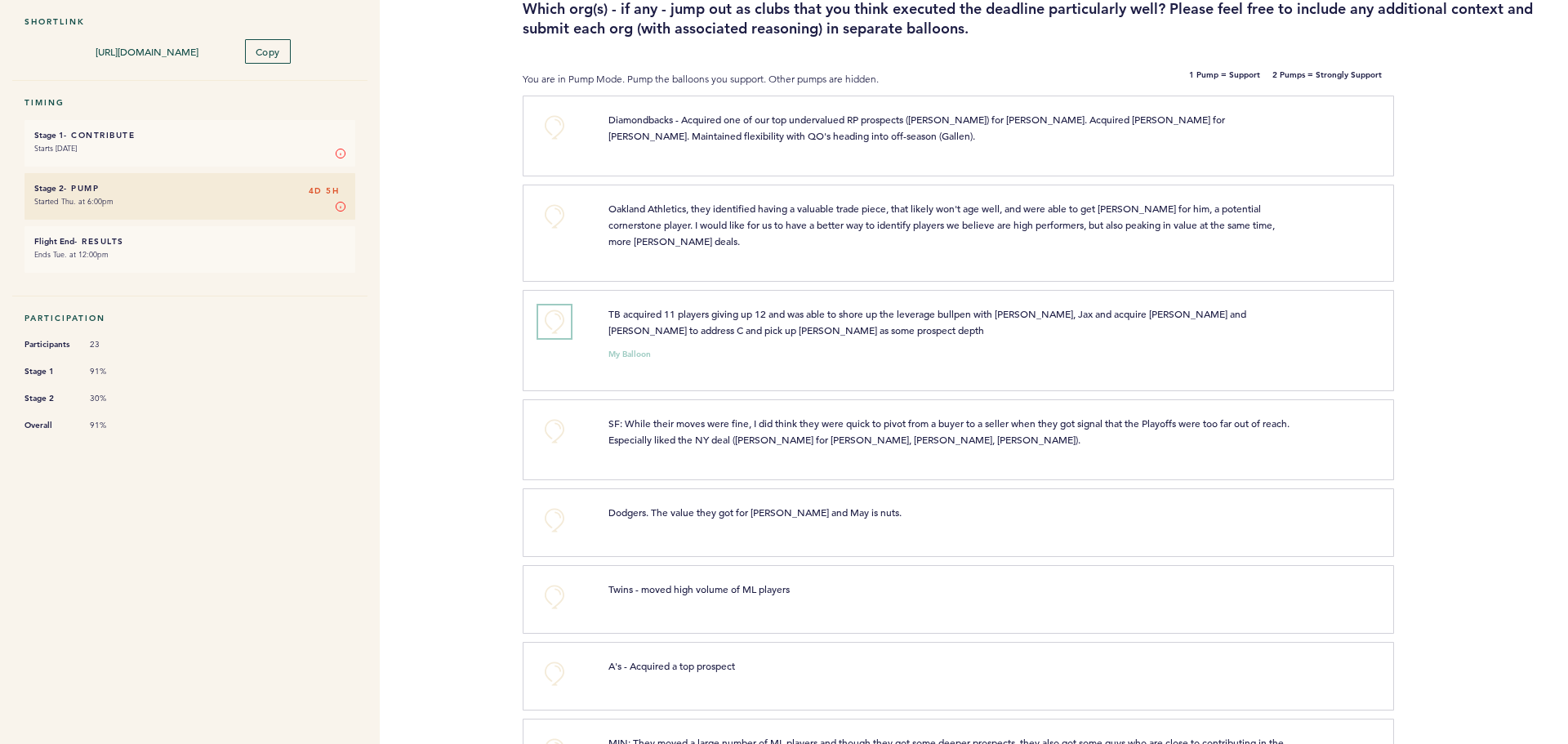
click at [567, 308] on button "+0" at bounding box center [554, 321] width 33 height 33
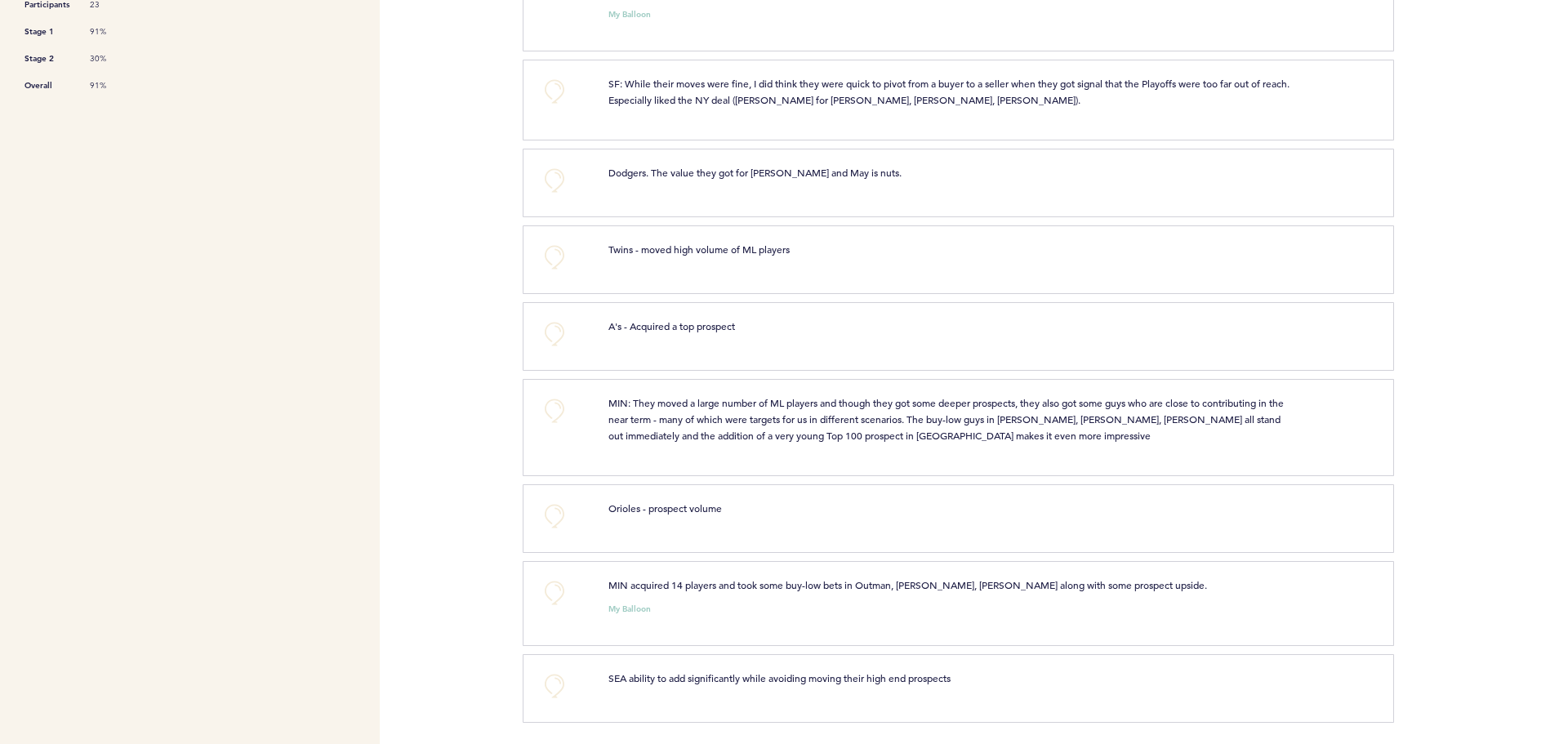
scroll to position [506, 0]
click at [553, 583] on button "+0" at bounding box center [554, 590] width 33 height 33
click at [555, 402] on button "+0" at bounding box center [554, 408] width 33 height 33
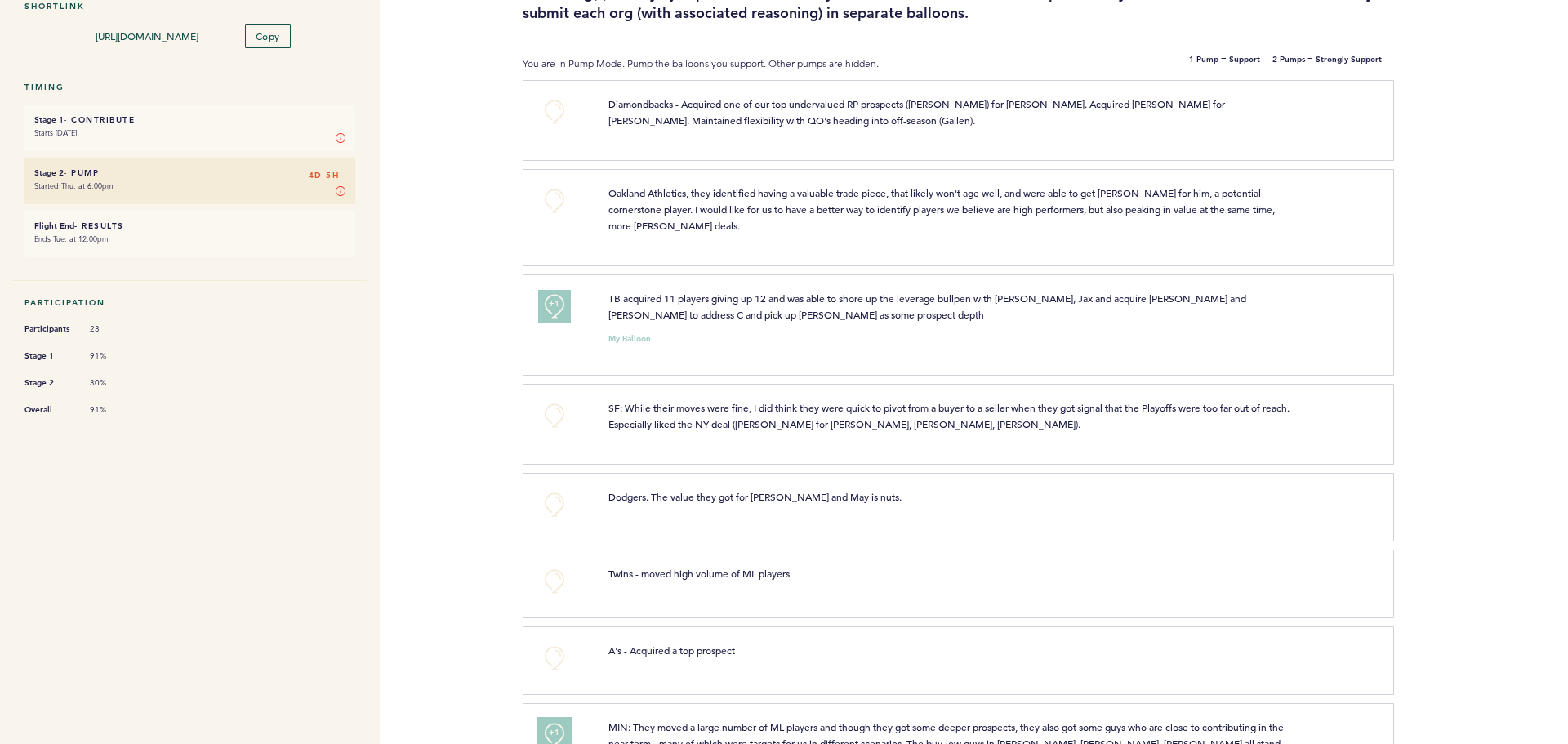
scroll to position [15, 0]
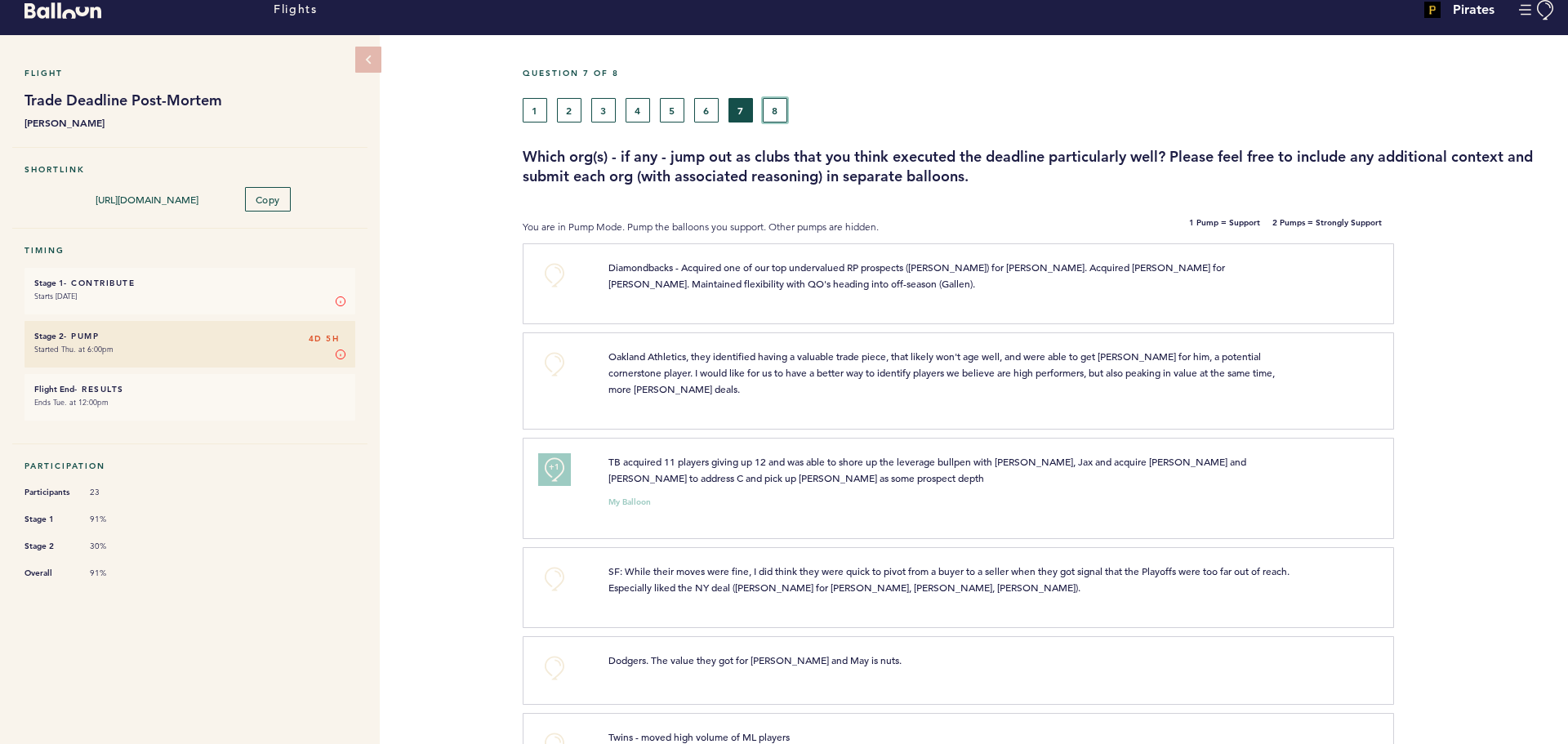
click at [781, 107] on button "8" at bounding box center [775, 110] width 24 height 24
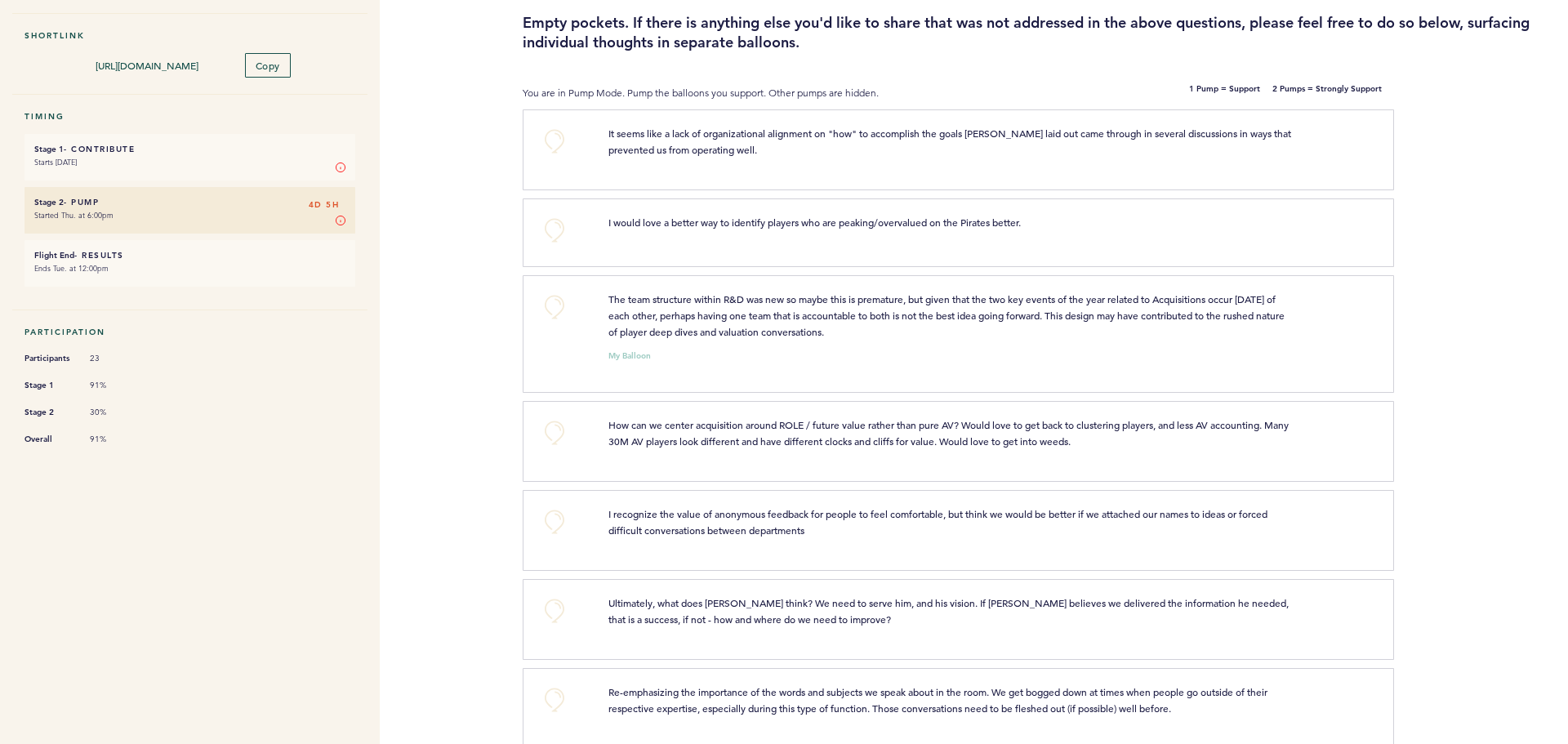
scroll to position [179, 0]
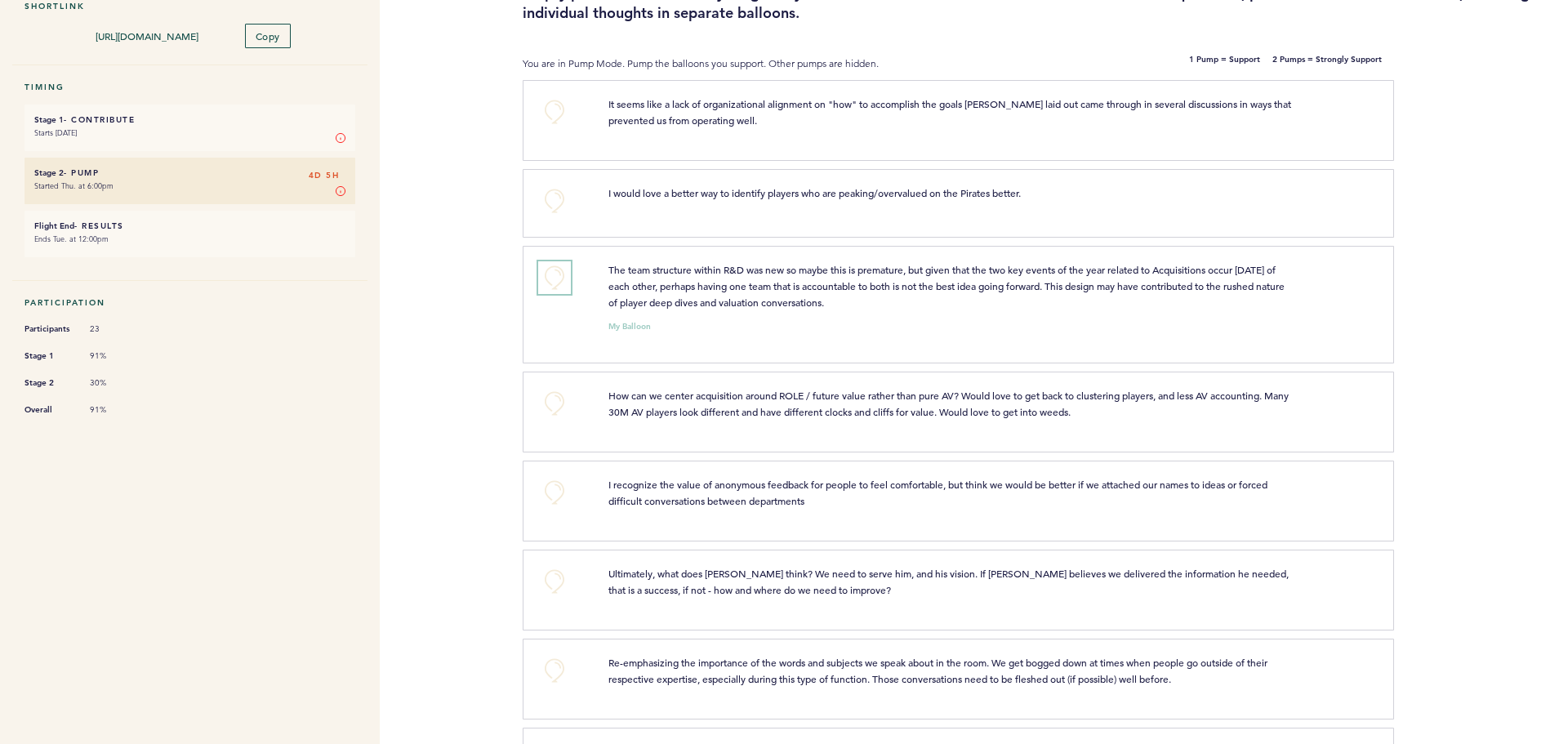
click at [556, 267] on button "+0" at bounding box center [554, 278] width 33 height 33
click at [562, 278] on button "+1" at bounding box center [554, 278] width 33 height 33
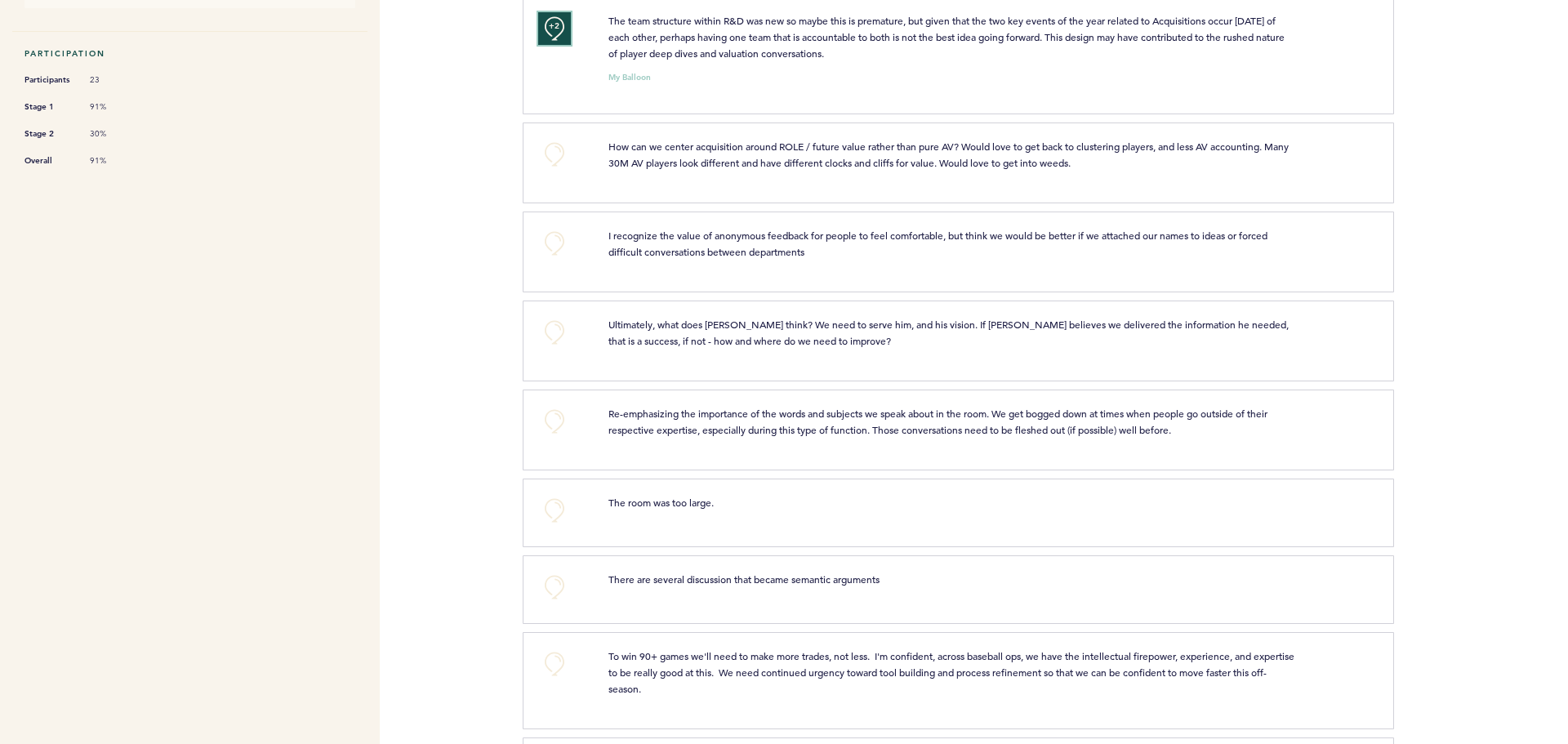
scroll to position [424, 0]
click at [555, 240] on button "+0" at bounding box center [554, 247] width 33 height 33
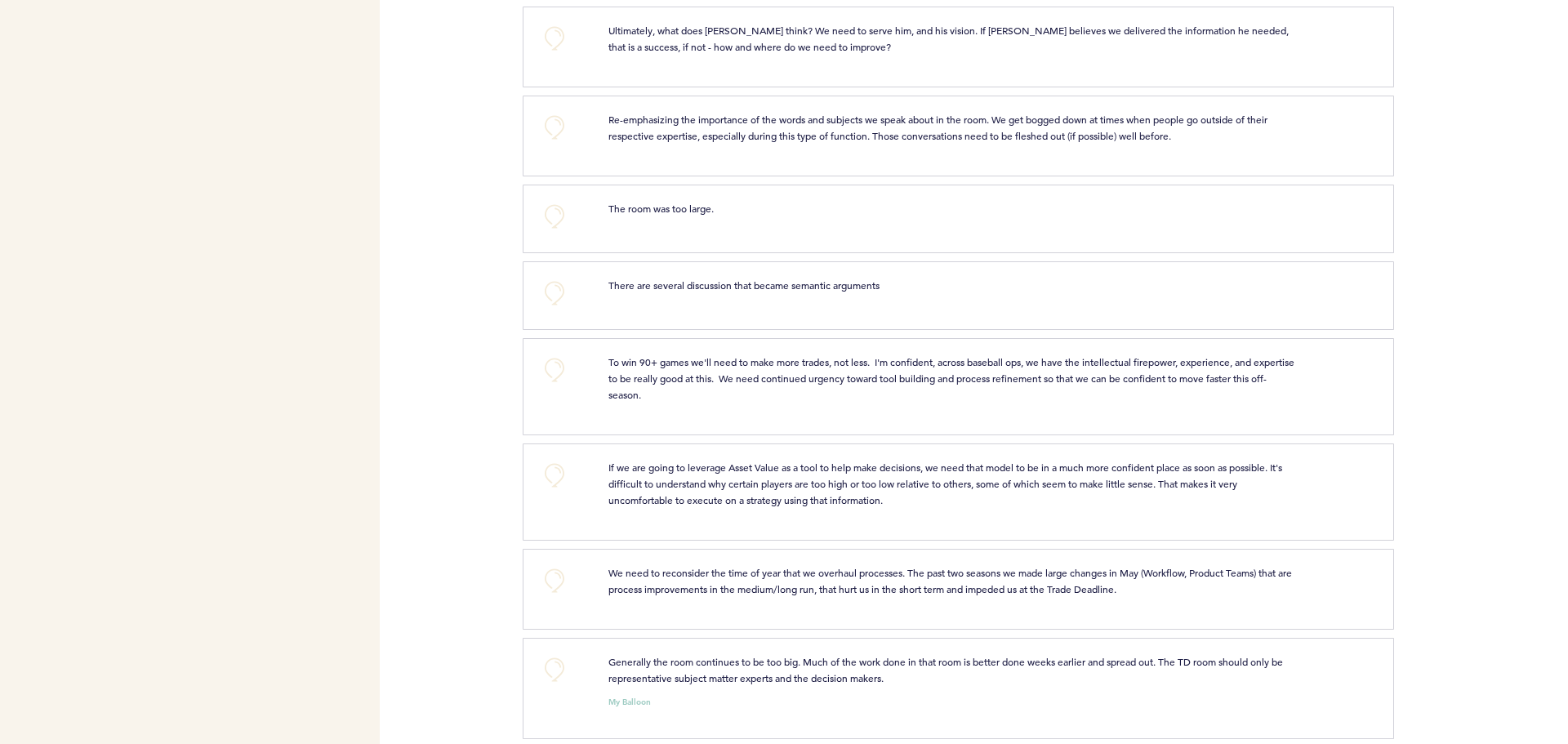
scroll to position [751, 0]
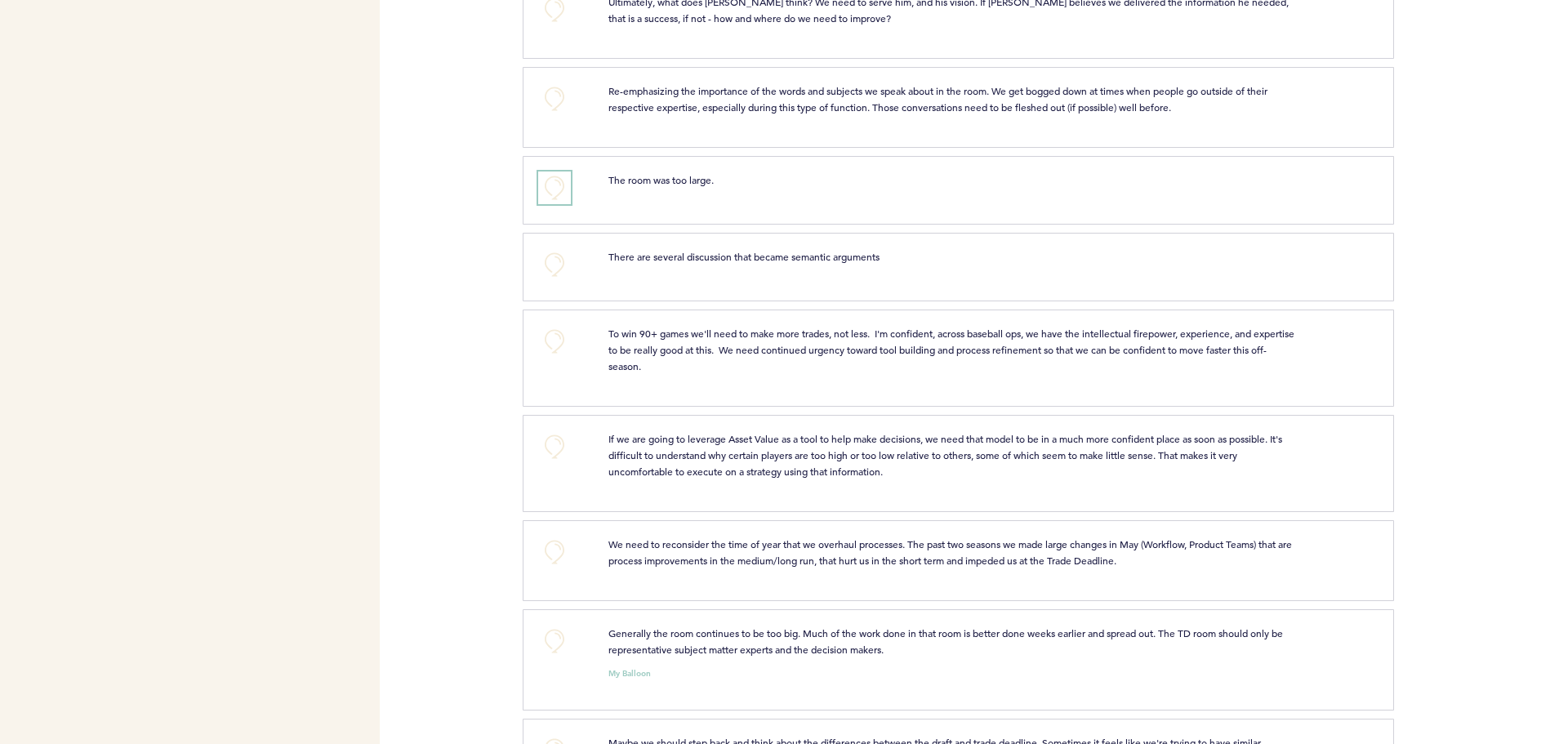
click at [565, 186] on button "+0" at bounding box center [554, 187] width 33 height 33
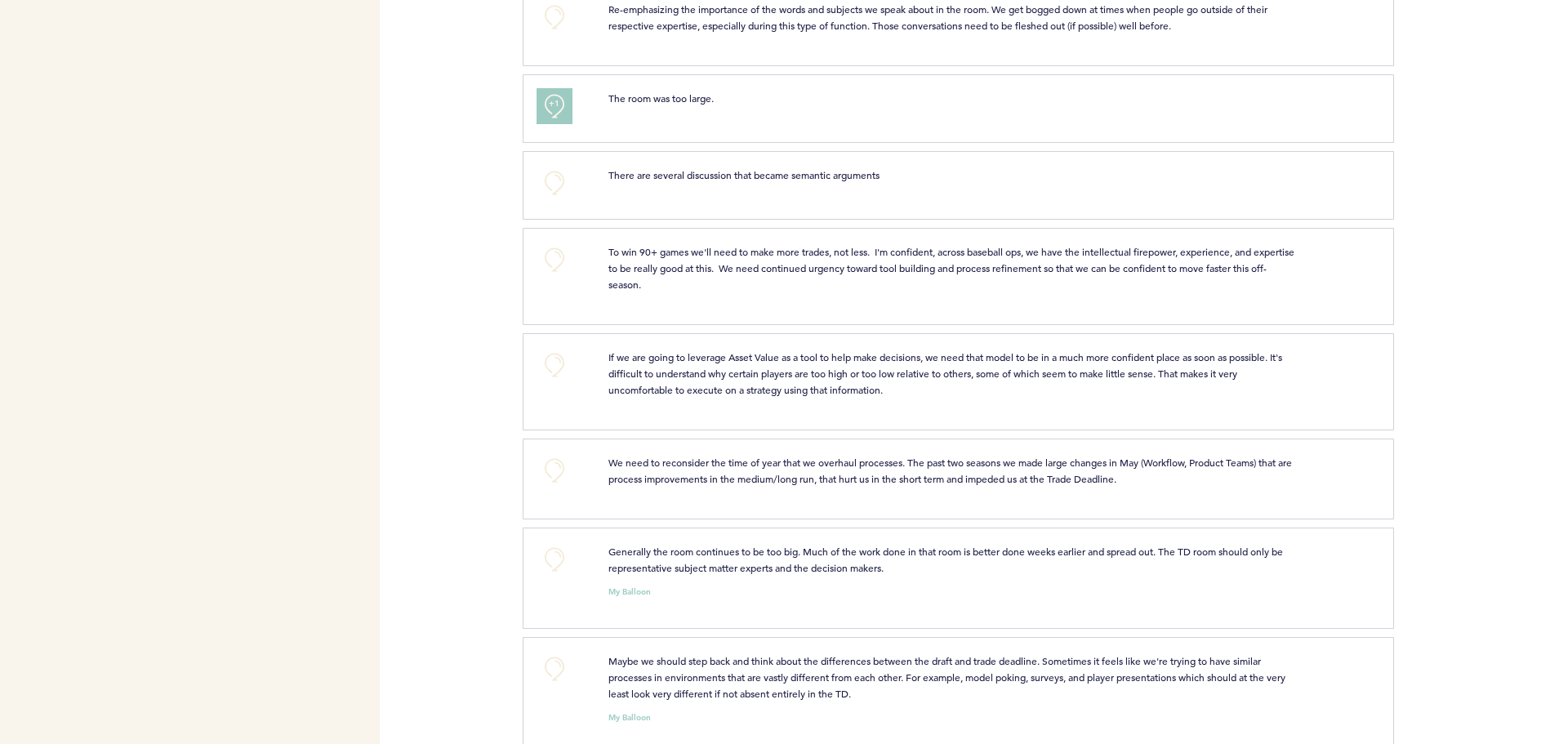
scroll to position [867, 0]
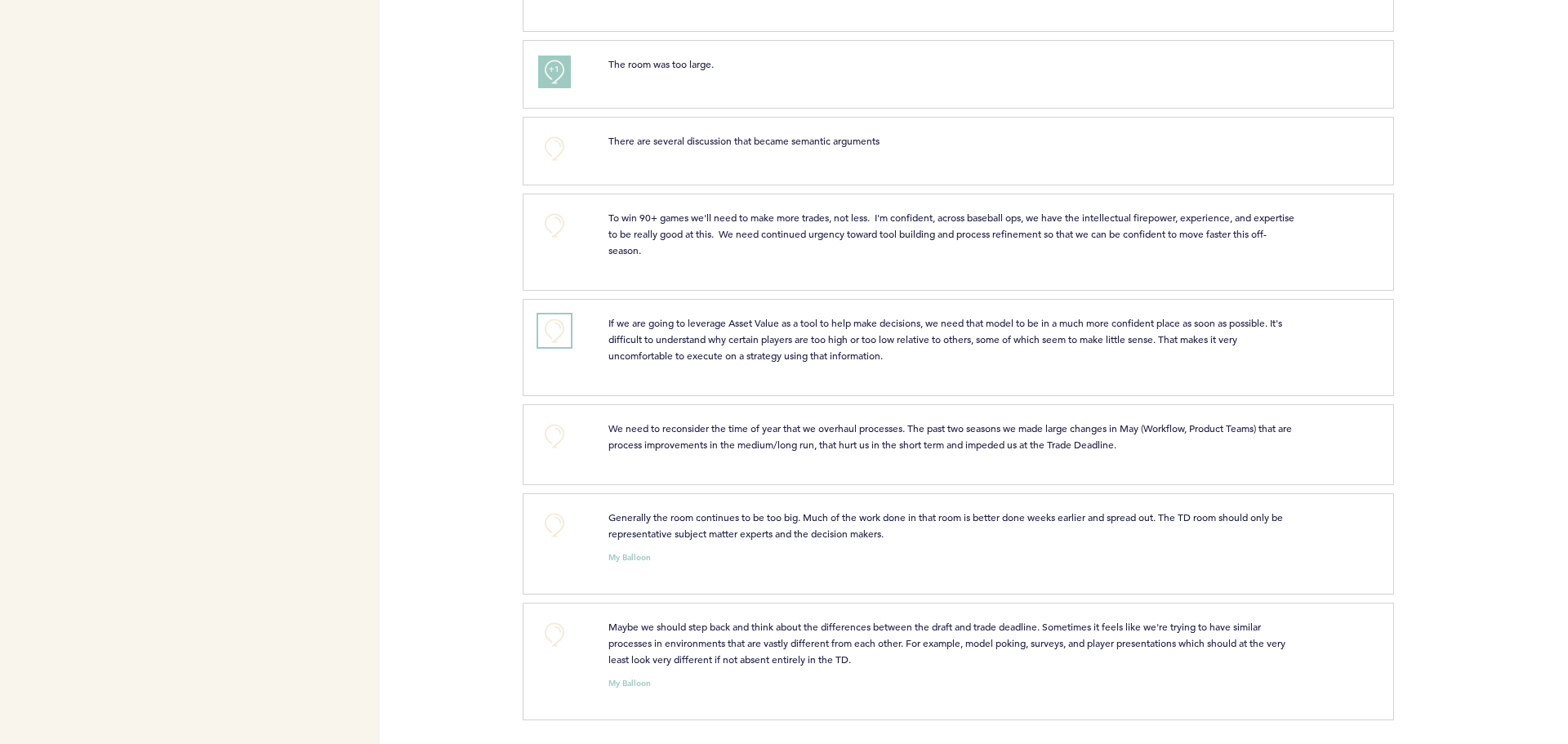
click at [564, 337] on button "+0" at bounding box center [554, 331] width 33 height 33
click at [561, 430] on button "+0" at bounding box center [554, 436] width 33 height 33
click at [561, 430] on button "+1" at bounding box center [554, 436] width 33 height 33
click at [567, 521] on button "+0" at bounding box center [554, 525] width 33 height 33
click at [567, 521] on button "+1" at bounding box center [554, 525] width 33 height 33
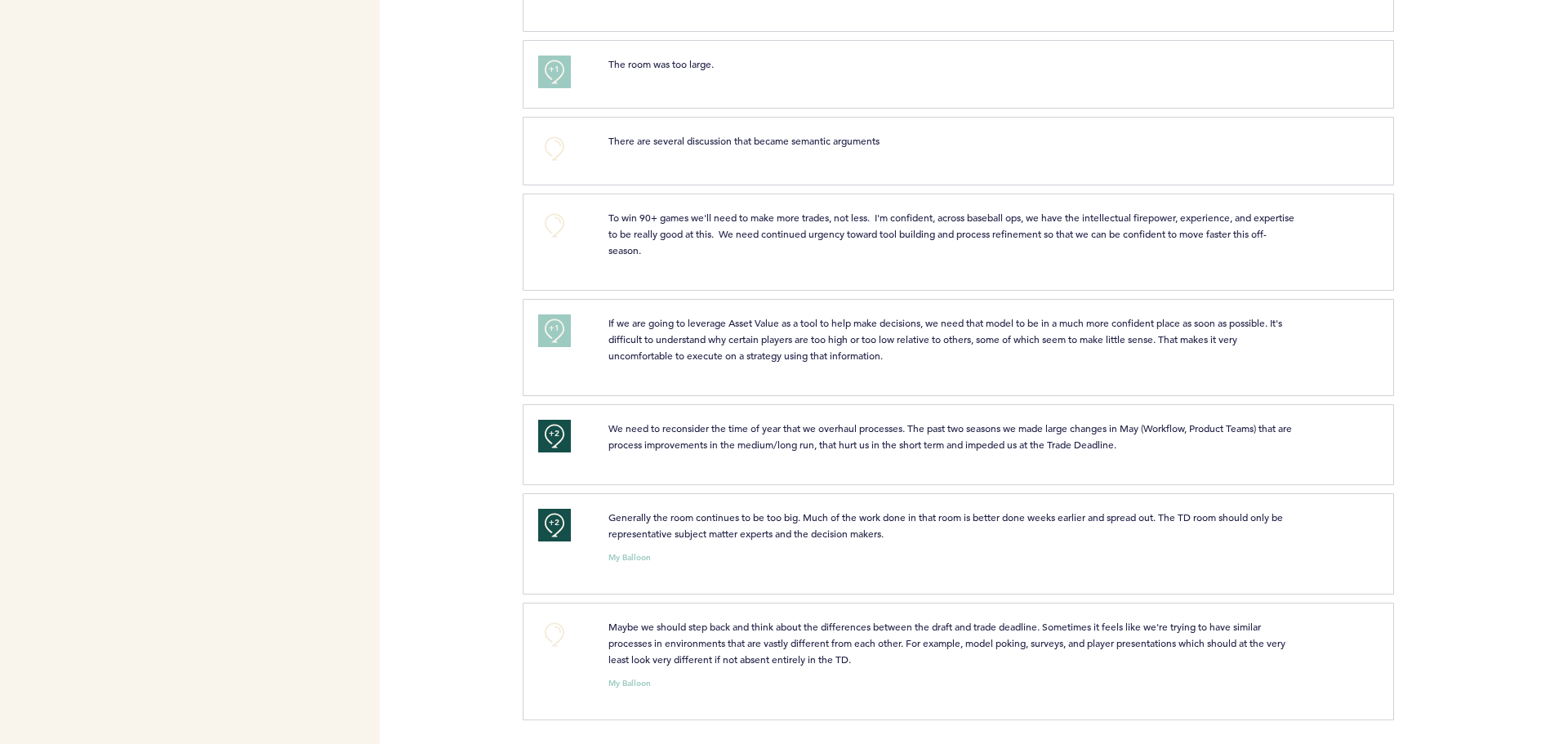
click at [577, 636] on div "+0" at bounding box center [561, 659] width 70 height 82
click at [554, 643] on button "+0" at bounding box center [554, 634] width 33 height 33
click at [557, 644] on button "+1" at bounding box center [554, 634] width 33 height 33
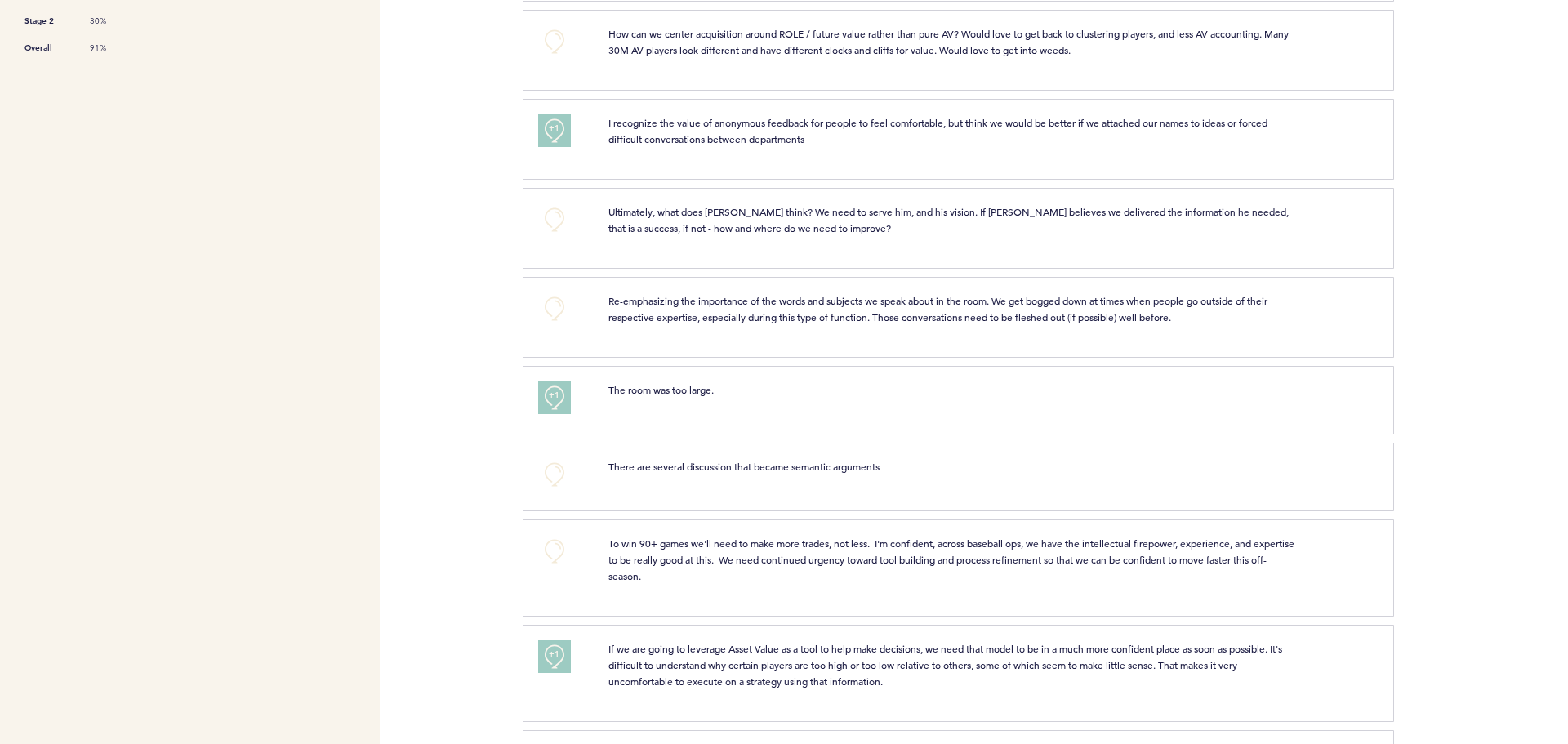
scroll to position [295, 0]
